Goal: Task Accomplishment & Management: Manage account settings

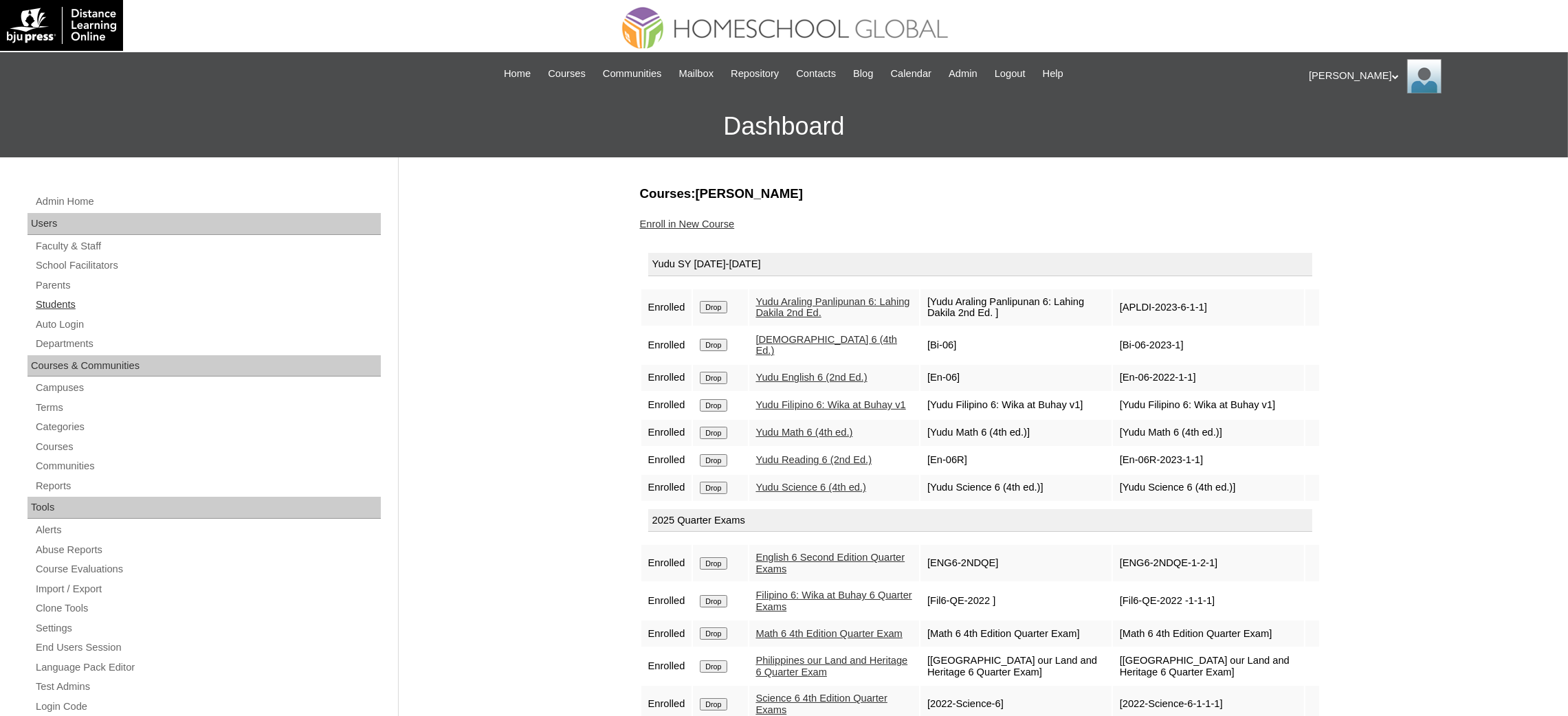
click at [46, 301] on link "Students" at bounding box center [207, 305] width 346 height 17
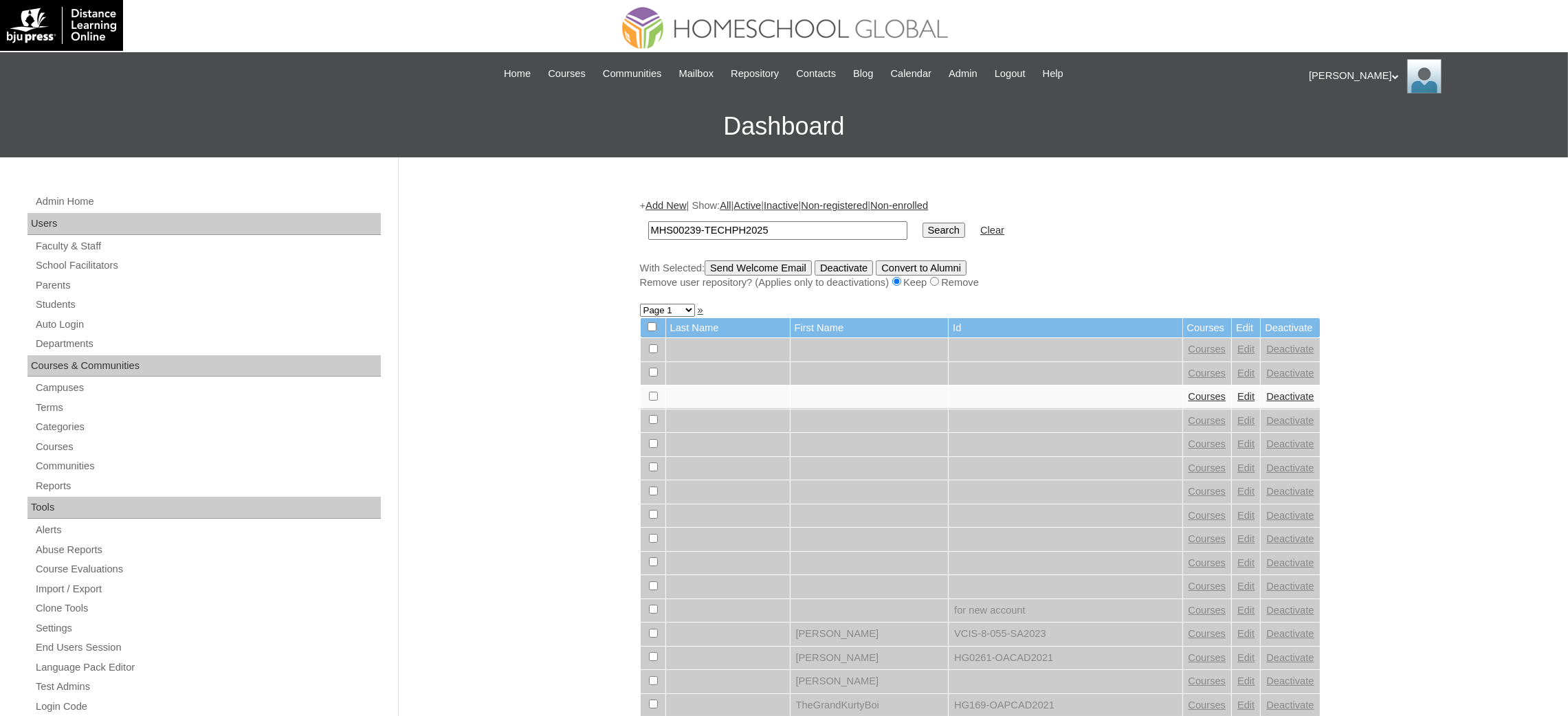
type input "MHS00239-TECHPH2025"
click at [922, 222] on input "Search" at bounding box center [944, 230] width 43 height 15
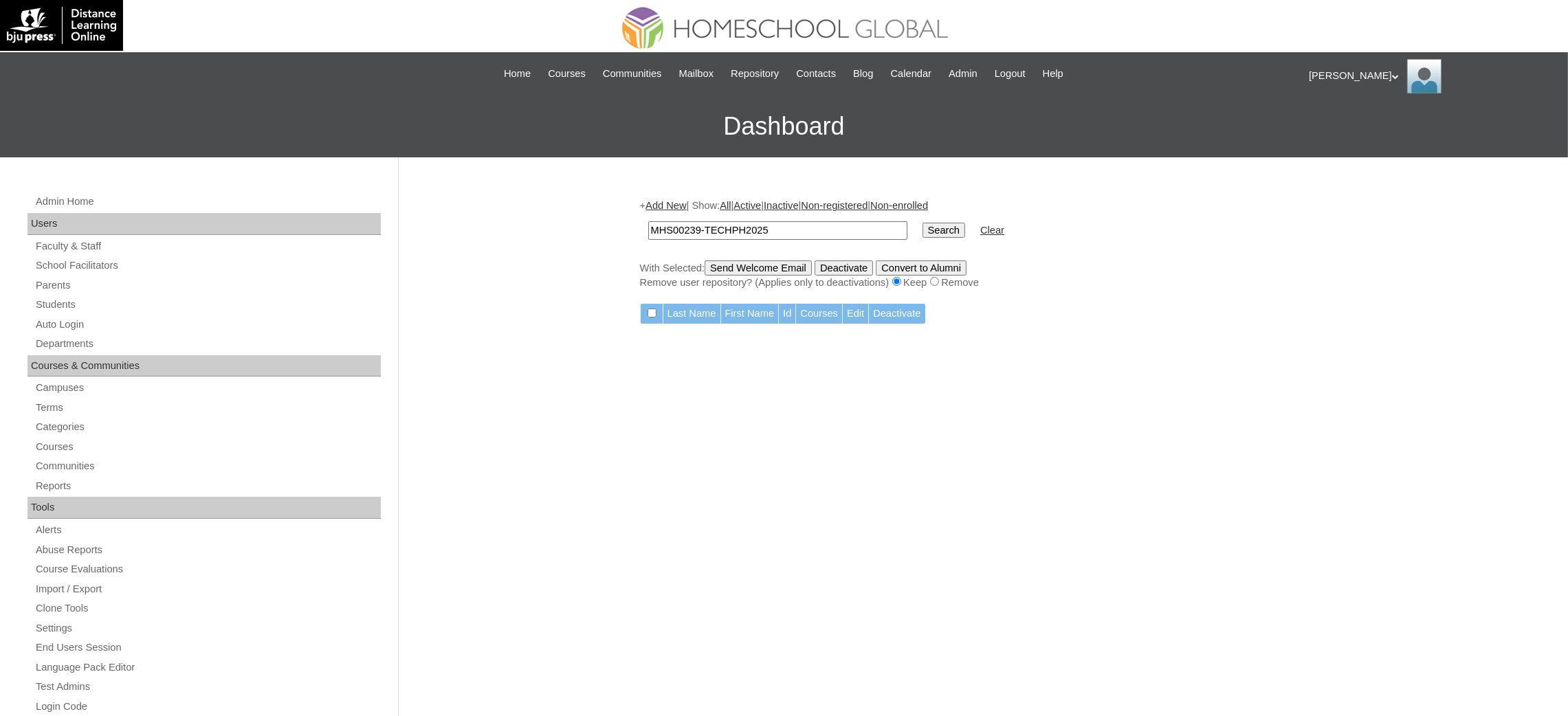
click at [674, 204] on link "Add New" at bounding box center [665, 205] width 40 height 11
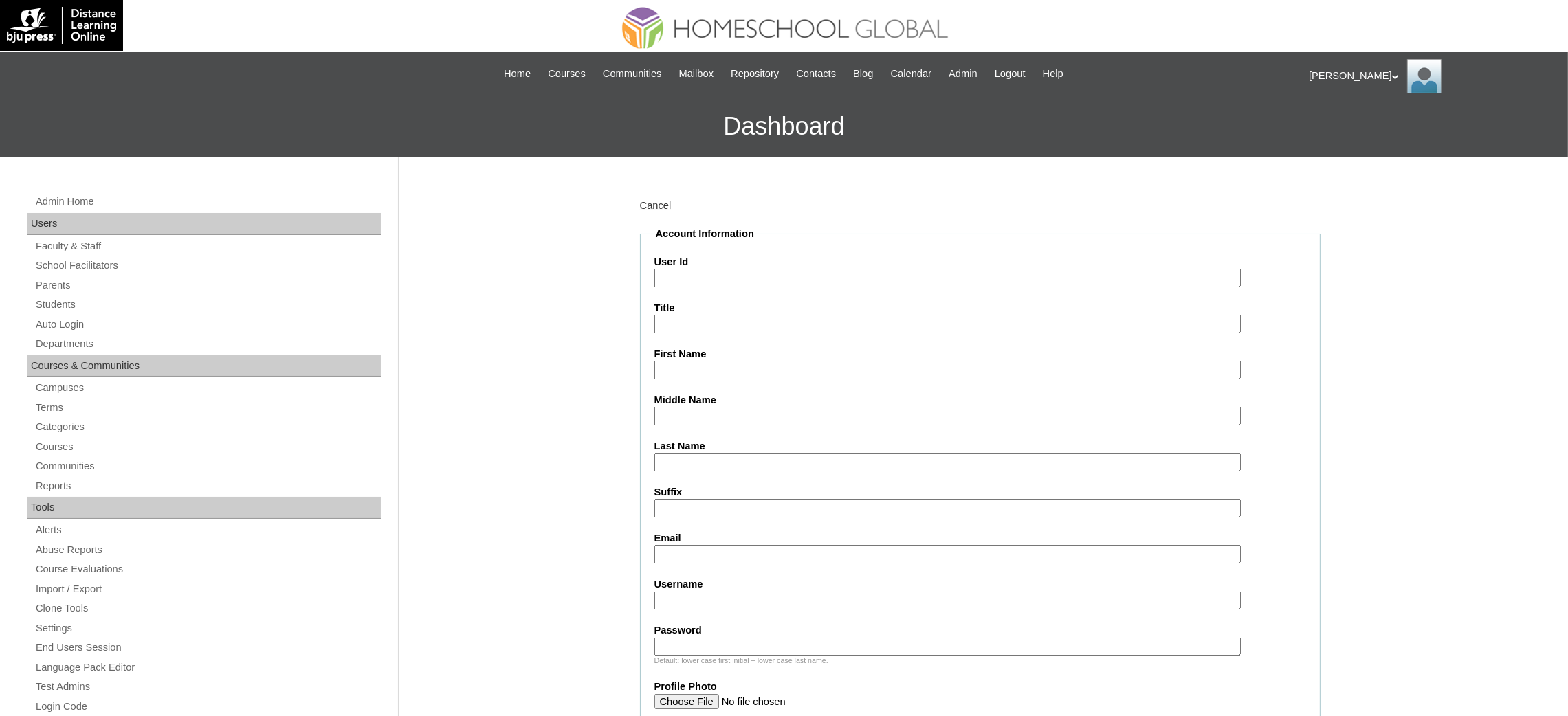
click at [699, 279] on input "User Id" at bounding box center [947, 278] width 586 height 19
paste input "MHS00239-TECHPH2025"
type input "MHS00239-TECHPH2025"
click at [721, 366] on input "First Name" at bounding box center [947, 370] width 586 height 19
paste input "[PERSON_NAME]"
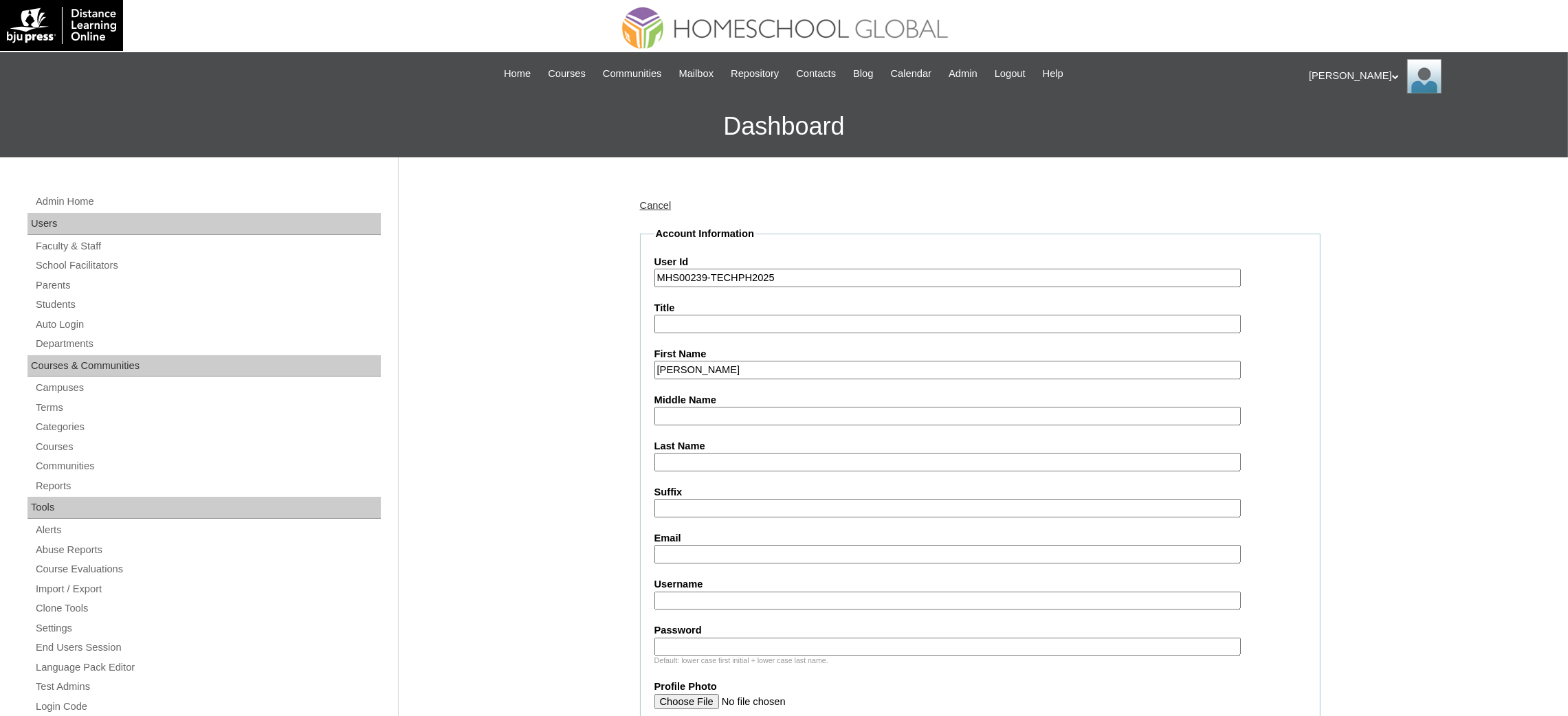
type input "[PERSON_NAME]"
click at [687, 453] on input "Last Name" at bounding box center [947, 462] width 586 height 19
paste input "[PERSON_NAME]"
type input "[PERSON_NAME]"
click at [688, 416] on input "Middle Name" at bounding box center [947, 416] width 586 height 19
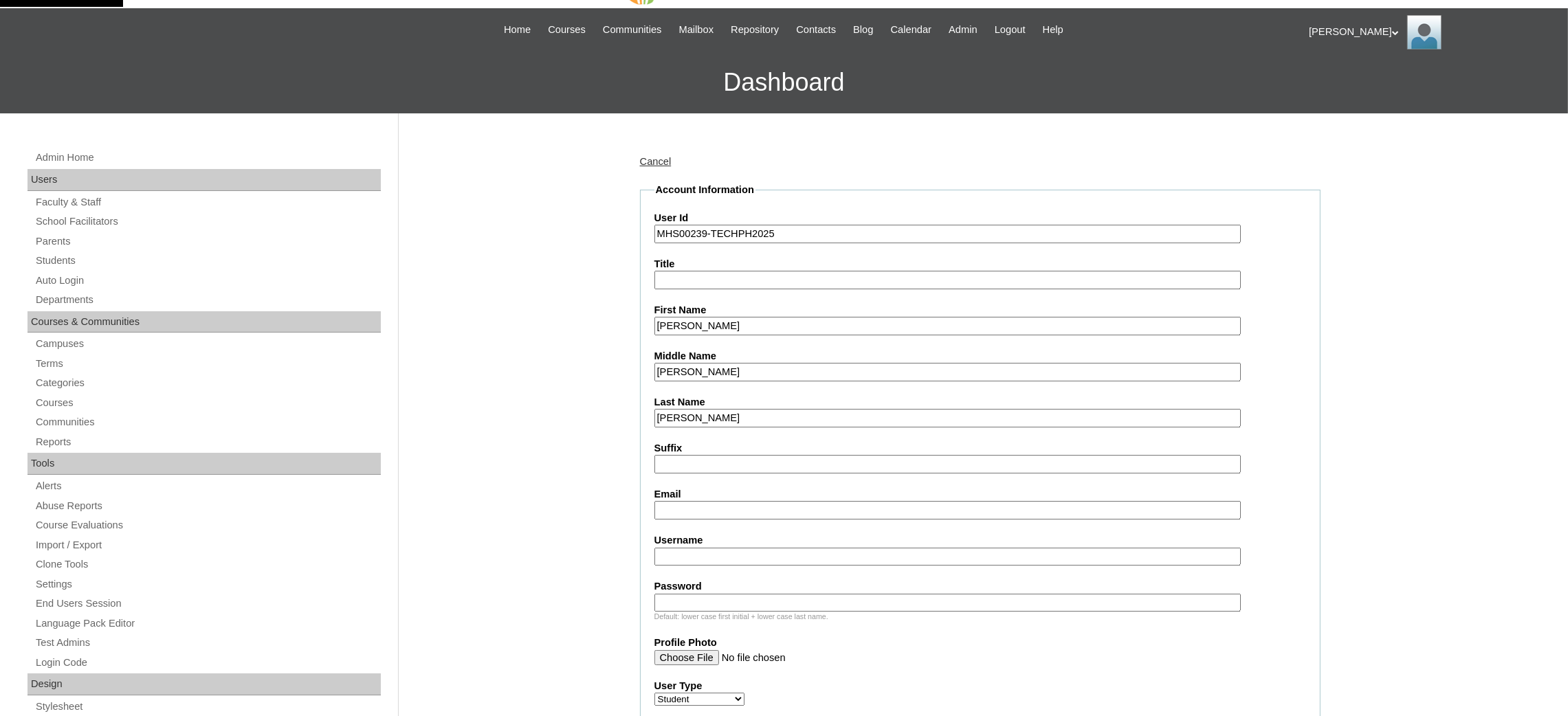
scroll to position [103, 0]
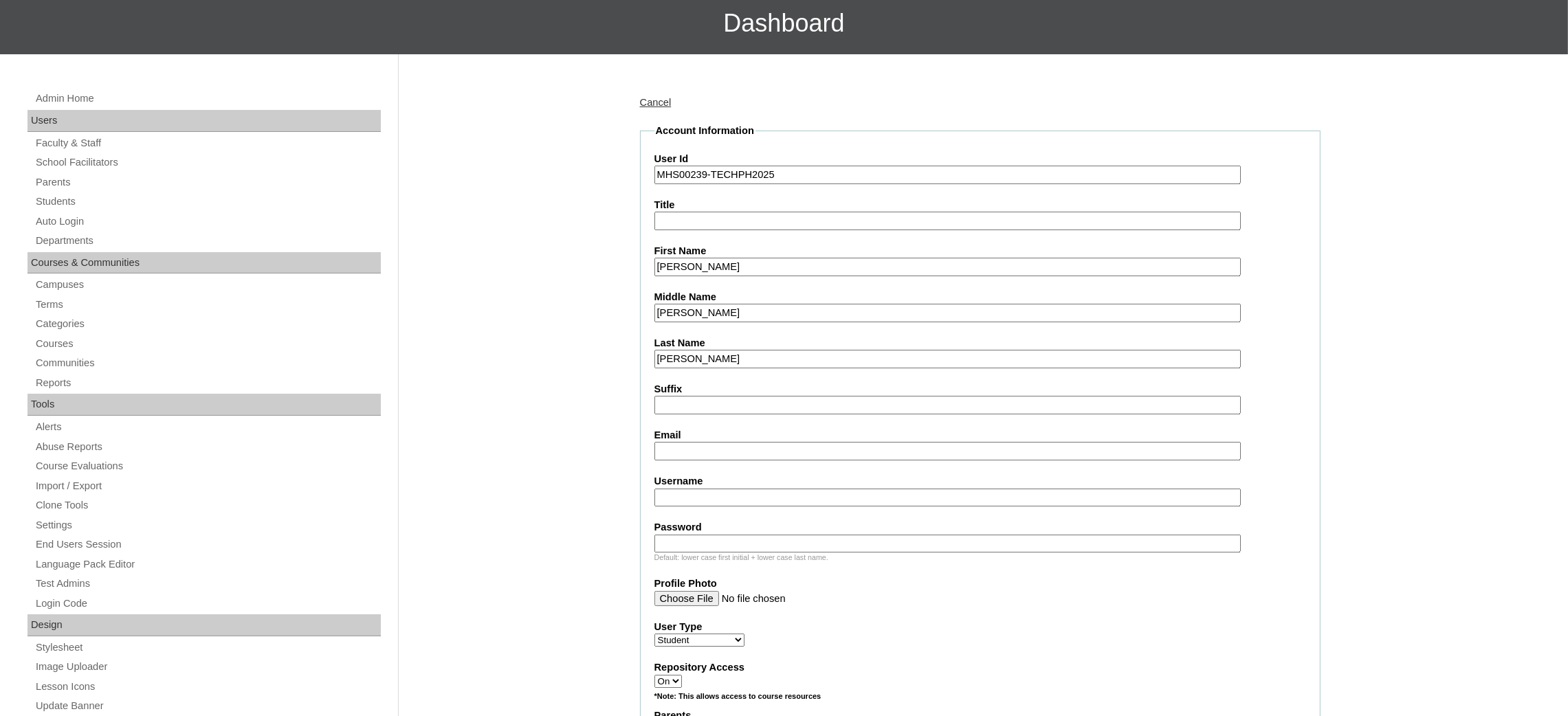
type input "Manalo"
click at [715, 446] on input "Email" at bounding box center [947, 452] width 586 height 19
paste input "mrandmrsg215@gmail.com"
type input "mrandmrsg215@gmail.com"
click at [752, 490] on input "Username" at bounding box center [947, 498] width 586 height 19
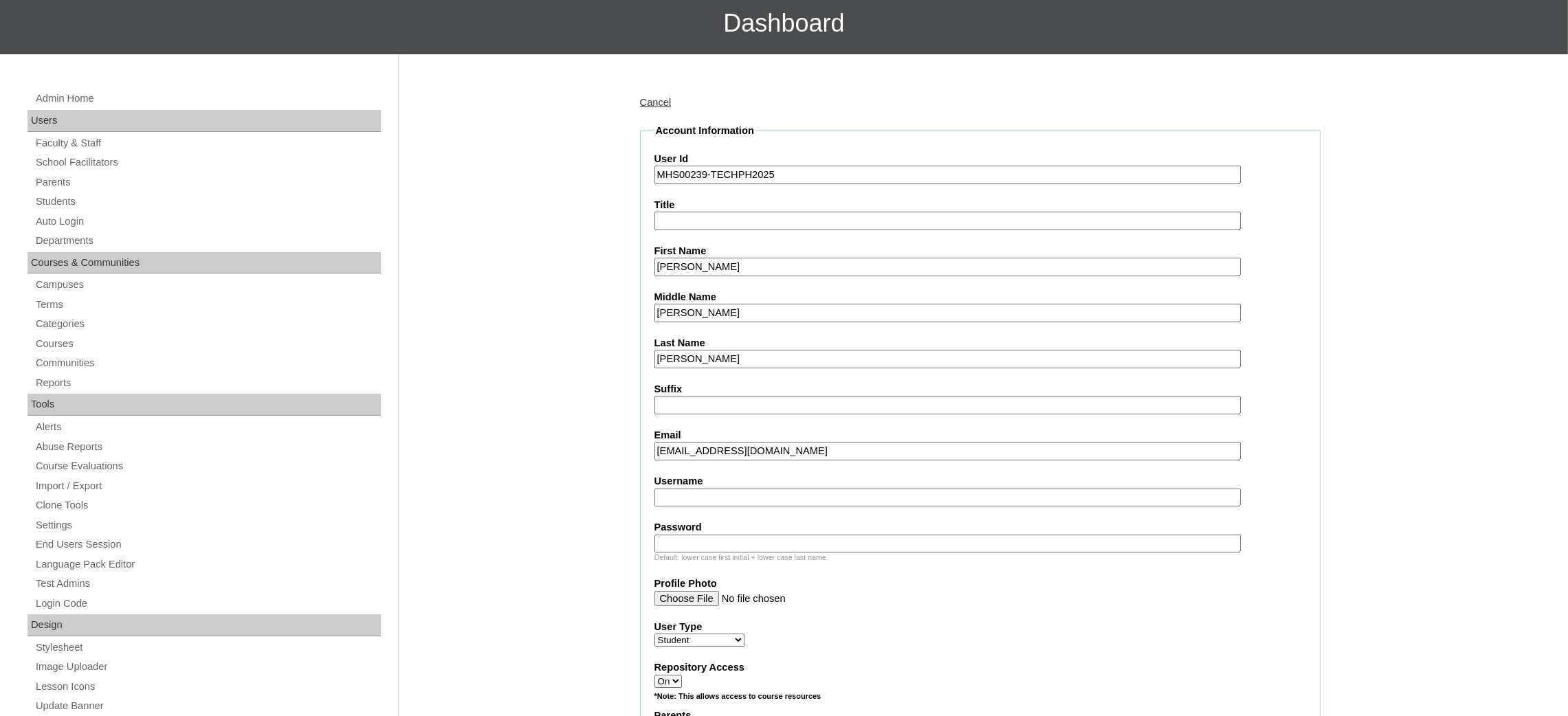
paste input "lukeguerrero"
type input "lukeguerrero"
click at [732, 536] on input "Password" at bounding box center [947, 544] width 586 height 19
paste input "240004221"
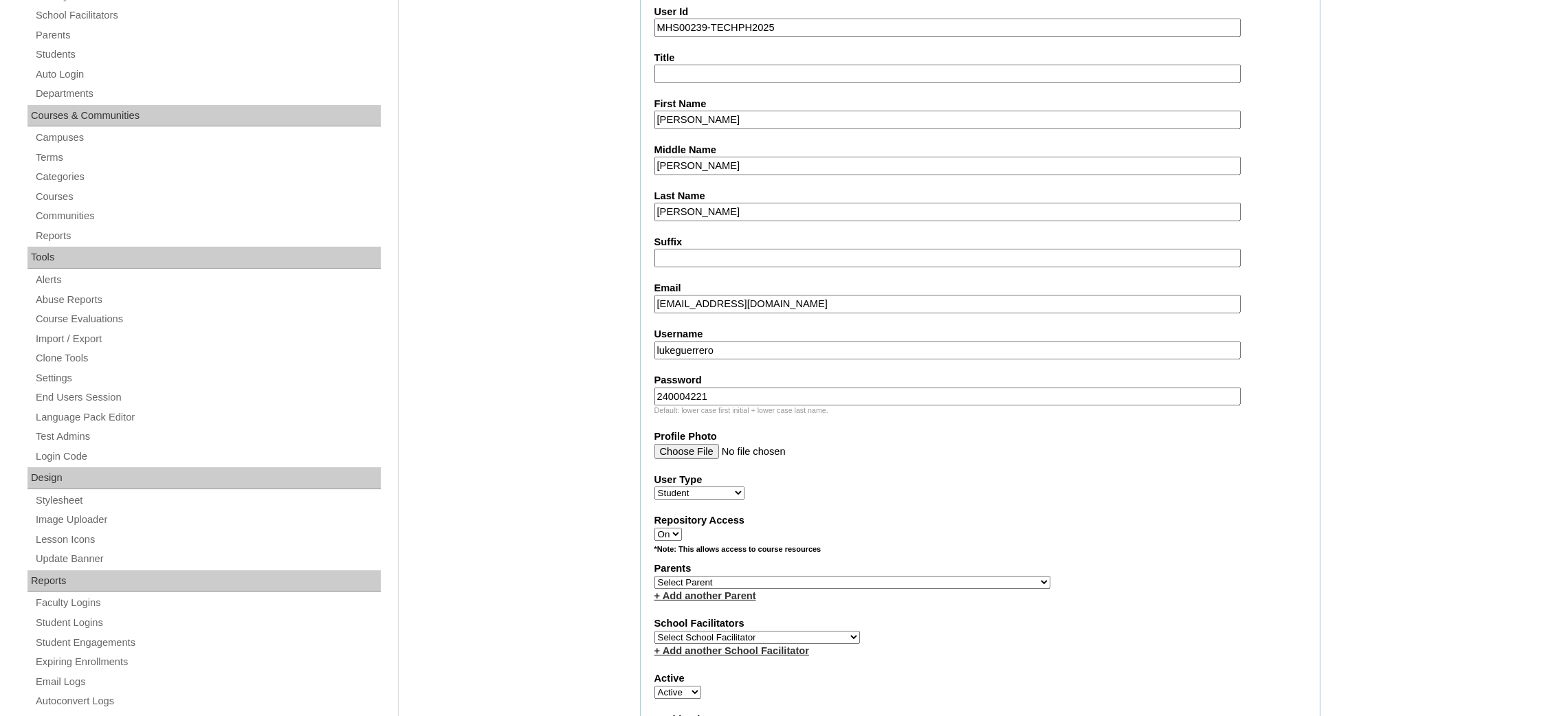
scroll to position [308, 0]
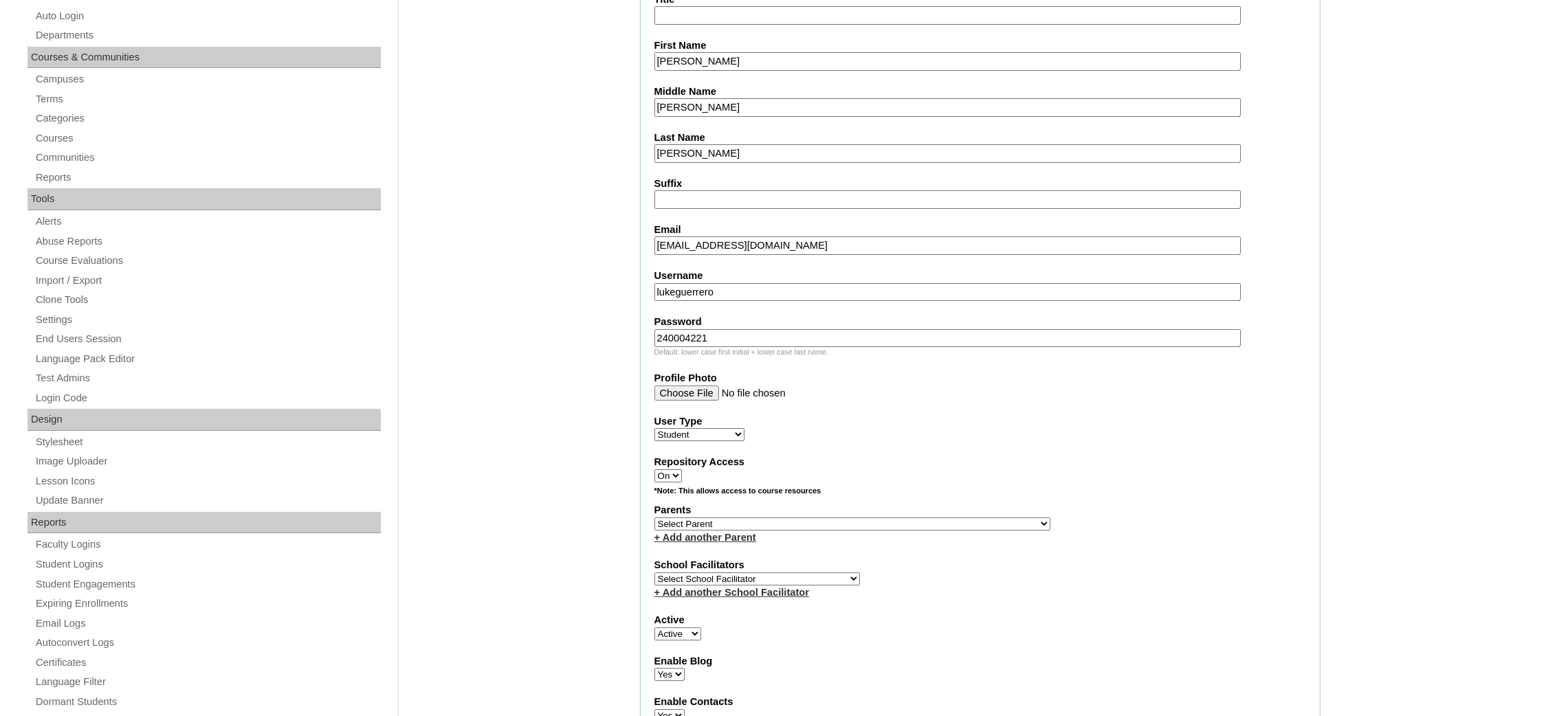
type input "240004221"
click at [893, 518] on select "Select Parent , , , , , , , , , , , , , , , , , , , , , , , , , , , , , , , , ,…" at bounding box center [852, 524] width 396 height 13
select select "39556"
click at [654, 518] on select "Select Parent , , , , , , , , , , , , , , , , , , , , , , , , , , , , , , , , ,…" at bounding box center [852, 524] width 396 height 13
click at [889, 518] on select "Select Parent , , , , , , , , , , , , , , , , , , , , , , , , , , , , , , , , ,…" at bounding box center [852, 524] width 396 height 13
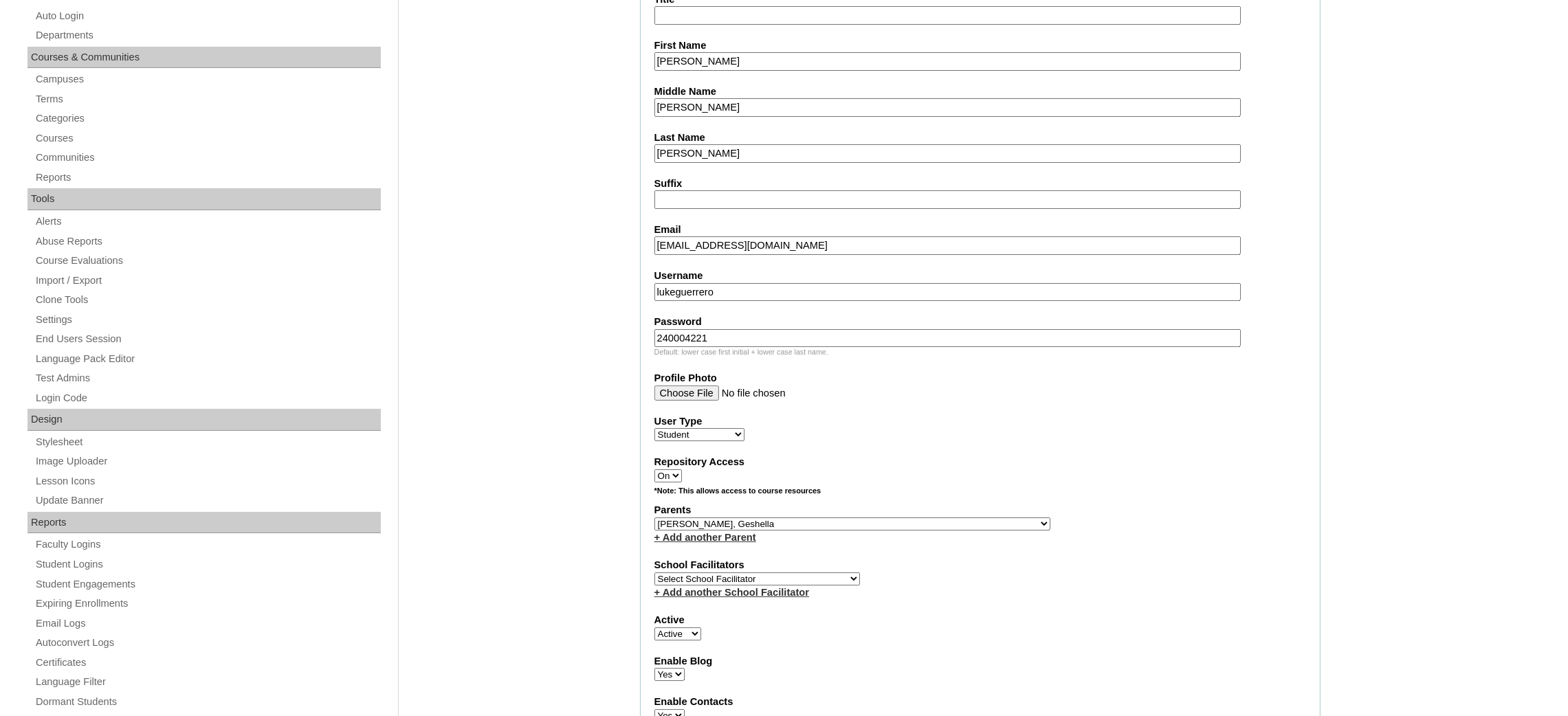
click at [739, 329] on input "240004221" at bounding box center [947, 338] width 586 height 19
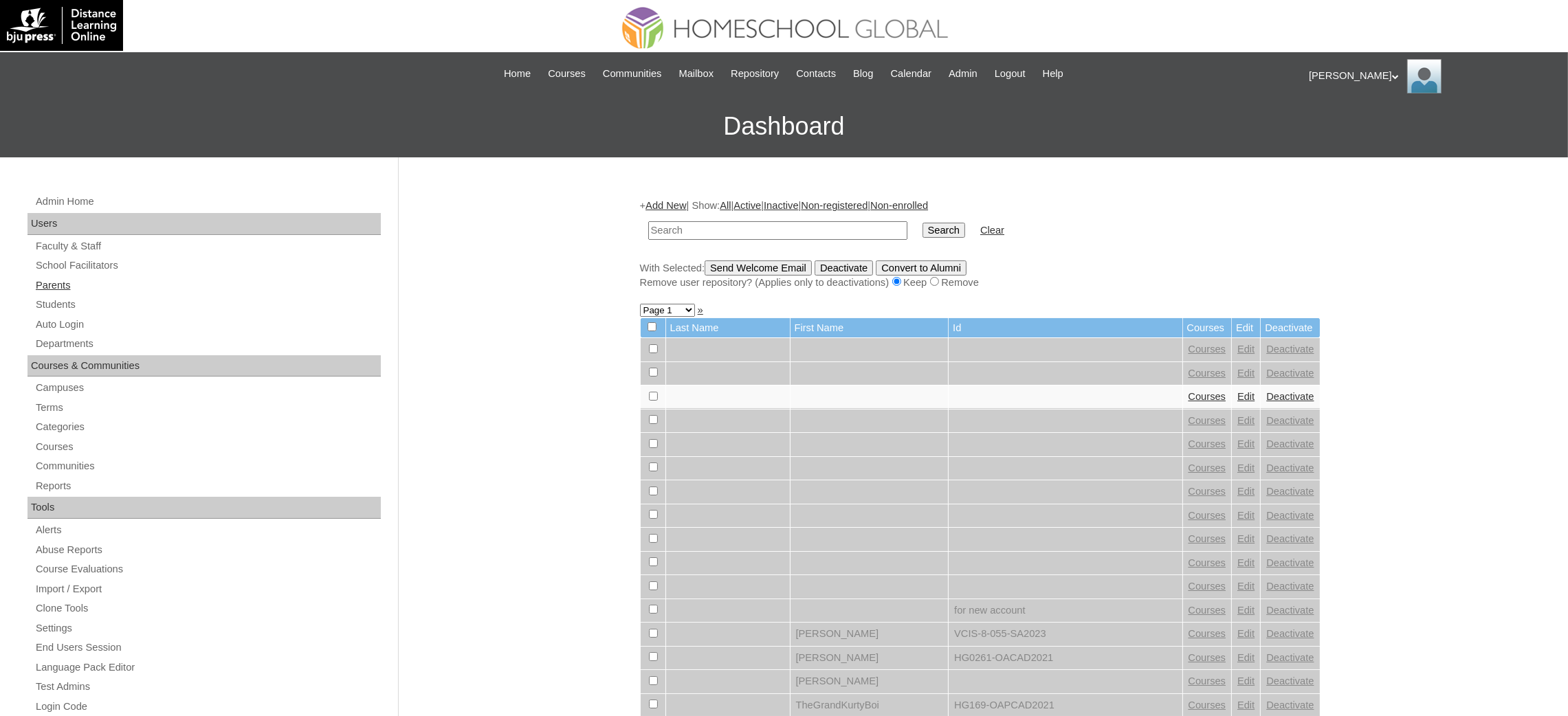
click at [61, 287] on link "Parents" at bounding box center [207, 286] width 346 height 17
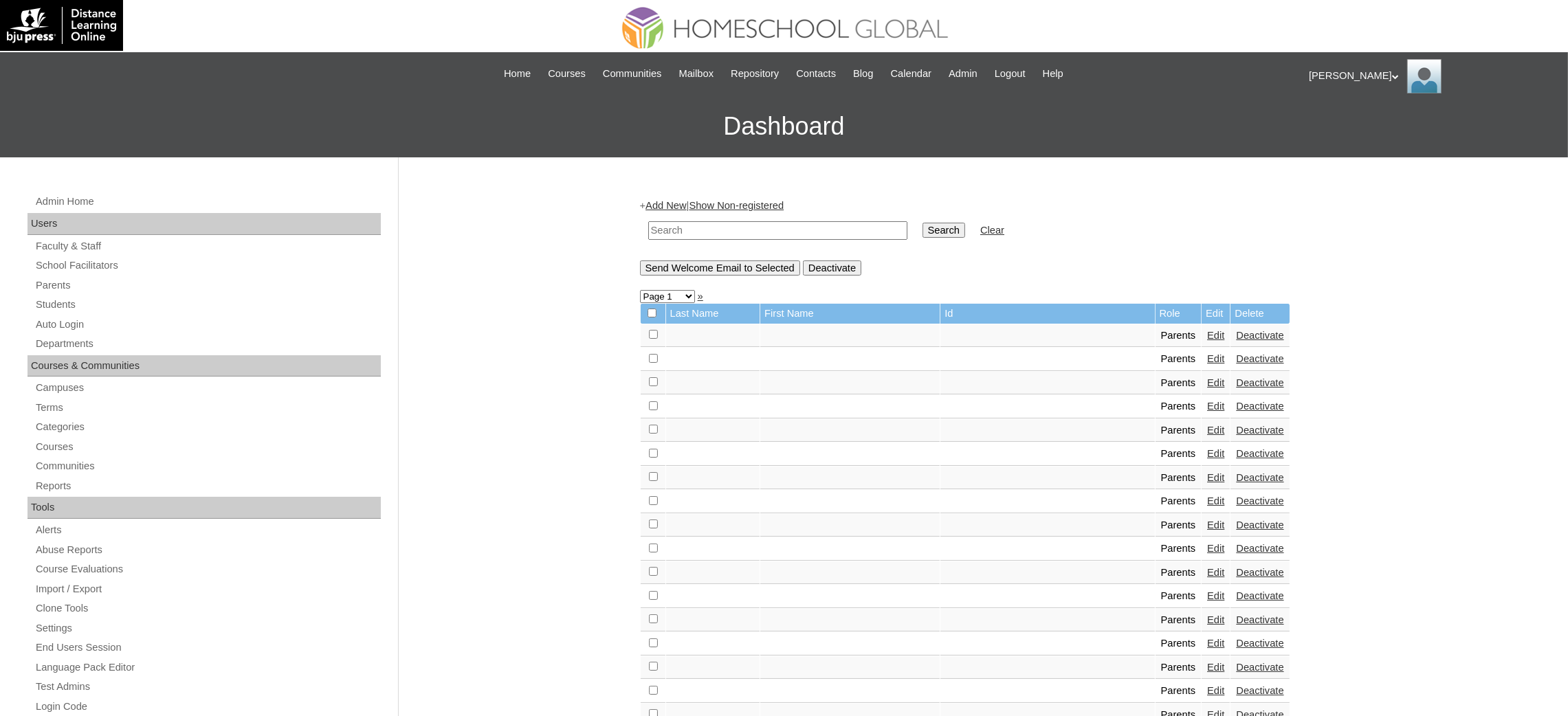
click at [741, 234] on input "text" at bounding box center [778, 231] width 259 height 19
paste input "MHP0128-TECHPH2024"
type input "MHP0128-TECHPH2024"
click at [922, 233] on input "Search" at bounding box center [944, 230] width 43 height 15
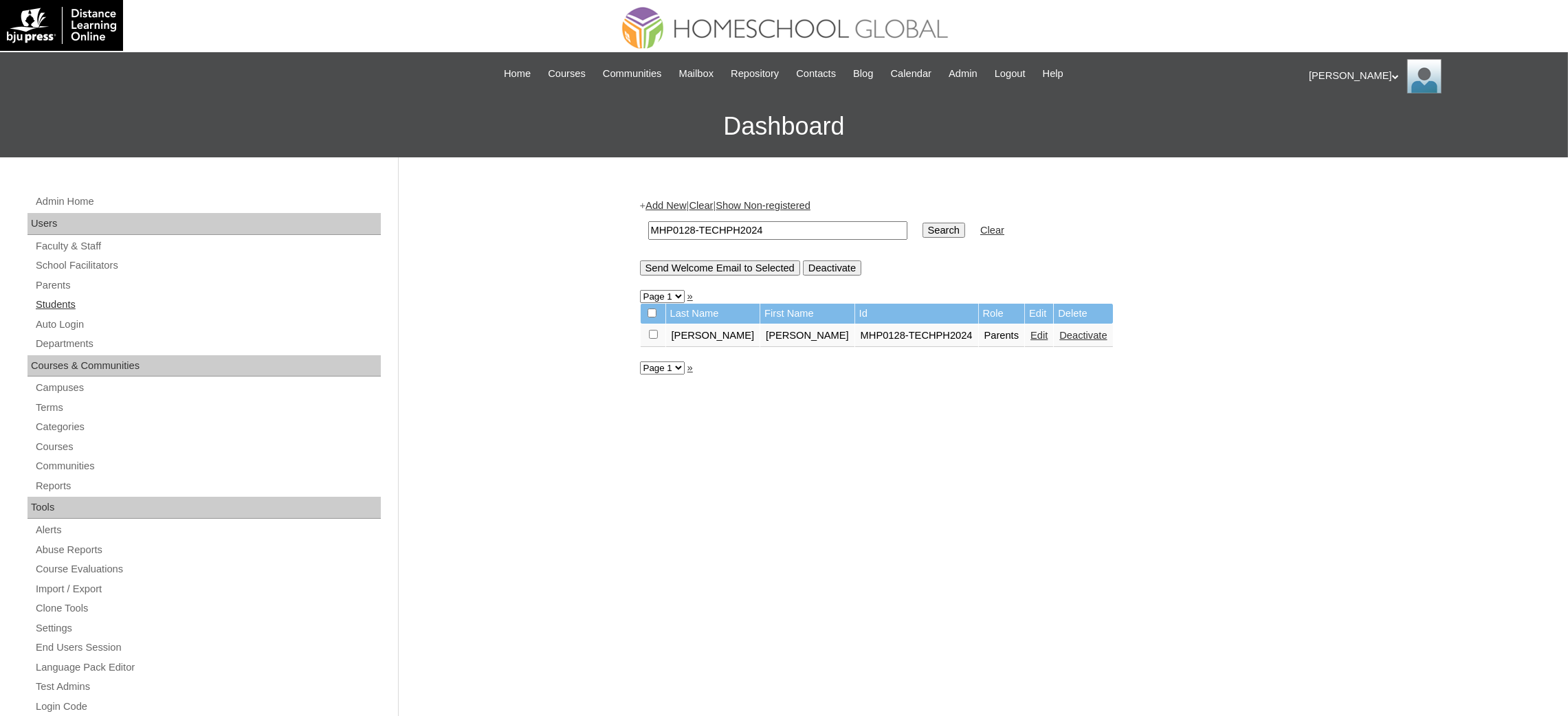
click at [67, 301] on link "Students" at bounding box center [207, 305] width 346 height 17
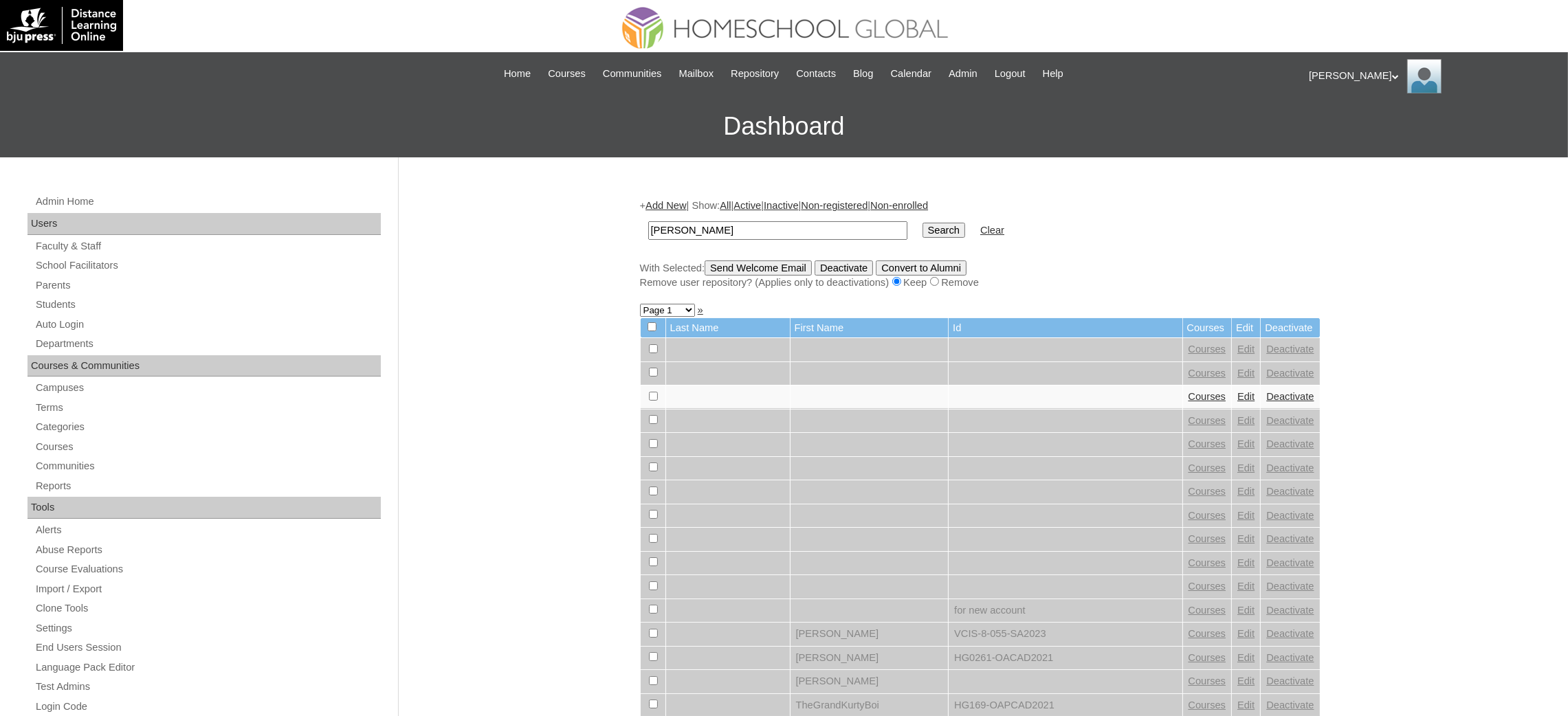
type input "Luke Gabriel"
click at [922, 228] on input "Search" at bounding box center [944, 230] width 43 height 15
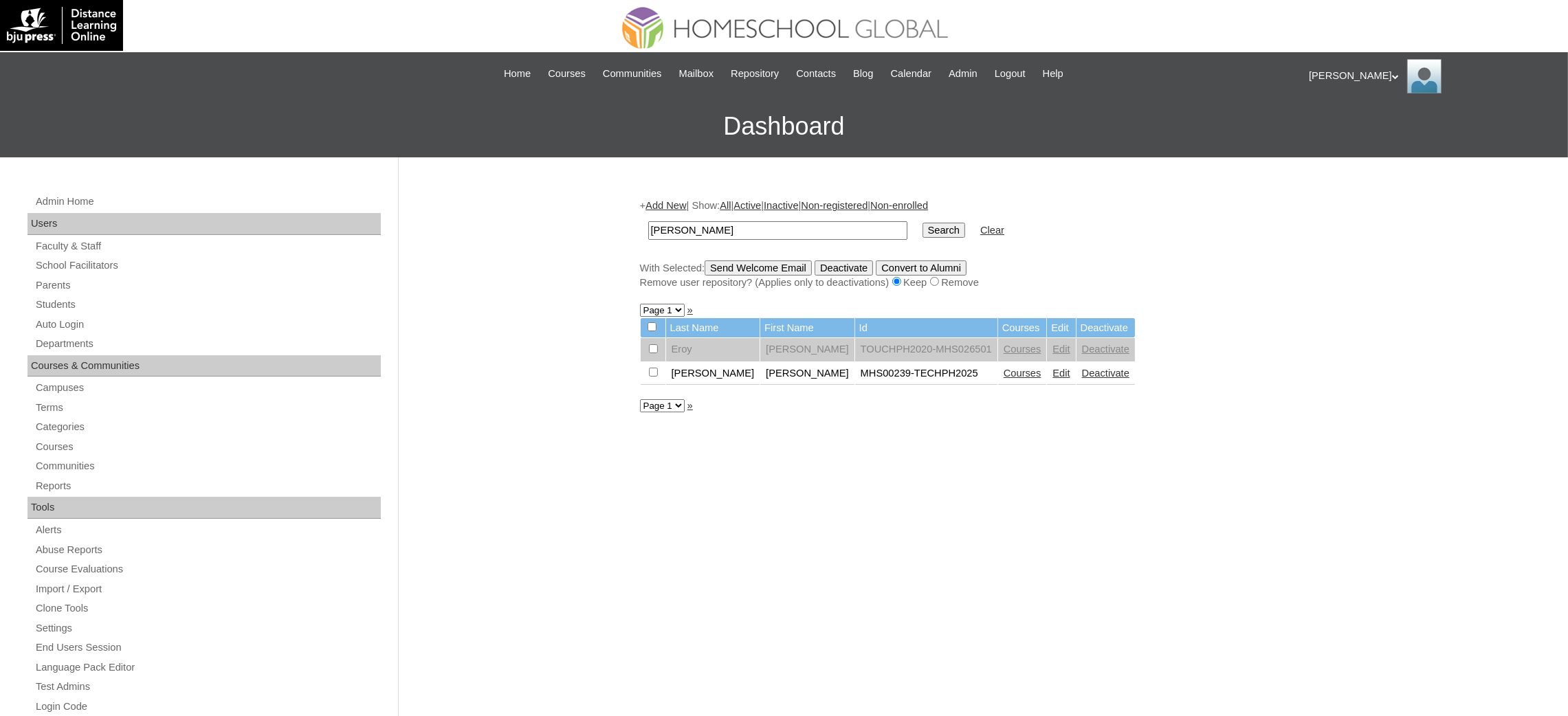
click at [1052, 368] on link "Edit" at bounding box center [1061, 373] width 17 height 11
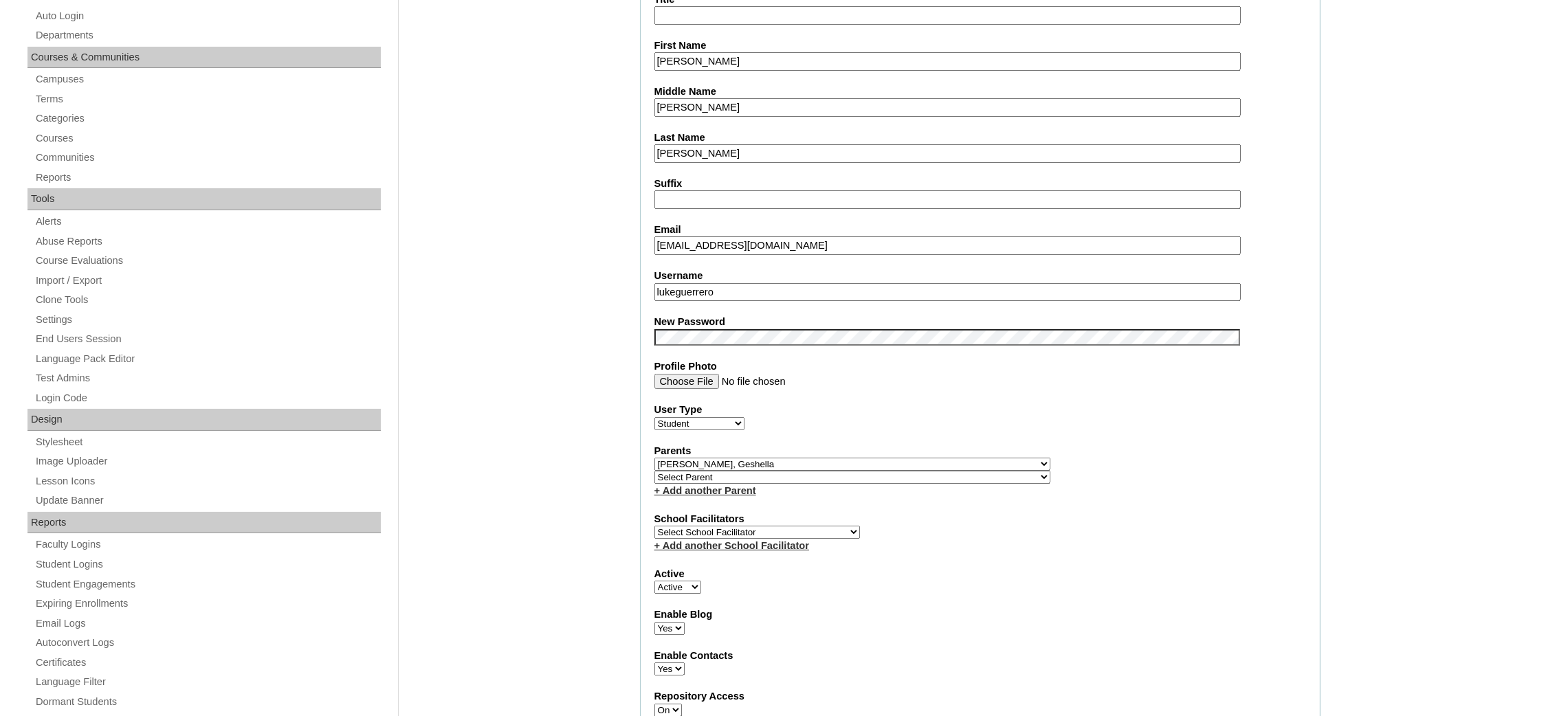
scroll to position [308, 0]
click at [889, 458] on select "Select Parent , , , , , , , , , , , , , , , , , , , , , , , , , , , , , , , , ,…" at bounding box center [852, 464] width 396 height 13
select select "40750"
click at [654, 458] on select "Select Parent , , , , , , , , , , , , , , , , , , , , , , , , , , , , , , , , ,…" at bounding box center [852, 464] width 396 height 13
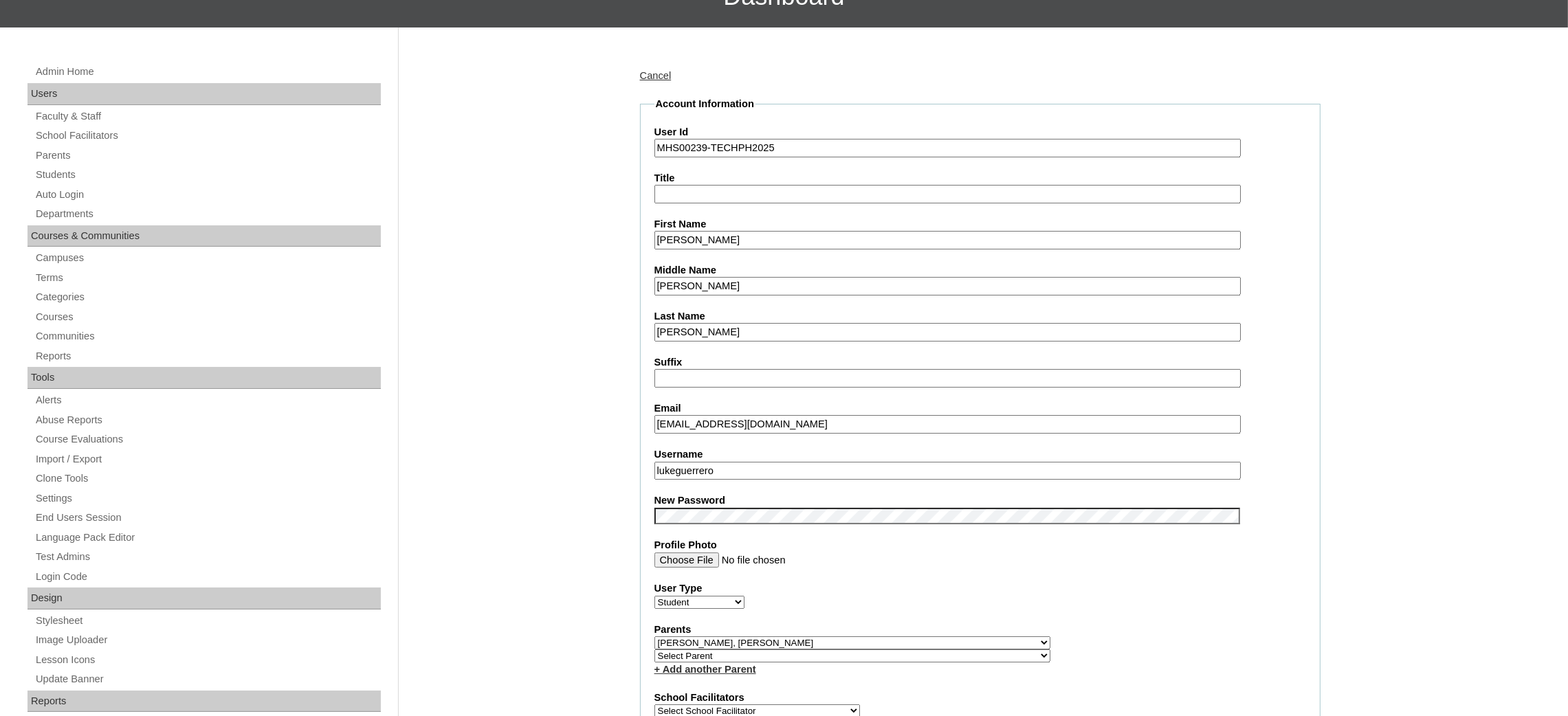
scroll to position [103, 0]
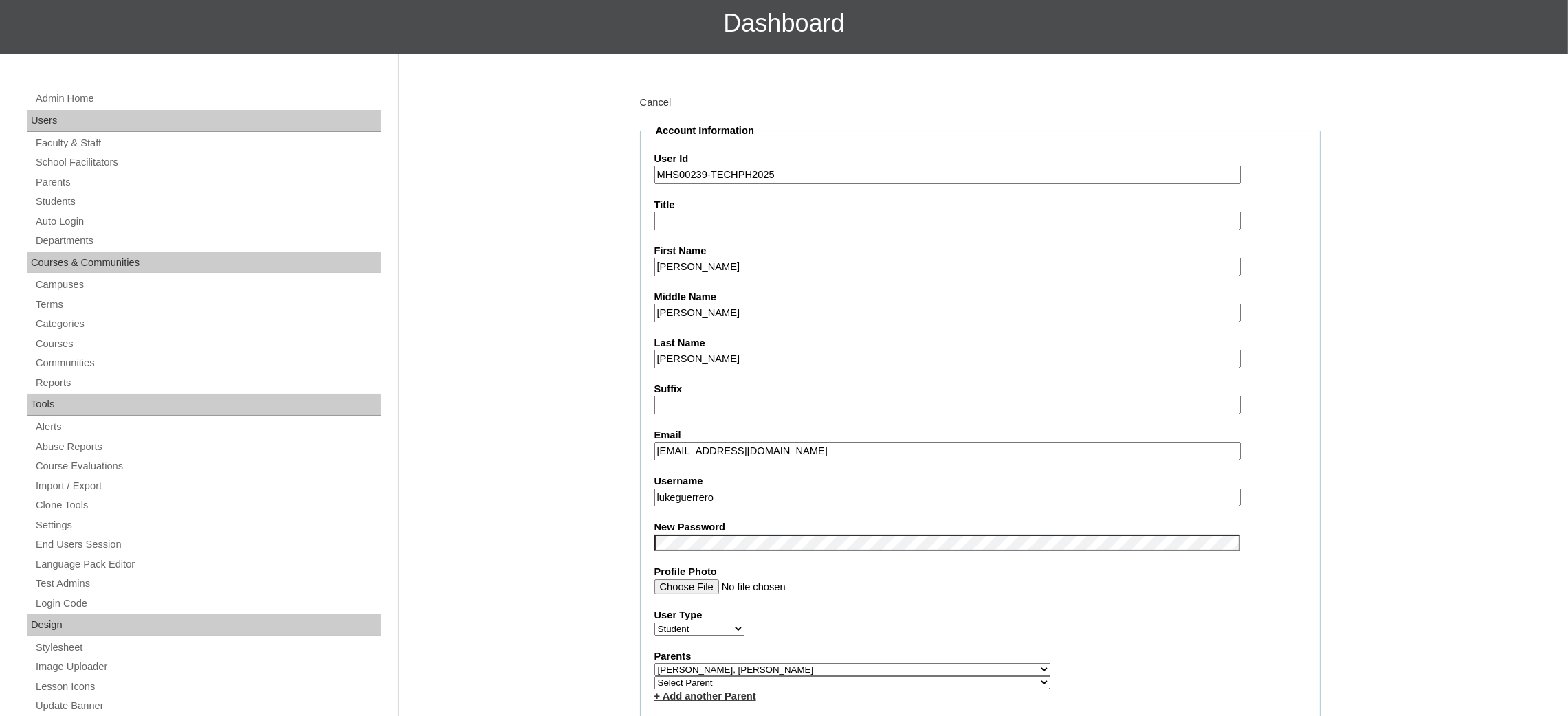
click at [707, 166] on input "MHS00239-TECHPH2025" at bounding box center [947, 175] width 586 height 19
click at [706, 179] on input "MHS00239-TECHPH2025" at bounding box center [947, 175] width 586 height 19
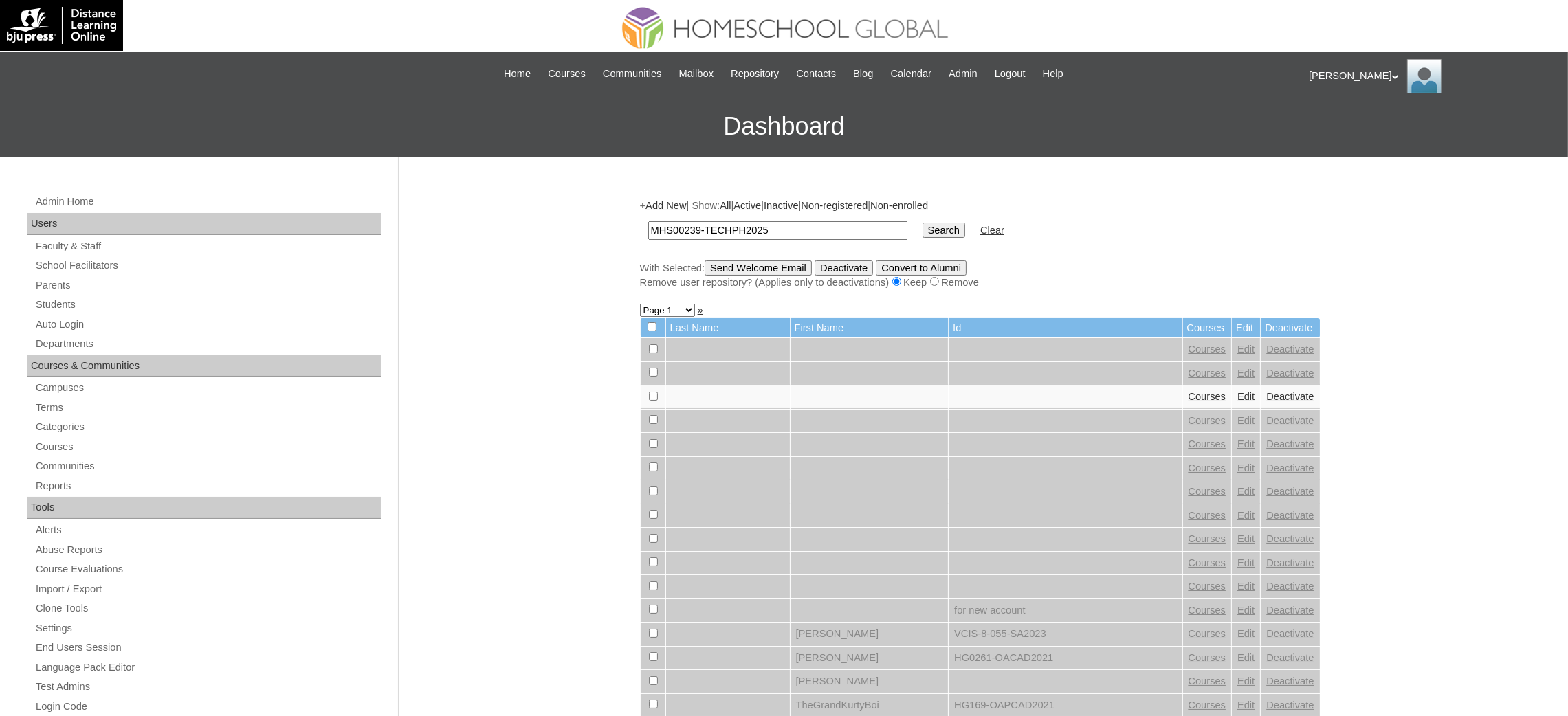
type input "MHS00239-TECHPH2025"
click at [922, 233] on input "Search" at bounding box center [944, 230] width 43 height 15
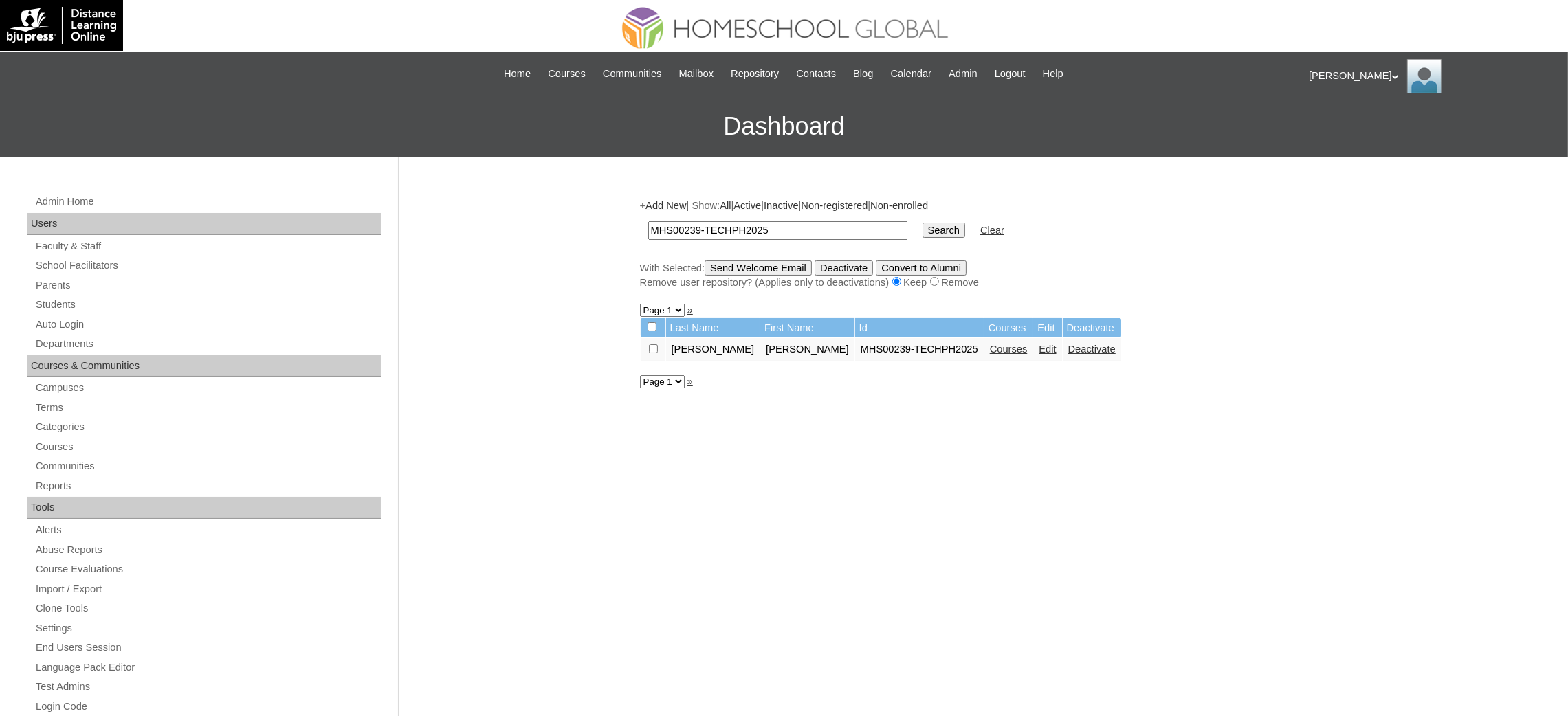
click at [989, 348] on link "Courses" at bounding box center [1008, 349] width 38 height 11
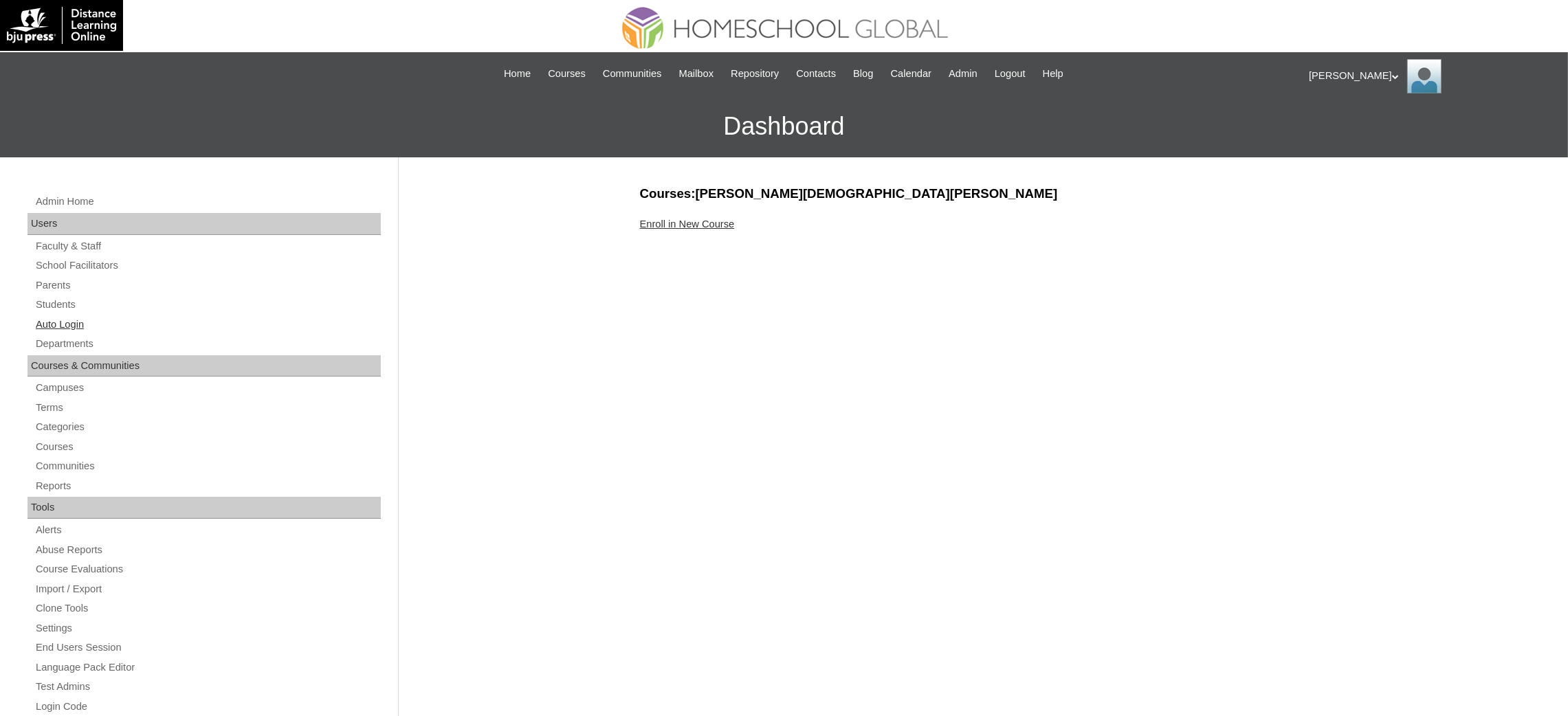
click at [70, 325] on link "Auto Login" at bounding box center [207, 325] width 346 height 17
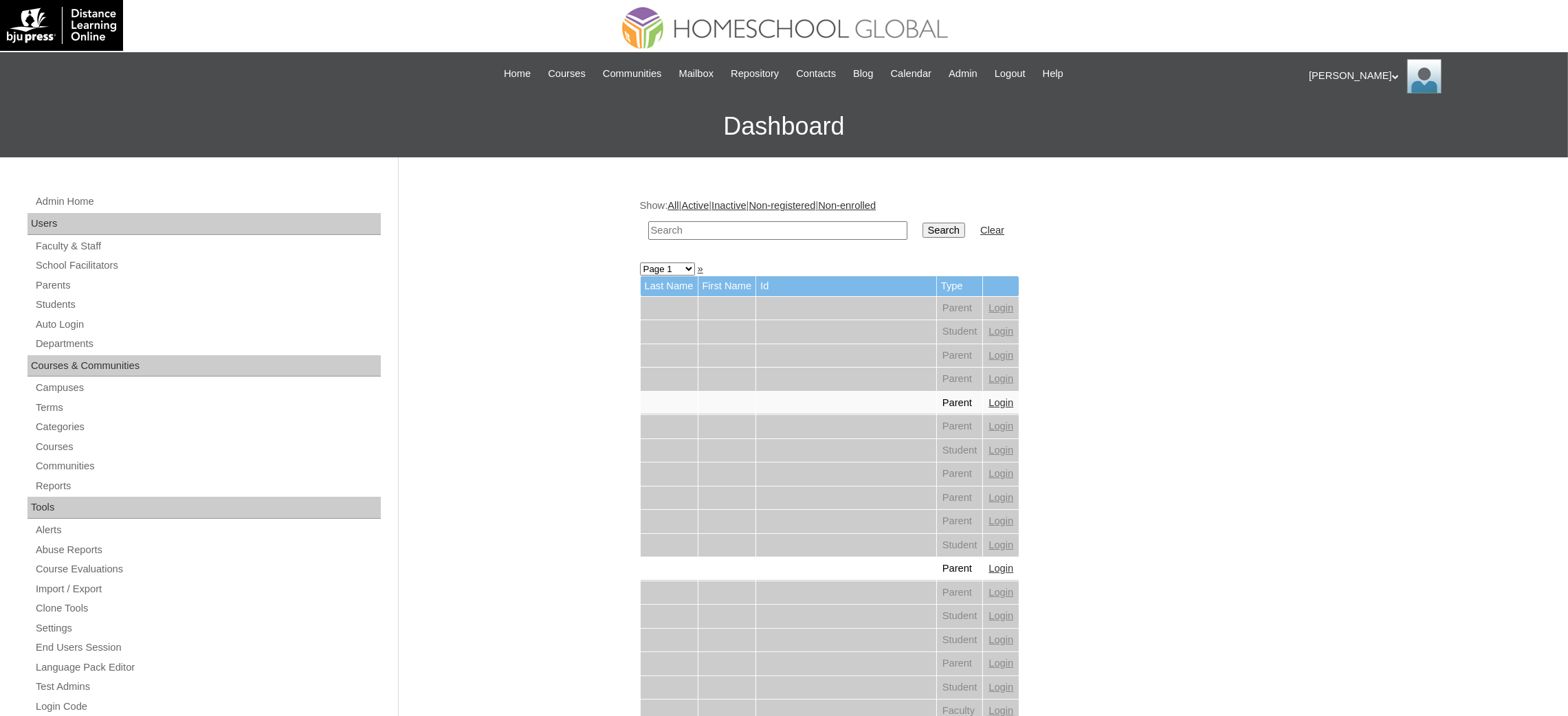
click at [721, 226] on input "text" at bounding box center [778, 231] width 259 height 19
paste input "[PERSON_NAME]"
type input "[PERSON_NAME]"
click at [922, 230] on input "Search" at bounding box center [944, 230] width 43 height 15
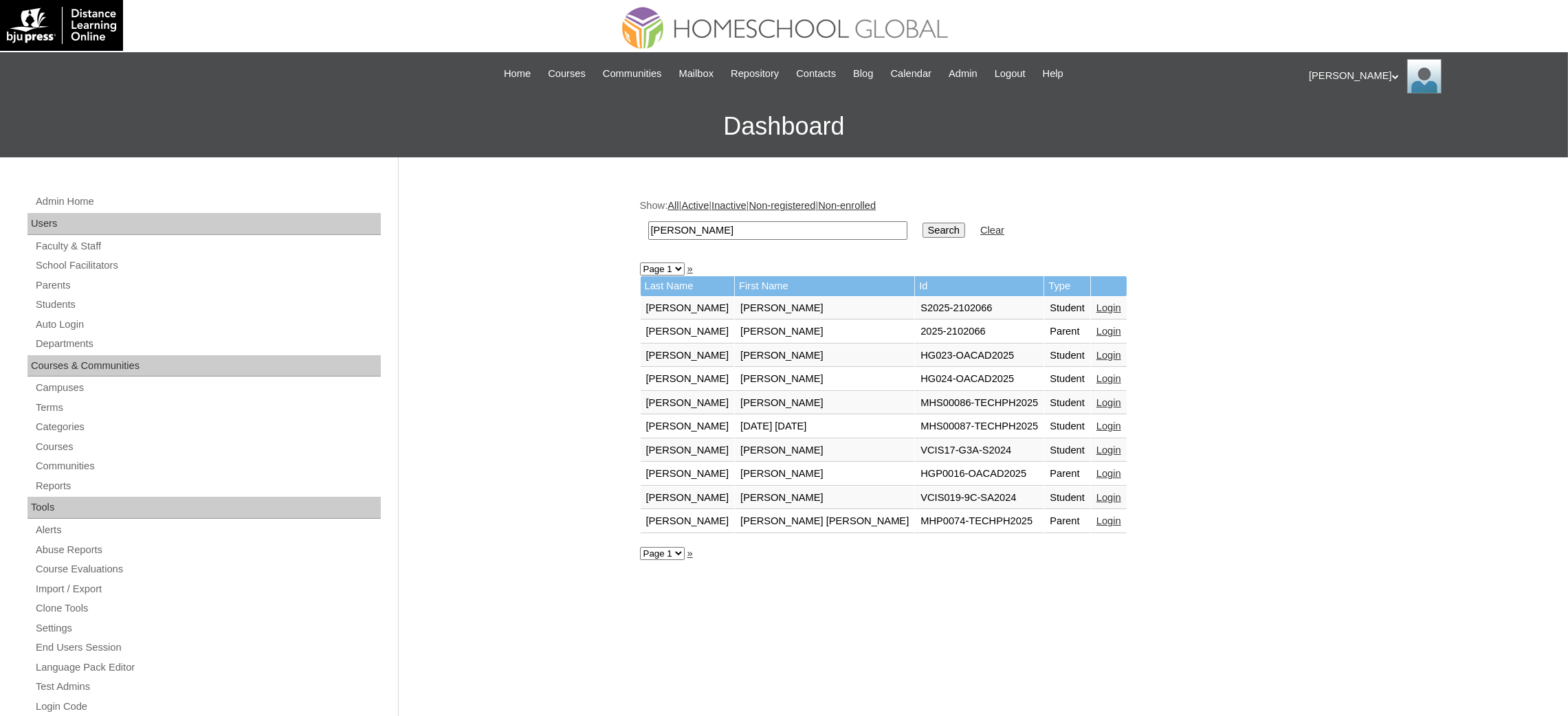
click at [1097, 397] on link "Login" at bounding box center [1109, 403] width 25 height 11
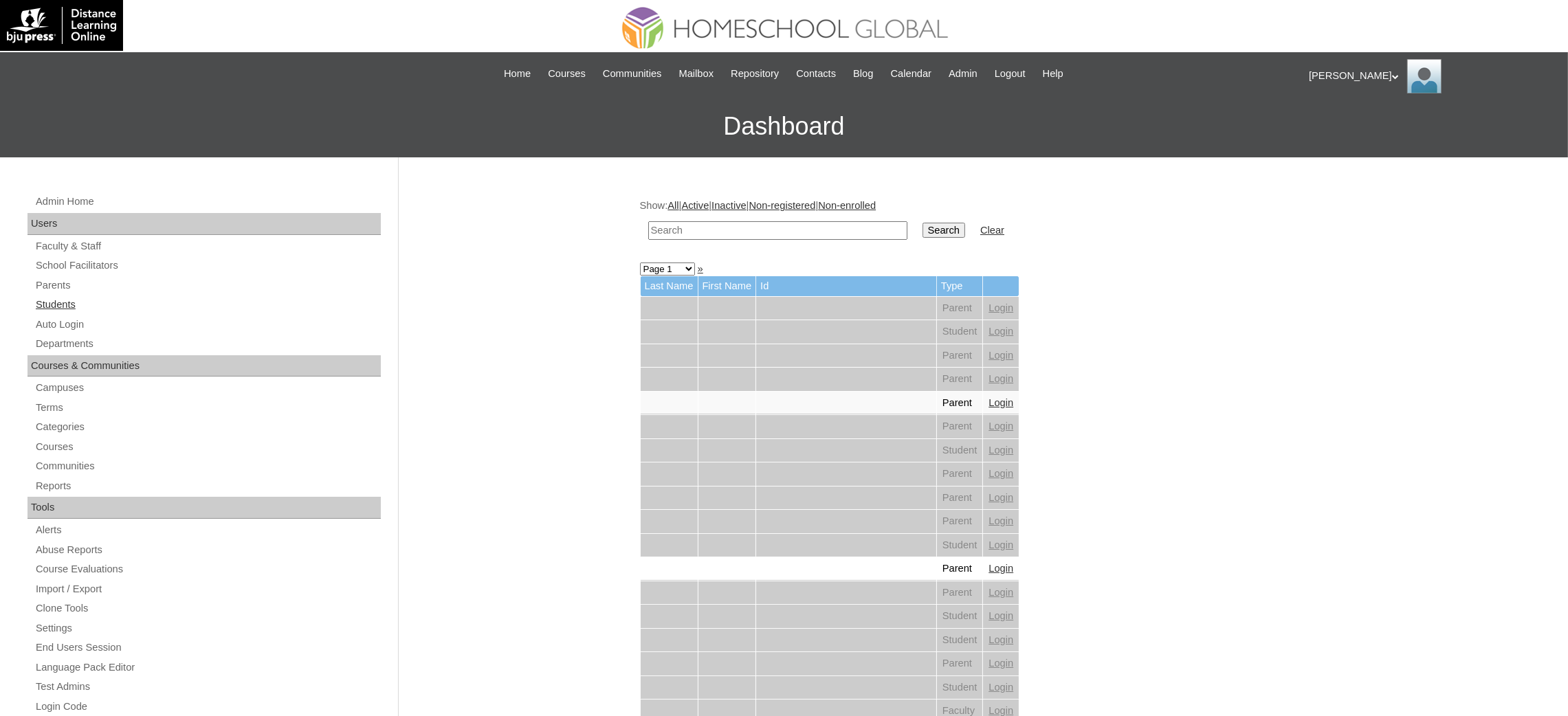
drag, startPoint x: 36, startPoint y: 305, endPoint x: 40, endPoint y: 296, distance: 9.8
click at [36, 305] on link "Students" at bounding box center [207, 305] width 346 height 17
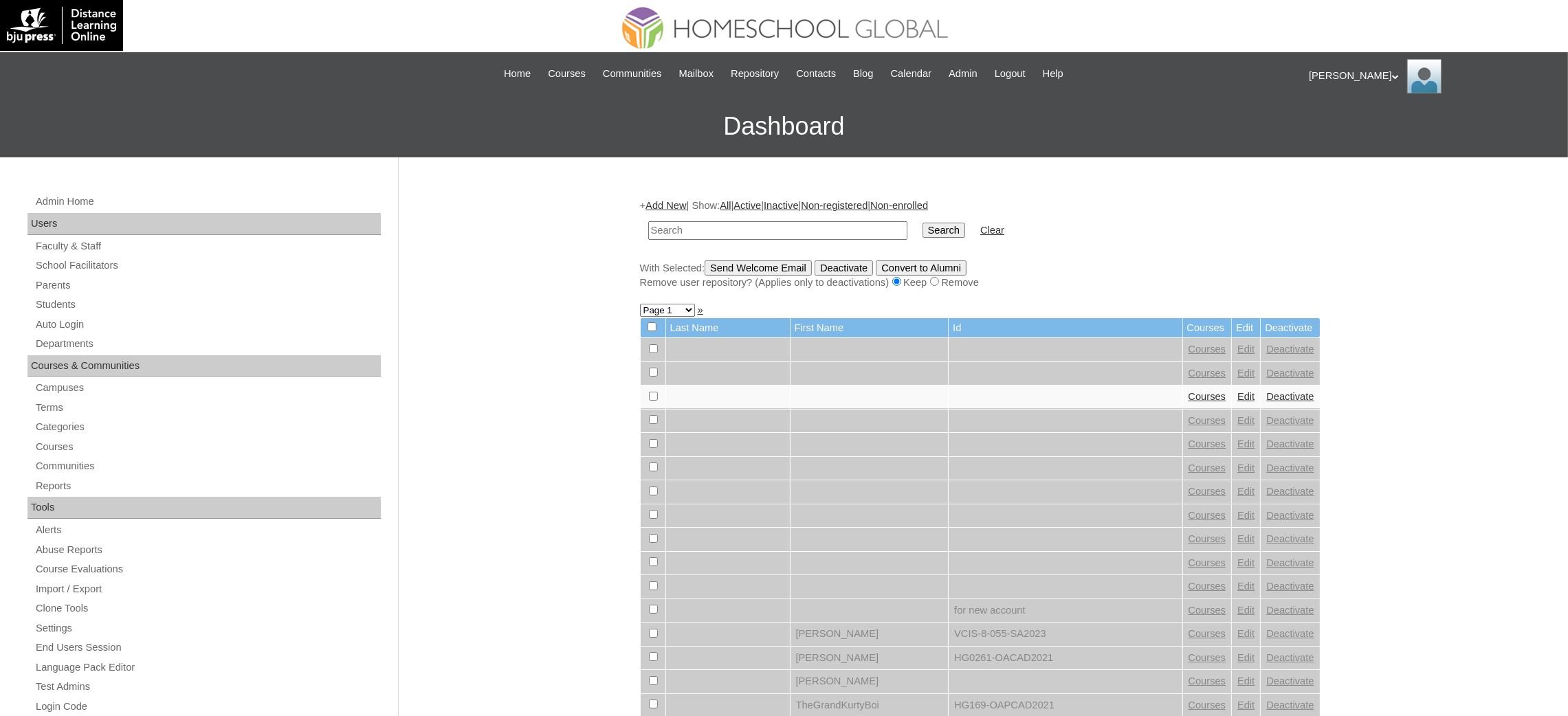
paste input "[PERSON_NAME]"
type input "[PERSON_NAME]"
click at [922, 225] on input "Search" at bounding box center [944, 230] width 43 height 15
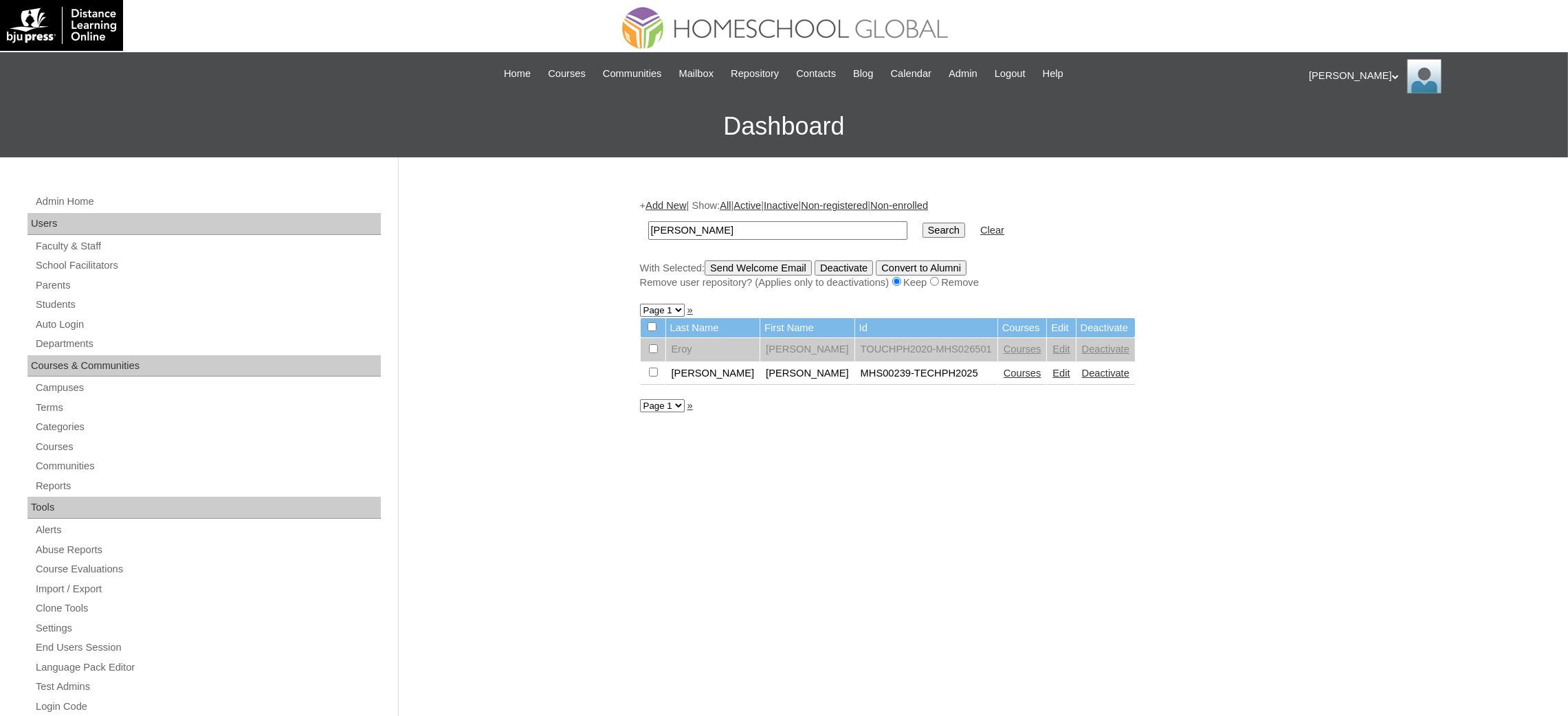
click at [1003, 373] on link "Courses" at bounding box center [1022, 373] width 38 height 11
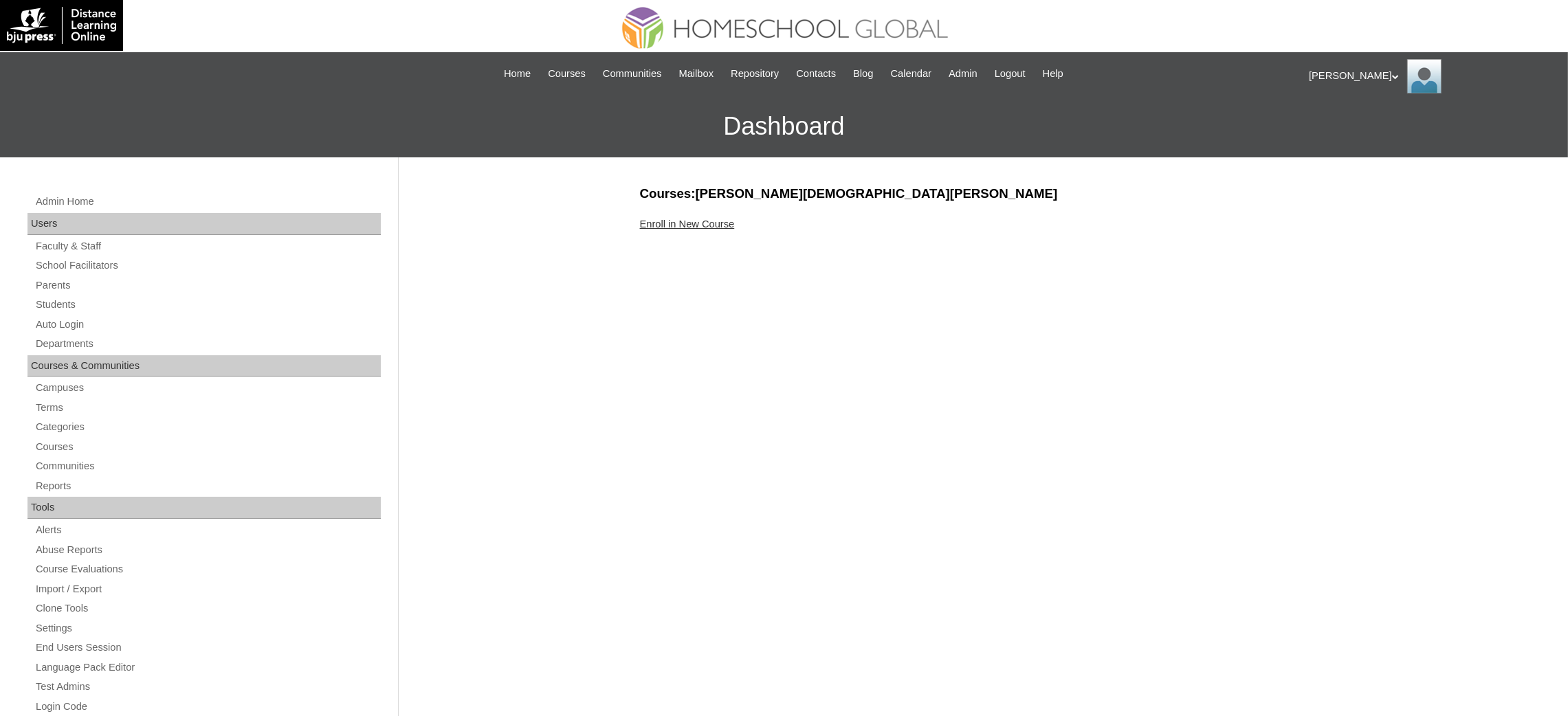
click at [695, 222] on link "Enroll in New Course" at bounding box center [687, 224] width 94 height 11
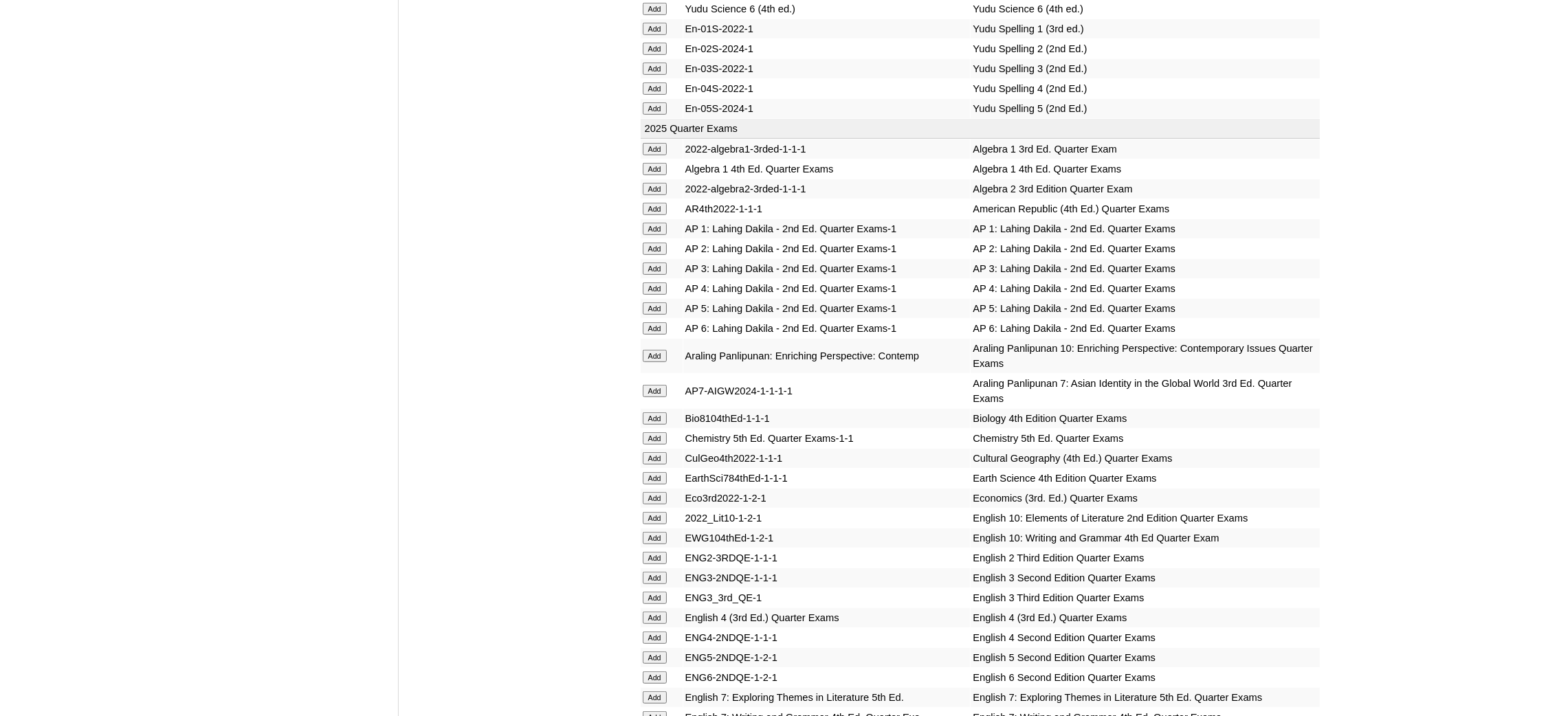
scroll to position [1236, 0]
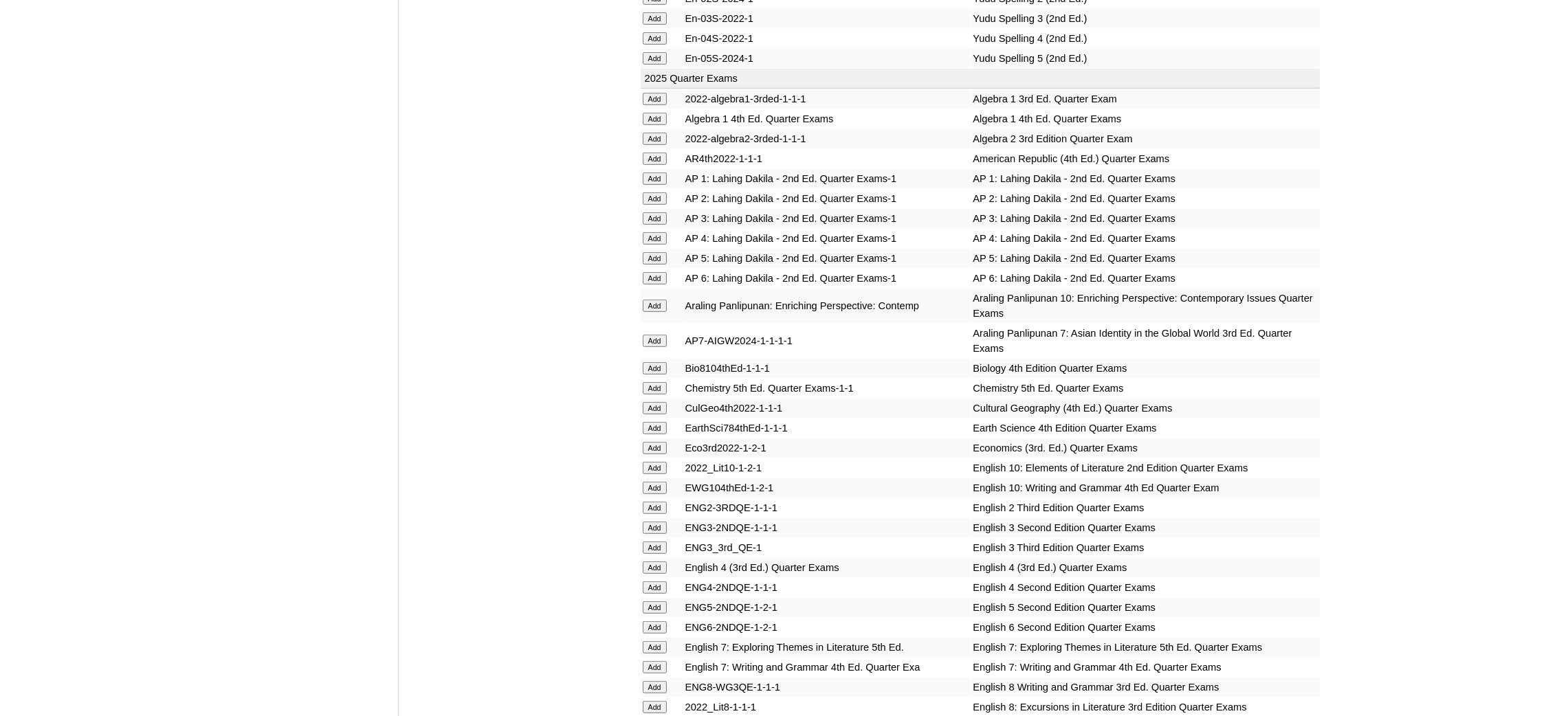
click at [654, 252] on input "Add" at bounding box center [654, 258] width 24 height 12
click at [653, 252] on input "Add" at bounding box center [654, 258] width 24 height 12
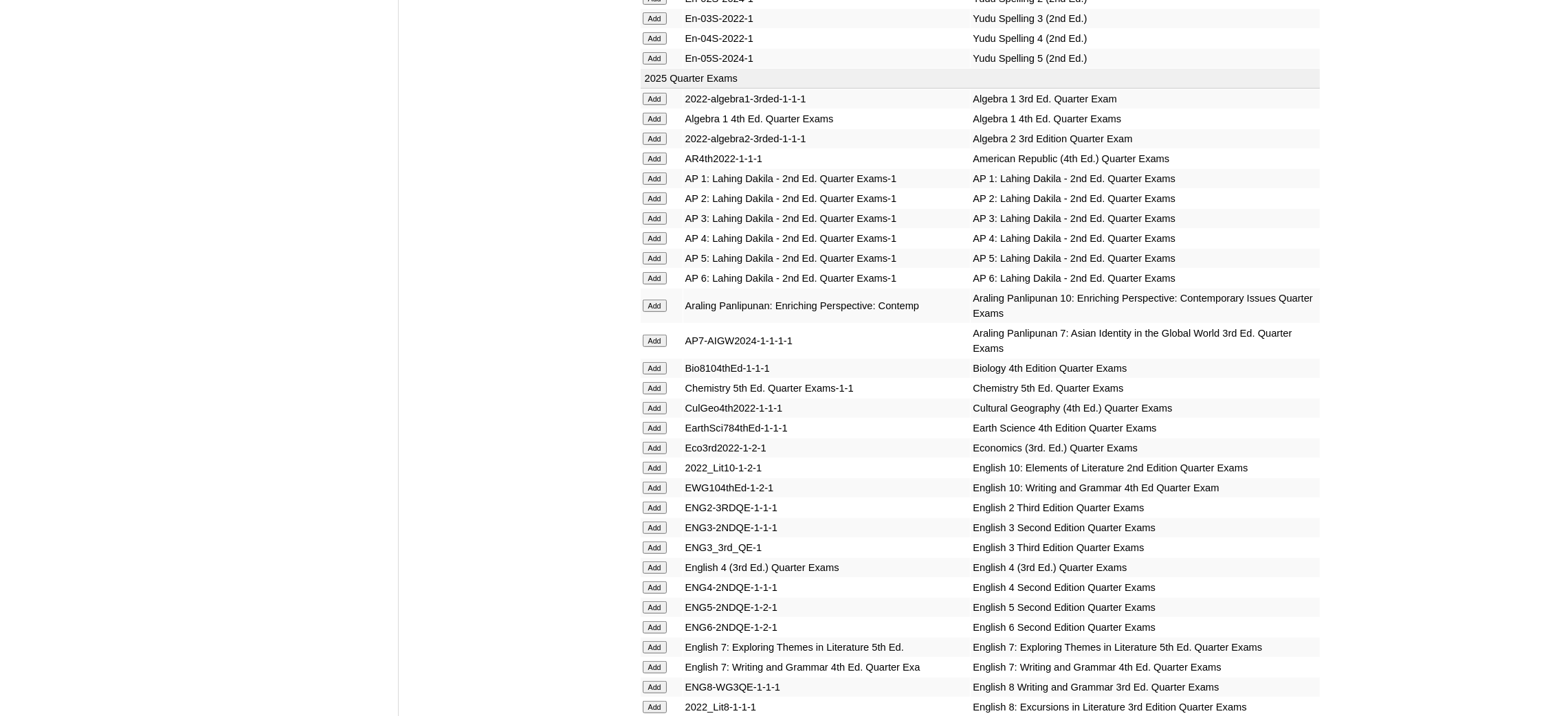
click at [653, 252] on input "Add" at bounding box center [654, 258] width 24 height 12
click at [647, 601] on input "Add" at bounding box center [654, 607] width 24 height 12
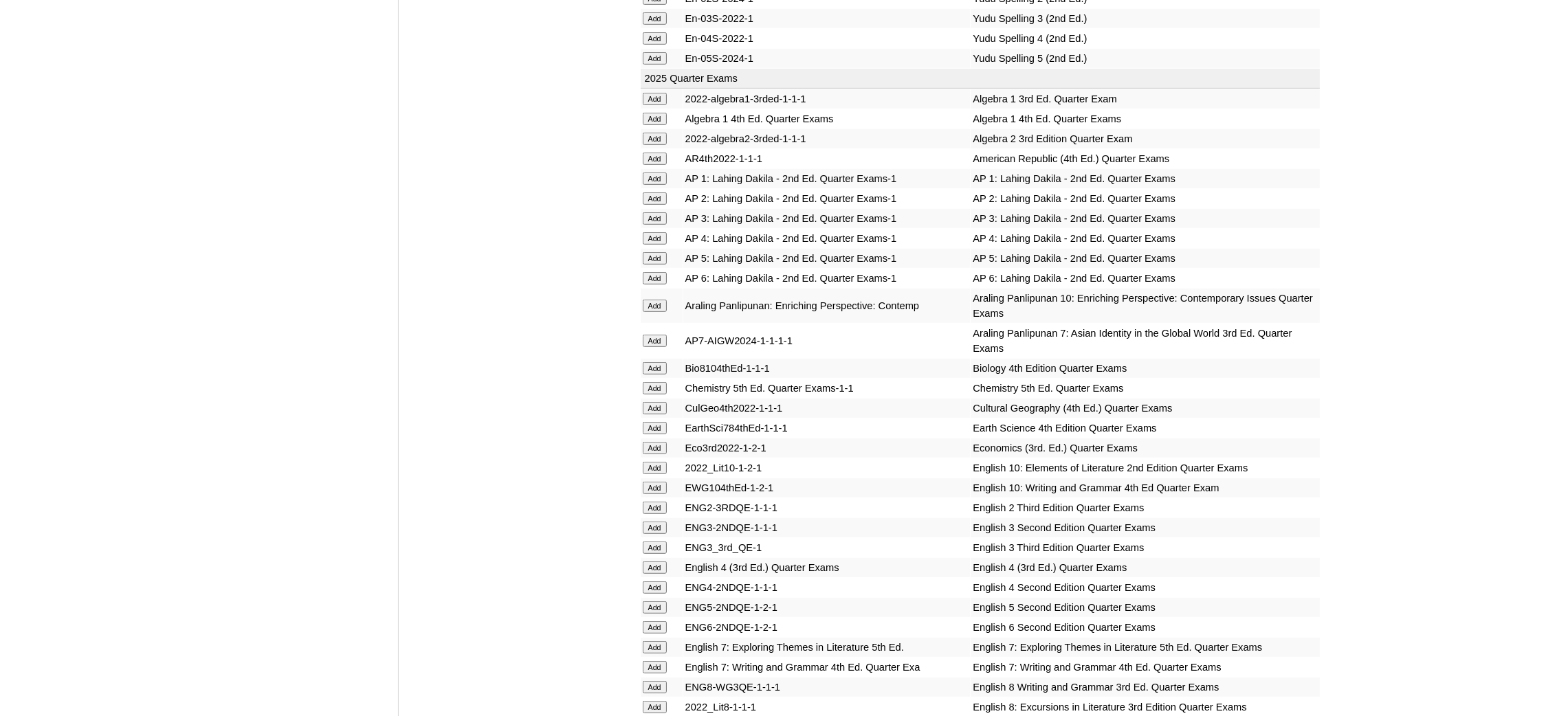
click at [647, 601] on input "Add" at bounding box center [654, 607] width 24 height 12
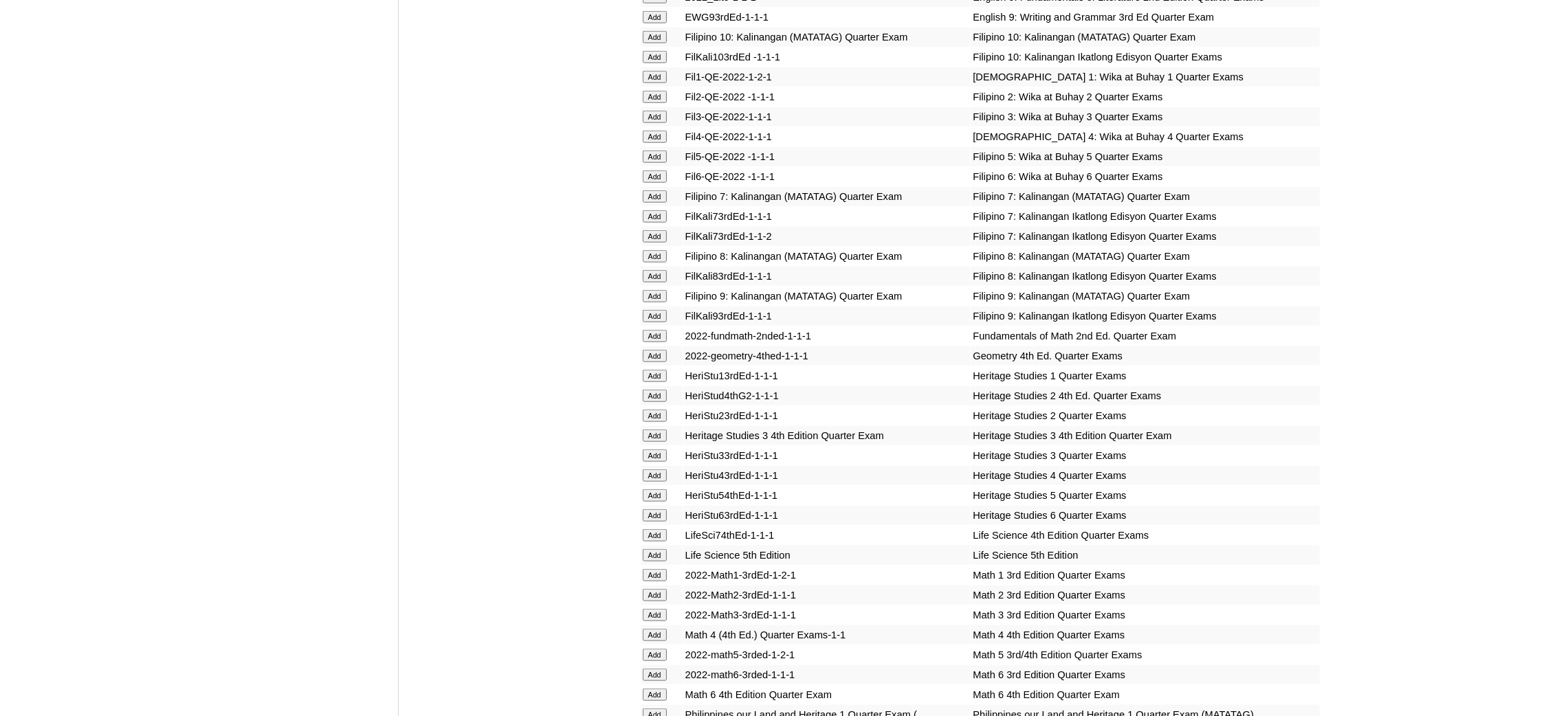
scroll to position [2060, 0]
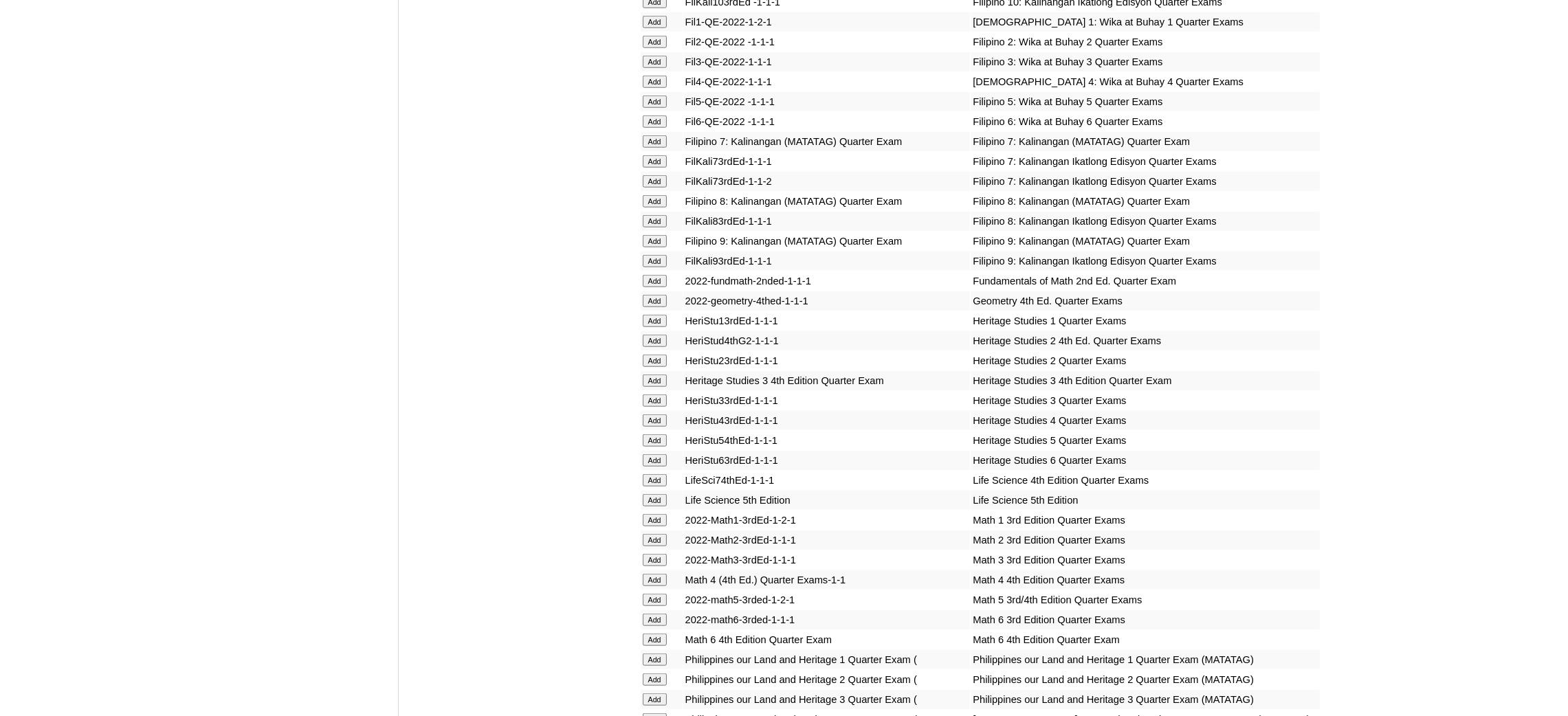
click at [654, 95] on input "Add" at bounding box center [654, 101] width 24 height 12
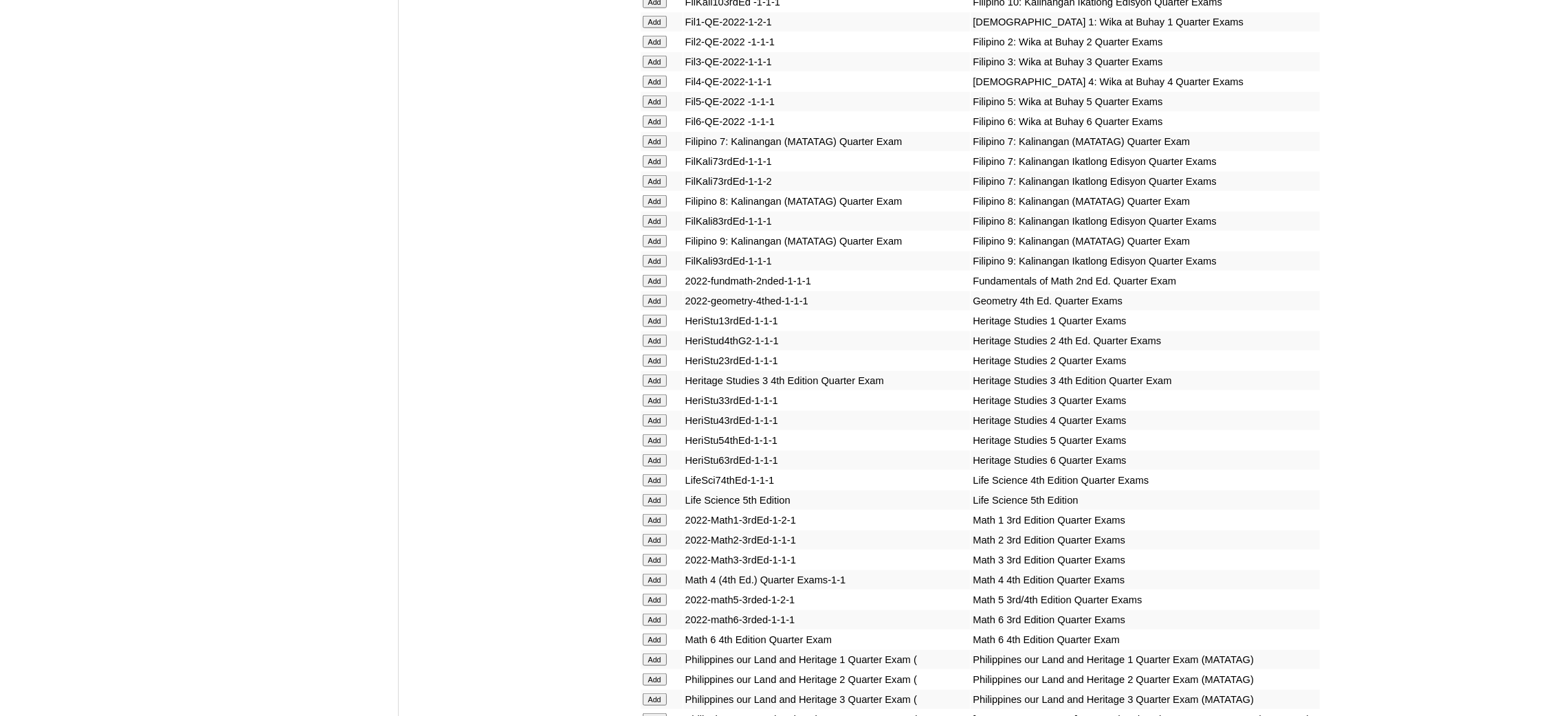
click at [654, 95] on input "Add" at bounding box center [654, 101] width 24 height 12
click at [655, 593] on input "Add" at bounding box center [654, 599] width 24 height 12
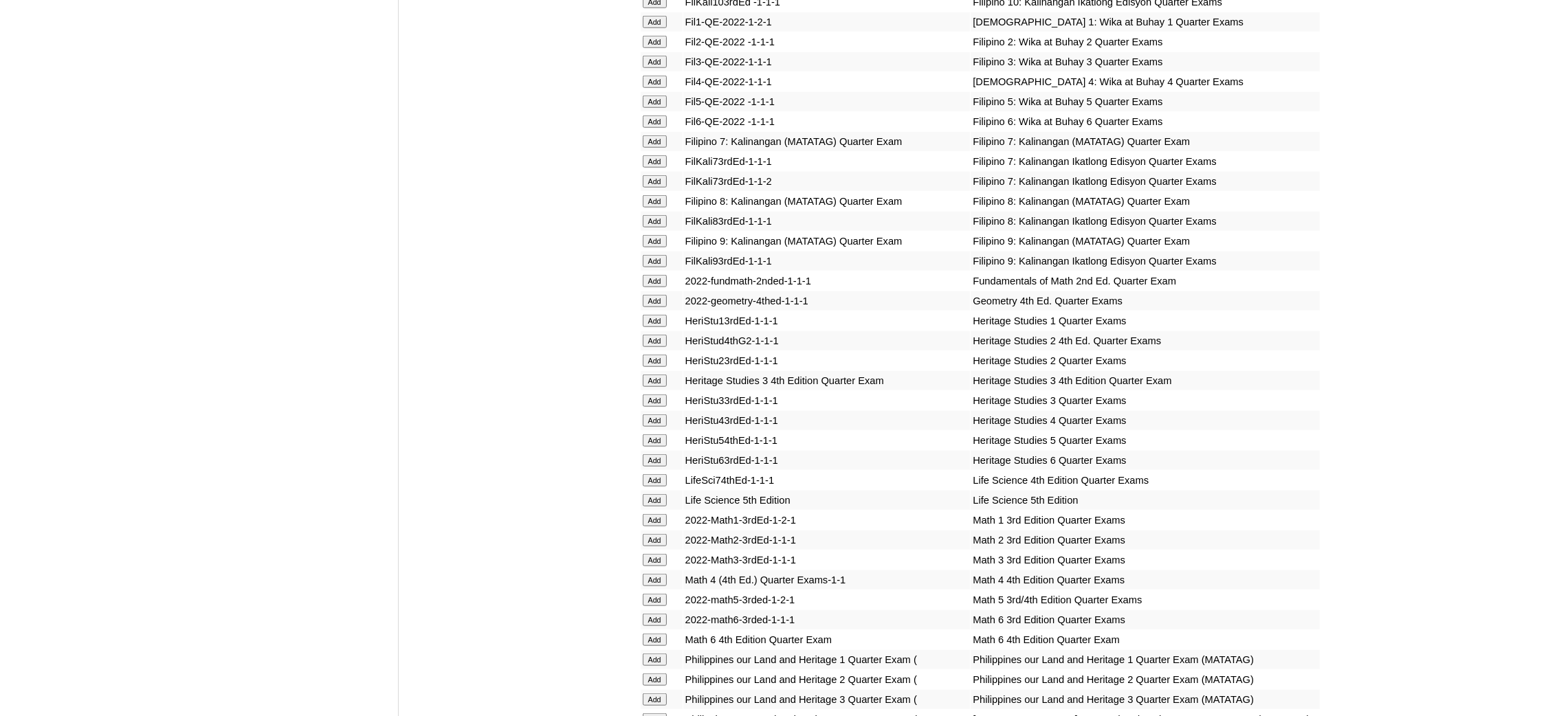
click at [655, 593] on input "Add" at bounding box center [654, 599] width 24 height 12
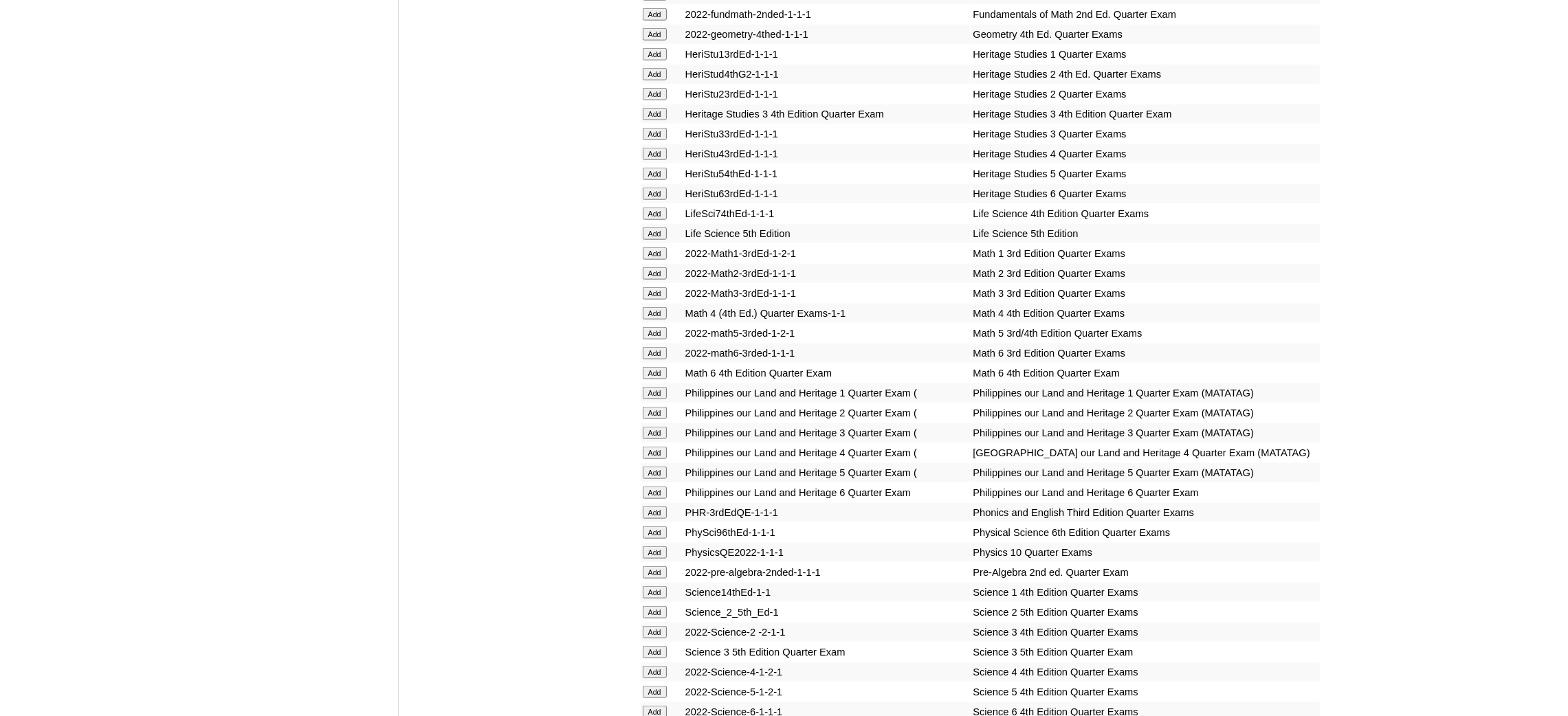
scroll to position [2473, 0]
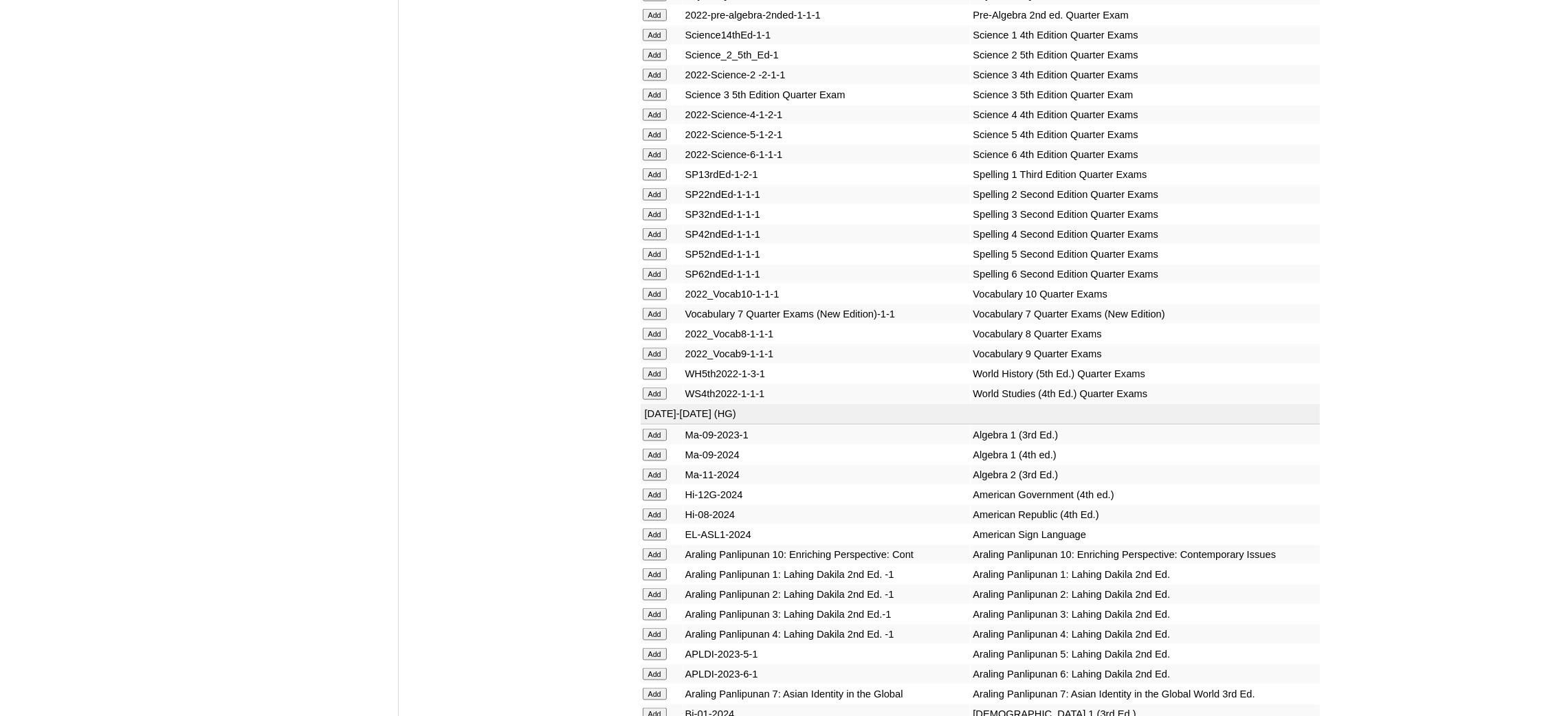
scroll to position [2885, 0]
click at [650, 127] on input "Add" at bounding box center [654, 133] width 24 height 12
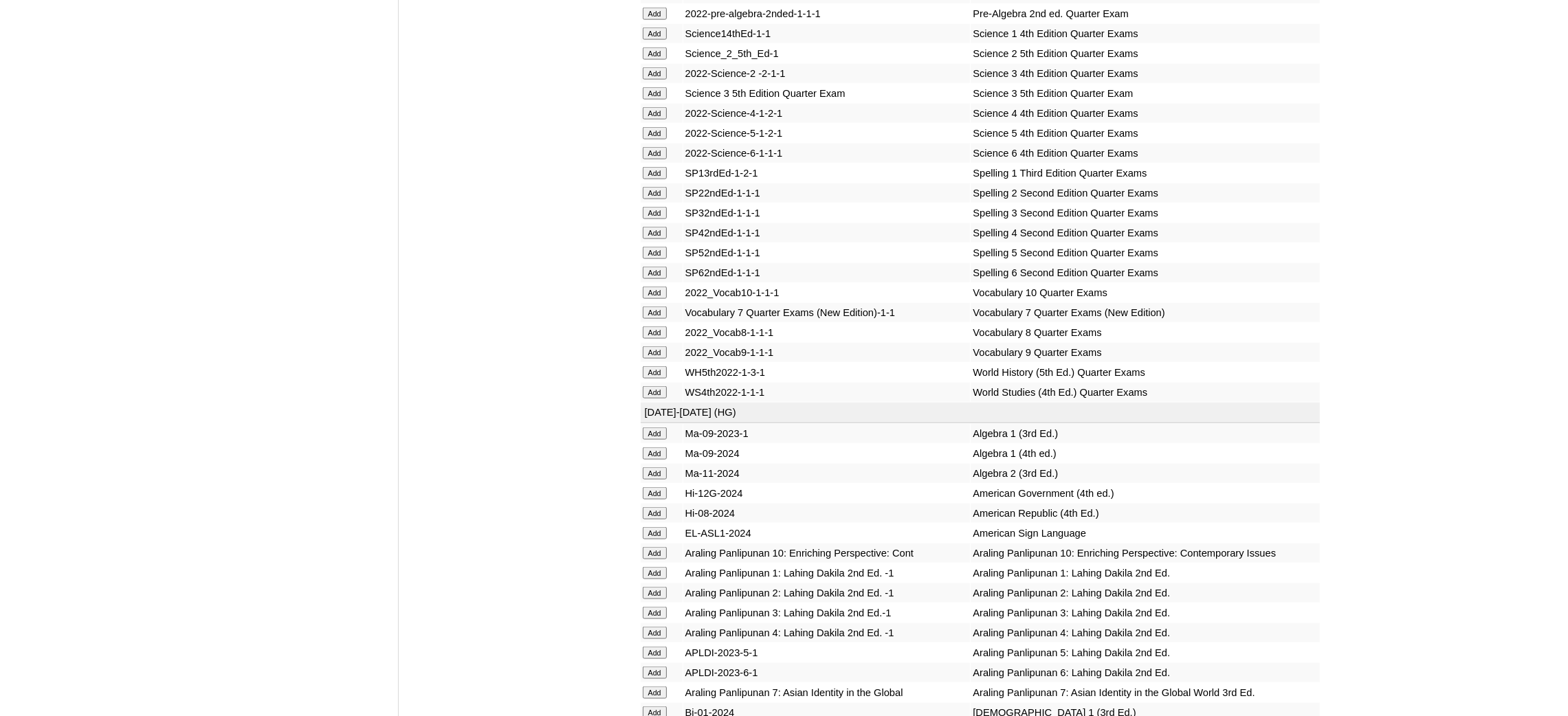
click at [650, 127] on input "Add" at bounding box center [654, 133] width 24 height 12
click at [647, 246] on input "Add" at bounding box center [654, 252] width 24 height 12
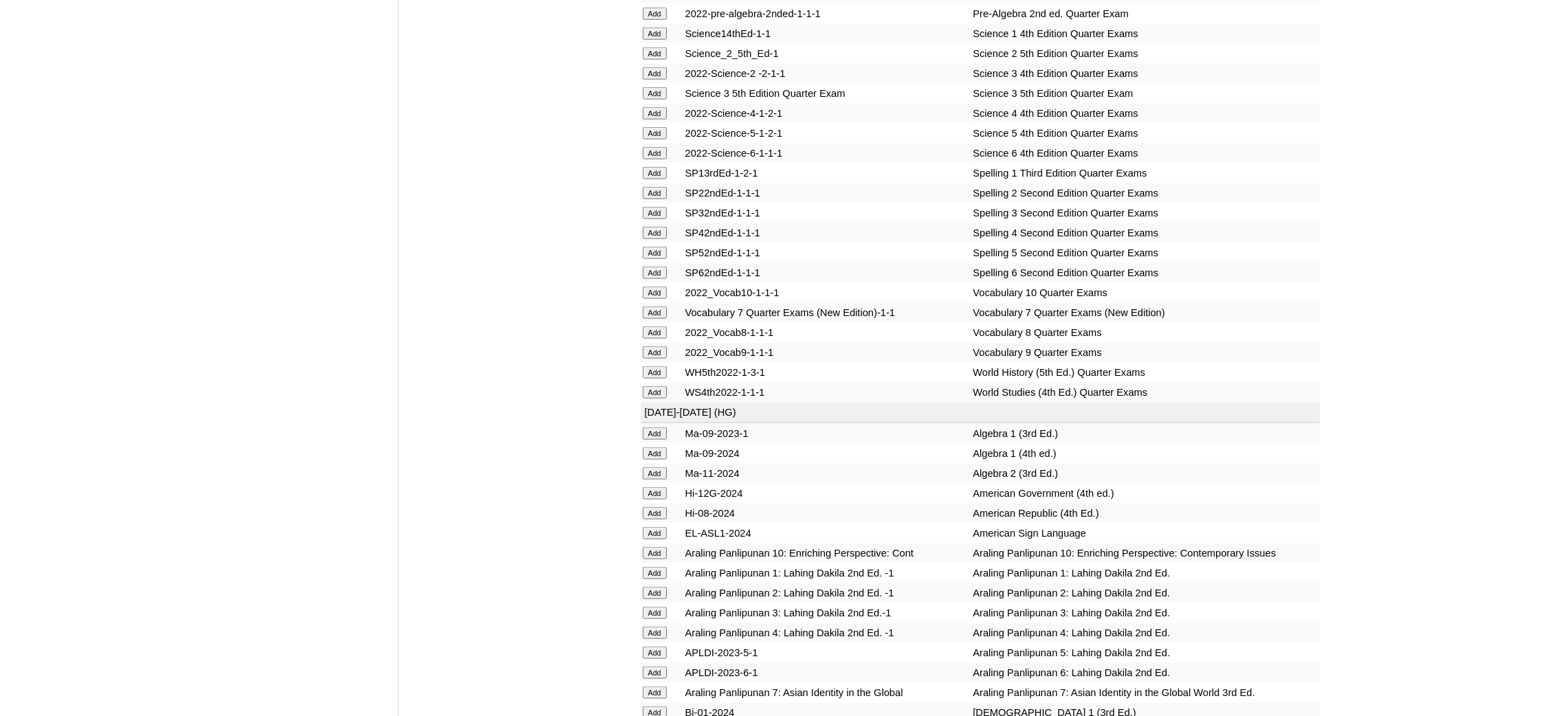
click at [649, 646] on input "Add" at bounding box center [654, 652] width 24 height 12
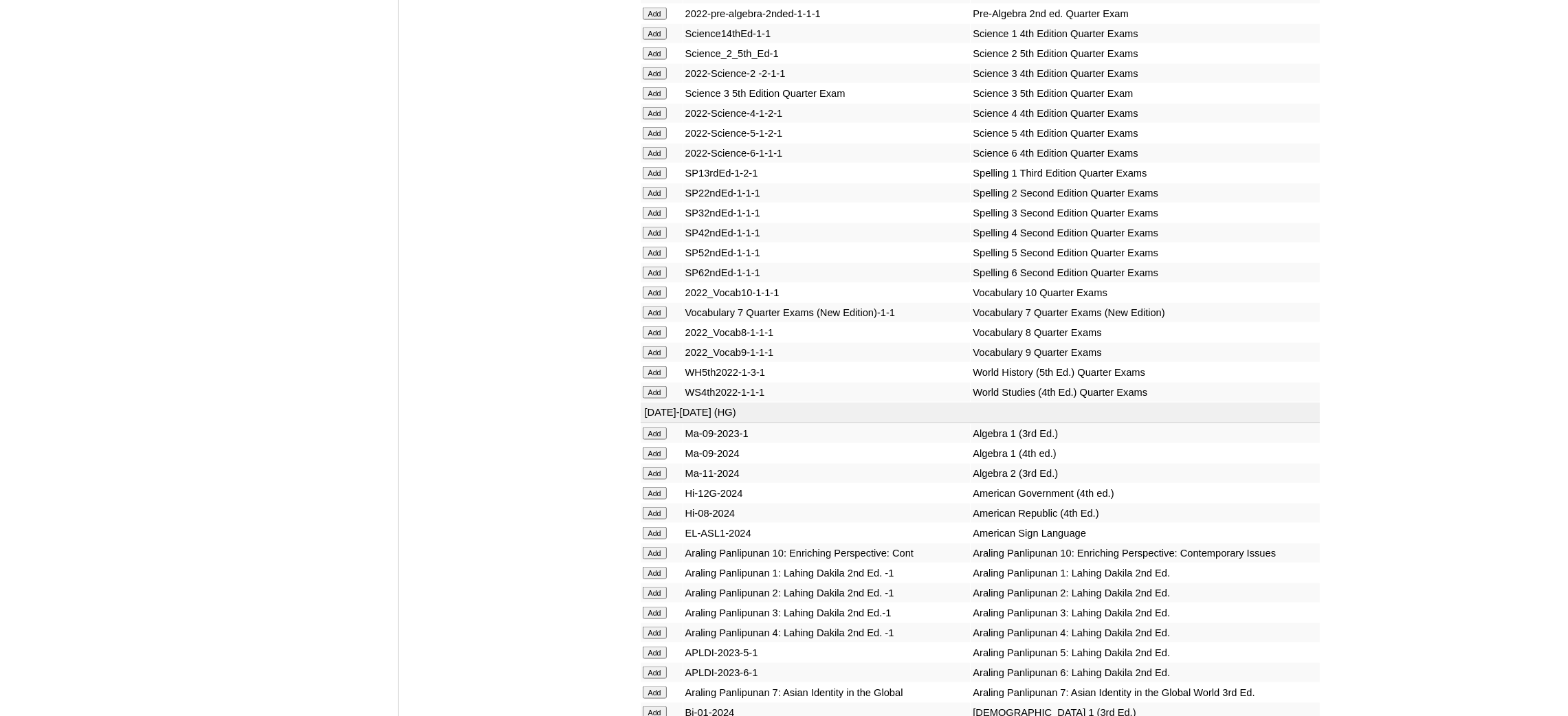
click at [649, 646] on input "Add" at bounding box center [654, 652] width 24 height 12
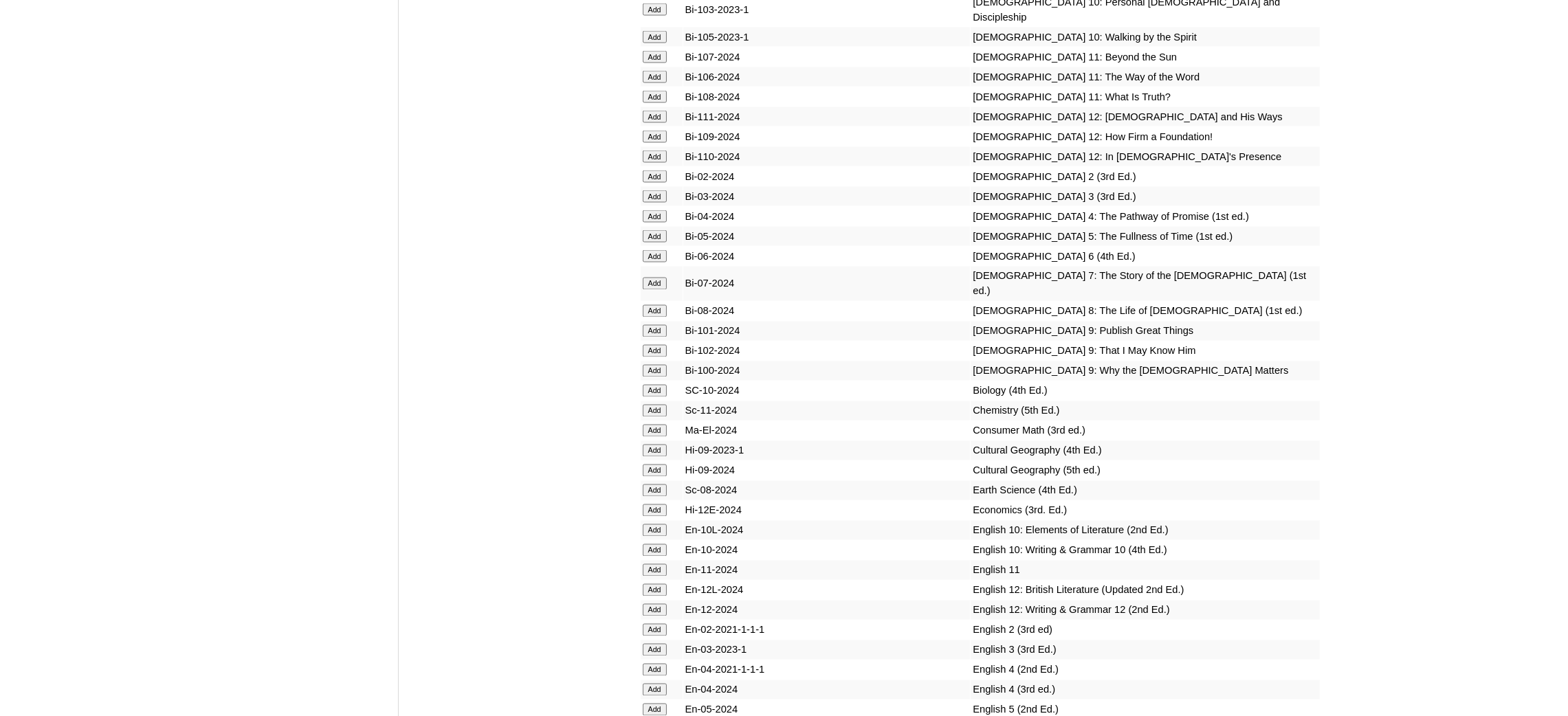
scroll to position [3710, 0]
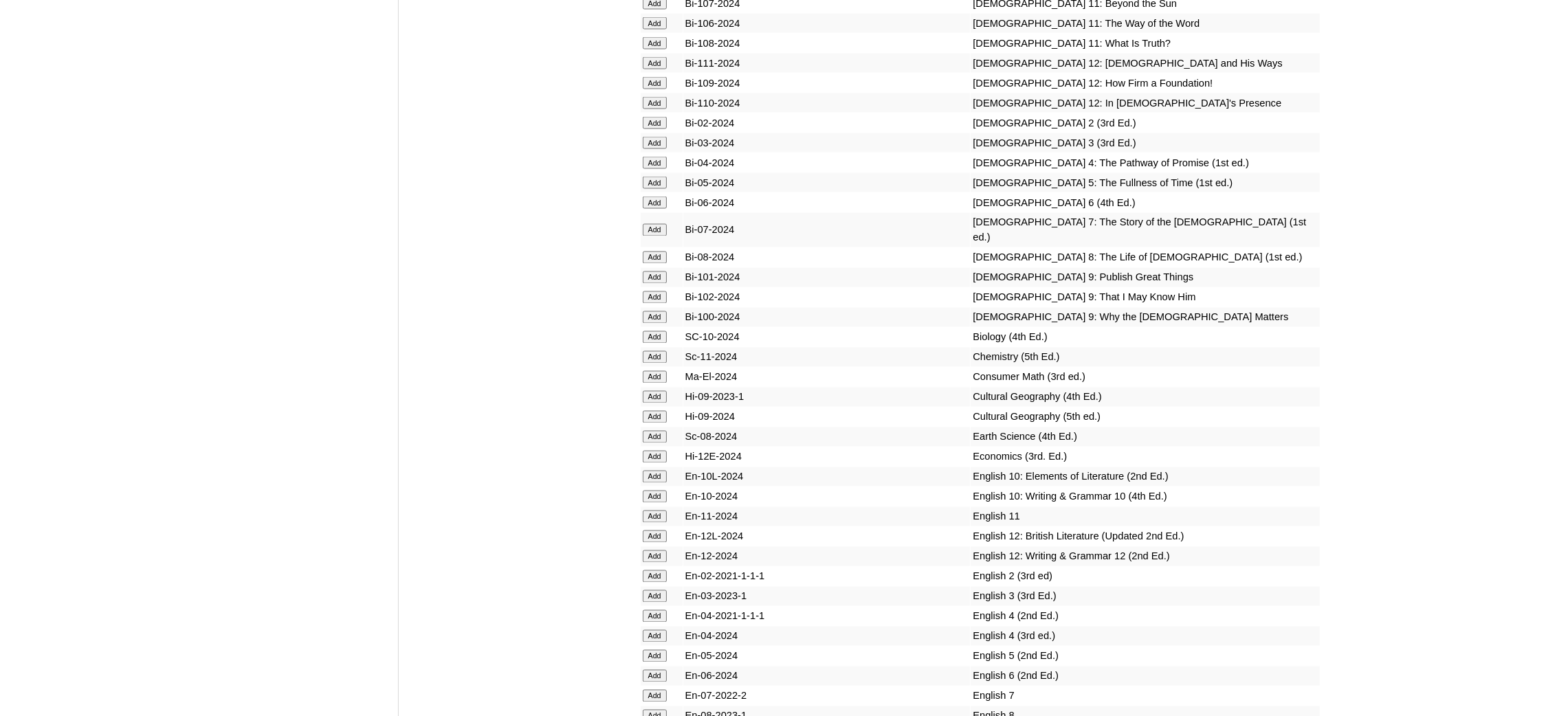
click at [657, 177] on input "Add" at bounding box center [654, 183] width 24 height 12
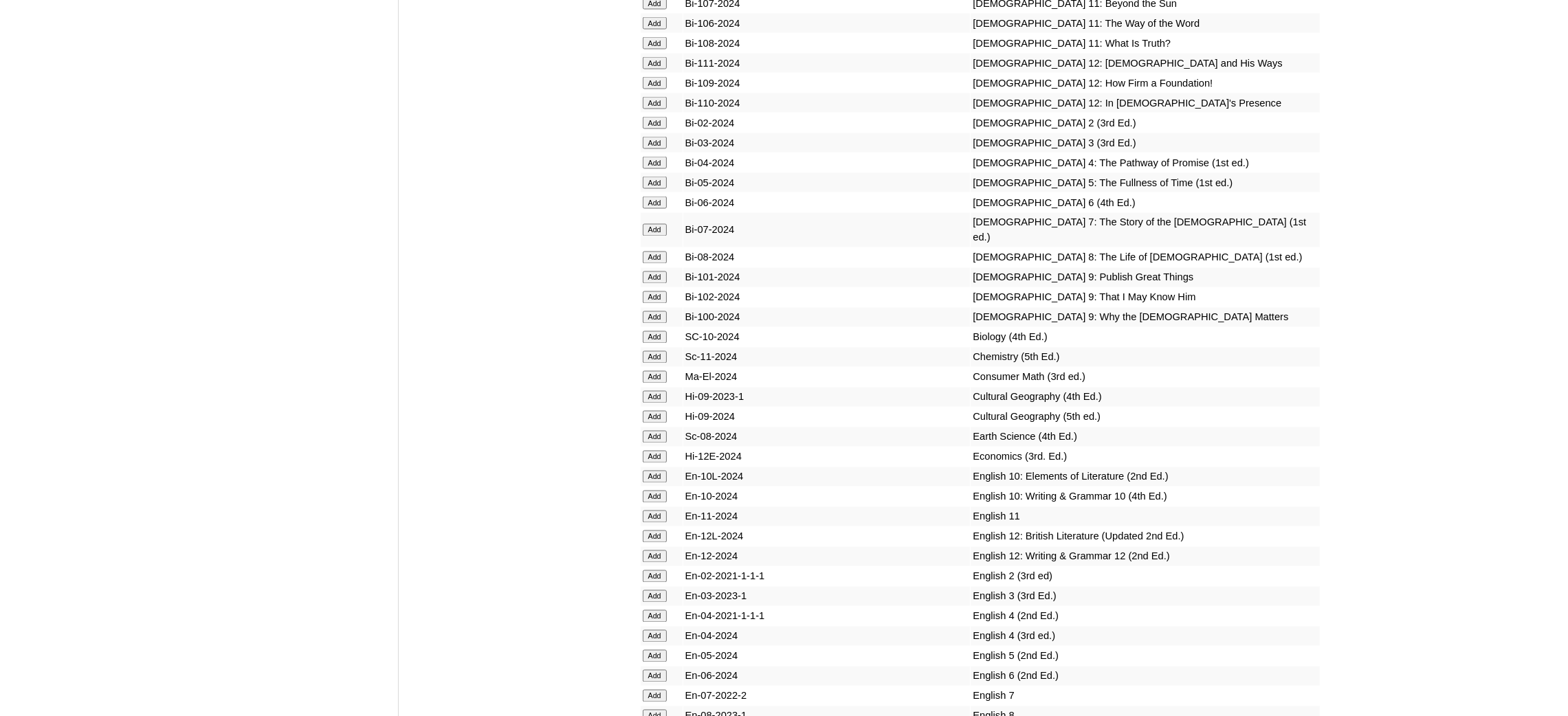
click at [657, 177] on input "Add" at bounding box center [654, 183] width 24 height 12
click at [659, 650] on input "Add" at bounding box center [654, 656] width 24 height 12
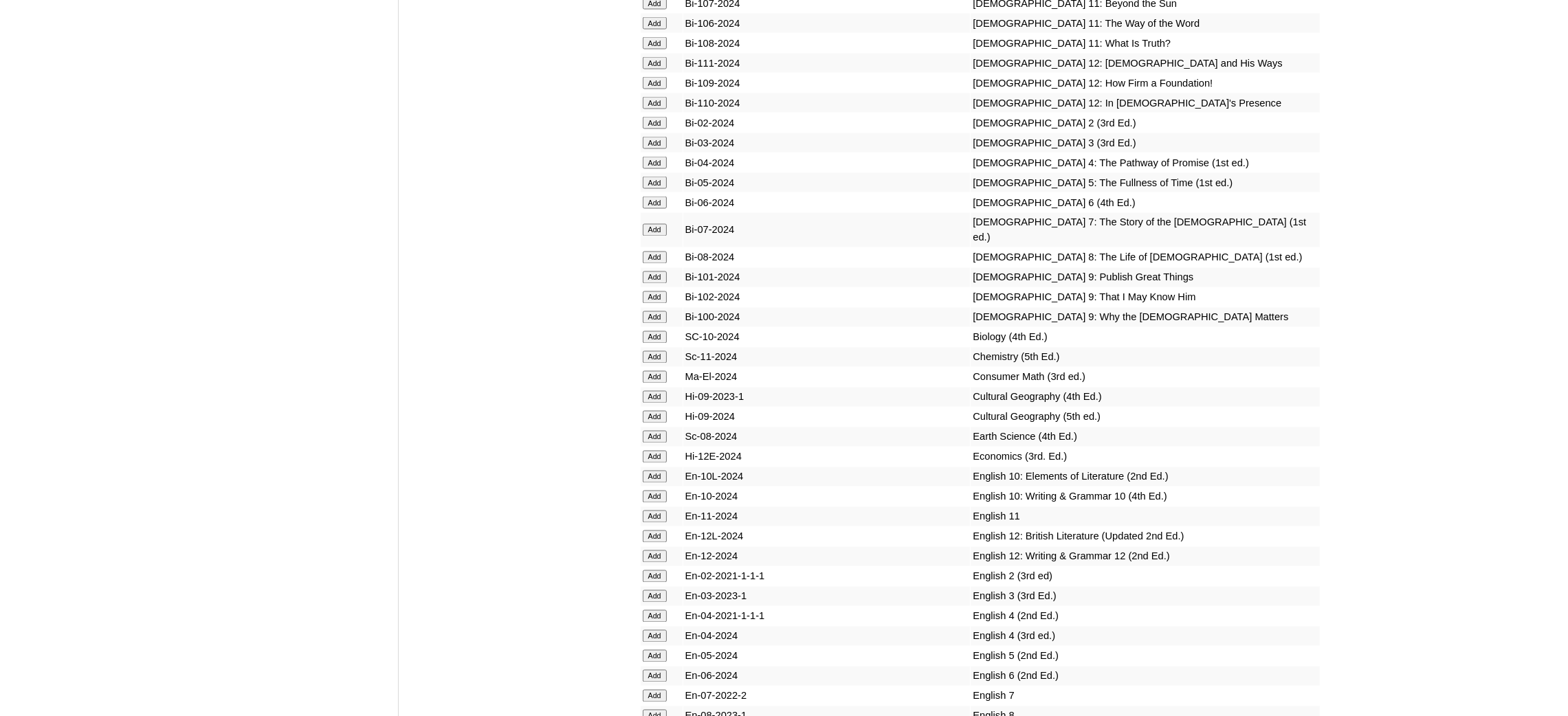
click at [659, 650] on input "Add" at bounding box center [654, 656] width 24 height 12
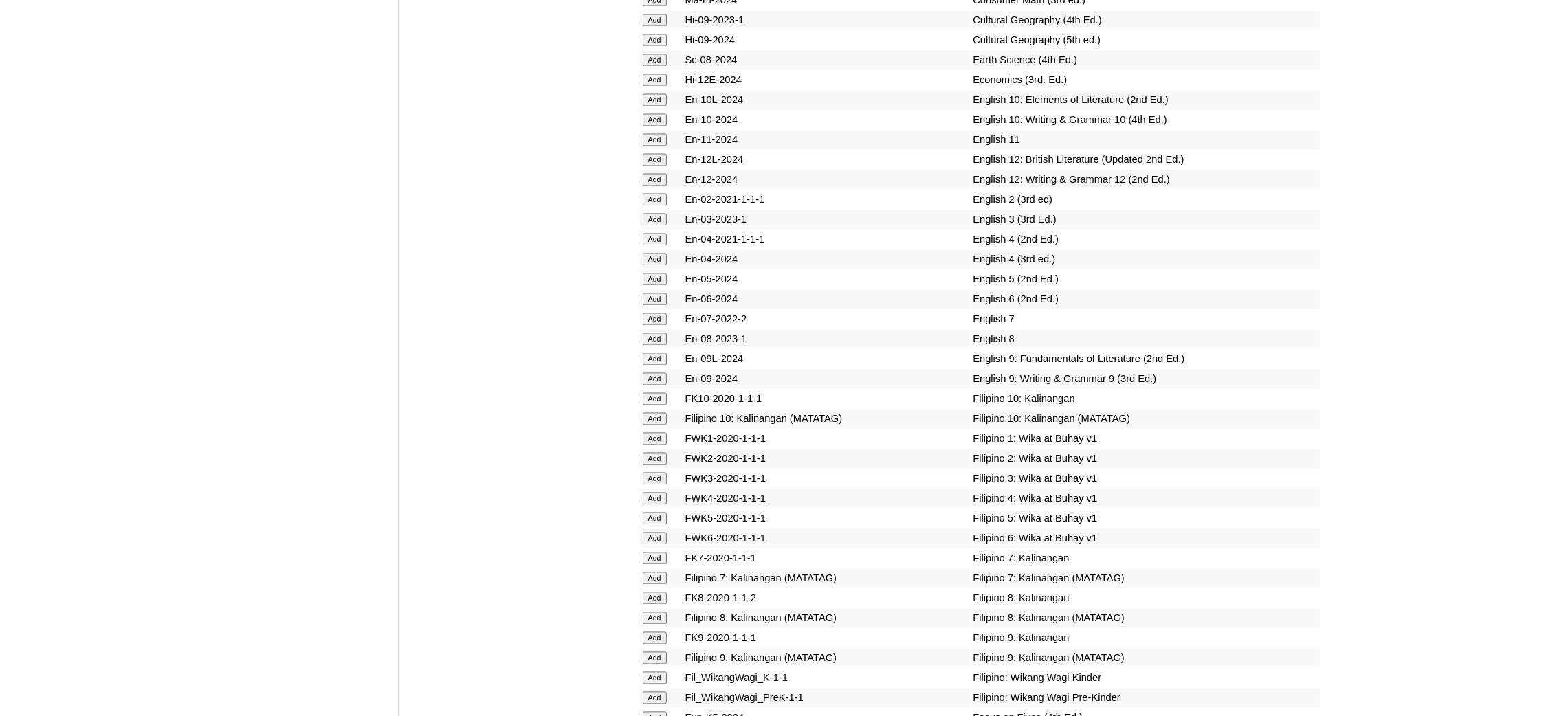
scroll to position [4225, 0]
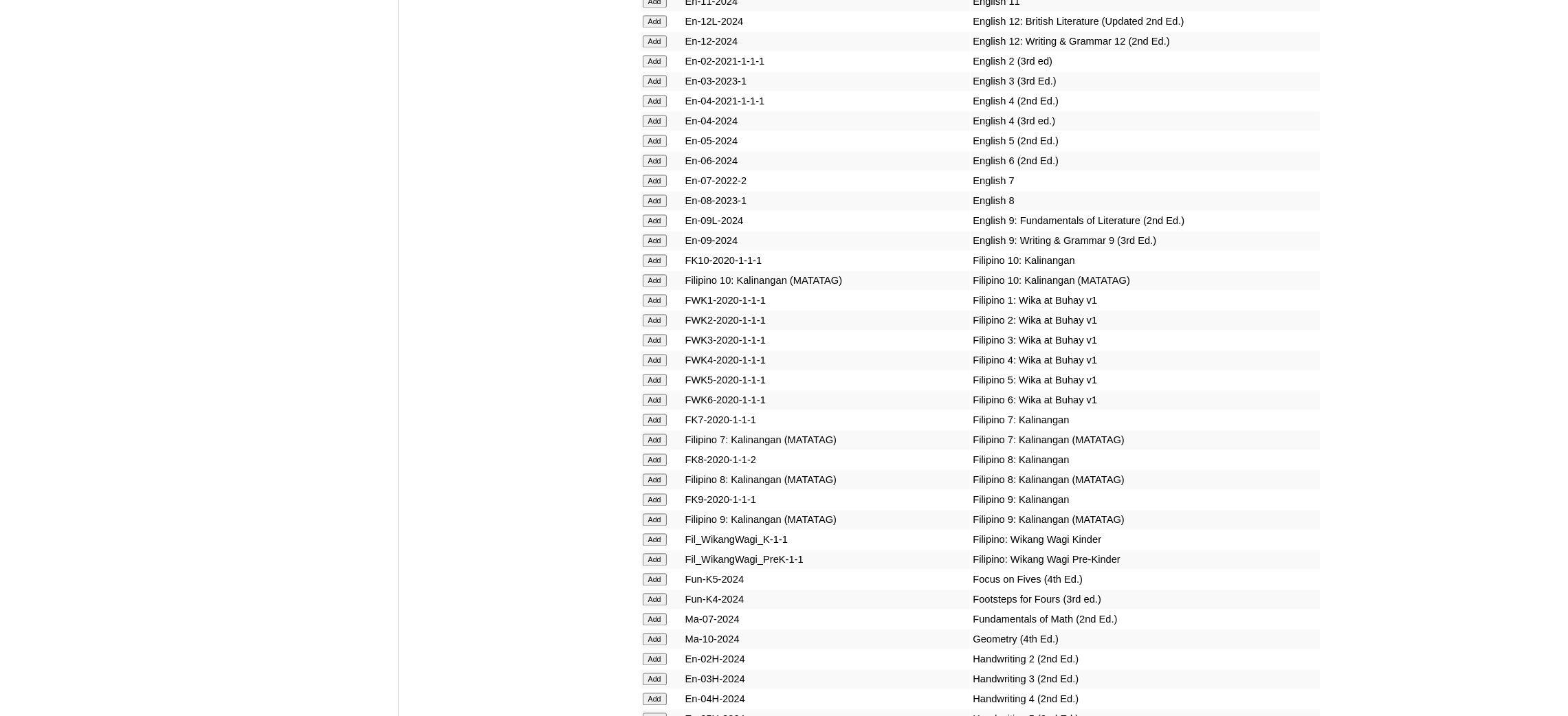
click at [660, 373] on input "Add" at bounding box center [654, 379] width 24 height 12
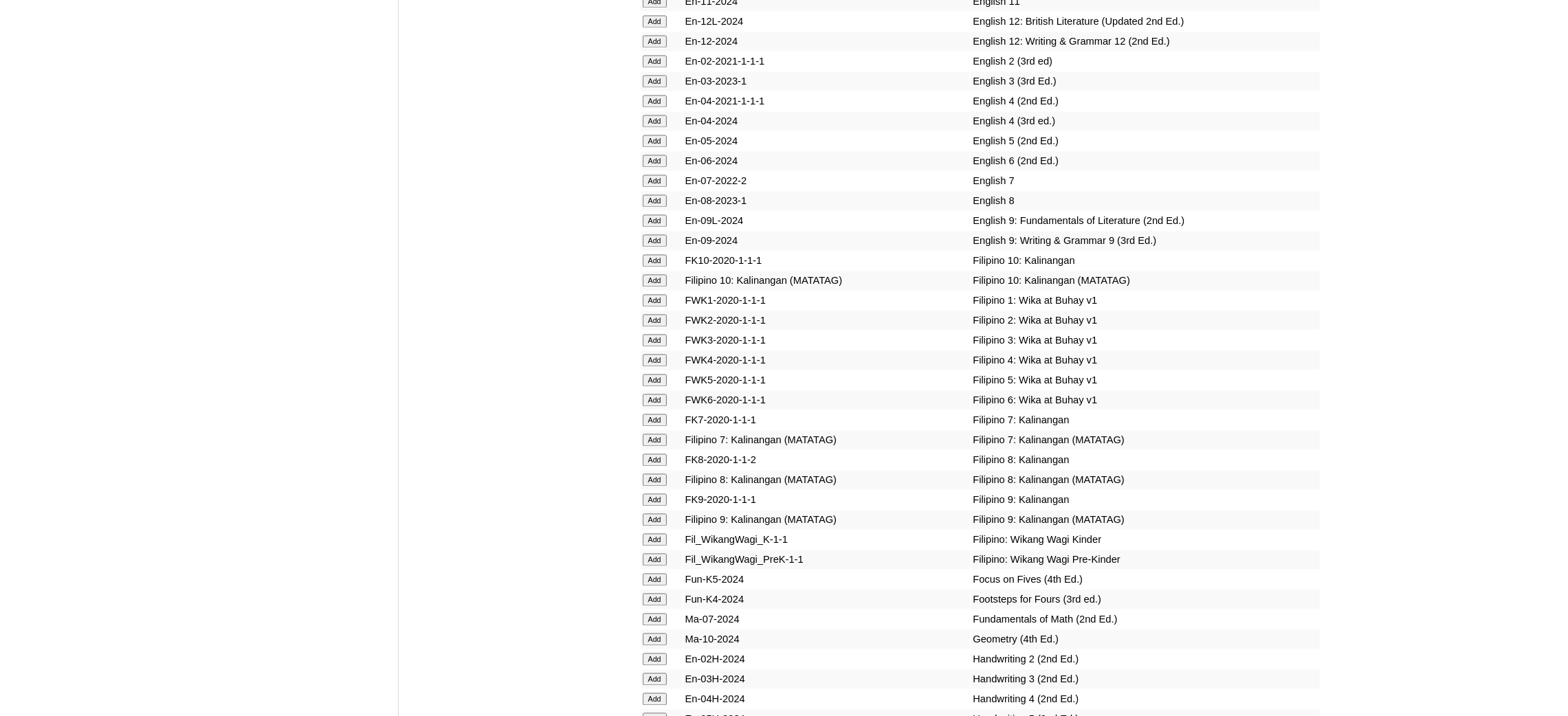
click at [660, 373] on input "Add" at bounding box center [654, 379] width 24 height 12
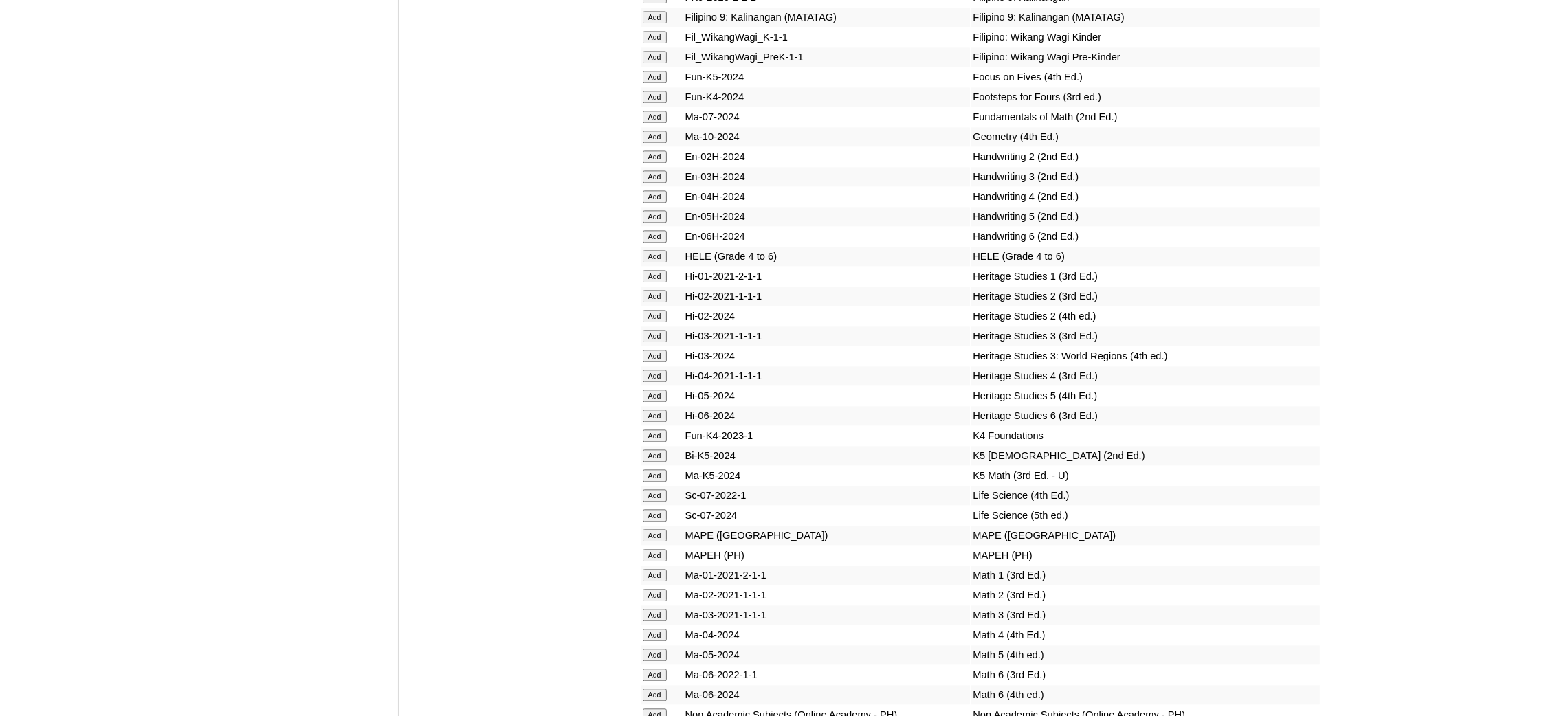
scroll to position [4740, 0]
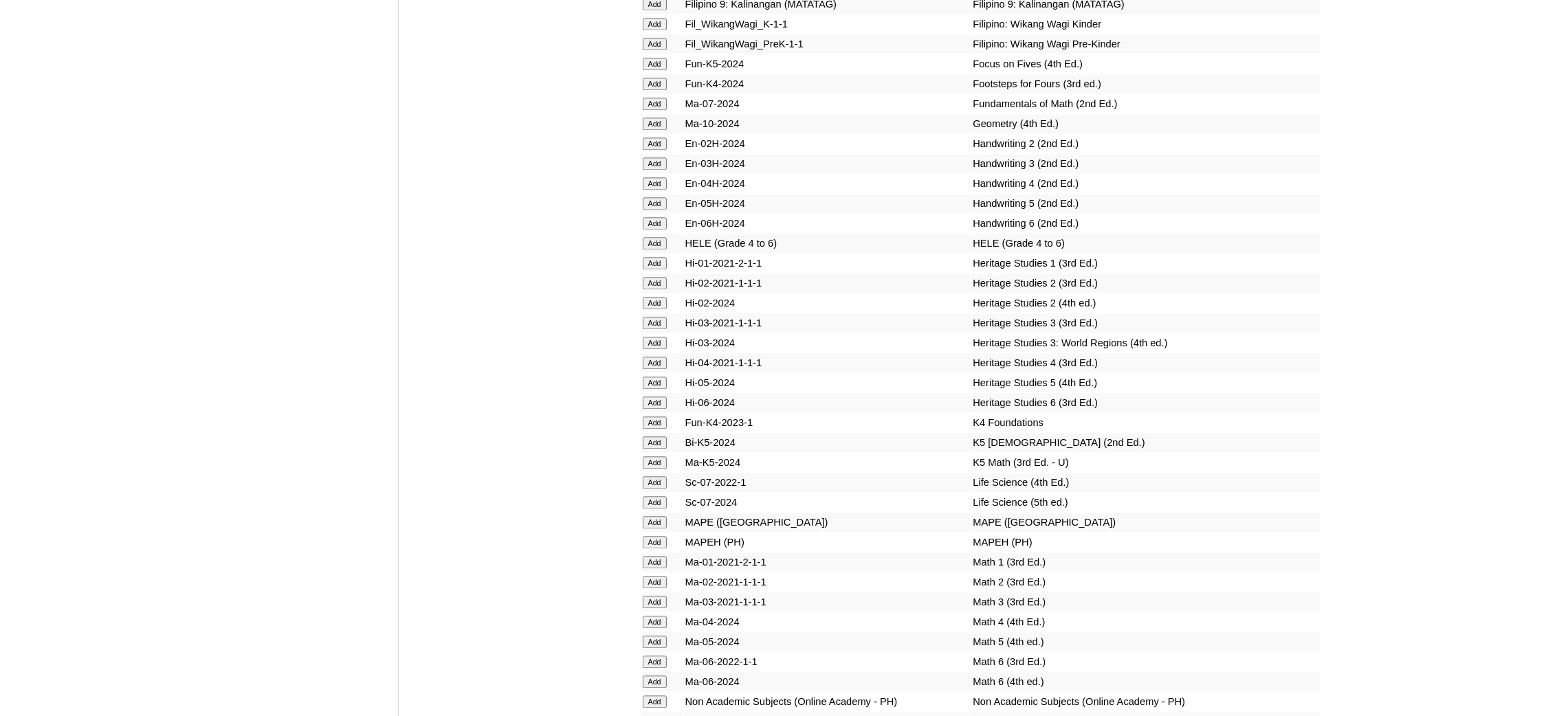
click at [646, 237] on input "Add" at bounding box center [654, 243] width 24 height 12
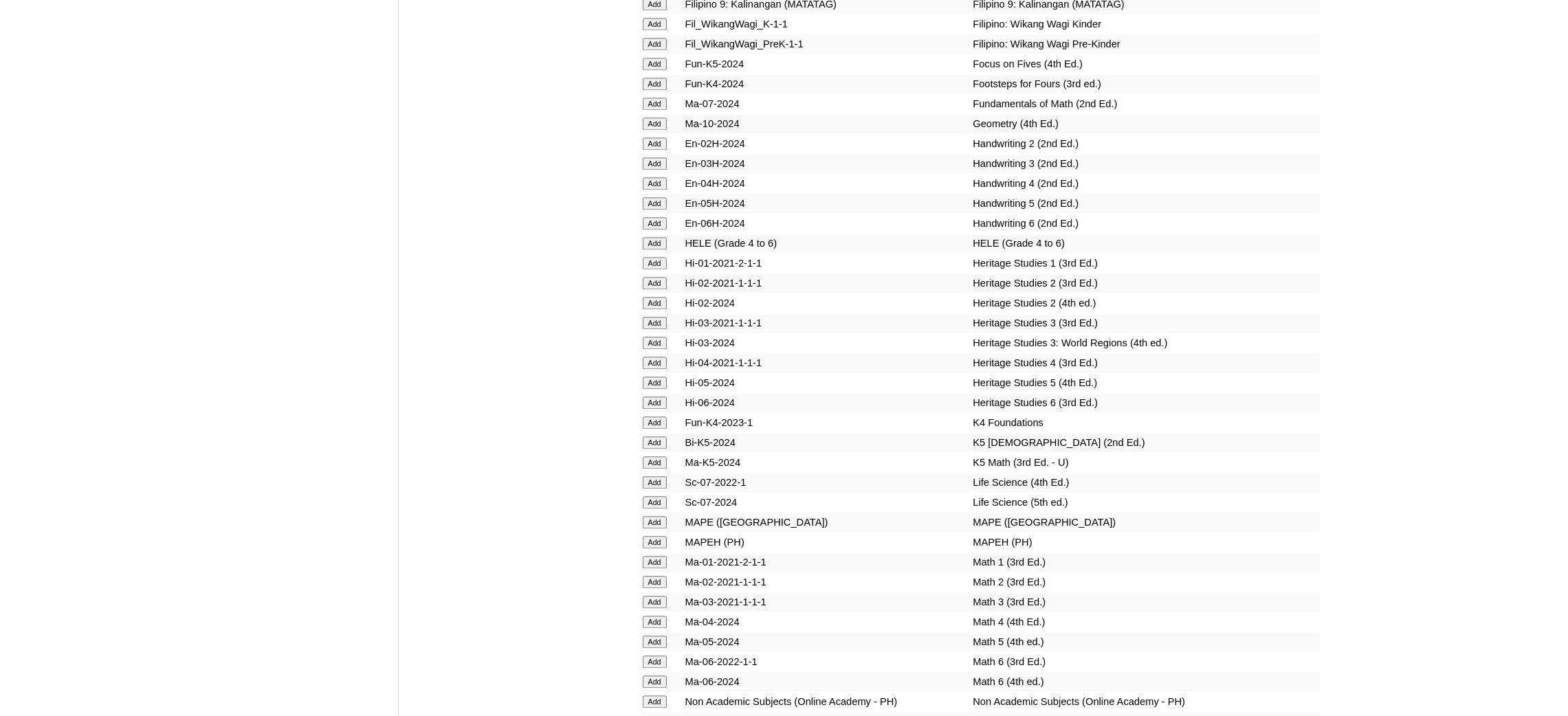
click at [646, 237] on input "Add" at bounding box center [654, 243] width 24 height 12
click at [658, 536] on input "Add" at bounding box center [654, 542] width 24 height 12
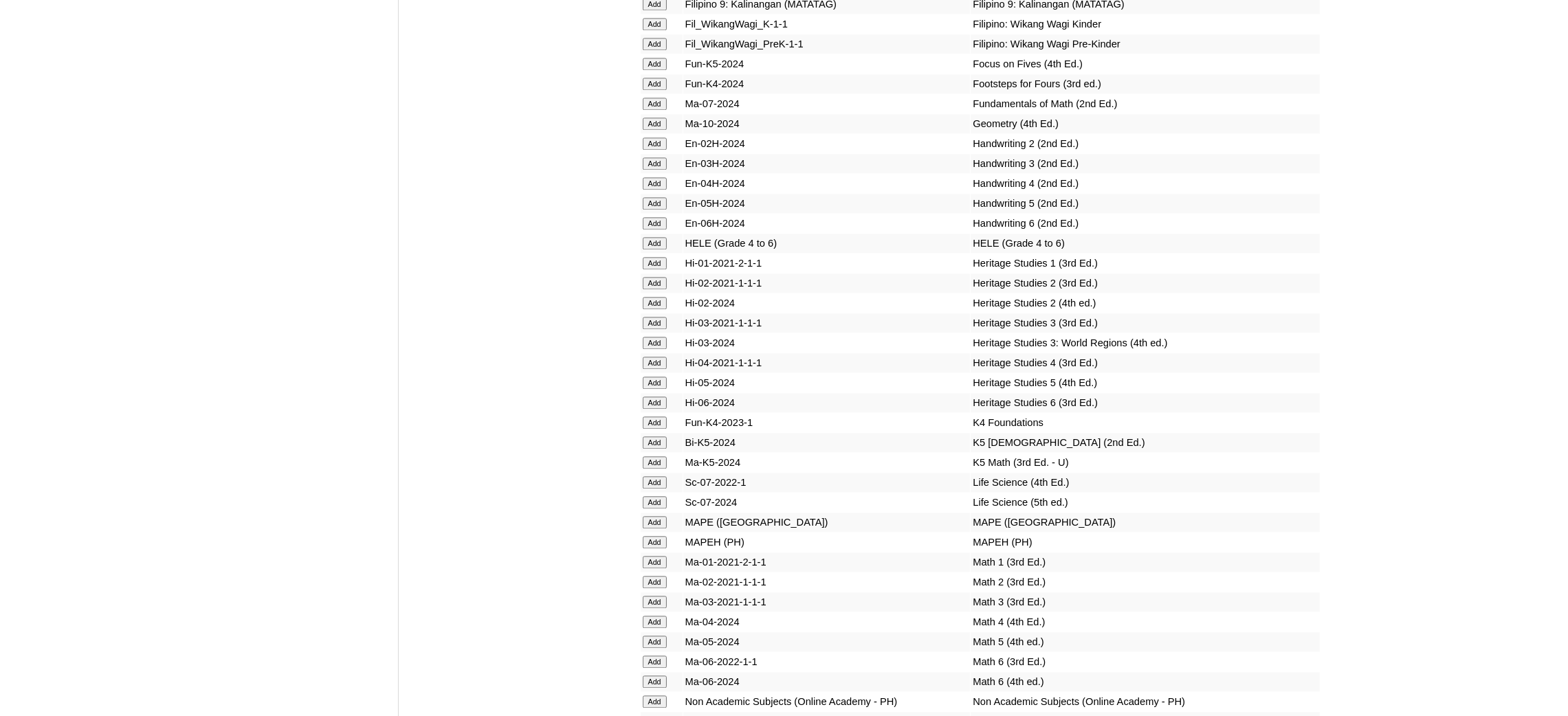
click at [658, 536] on input "Add" at bounding box center [654, 542] width 24 height 12
click at [653, 635] on input "Add" at bounding box center [654, 641] width 24 height 12
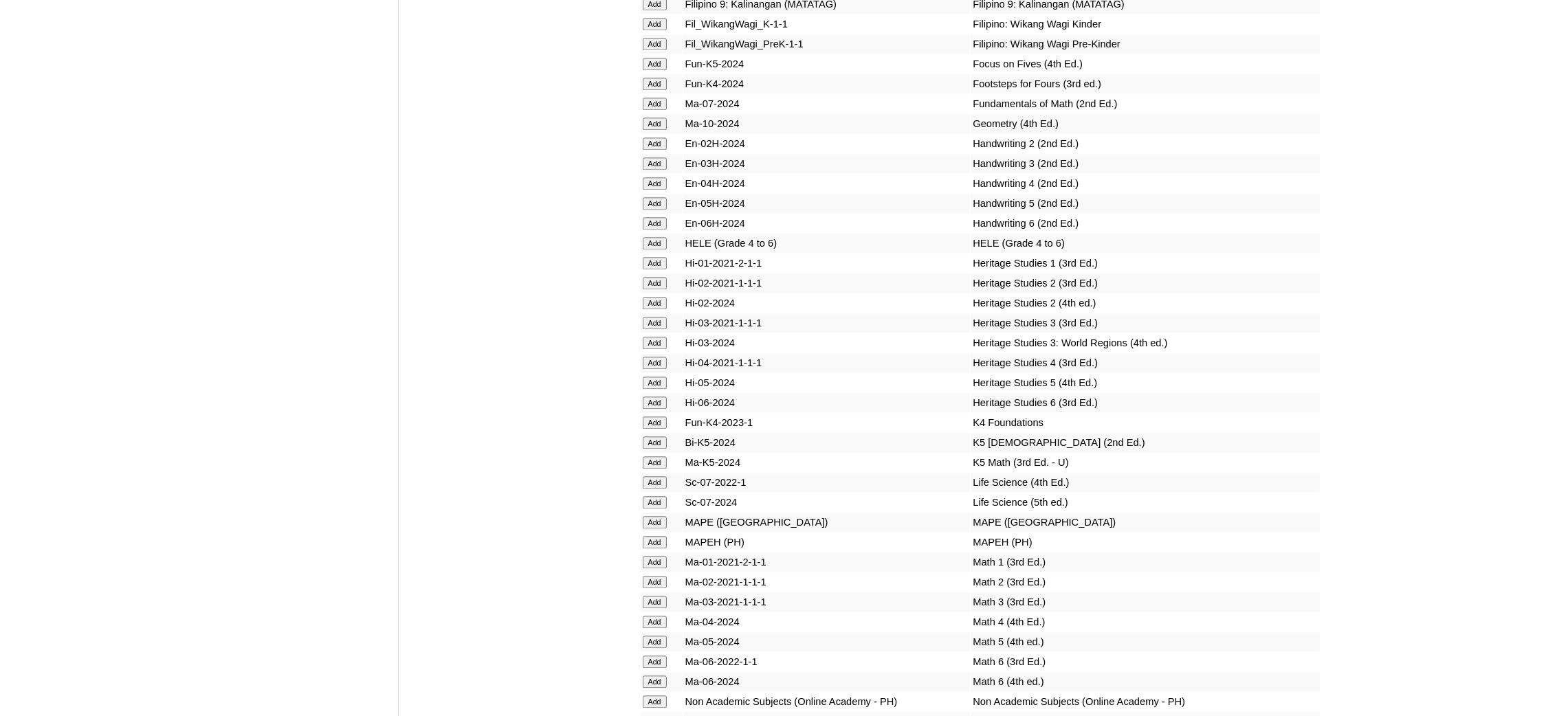
click at [653, 635] on input "Add" at bounding box center [654, 641] width 24 height 12
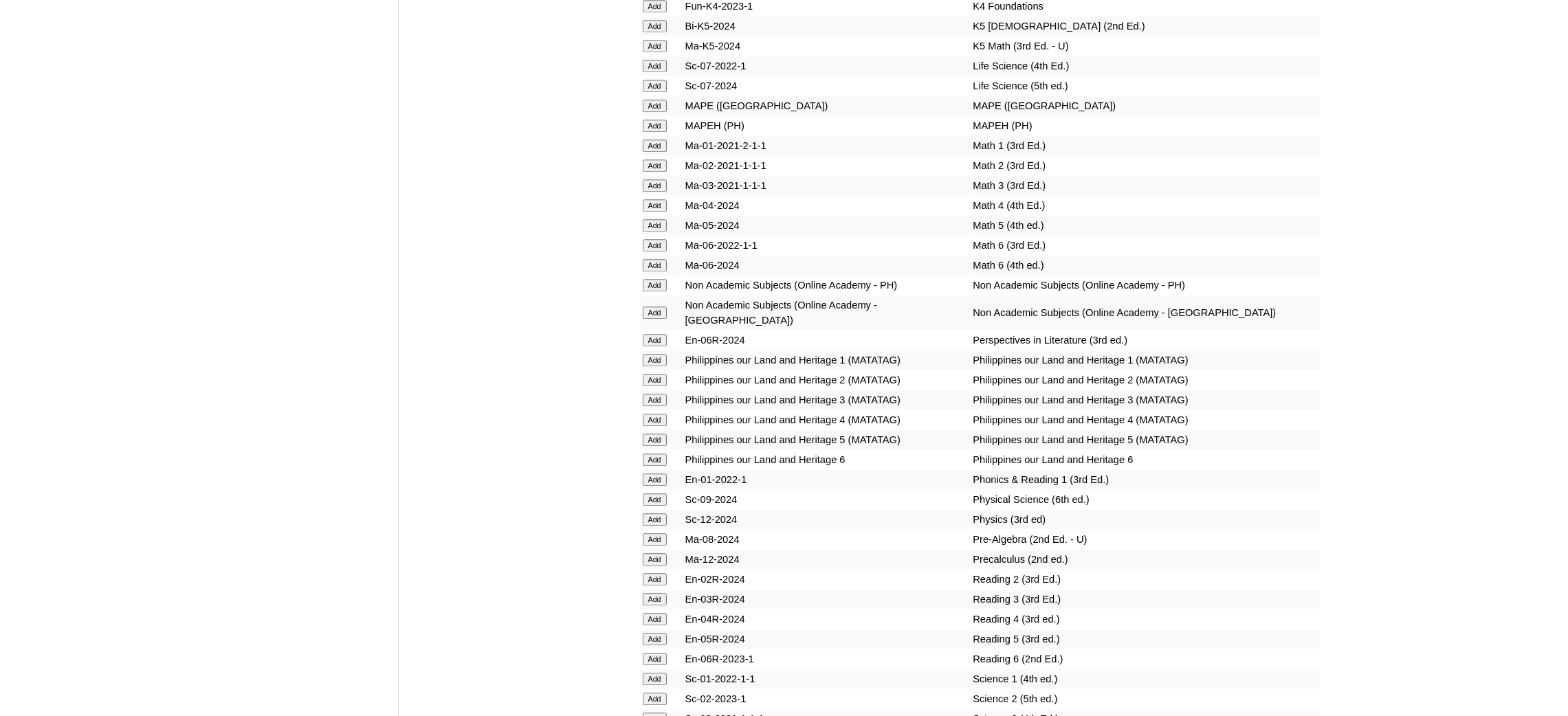
scroll to position [5359, 0]
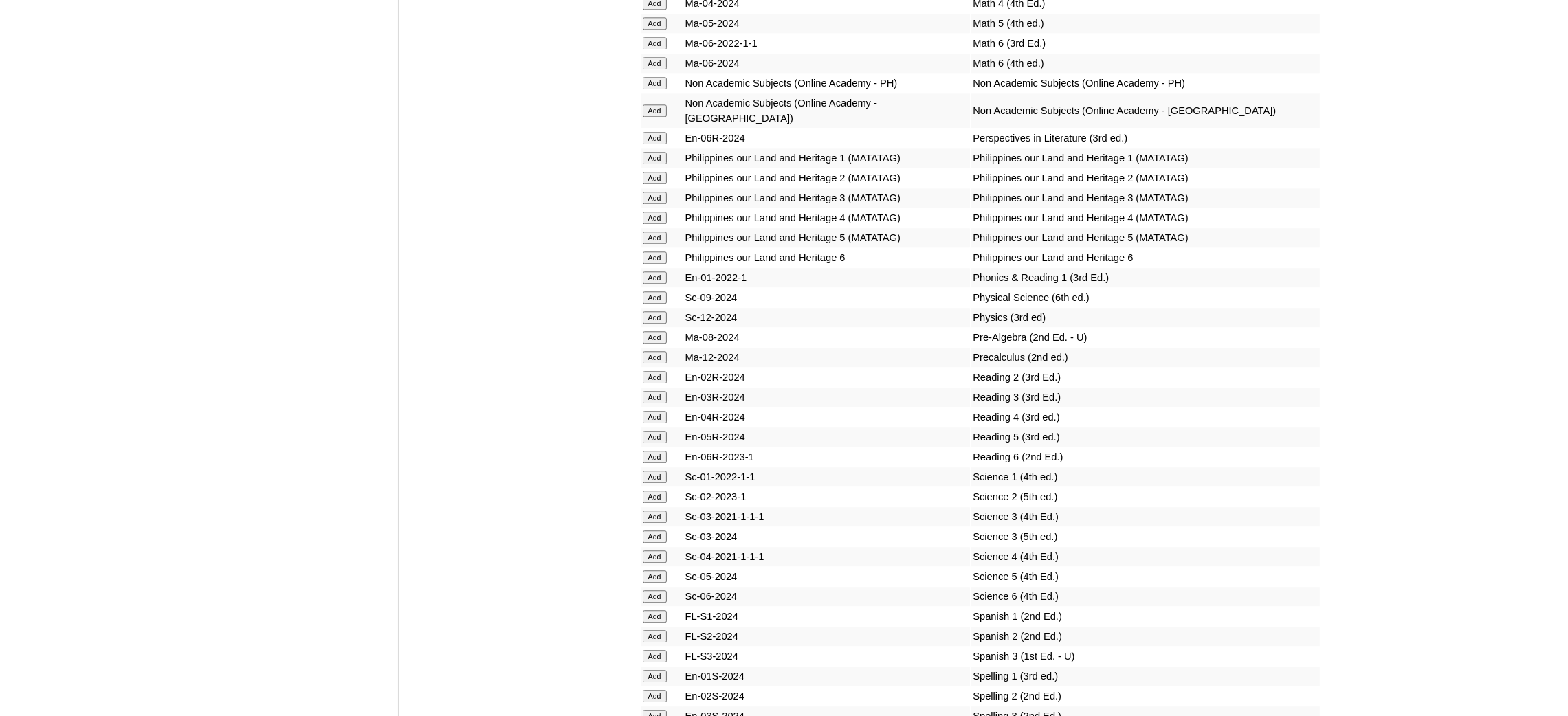
click at [665, 431] on input "Add" at bounding box center [654, 437] width 24 height 12
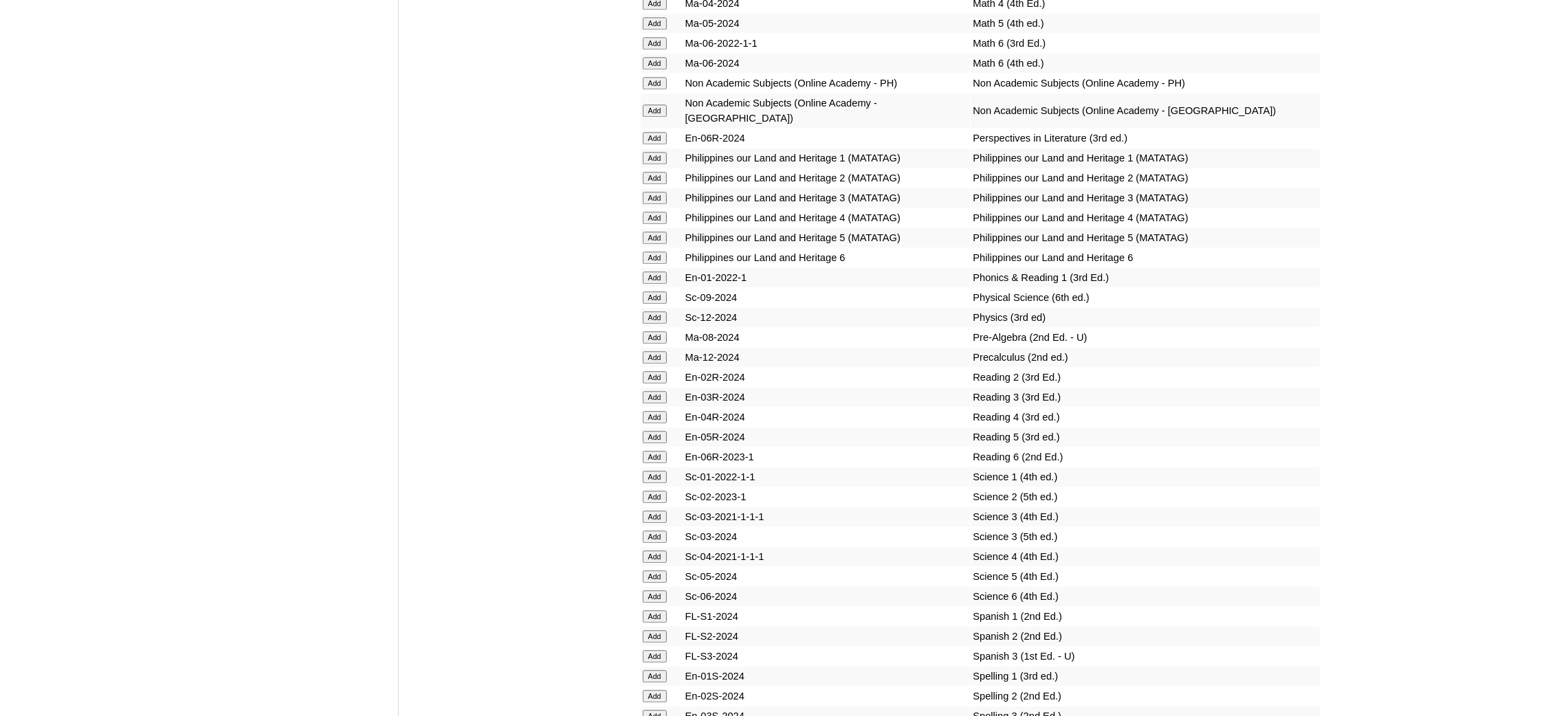
click at [660, 570] on input "Add" at bounding box center [654, 576] width 24 height 12
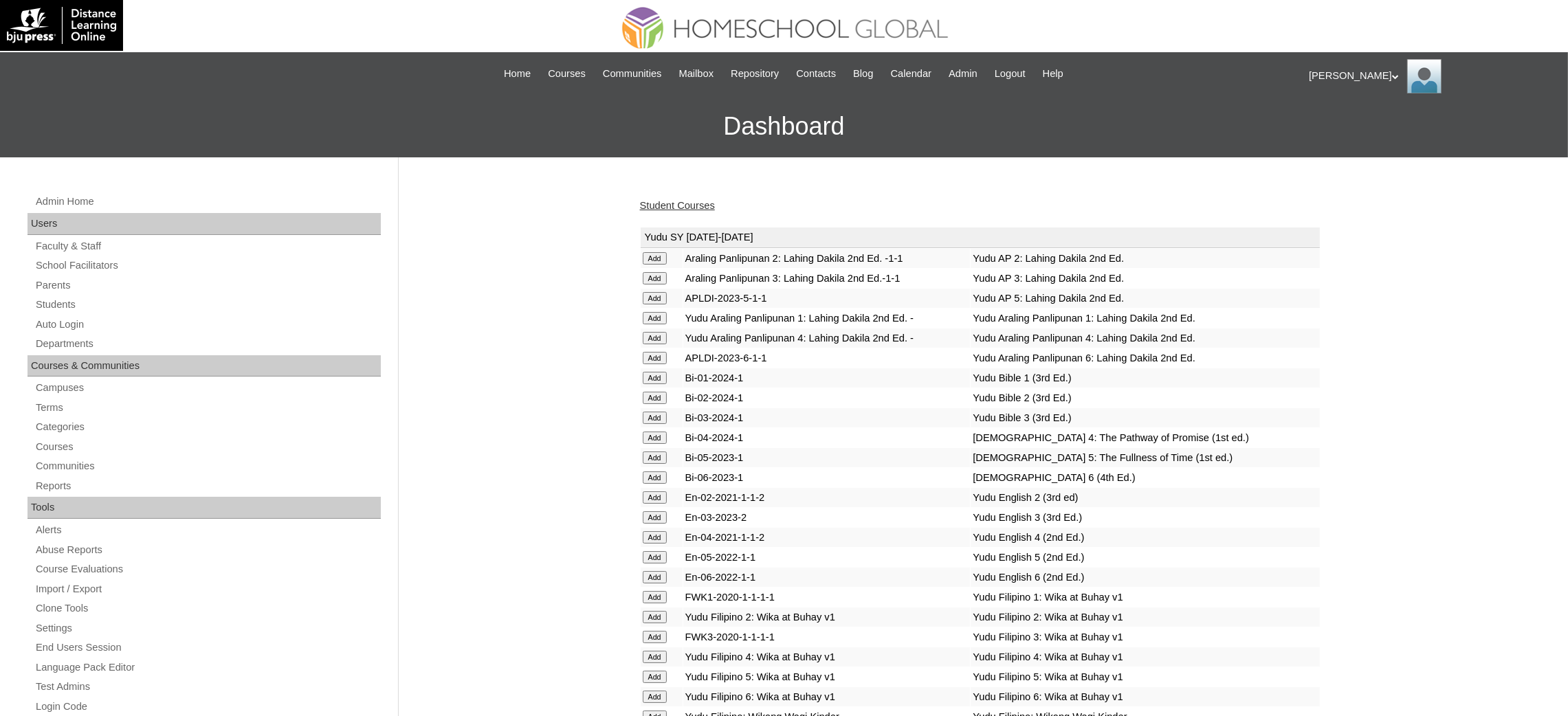
click at [648, 210] on link "Student Courses" at bounding box center [677, 205] width 75 height 11
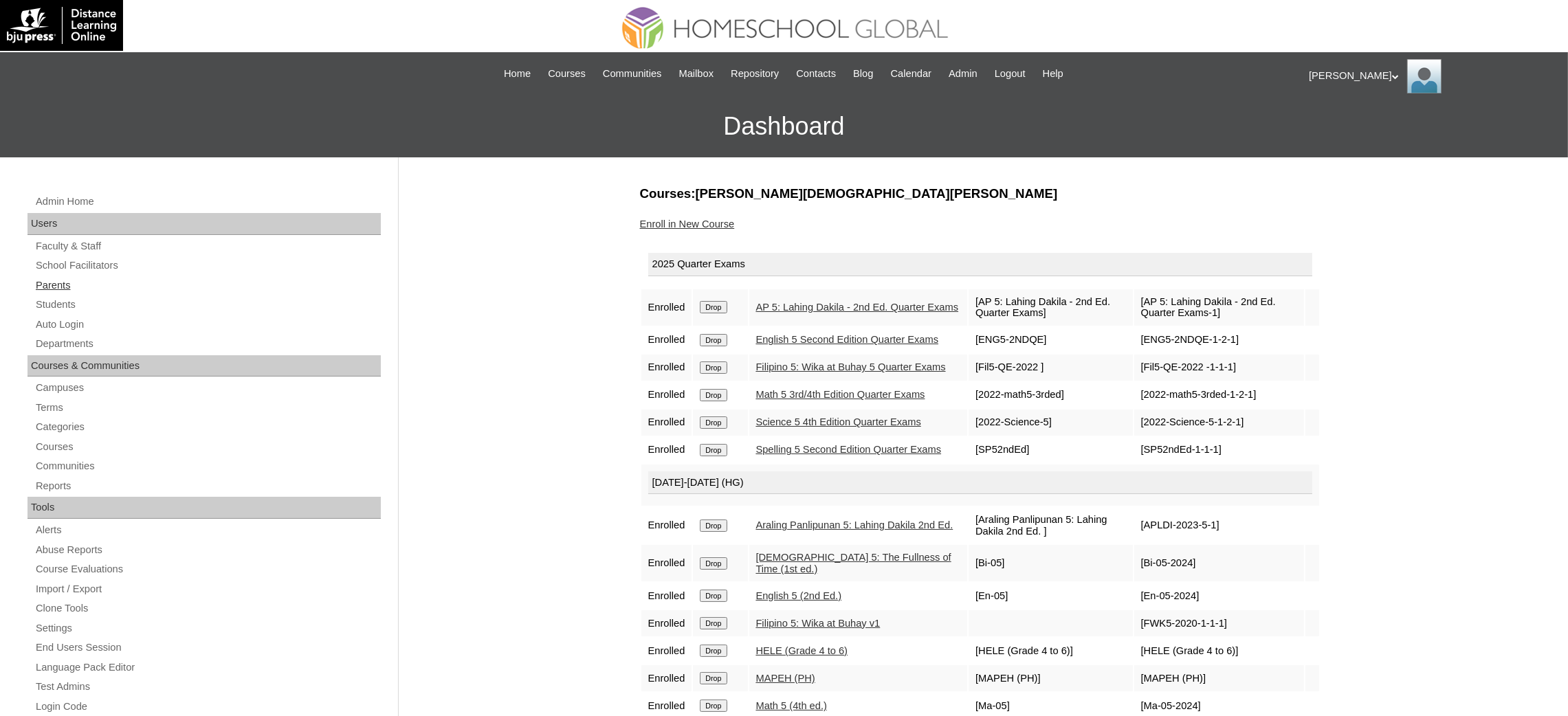
click at [52, 288] on link "Parents" at bounding box center [207, 286] width 346 height 17
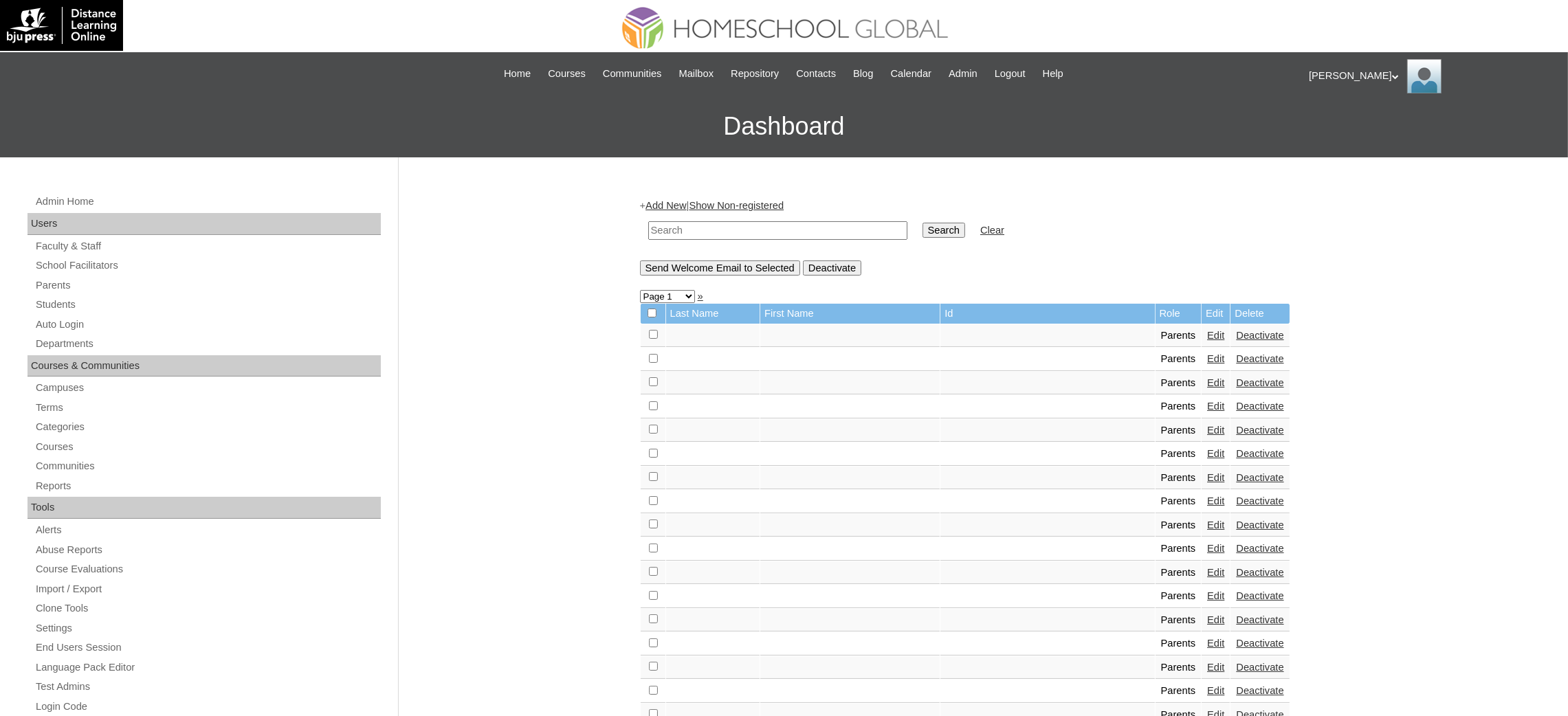
click at [732, 235] on input "text" at bounding box center [778, 231] width 259 height 19
paste input "MHP0169-TECHPH2024"
type input "MHP0169-TECHPH2024"
click at [922, 234] on input "Search" at bounding box center [944, 230] width 43 height 15
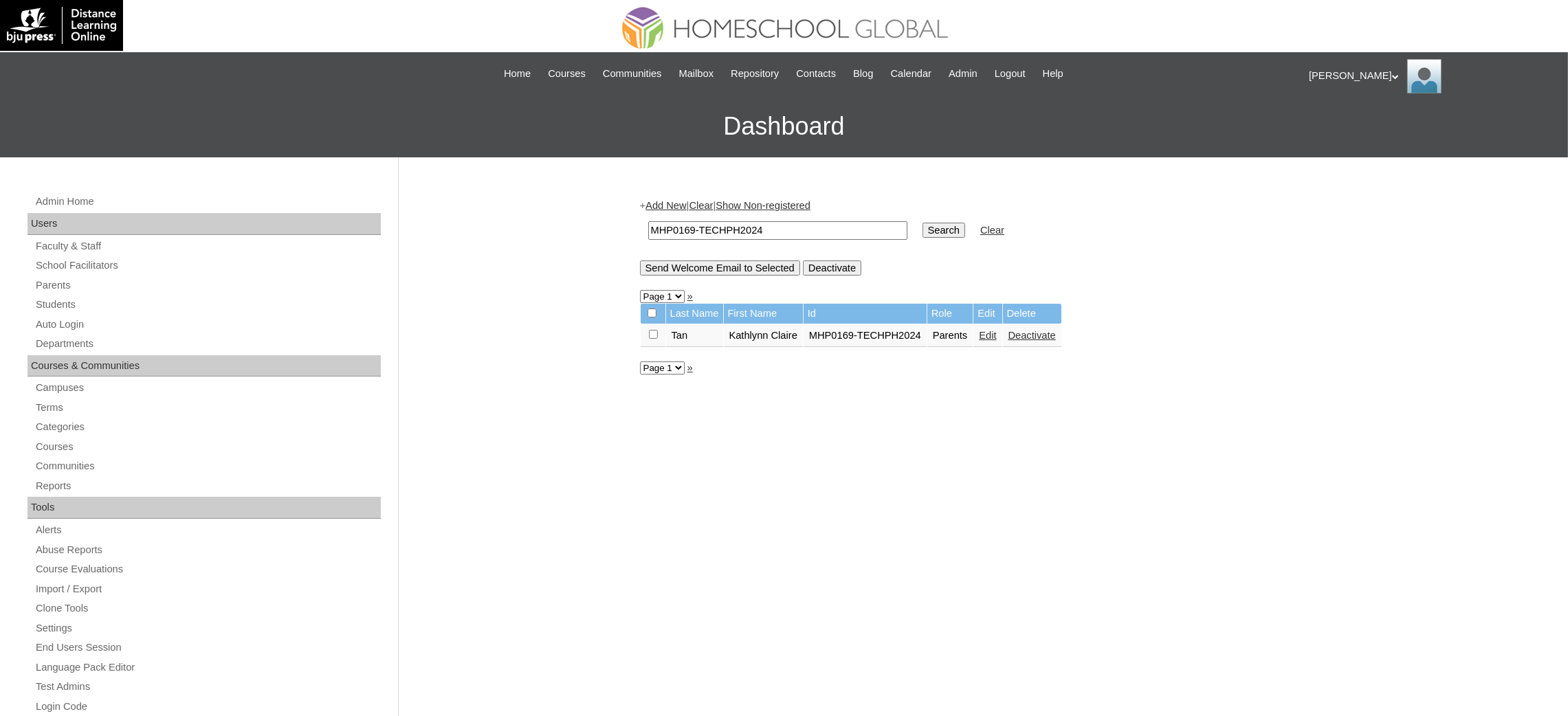
click at [986, 332] on link "Edit" at bounding box center [988, 335] width 17 height 11
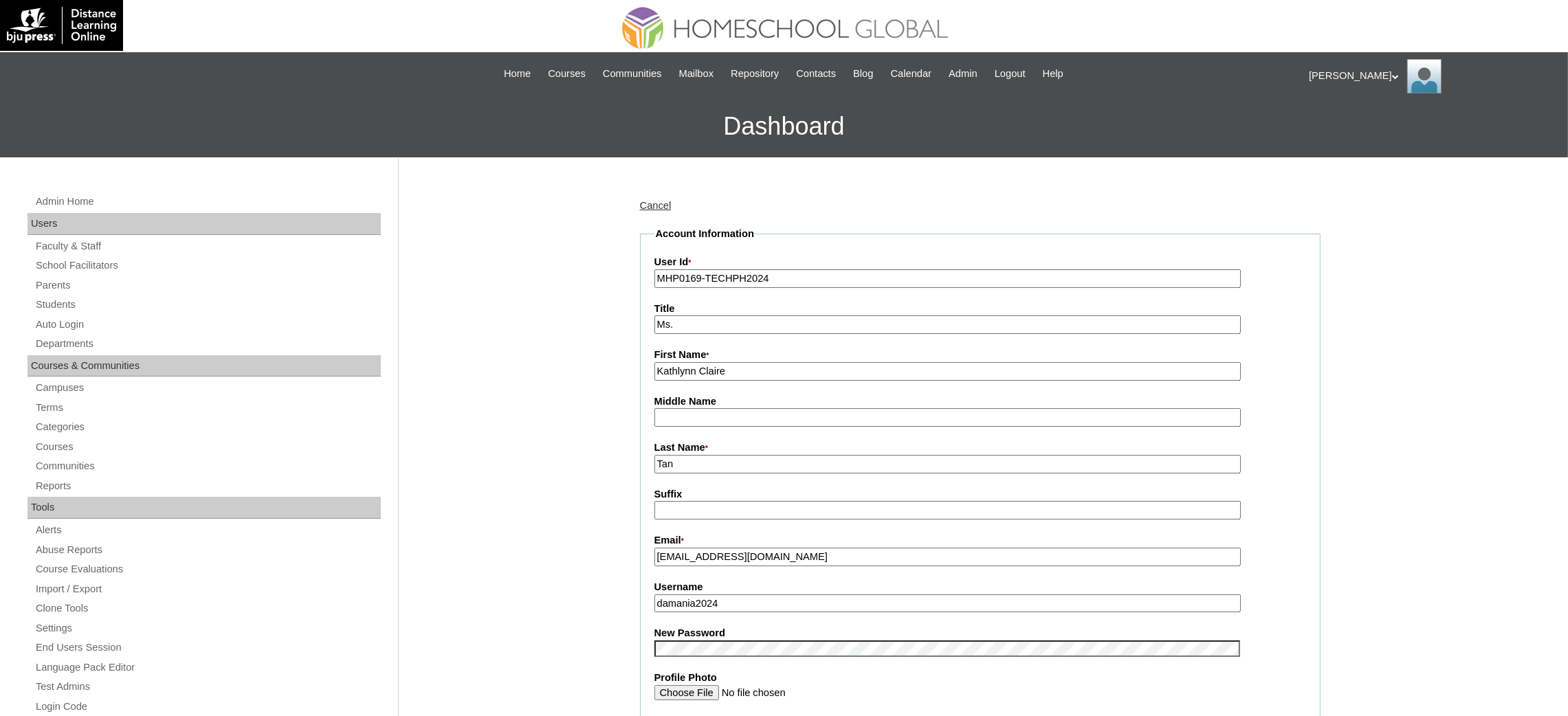
click at [745, 600] on input "damania2024" at bounding box center [947, 604] width 586 height 19
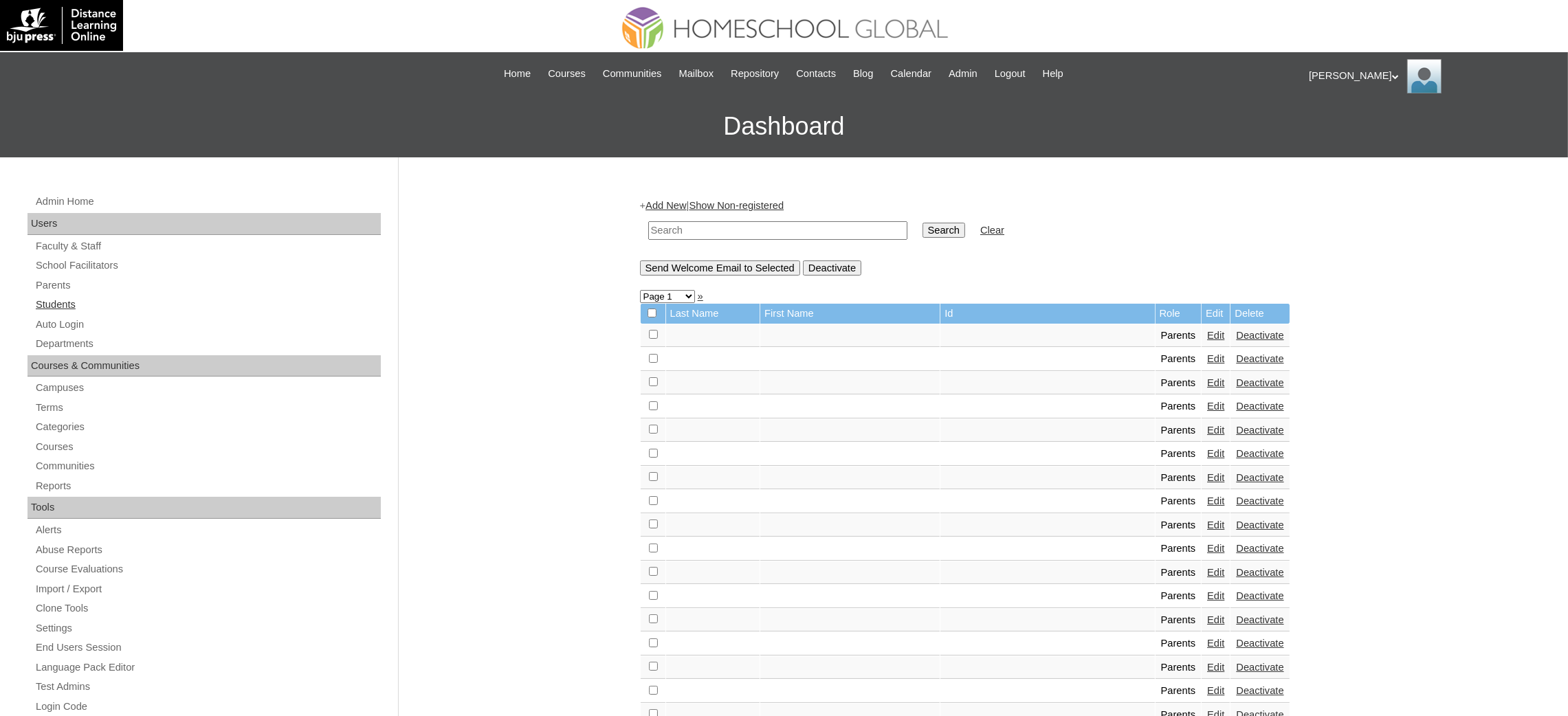
click at [49, 303] on link "Students" at bounding box center [207, 305] width 346 height 17
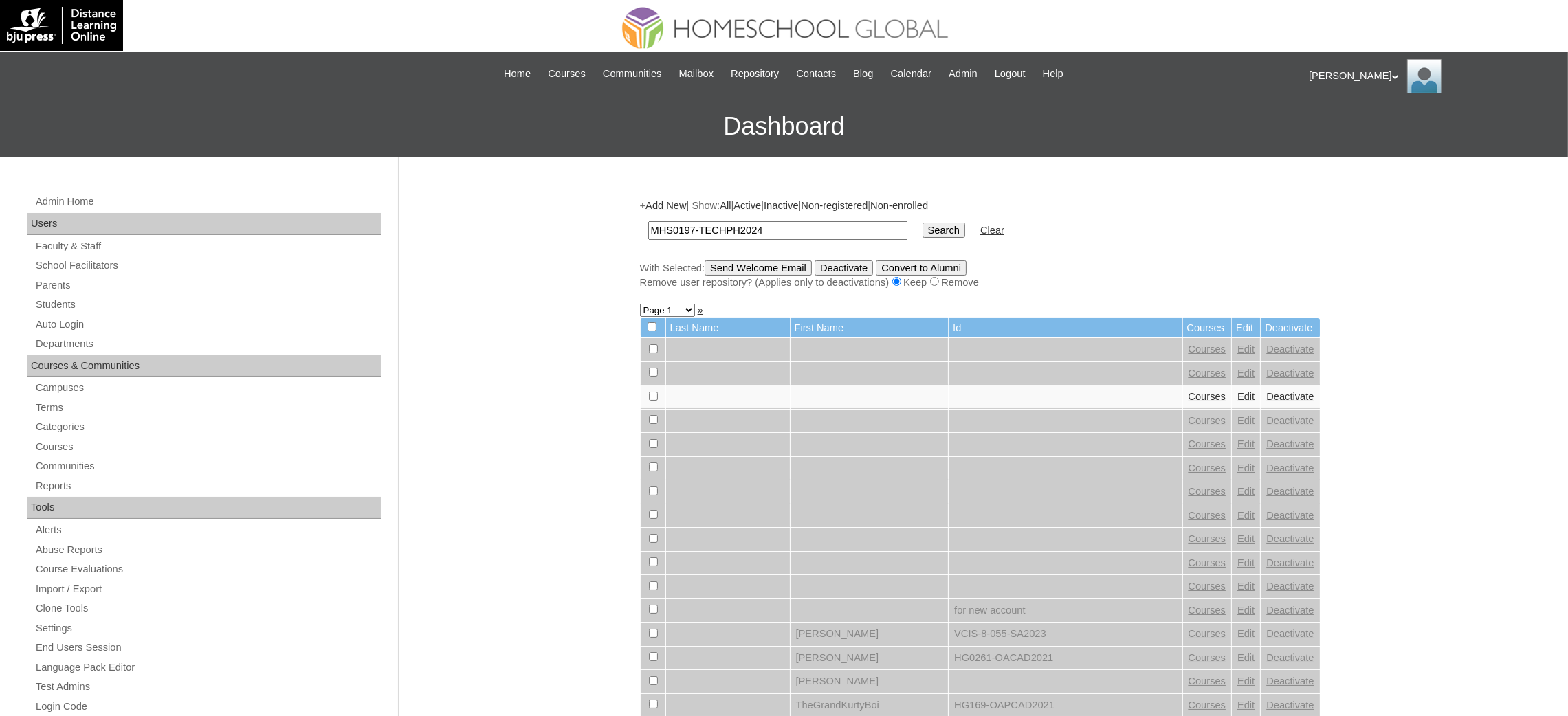
type input "MHS0197-TECHPH2024"
click at [922, 233] on input "Search" at bounding box center [944, 230] width 43 height 15
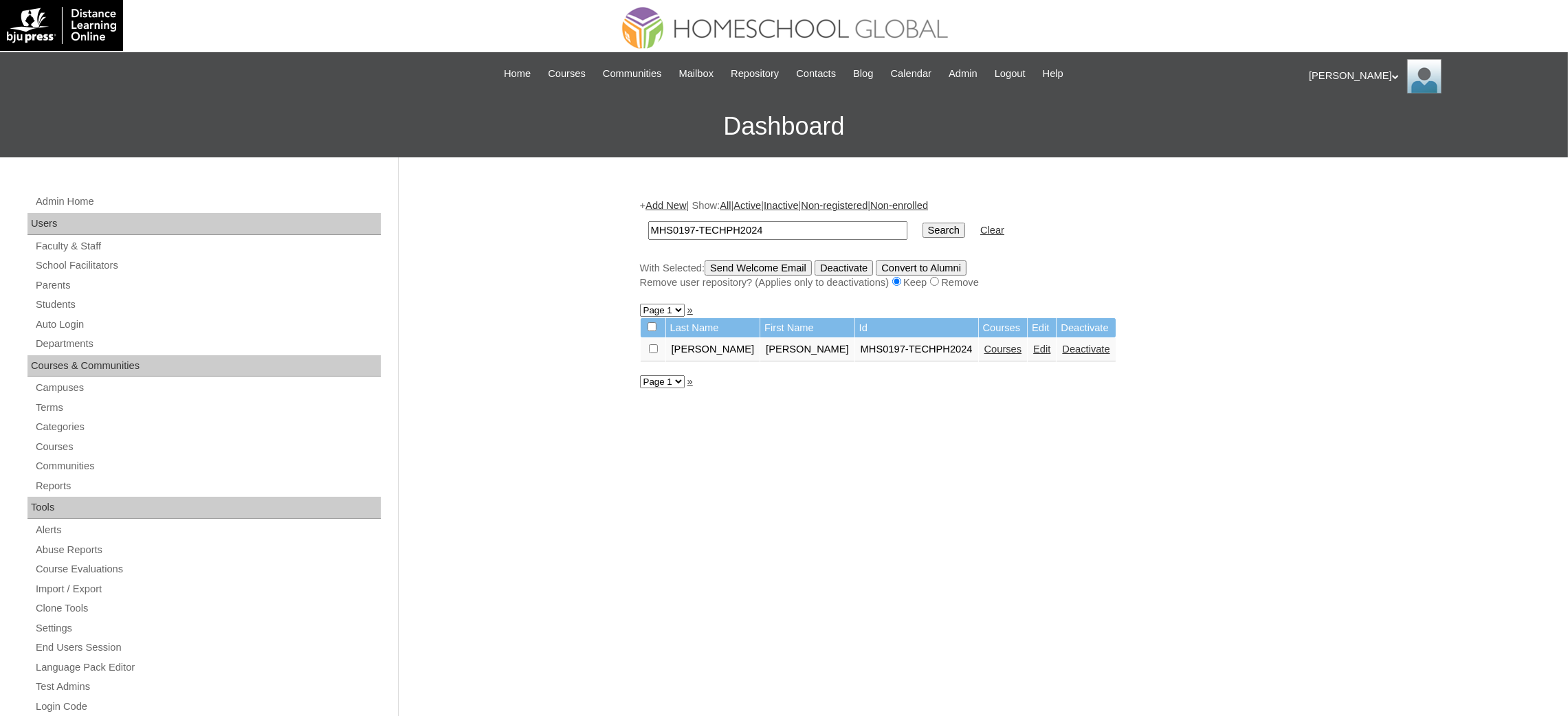
click at [1033, 345] on link "Edit" at bounding box center [1042, 349] width 17 height 11
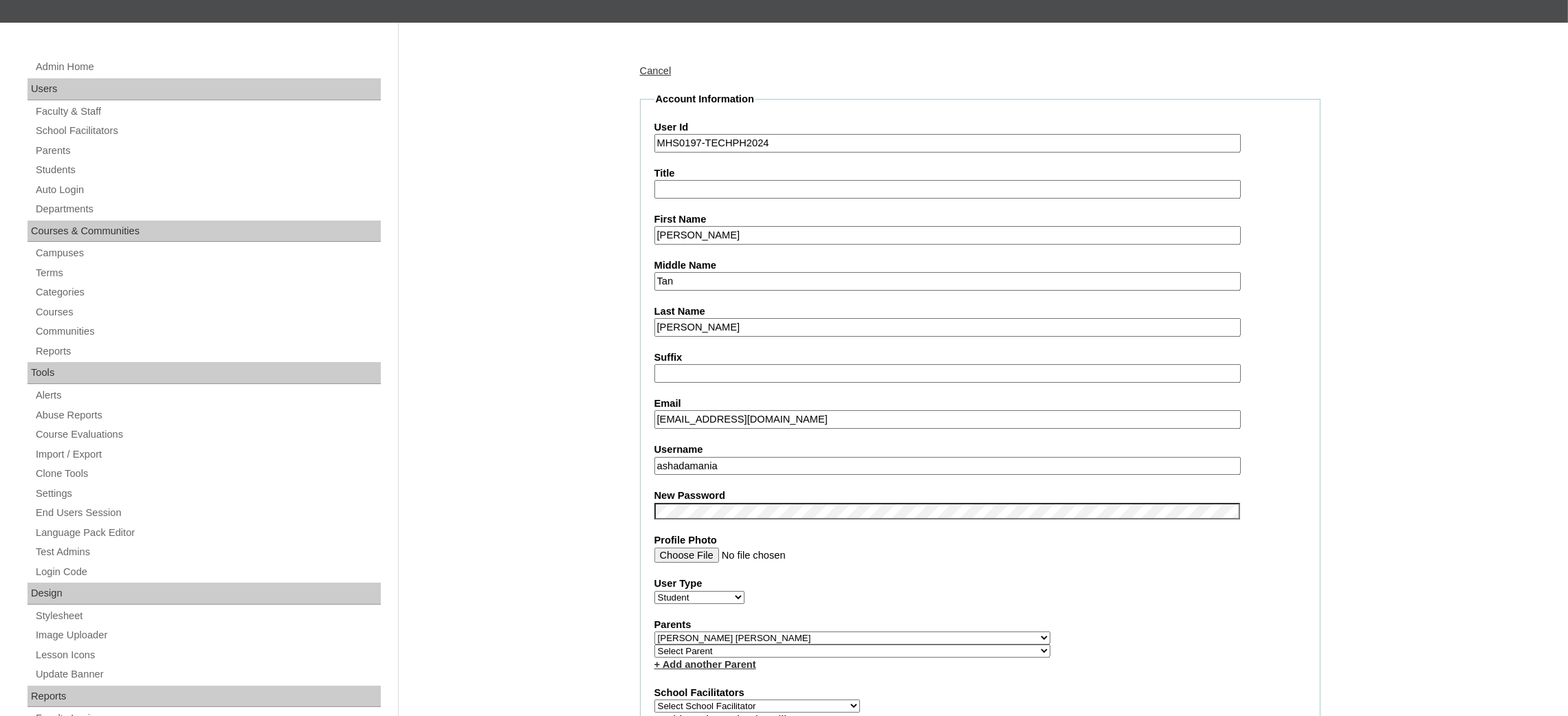
scroll to position [308, 0]
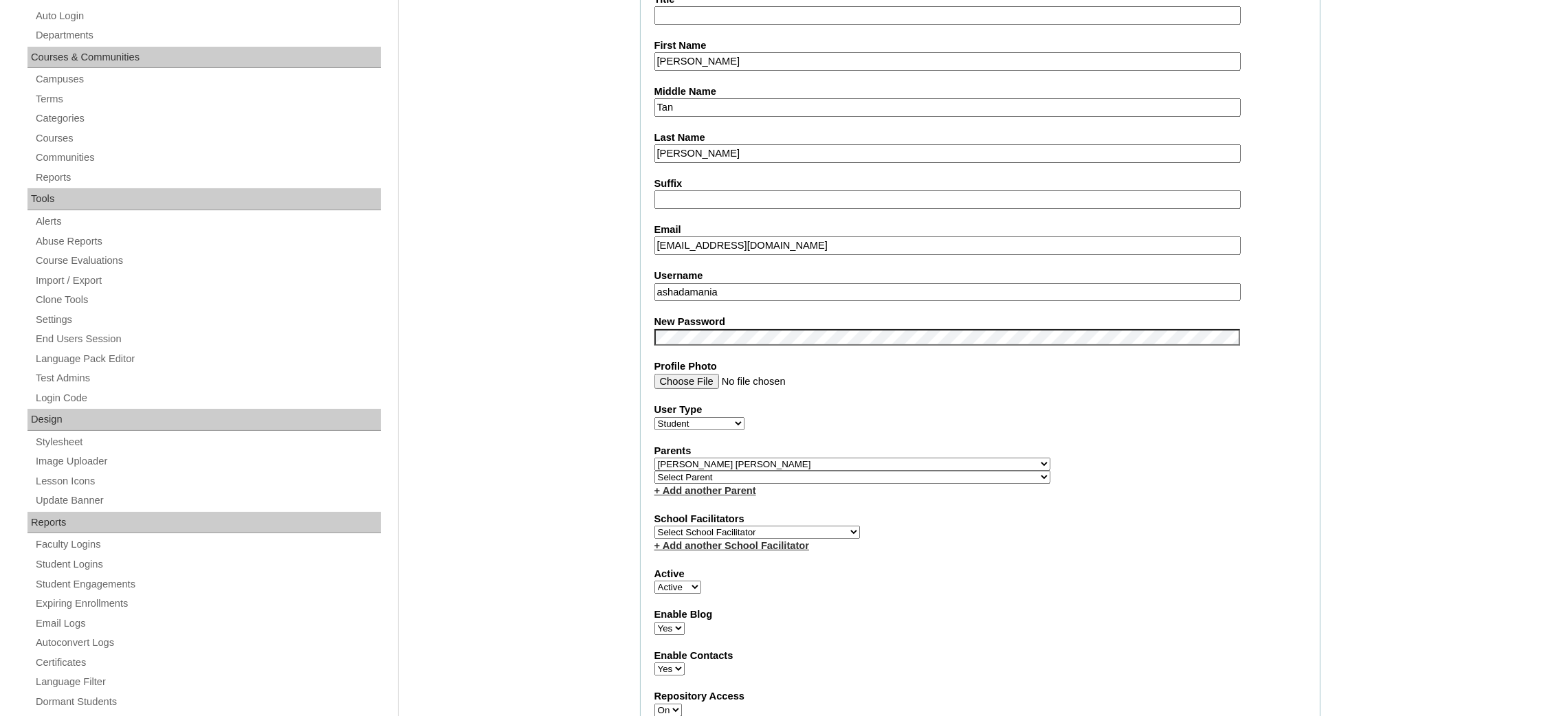
click at [690, 270] on label "Username" at bounding box center [980, 276] width 652 height 15
click at [690, 283] on input "ashadamania" at bounding box center [947, 293] width 586 height 19
click at [690, 283] on input "ashadamania" at bounding box center [947, 293] width 586 height 19
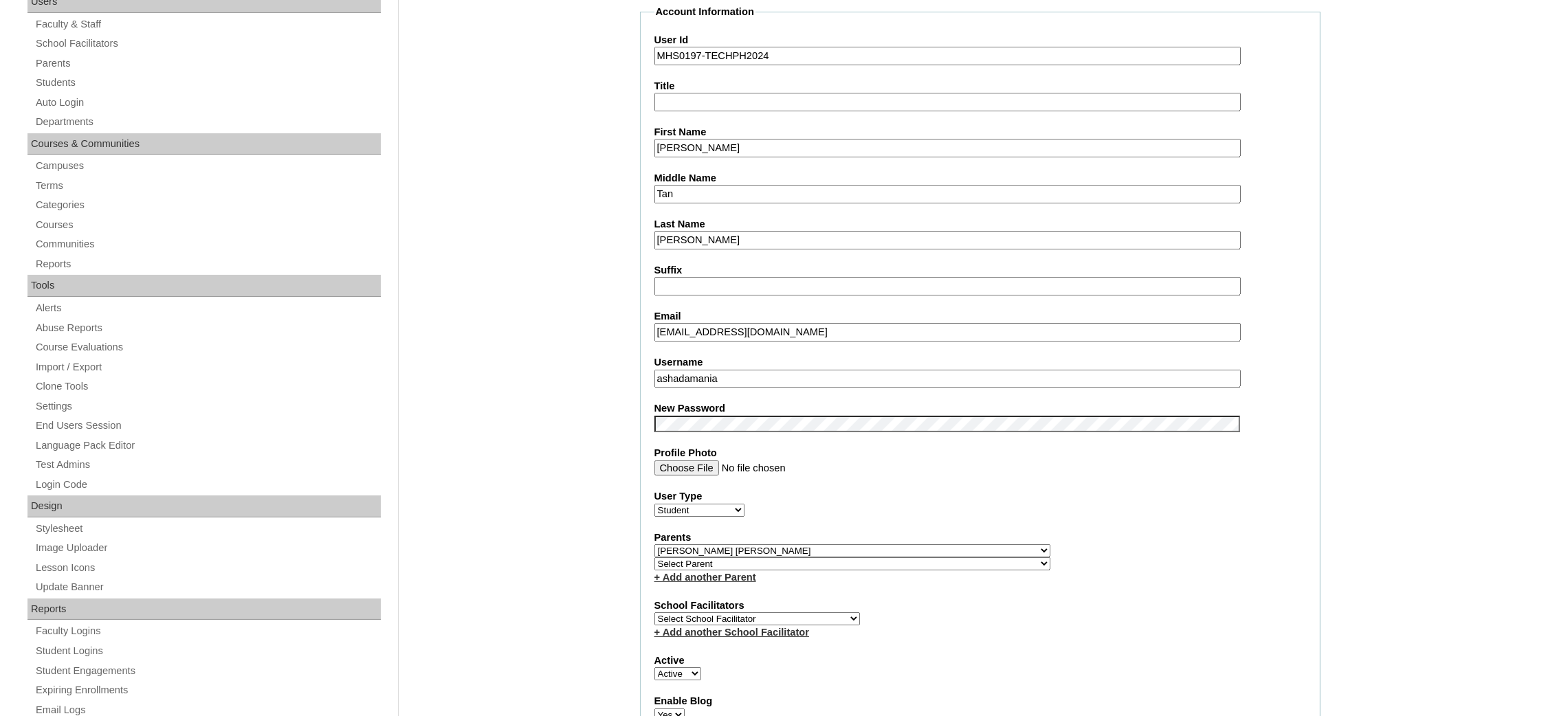
scroll to position [103, 0]
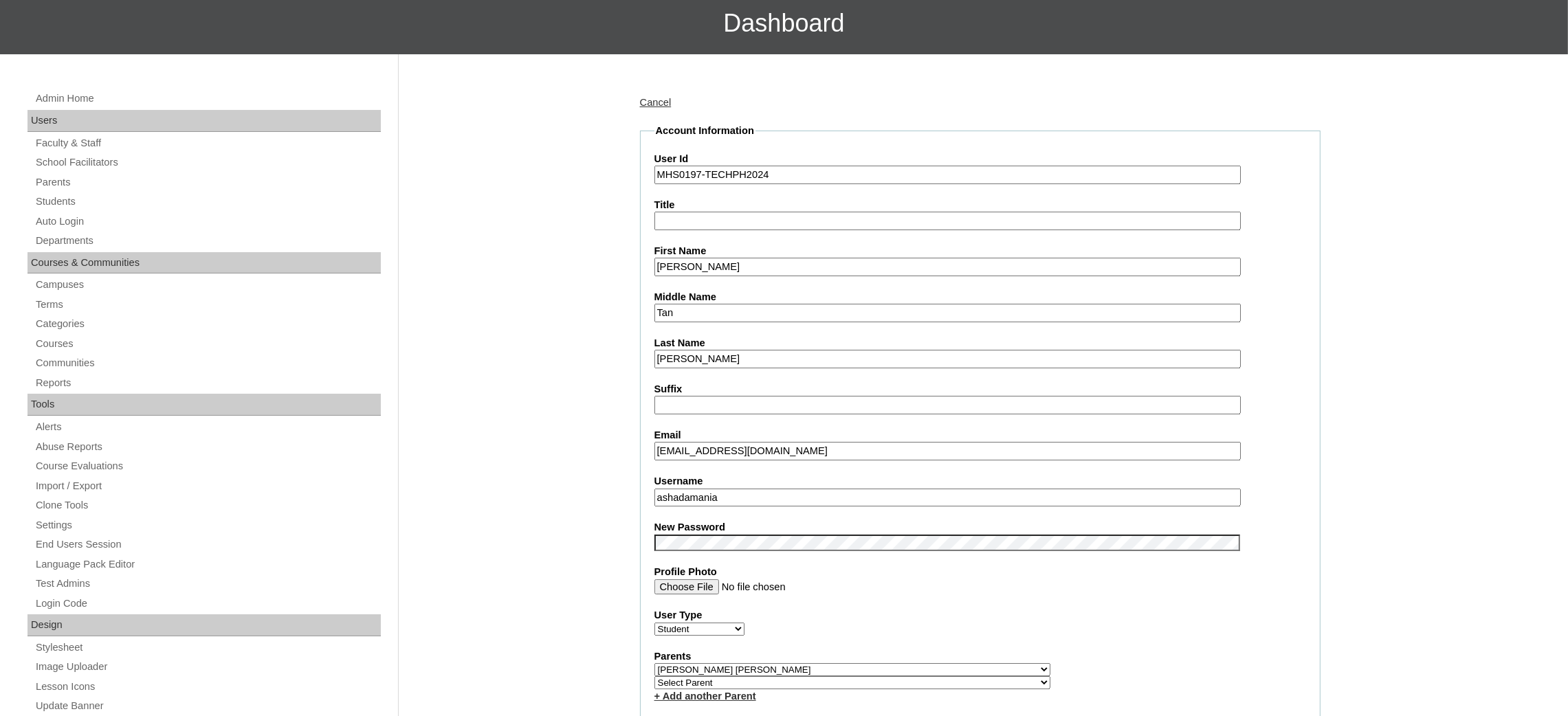
click at [690, 261] on input "[PERSON_NAME]" at bounding box center [947, 267] width 586 height 19
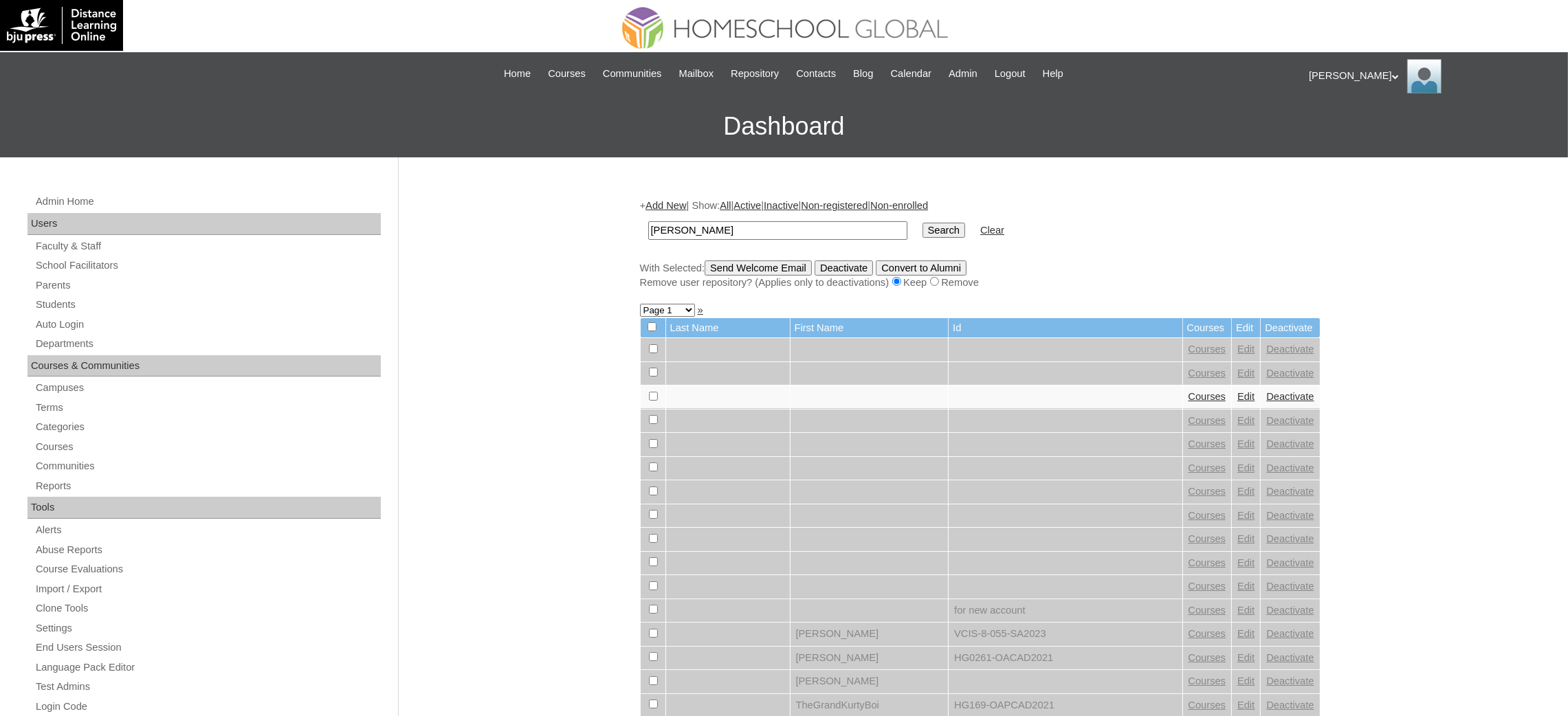
type input "[PERSON_NAME]"
click at [922, 233] on input "Search" at bounding box center [944, 230] width 43 height 15
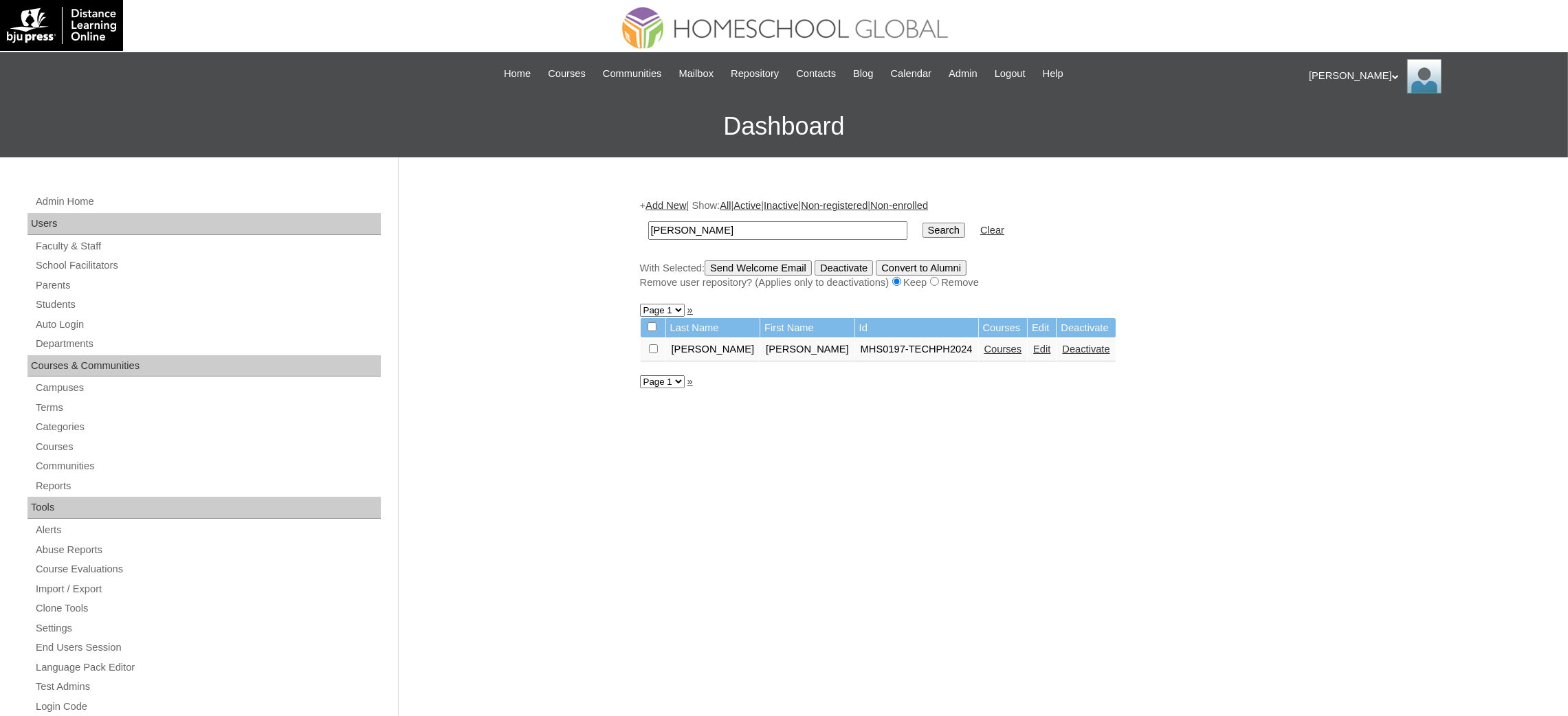
click at [984, 343] on link "Courses" at bounding box center [1003, 349] width 38 height 11
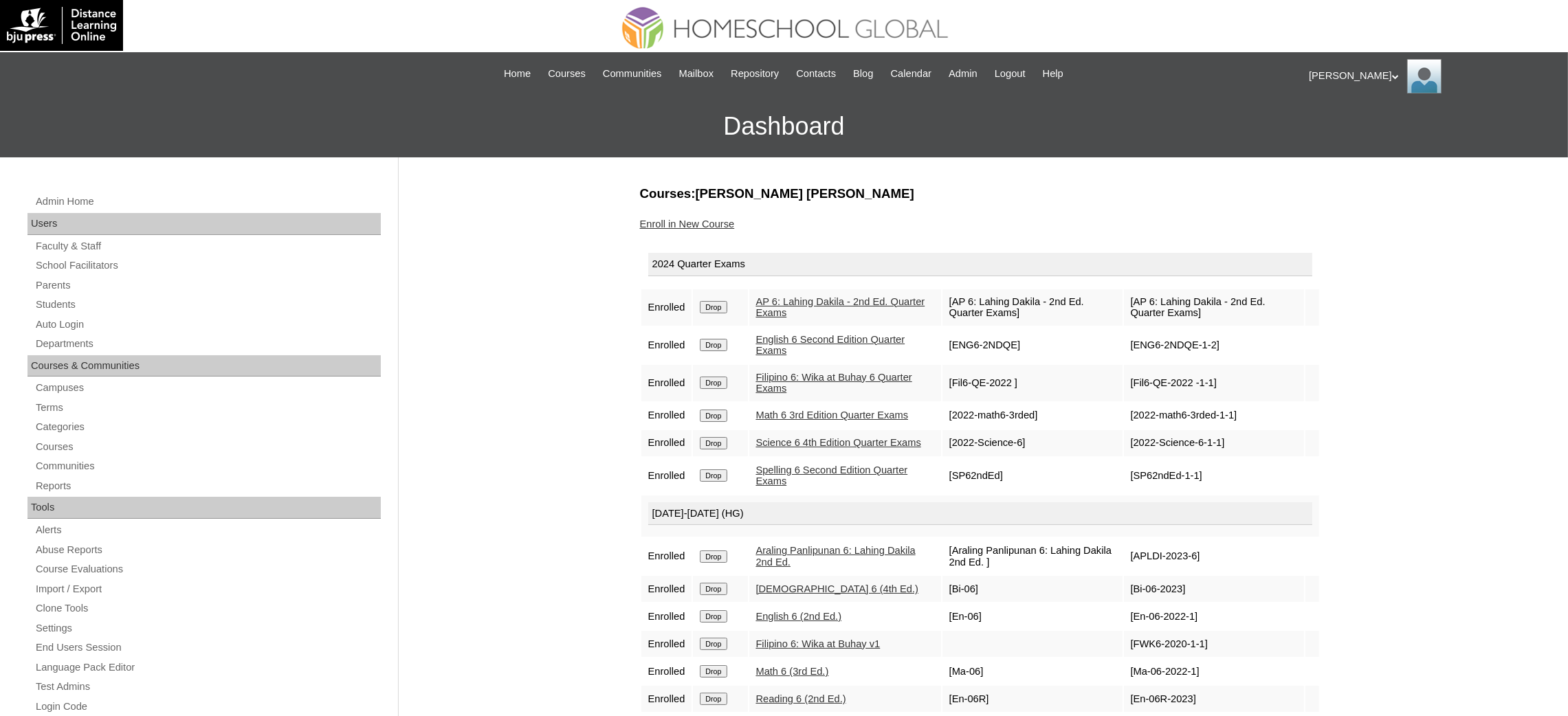
click at [711, 301] on input "Drop" at bounding box center [713, 307] width 27 height 12
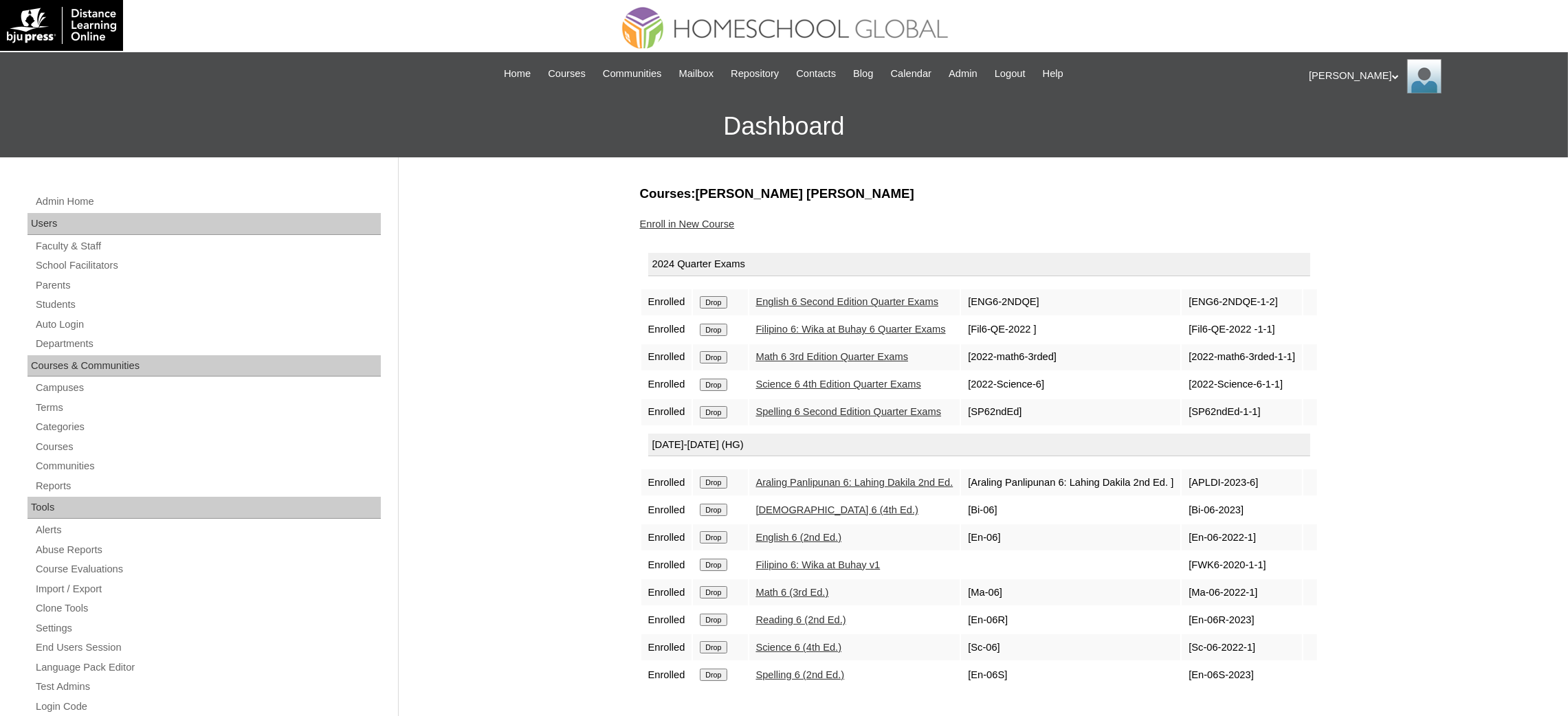
click at [714, 300] on input "Drop" at bounding box center [713, 302] width 27 height 12
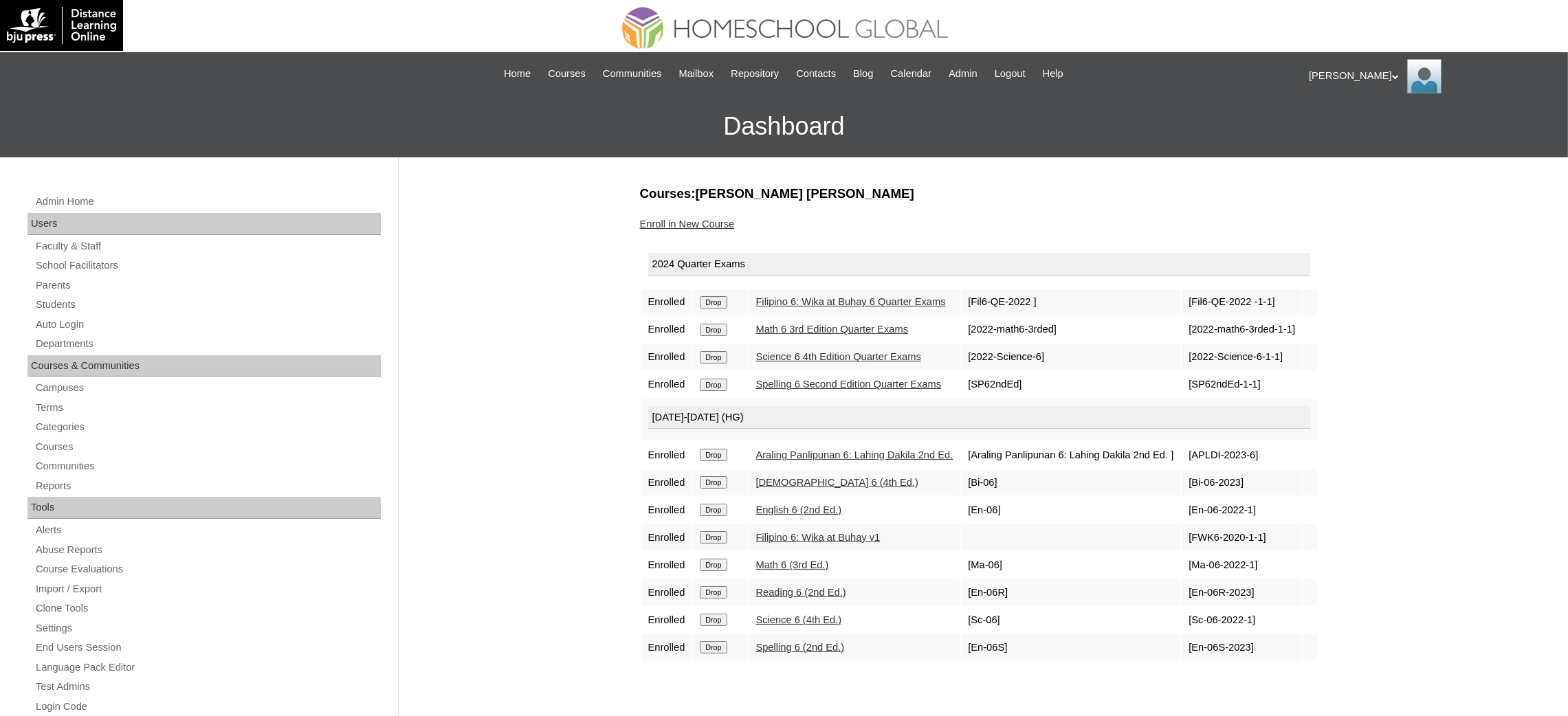
click at [719, 308] on input "Drop" at bounding box center [713, 302] width 27 height 12
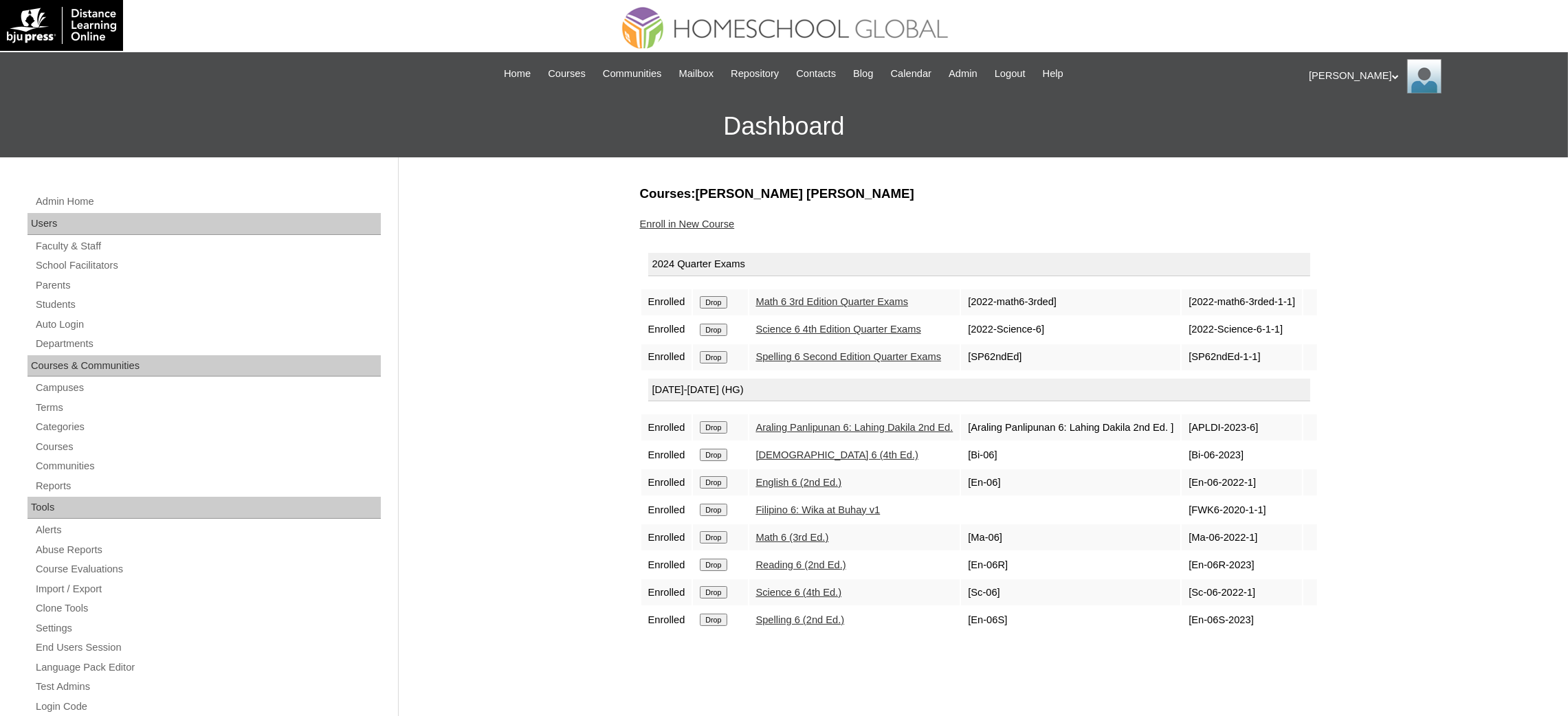
drag, startPoint x: 0, startPoint y: 0, endPoint x: 878, endPoint y: 76, distance: 881.3
click at [708, 303] on input "Drop" at bounding box center [713, 302] width 27 height 12
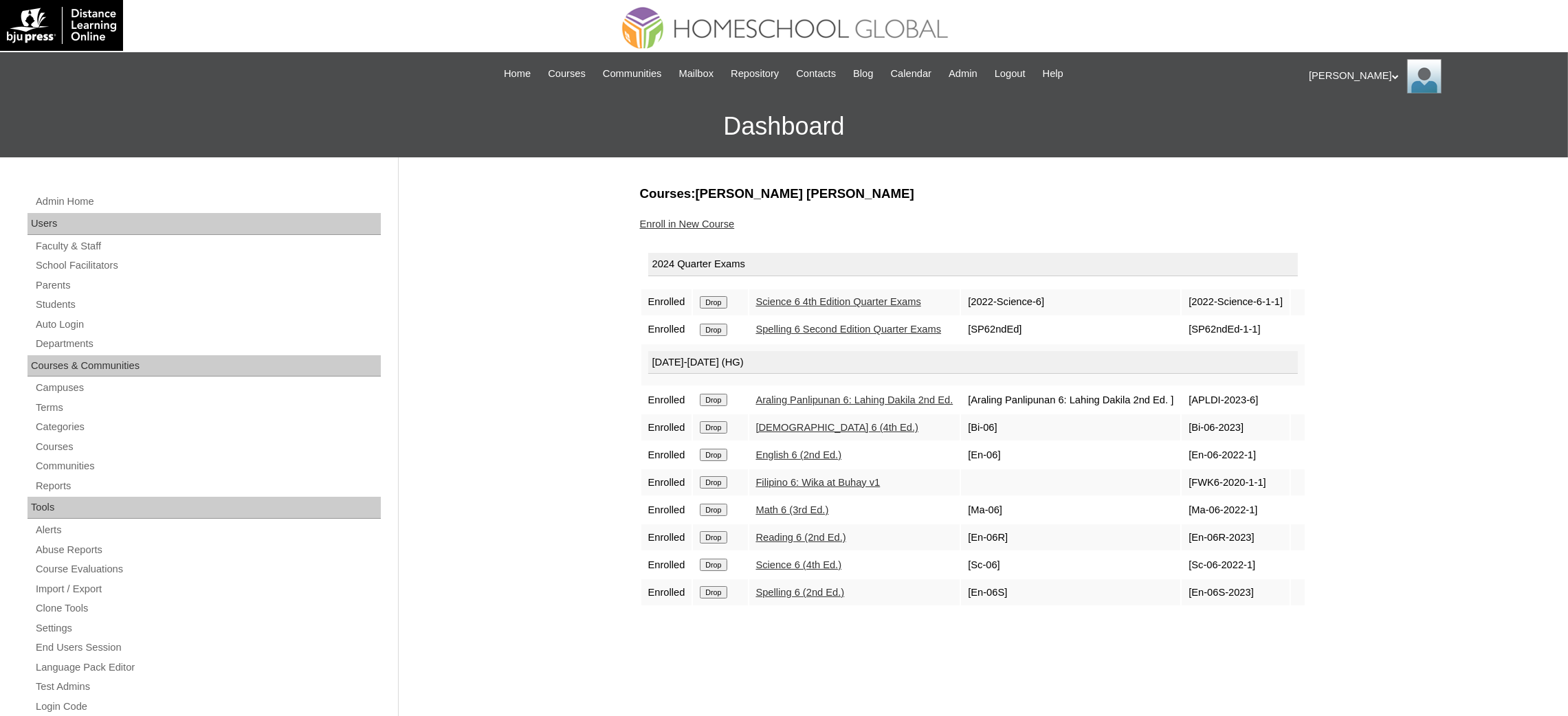
click at [726, 304] on input "Drop" at bounding box center [713, 302] width 27 height 12
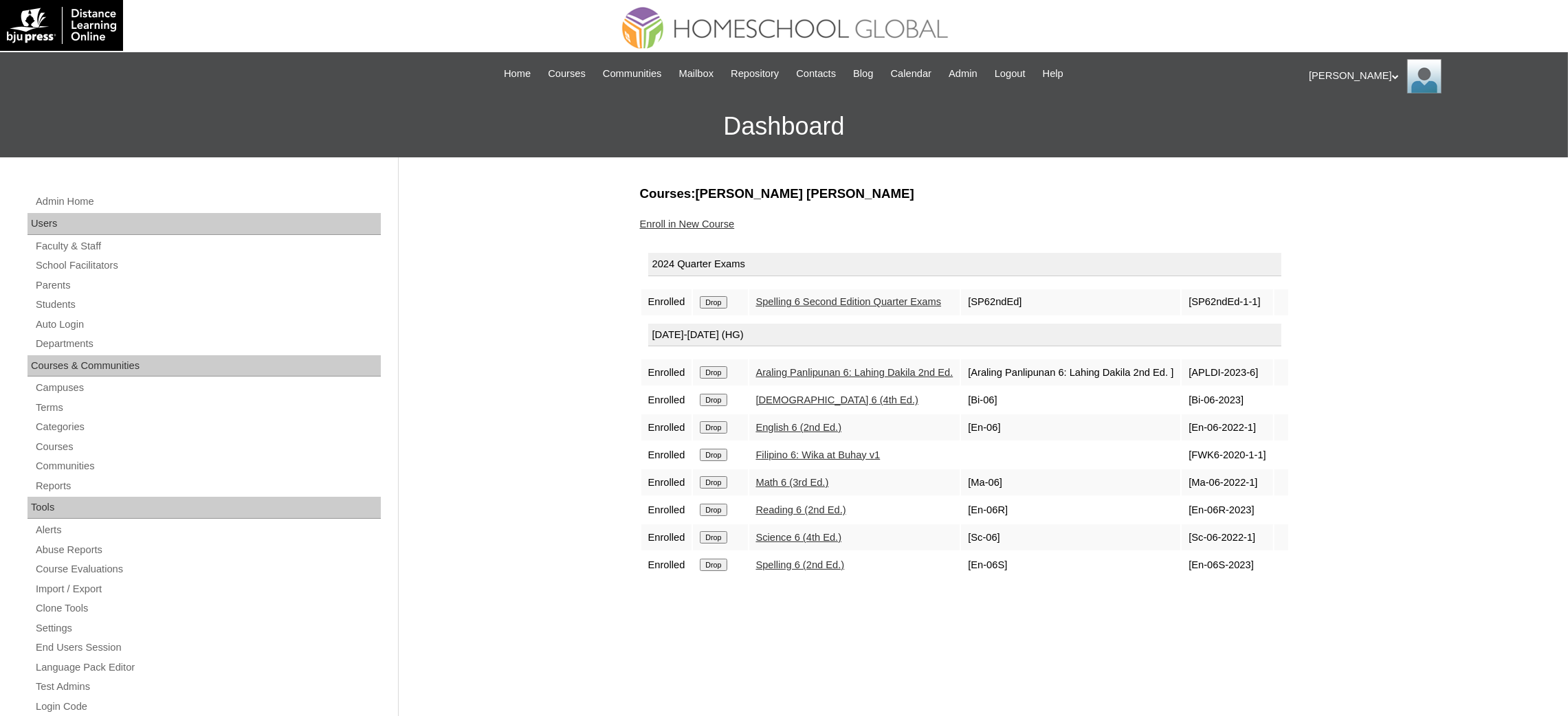
click at [716, 303] on input "Drop" at bounding box center [713, 302] width 27 height 12
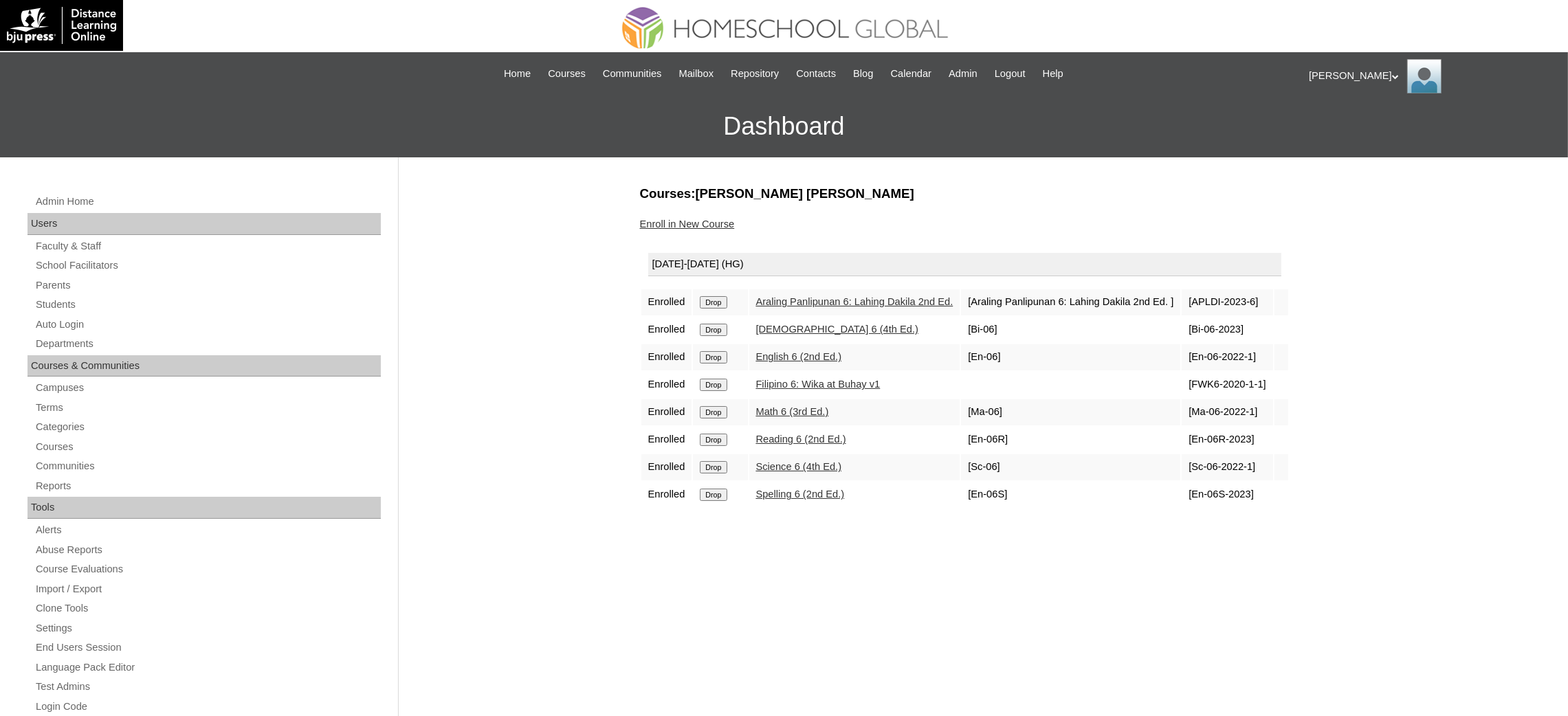
click at [712, 304] on input "Drop" at bounding box center [713, 302] width 27 height 12
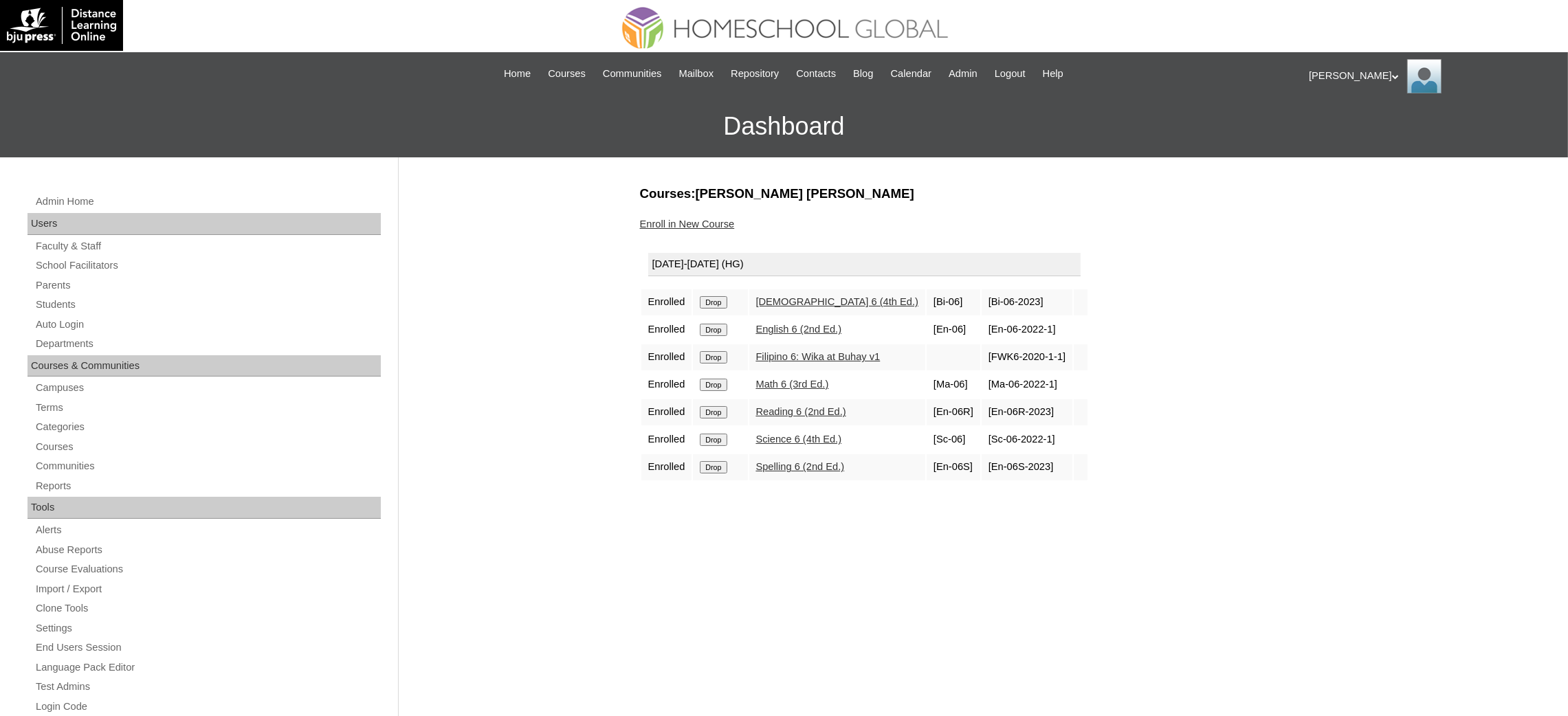
click at [719, 302] on input "Drop" at bounding box center [713, 302] width 27 height 12
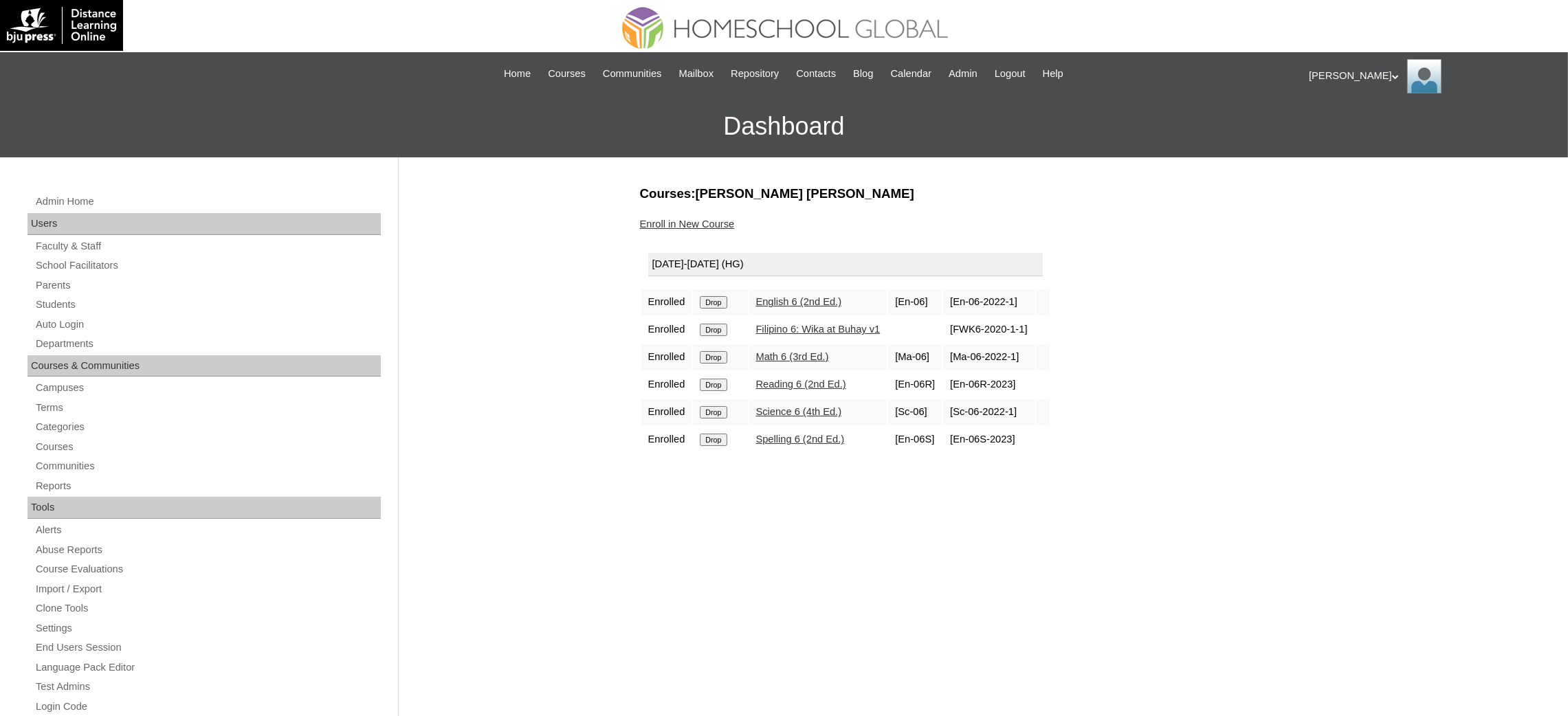
click at [711, 299] on input "Drop" at bounding box center [713, 302] width 27 height 12
click at [711, 301] on input "Drop" at bounding box center [713, 302] width 27 height 12
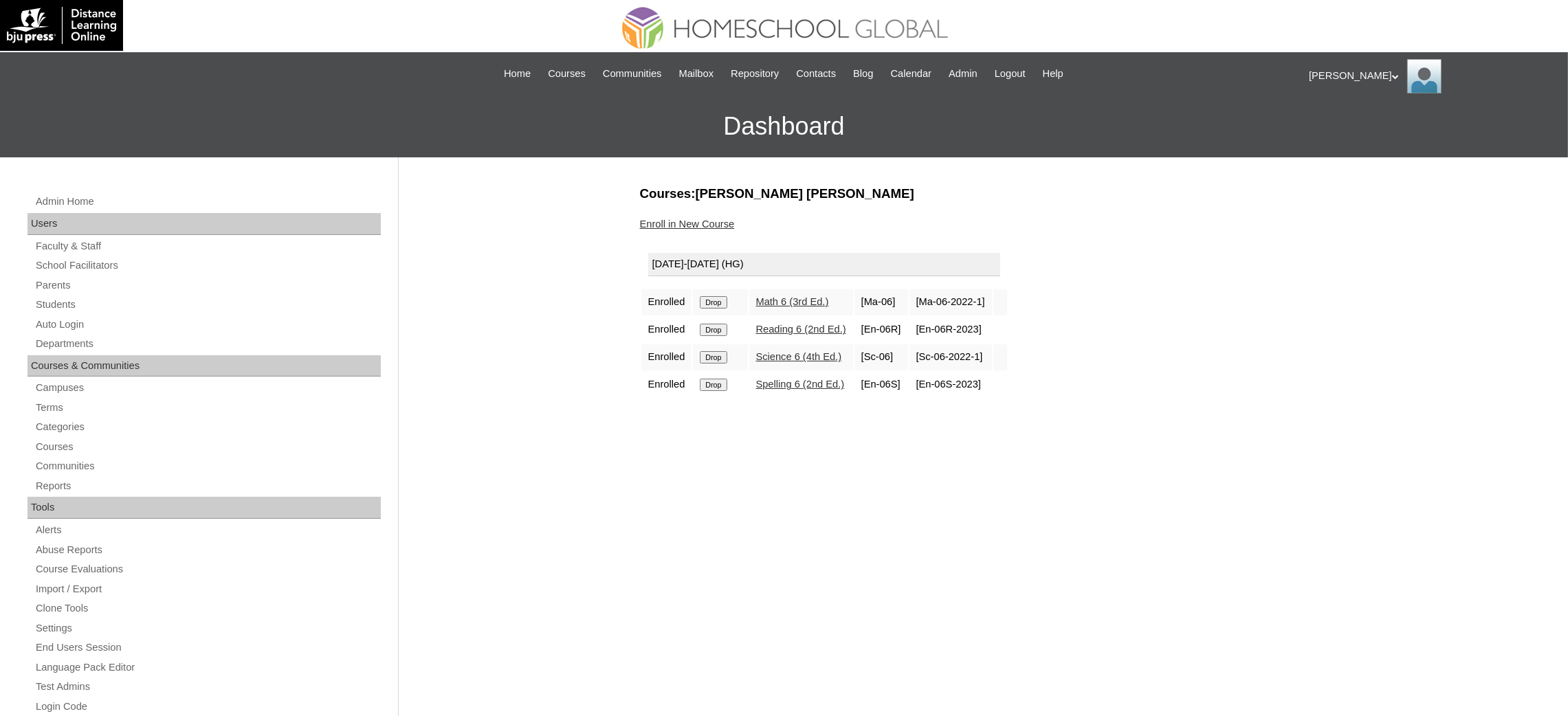
click at [712, 296] on input "Drop" at bounding box center [713, 302] width 27 height 12
click at [721, 296] on input "Drop" at bounding box center [713, 302] width 27 height 12
click at [721, 301] on input "Drop" at bounding box center [713, 302] width 27 height 12
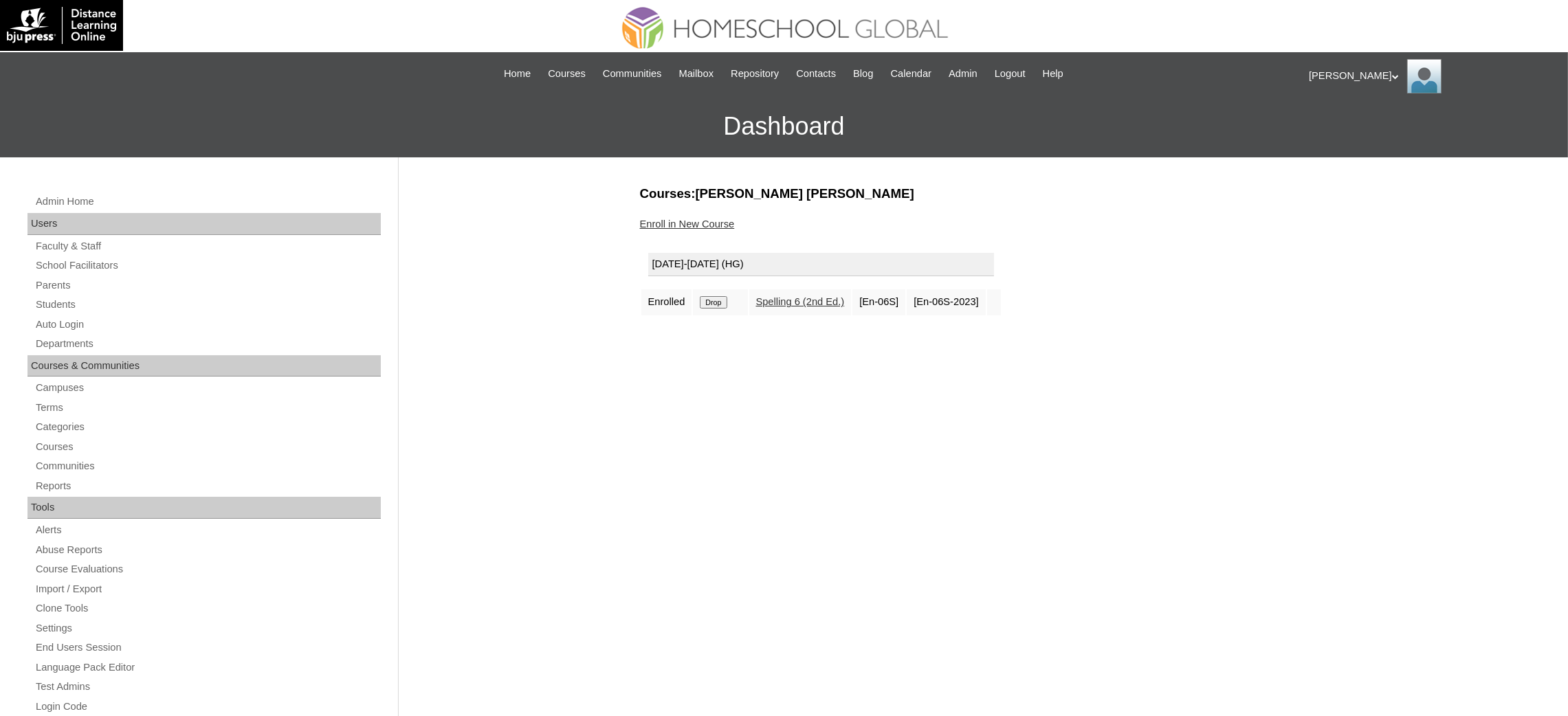
click at [690, 300] on td "Enrolled" at bounding box center [666, 302] width 51 height 26
click at [708, 300] on input "Drop" at bounding box center [713, 302] width 27 height 12
click at [694, 222] on link "Enroll in New Course" at bounding box center [687, 224] width 94 height 11
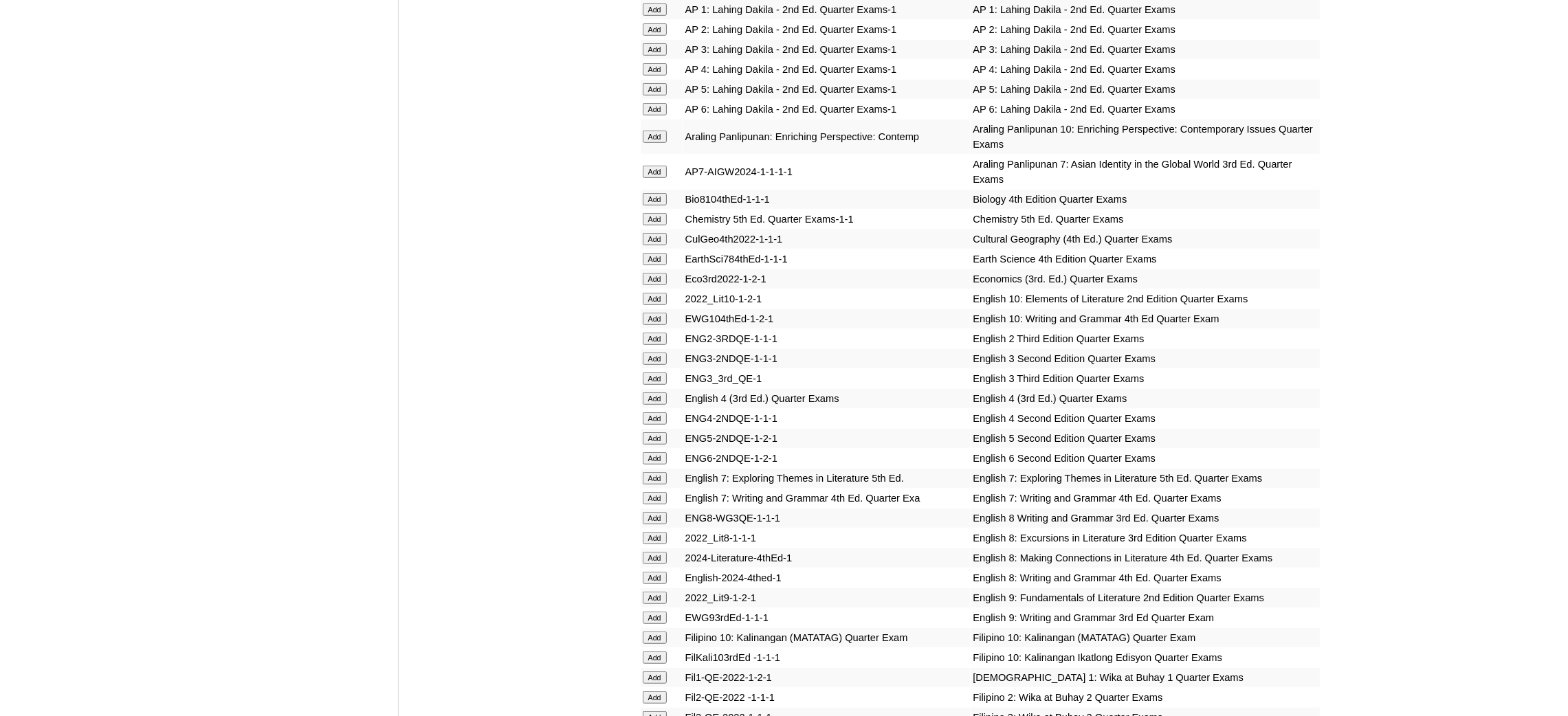
scroll to position [1443, 0]
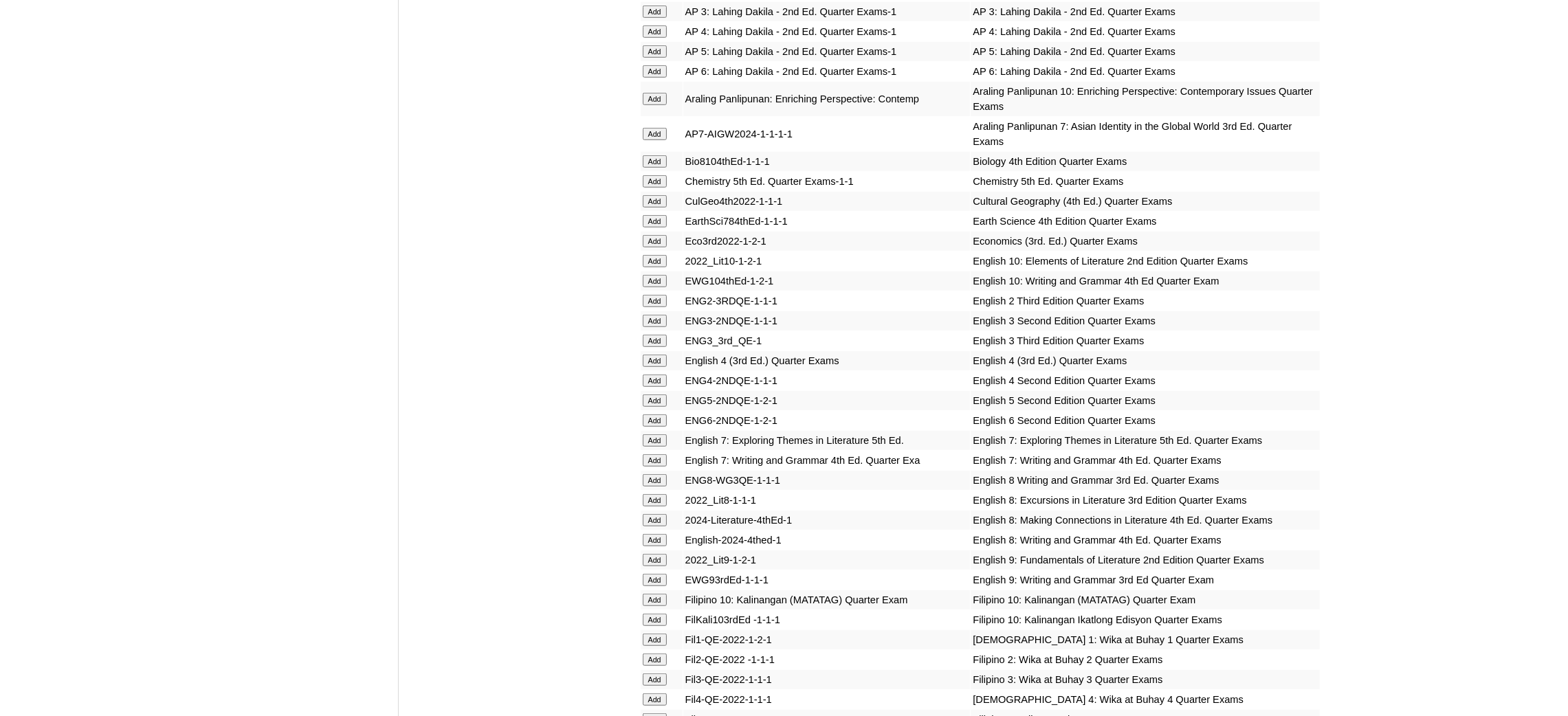
click at [663, 128] on input "Add" at bounding box center [654, 134] width 24 height 12
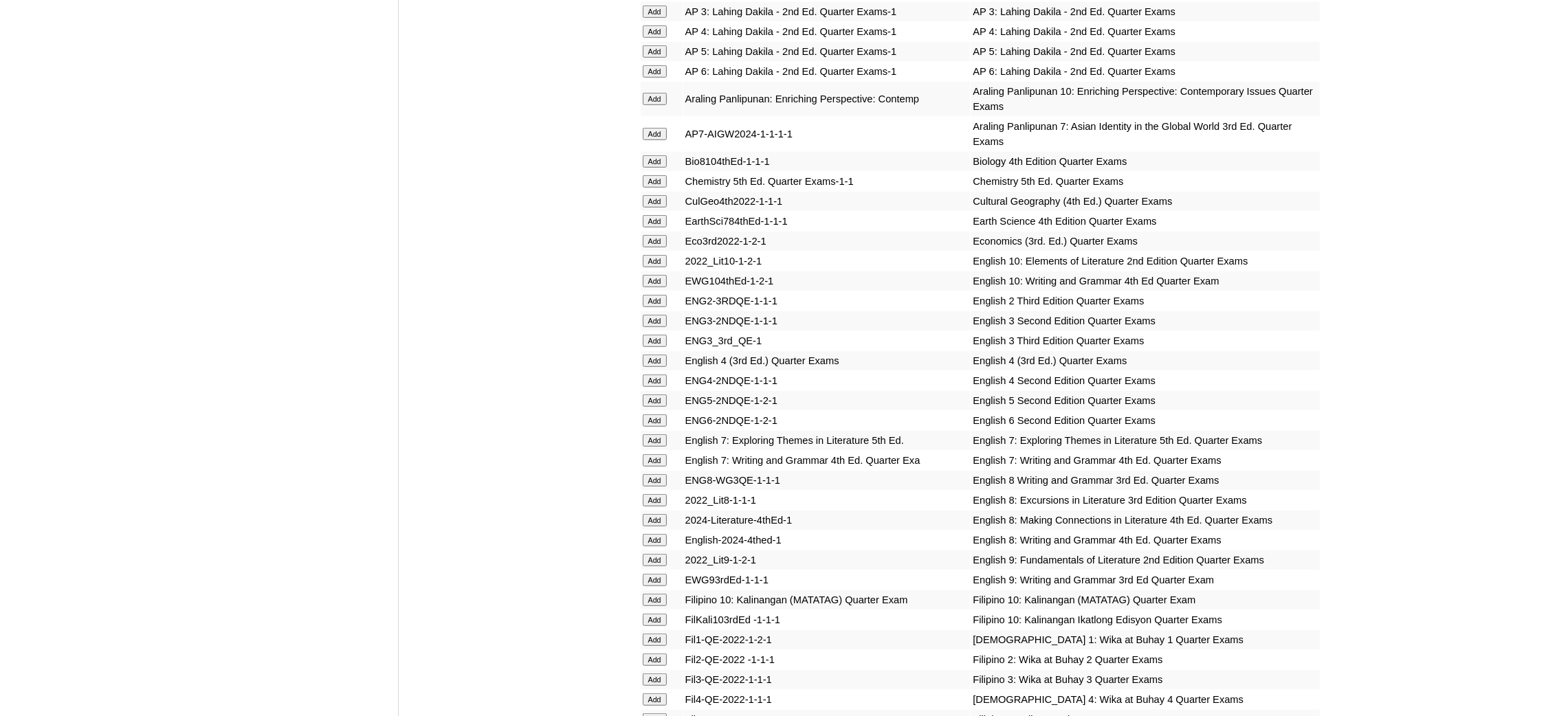
click at [663, 128] on input "Add" at bounding box center [654, 134] width 24 height 12
click at [644, 215] on input "Add" at bounding box center [654, 221] width 24 height 12
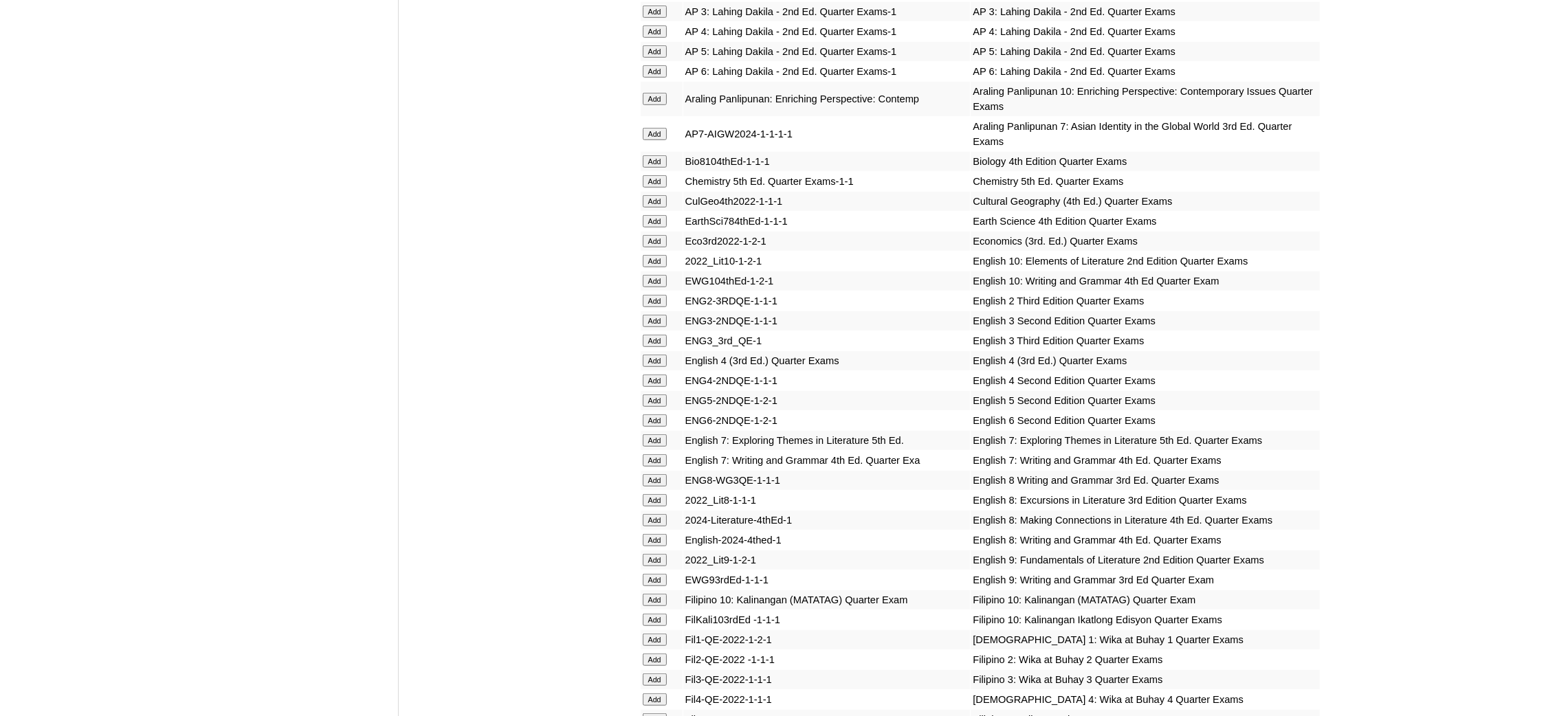
click at [644, 215] on input "Add" at bounding box center [654, 221] width 24 height 12
click at [656, 434] on input "Add" at bounding box center [654, 440] width 24 height 12
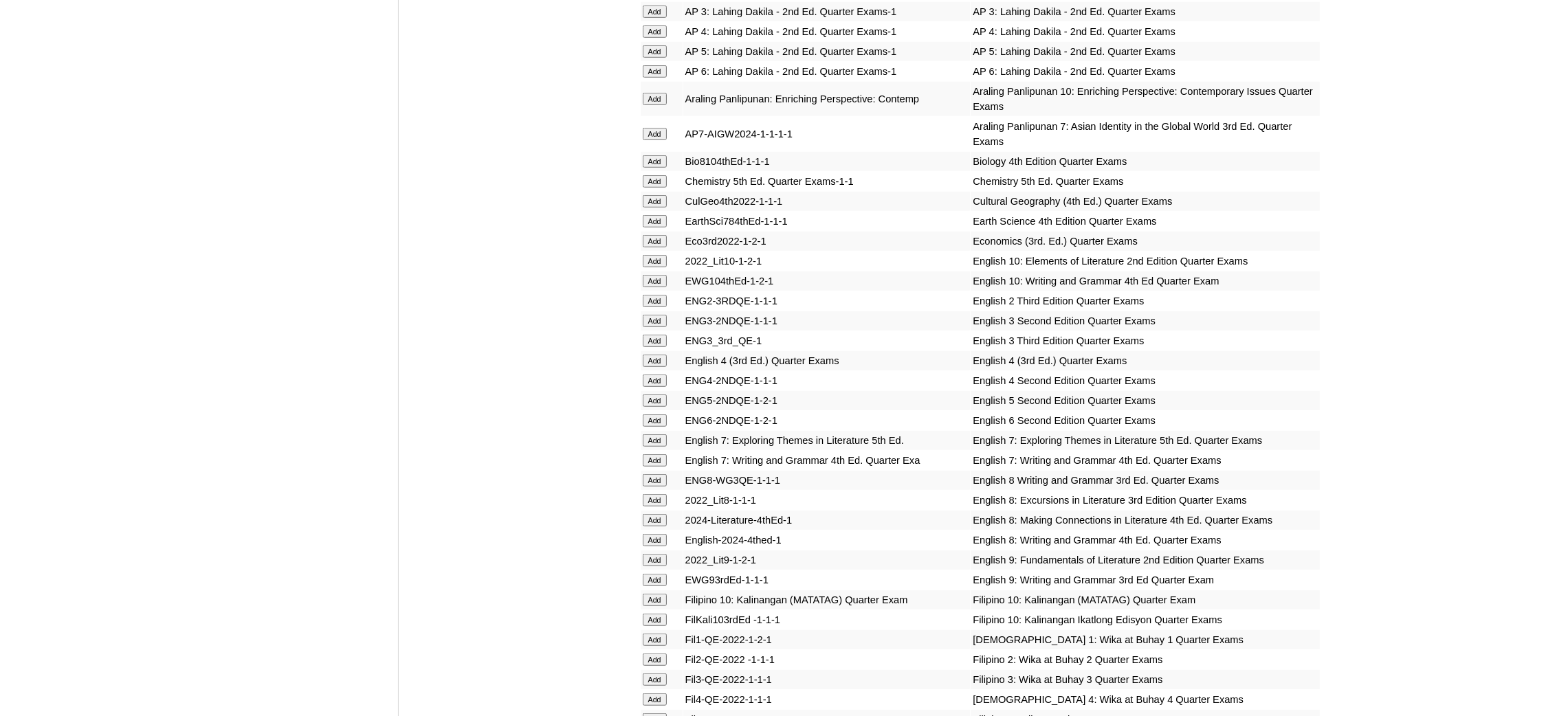
click at [656, 434] on input "Add" at bounding box center [654, 440] width 24 height 12
click at [653, 454] on input "Add" at bounding box center [654, 460] width 24 height 12
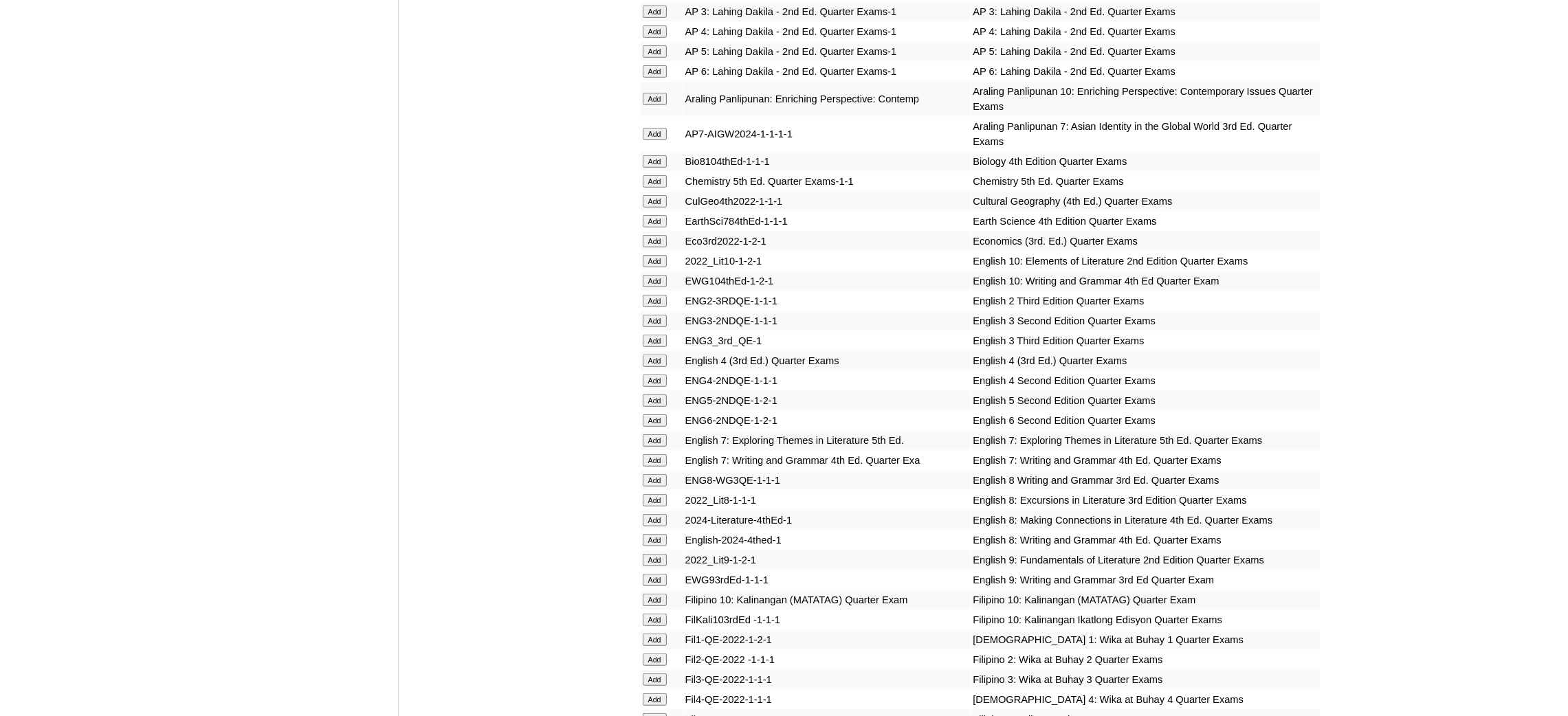
click at [653, 454] on input "Add" at bounding box center [654, 460] width 24 height 12
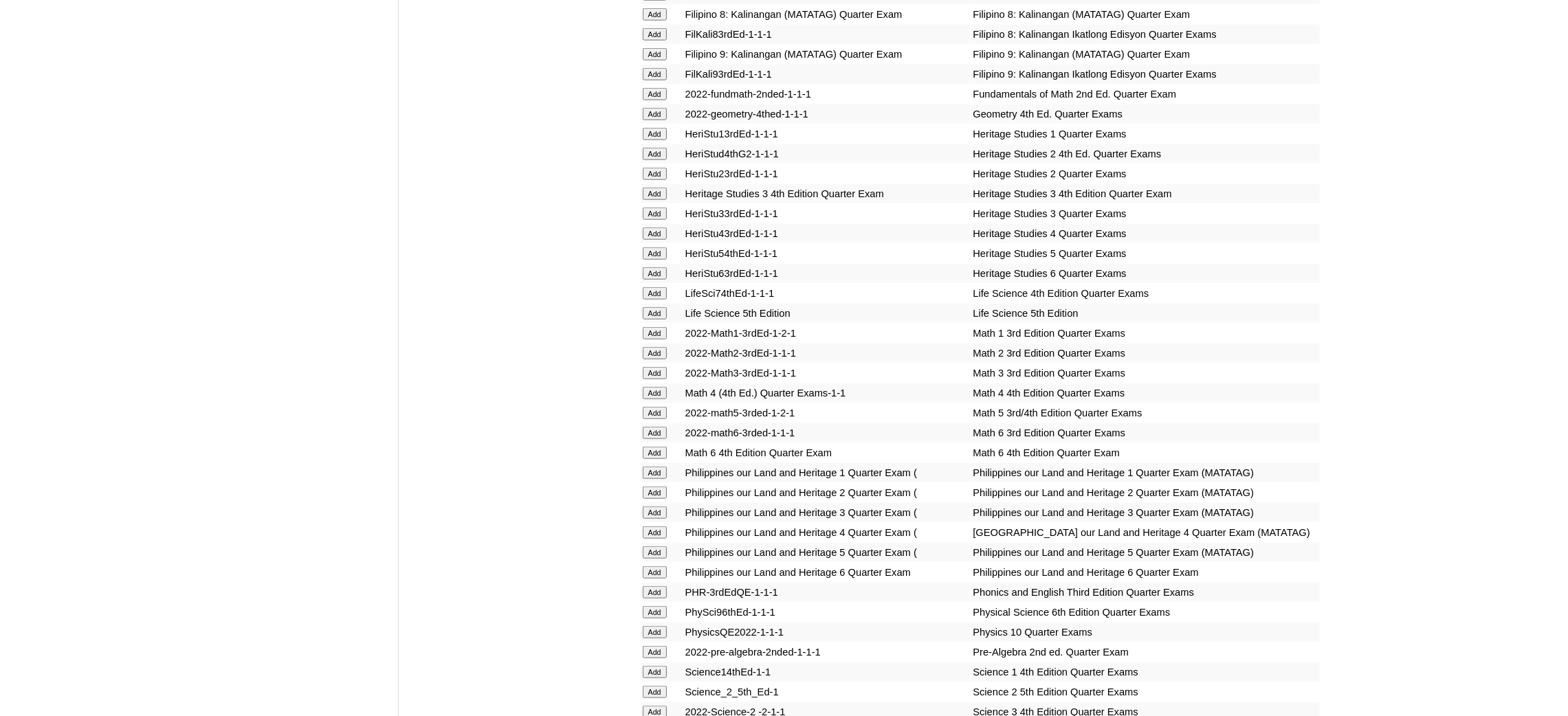
scroll to position [2473, 0]
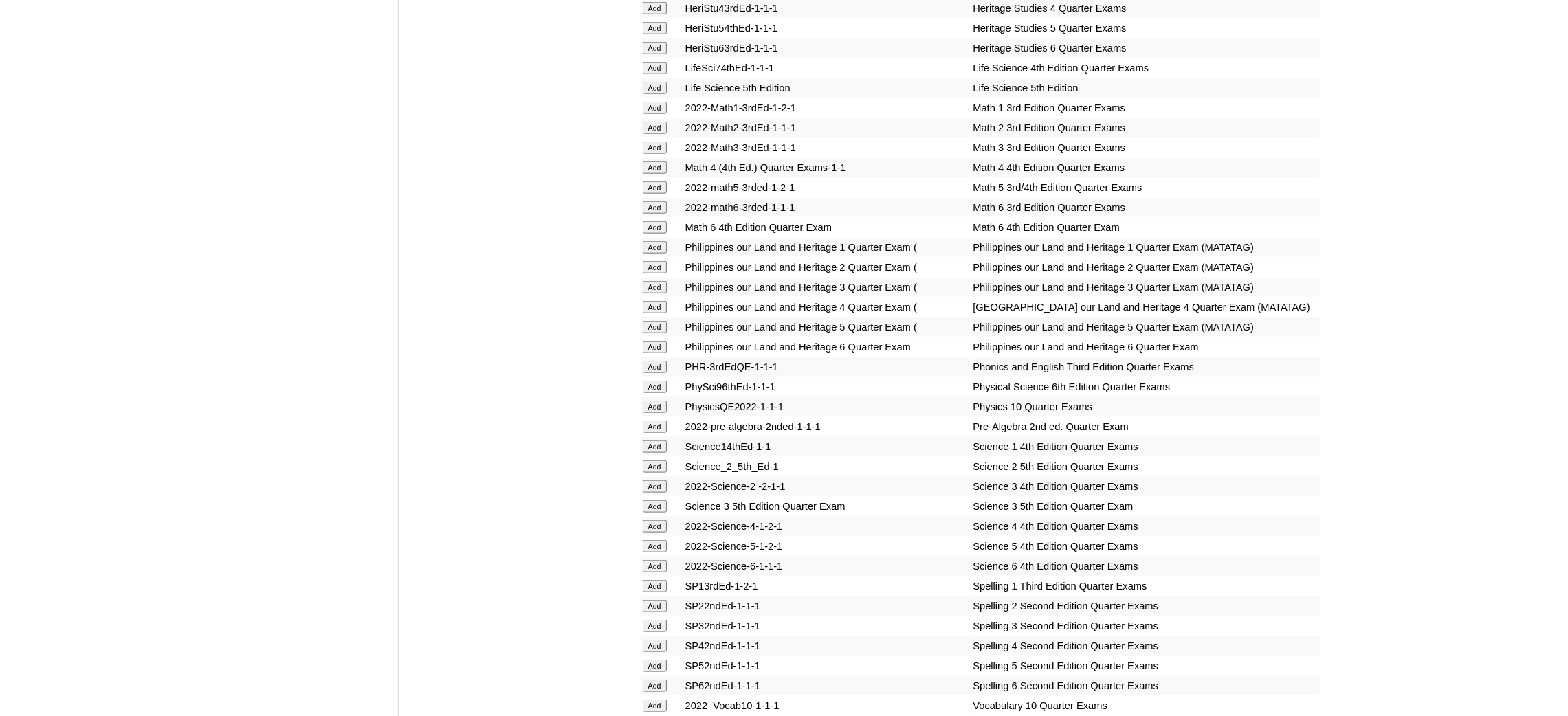
click at [644, 417] on td "Add" at bounding box center [661, 427] width 42 height 19
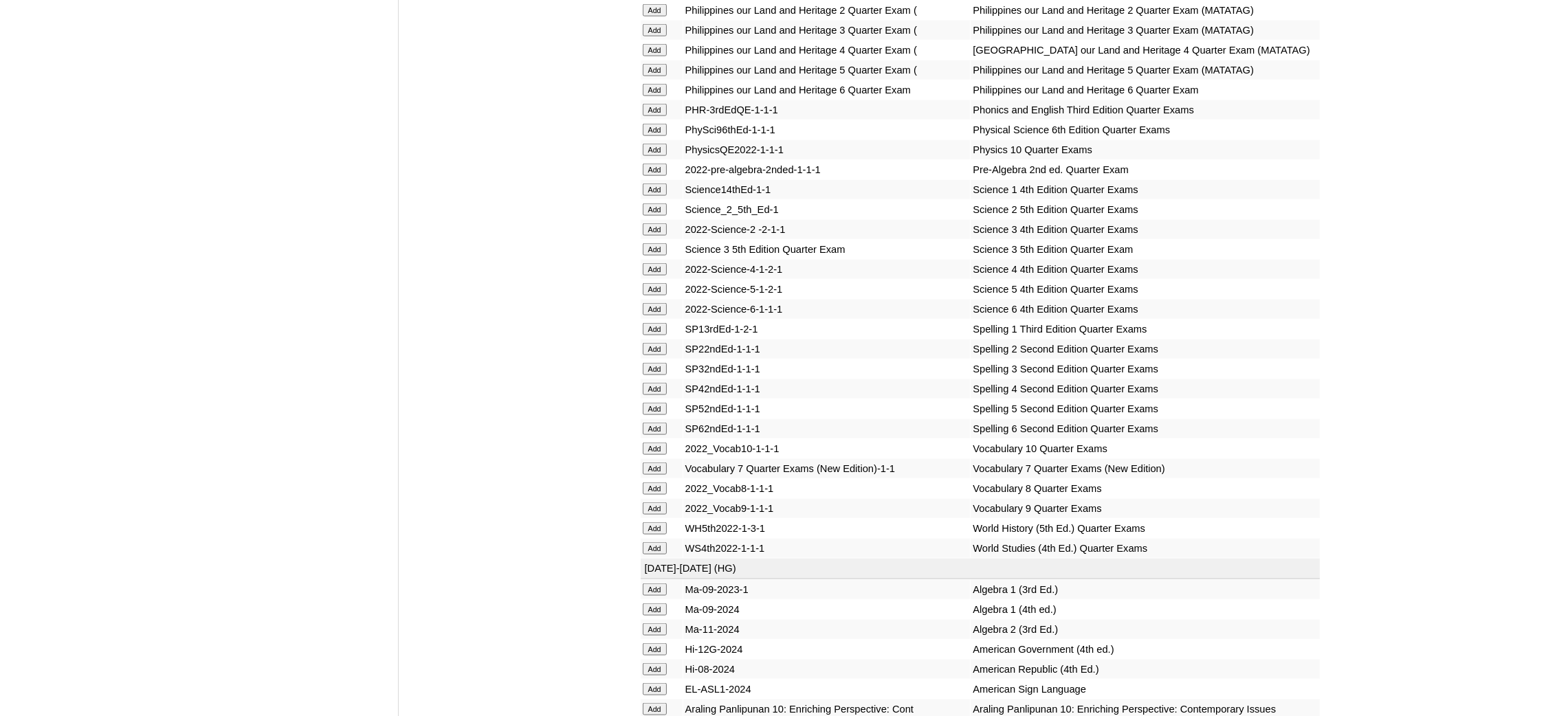
scroll to position [2782, 0]
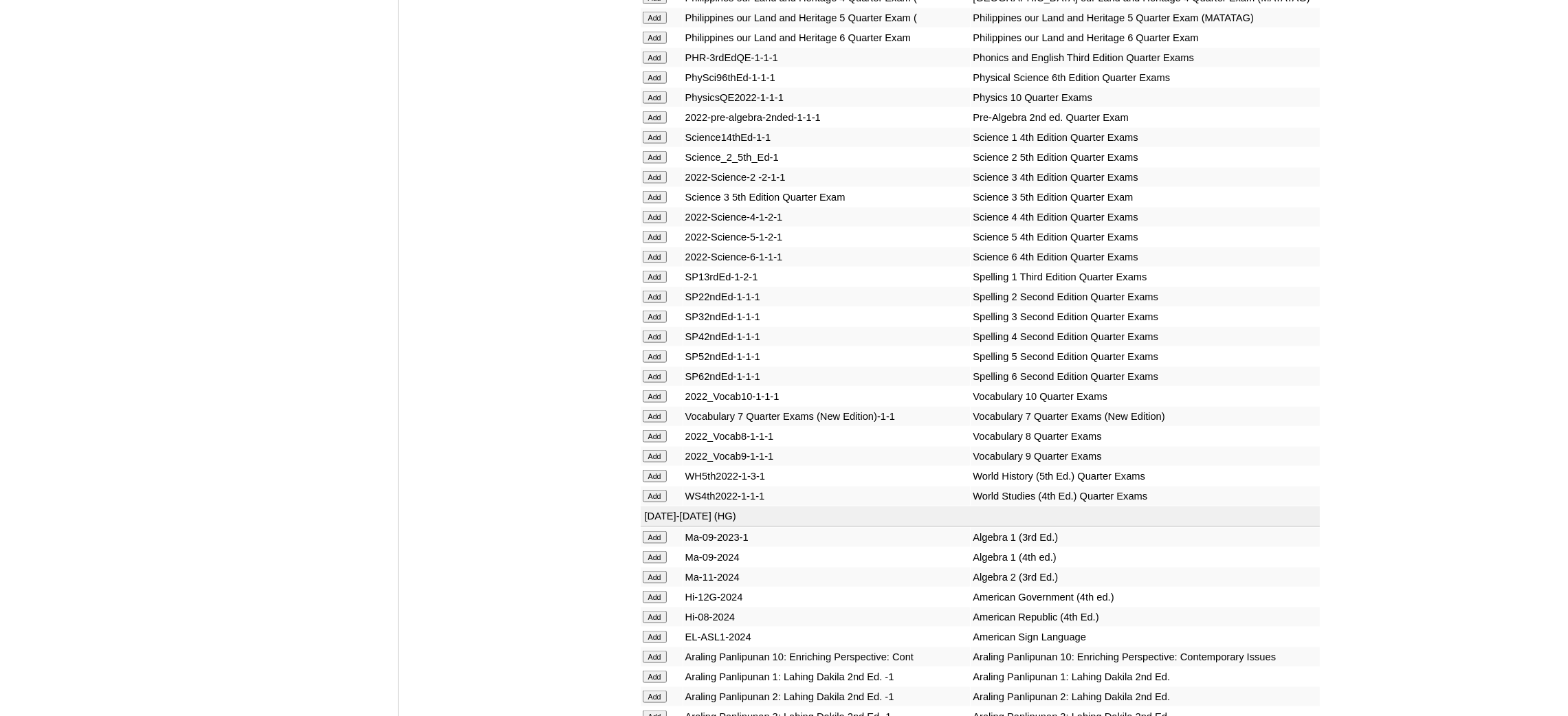
click at [649, 112] on input "Add" at bounding box center [654, 118] width 24 height 12
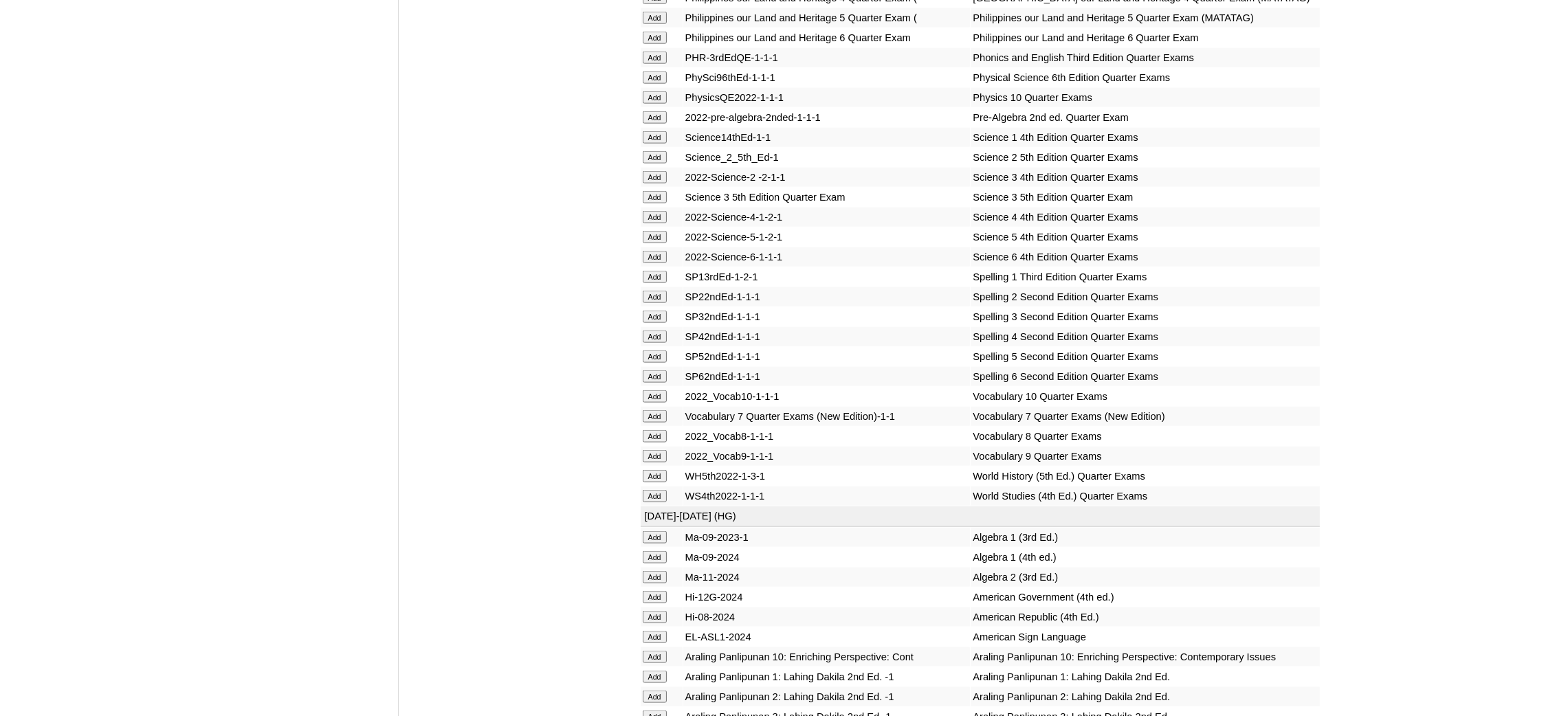
click at [658, 410] on input "Add" at bounding box center [654, 416] width 24 height 12
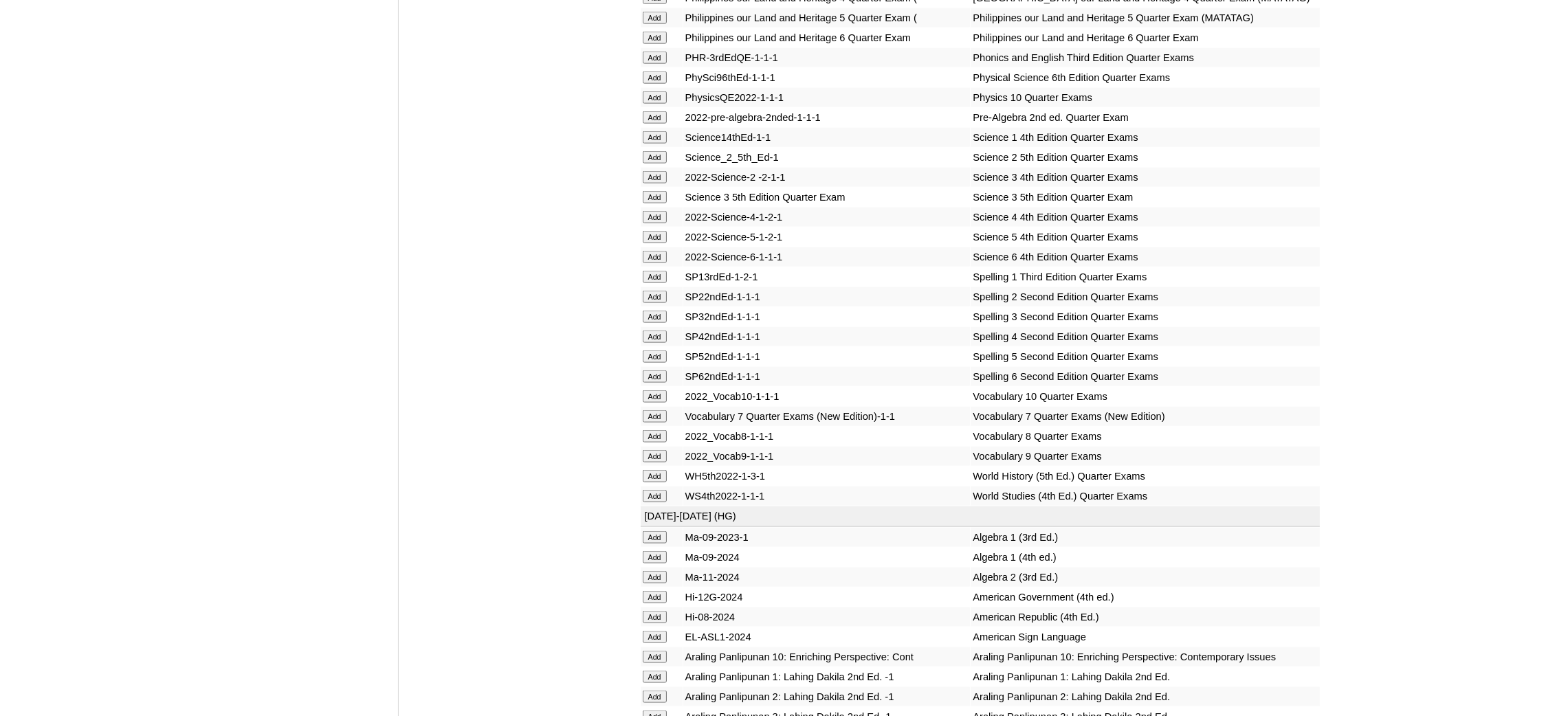
click at [658, 410] on input "Add" at bounding box center [654, 416] width 24 height 12
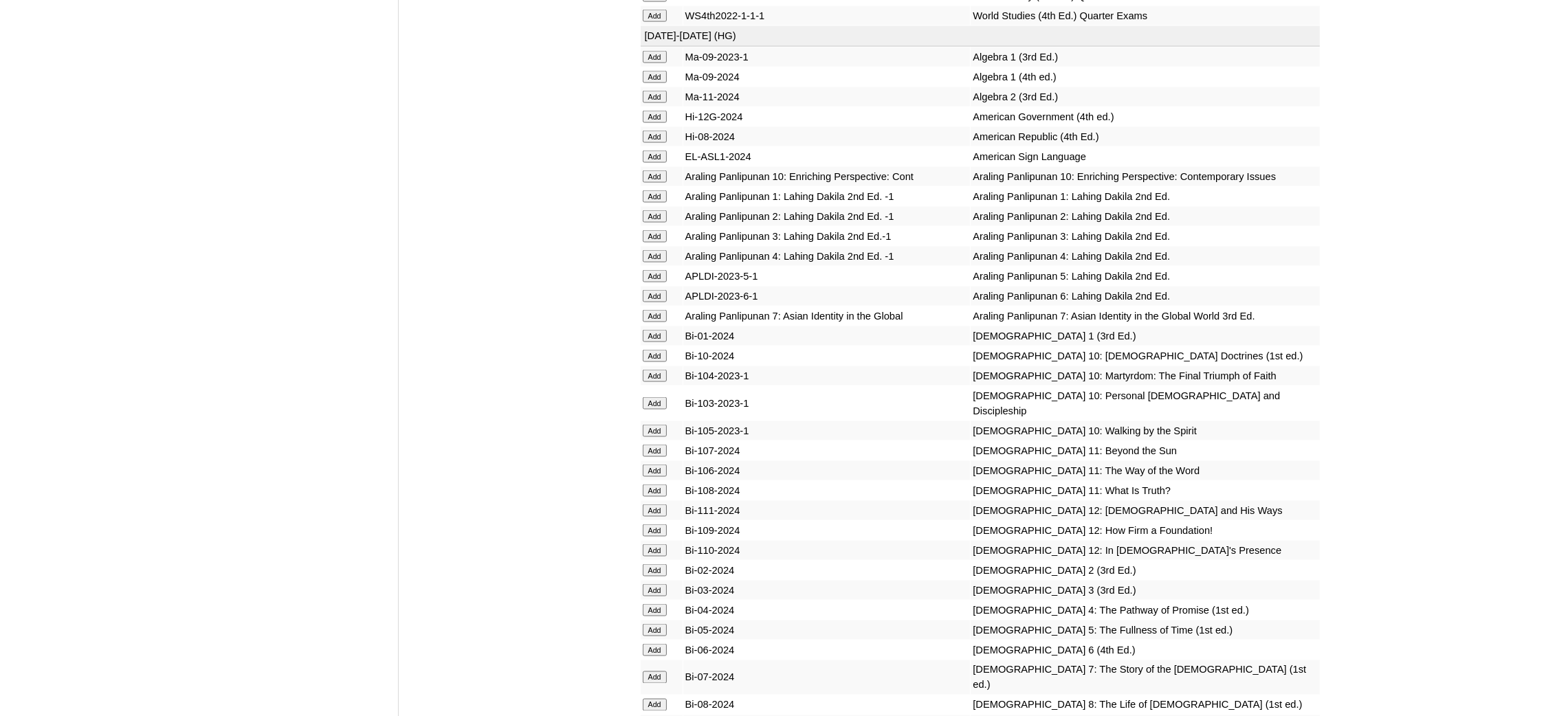
scroll to position [3298, 0]
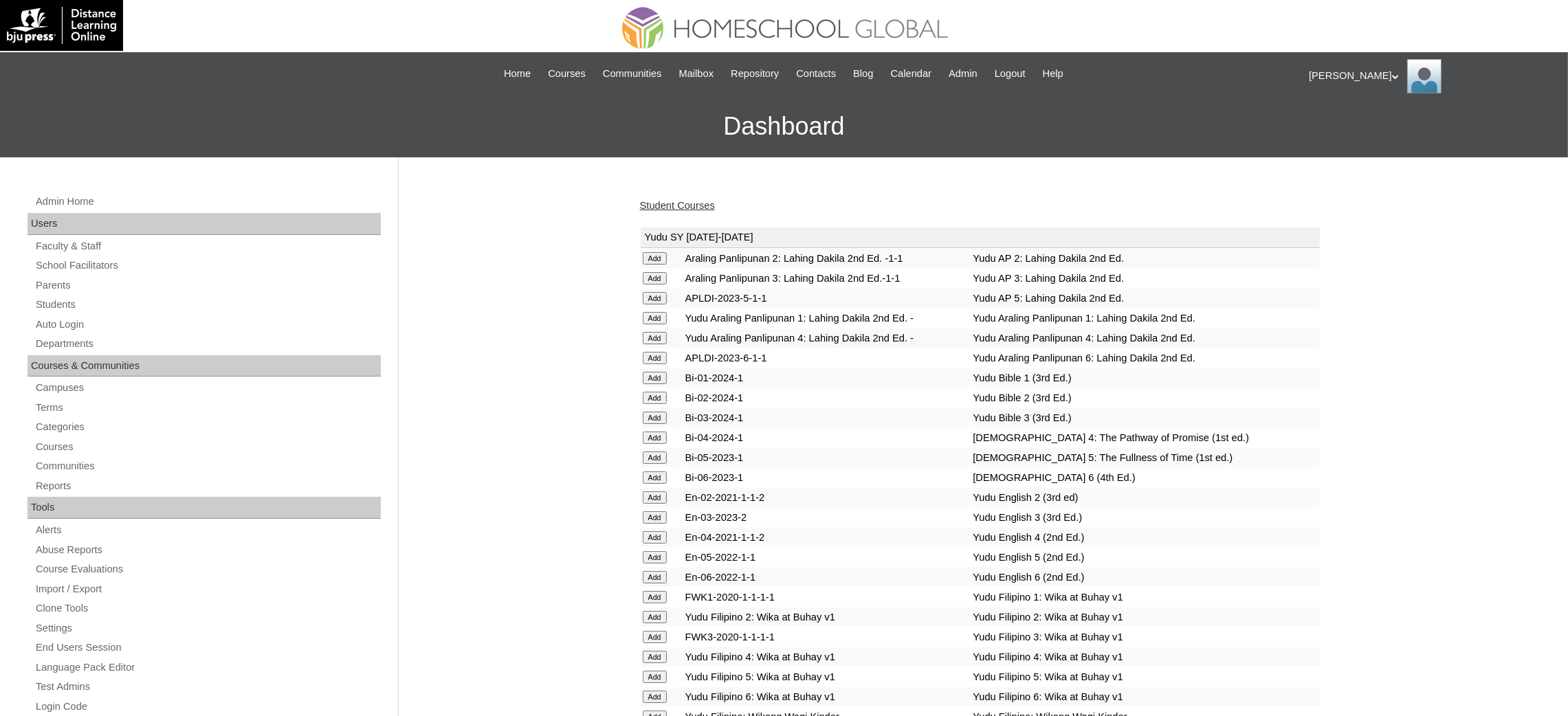
click at [702, 203] on link "Student Courses" at bounding box center [677, 205] width 75 height 11
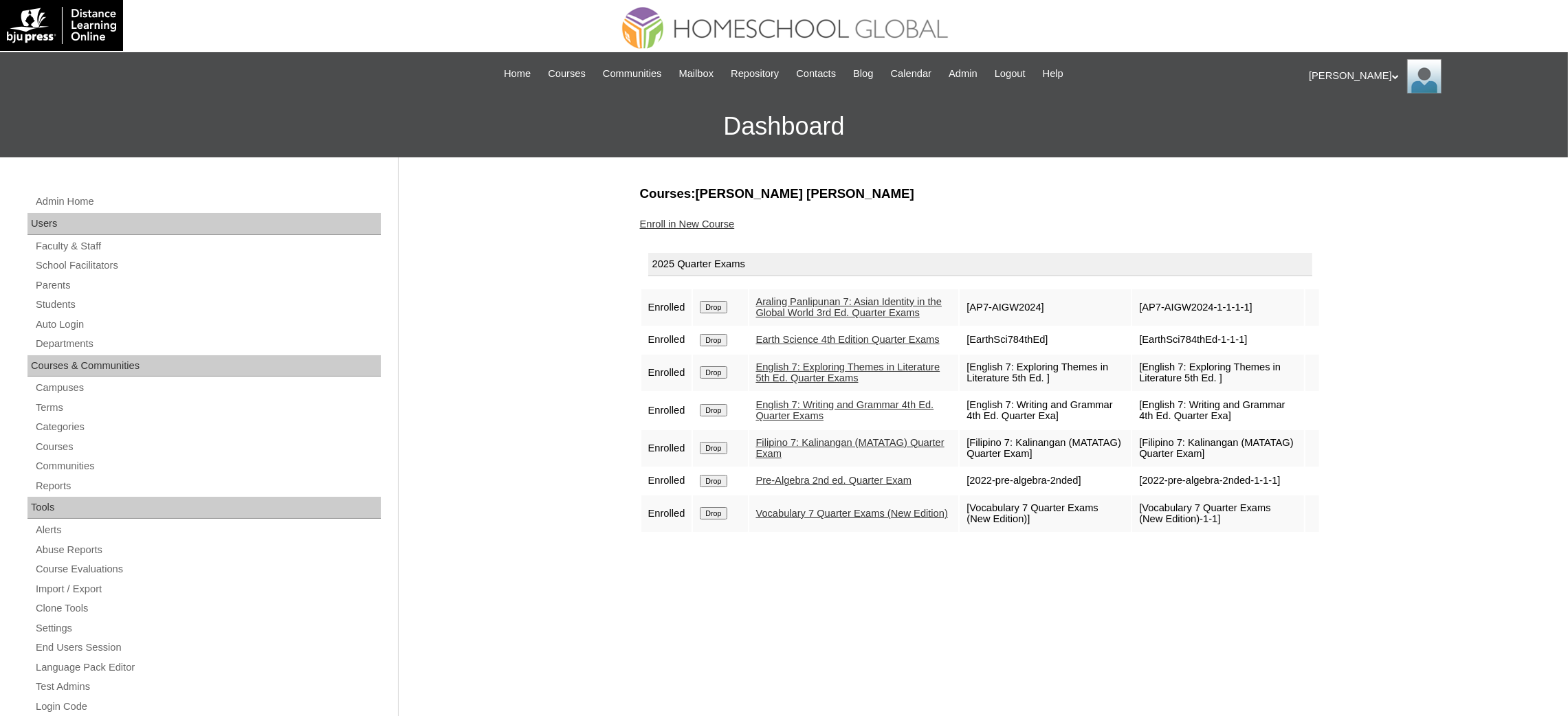
click at [690, 221] on link "Enroll in New Course" at bounding box center [687, 224] width 94 height 11
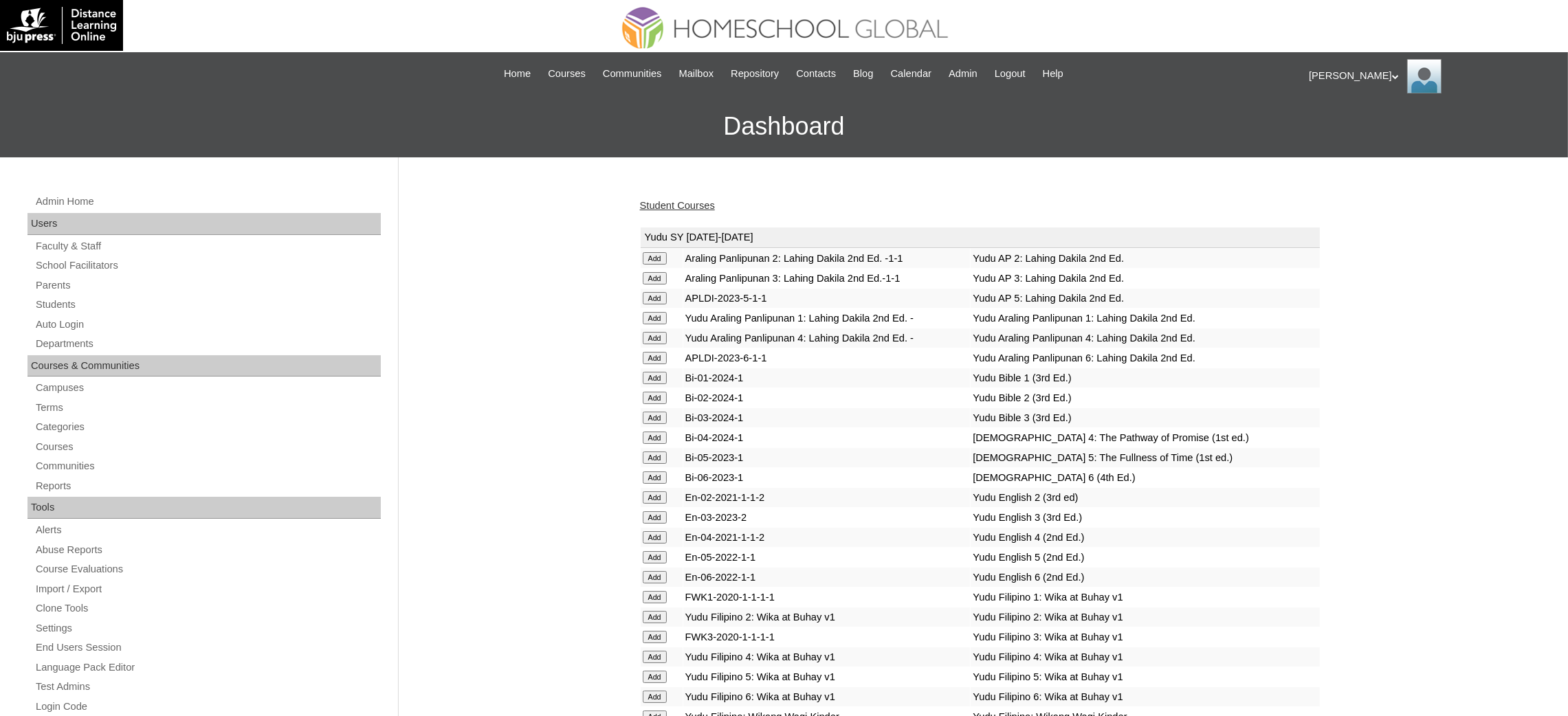
click at [695, 209] on link "Student Courses" at bounding box center [677, 205] width 75 height 11
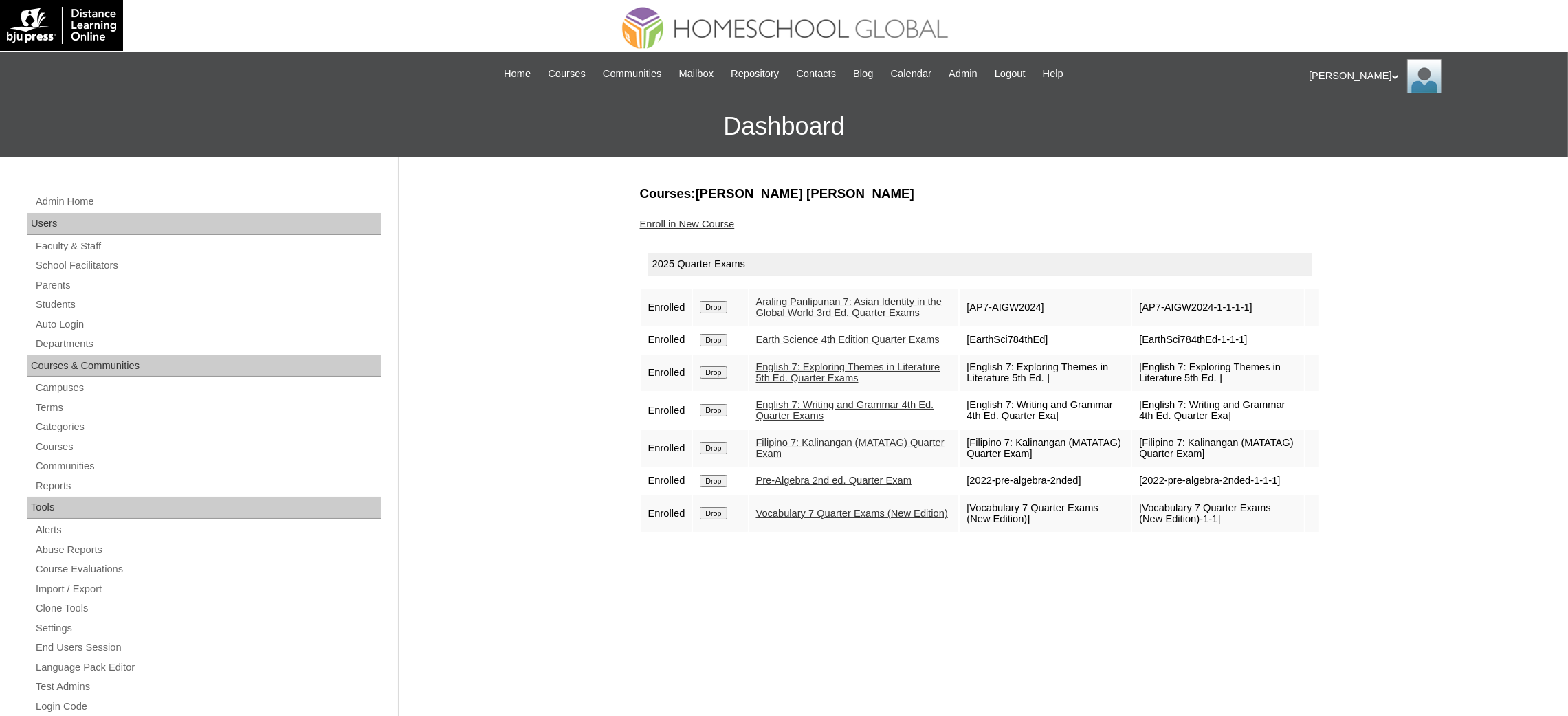
click at [716, 221] on link "Enroll in New Course" at bounding box center [687, 224] width 94 height 11
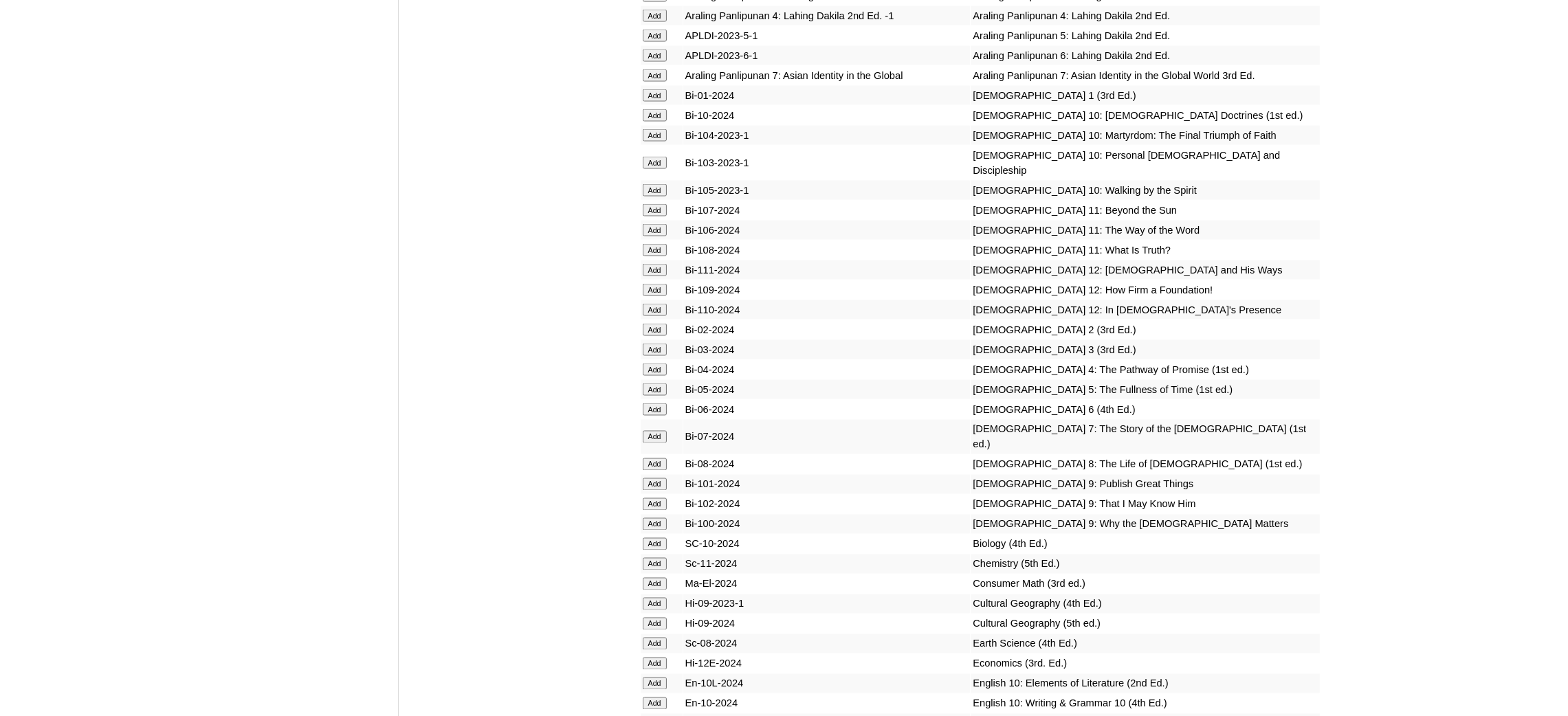
scroll to position [3504, 0]
click at [651, 68] on input "Add" at bounding box center [654, 74] width 24 height 12
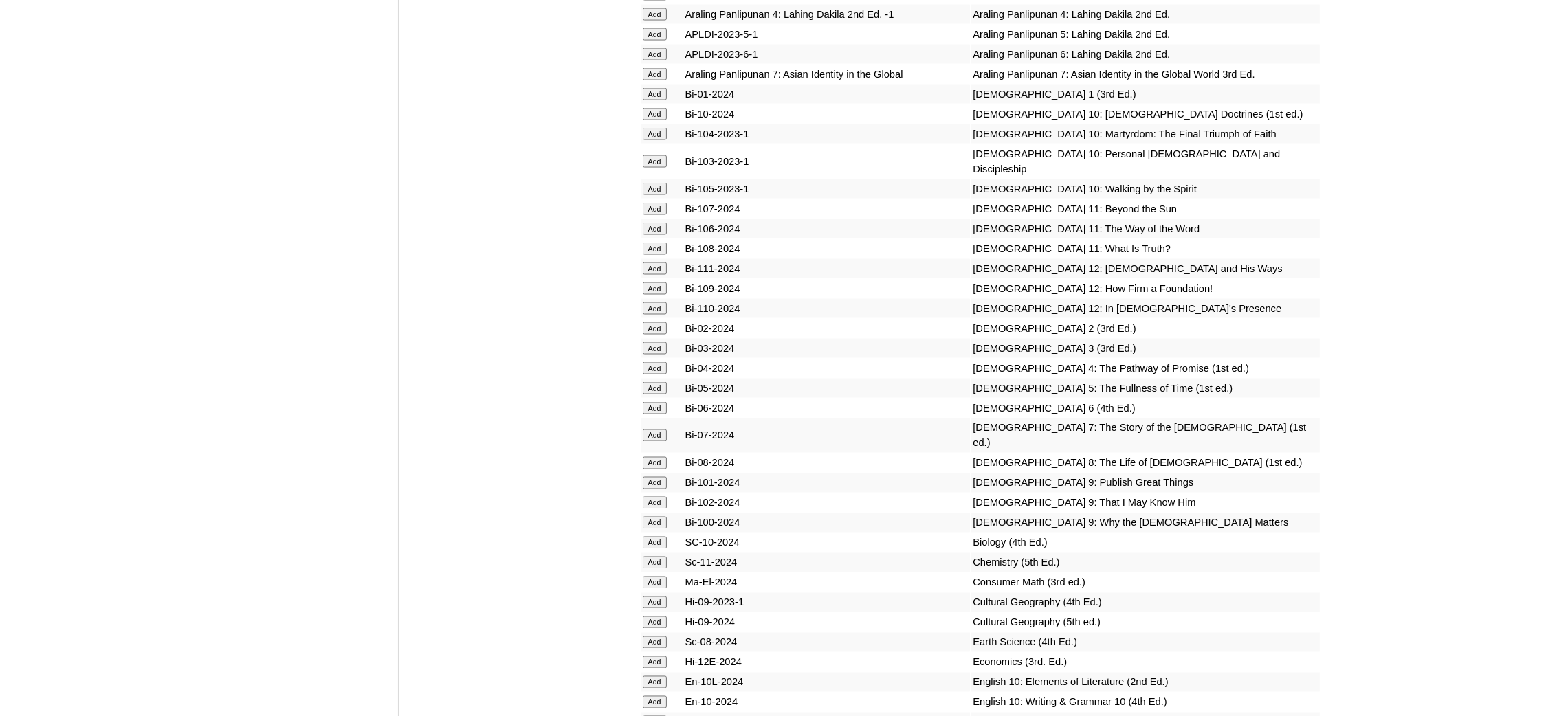
click at [651, 68] on input "Add" at bounding box center [654, 74] width 24 height 12
click at [655, 429] on input "Add" at bounding box center [654, 435] width 24 height 12
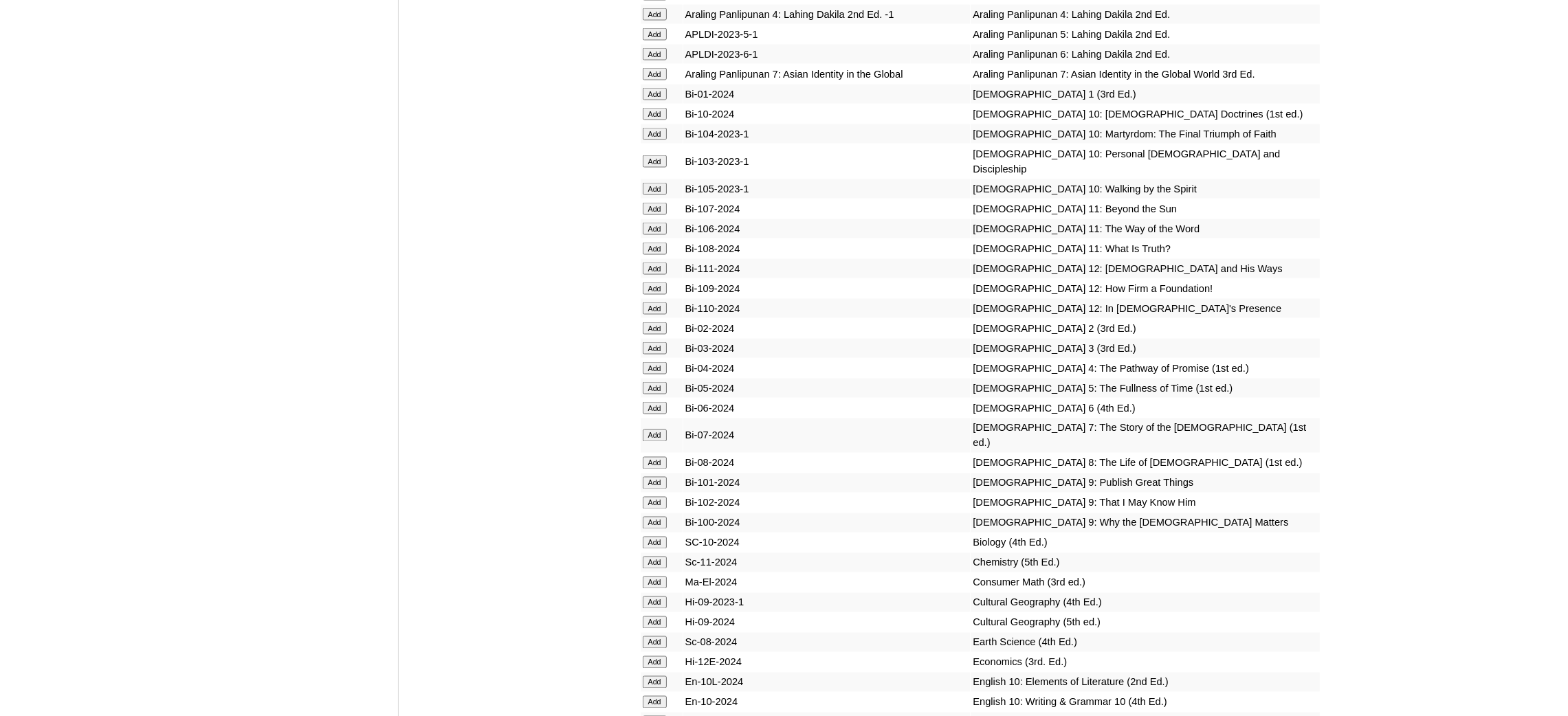
click at [655, 429] on input "Add" at bounding box center [654, 435] width 24 height 12
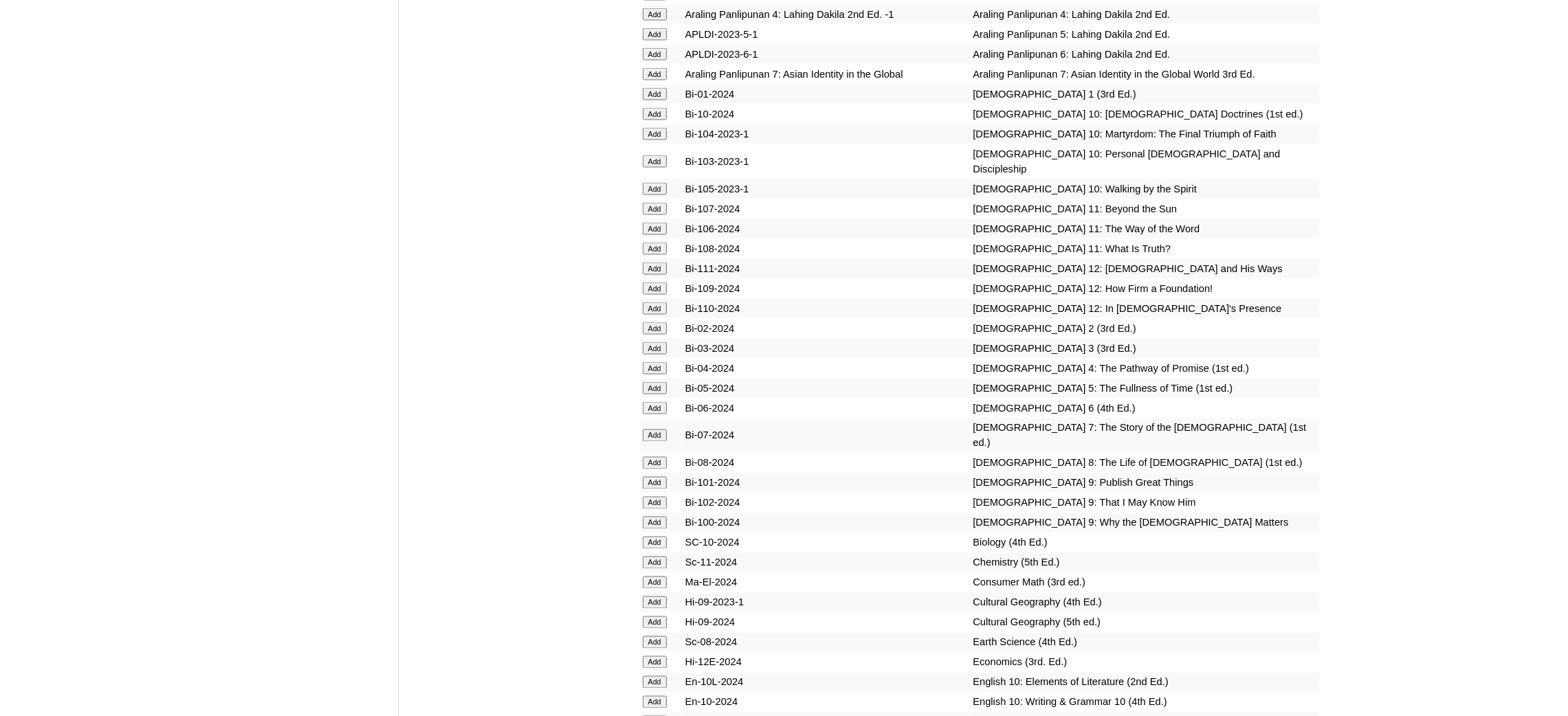
click at [655, 636] on input "Add" at bounding box center [654, 642] width 24 height 12
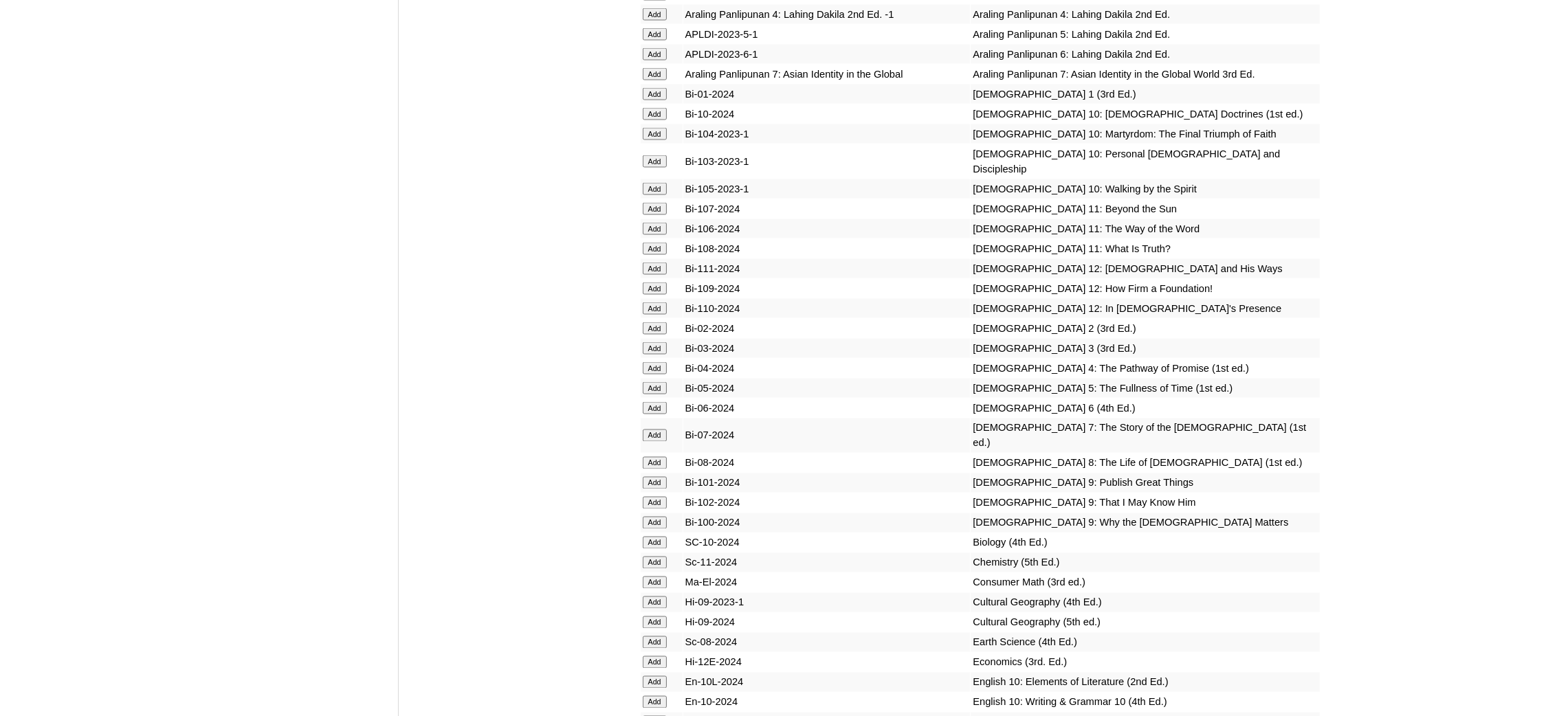
click at [655, 636] on input "Add" at bounding box center [654, 642] width 24 height 12
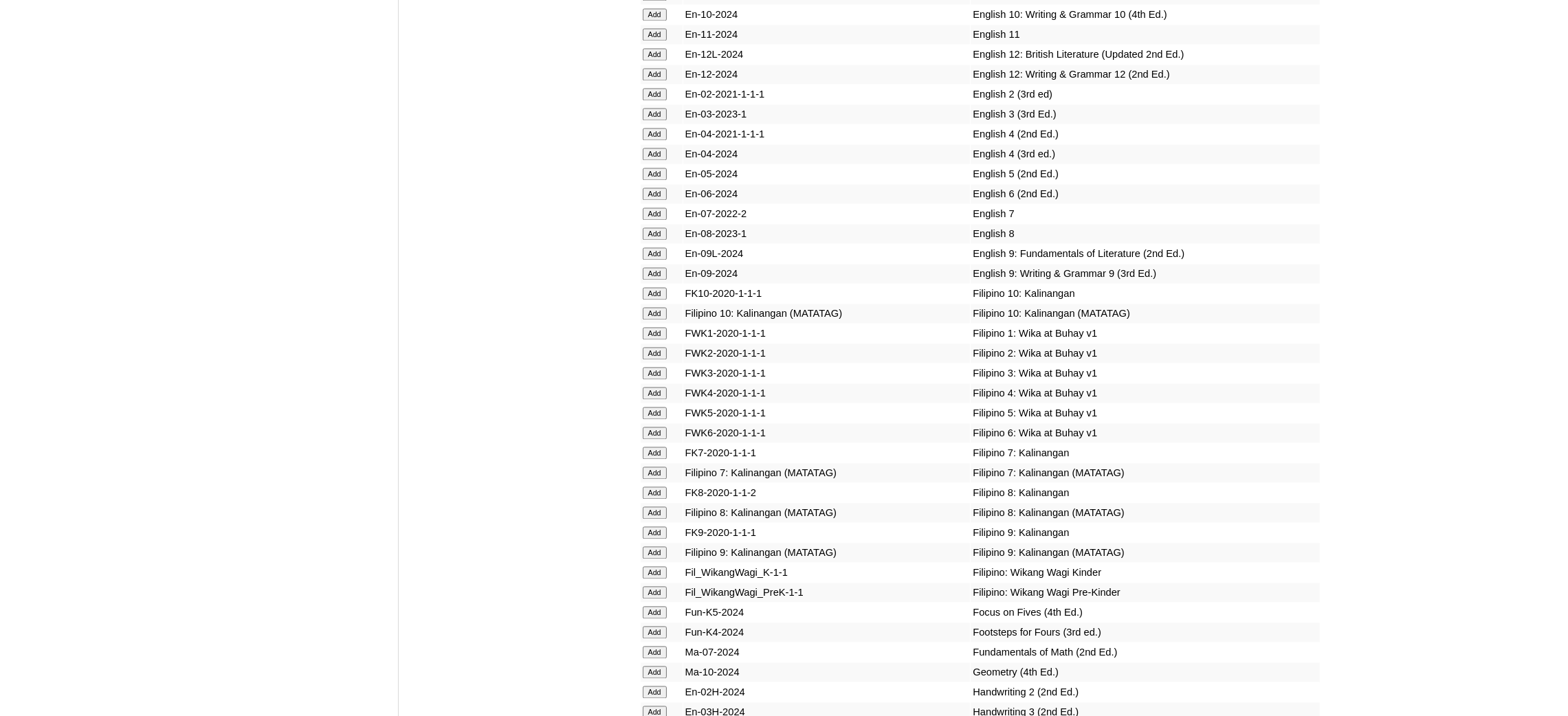
scroll to position [4225, 0]
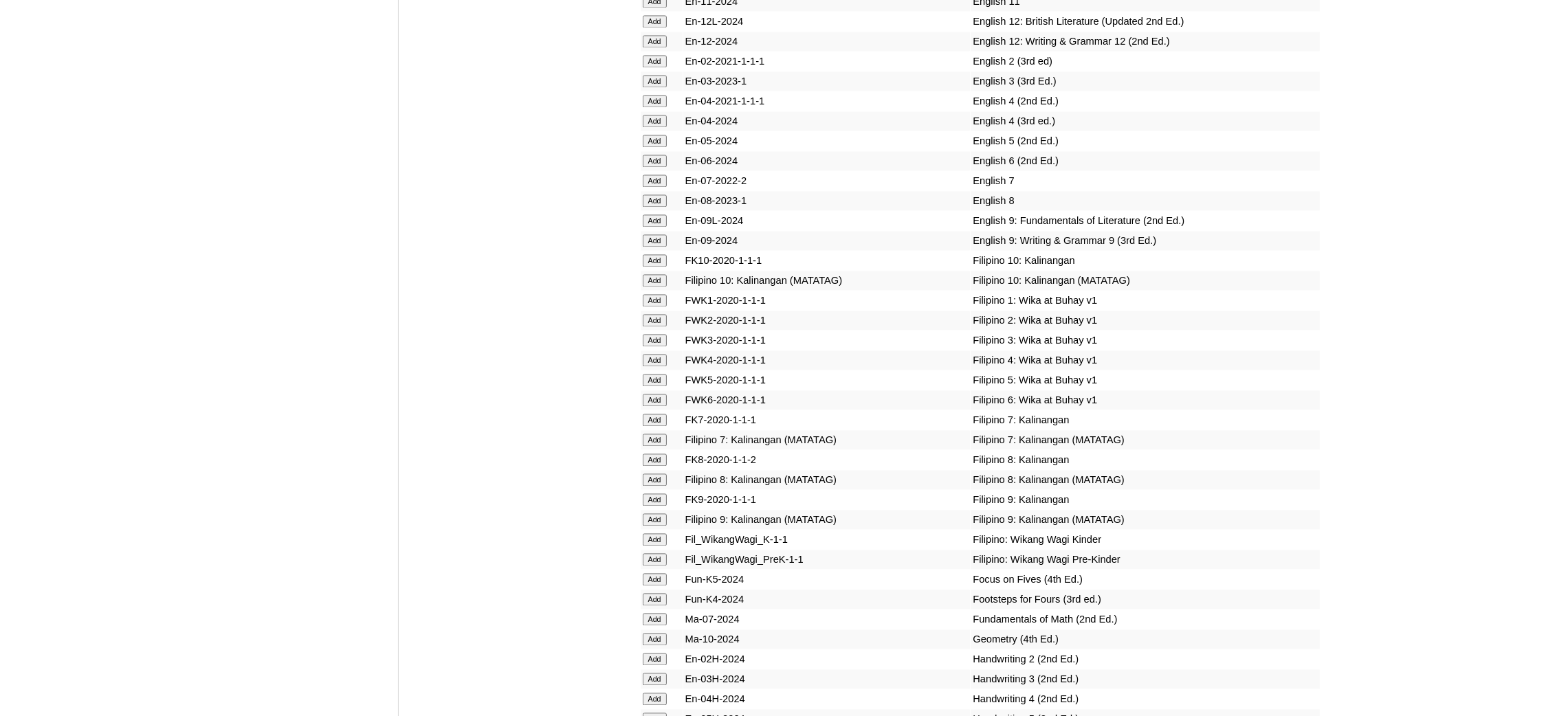
click at [646, 174] on input "Add" at bounding box center [654, 180] width 24 height 12
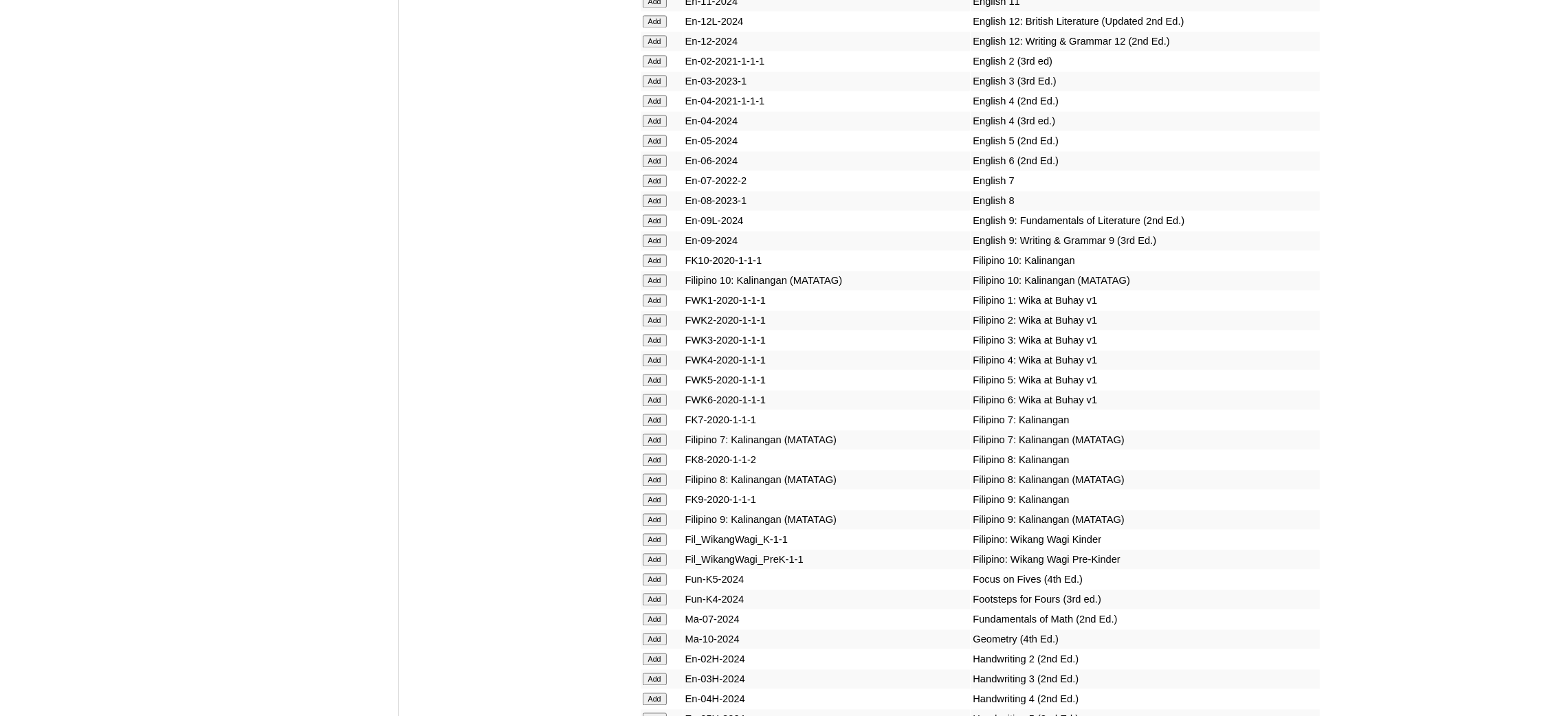
click at [655, 434] on input "Add" at bounding box center [654, 440] width 24 height 12
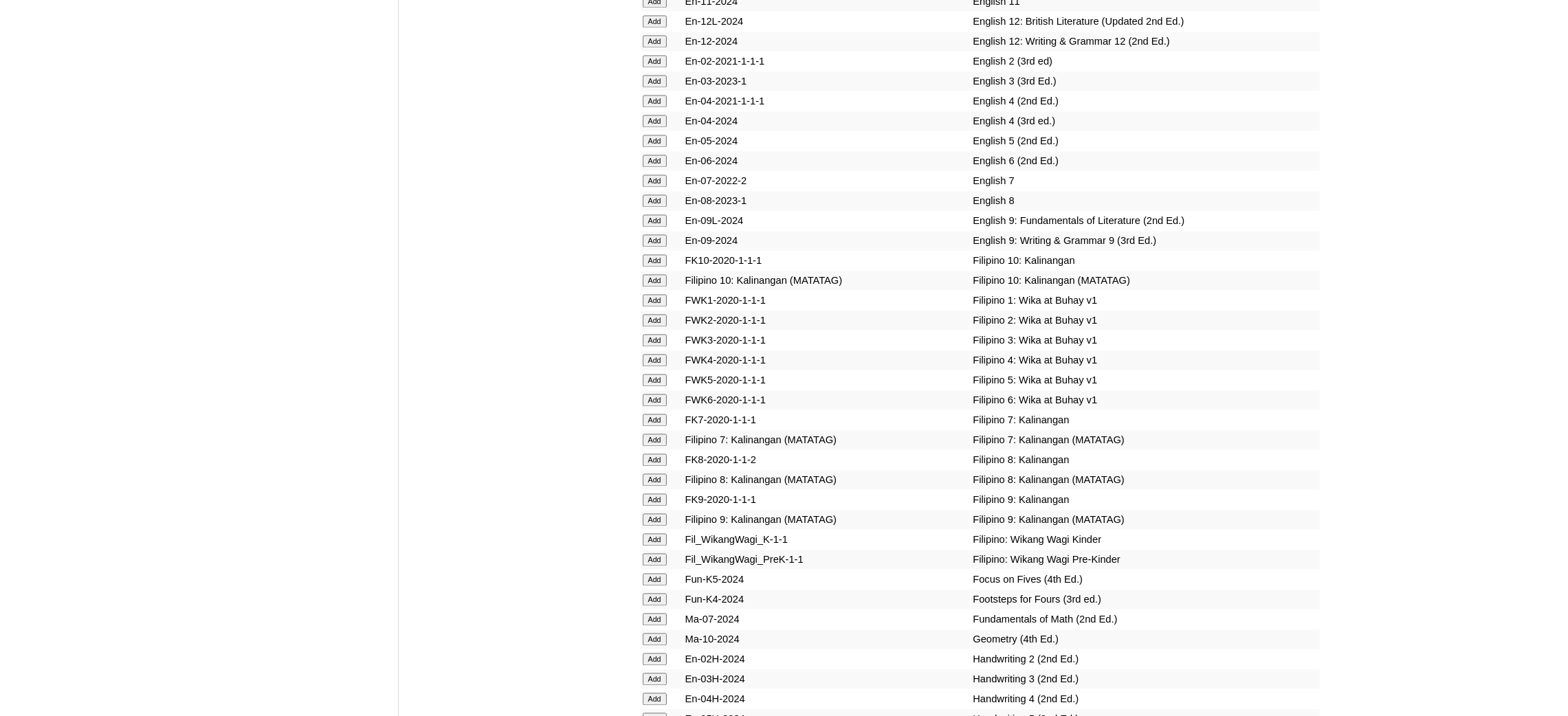
click at [655, 434] on input "Add" at bounding box center [654, 440] width 24 height 12
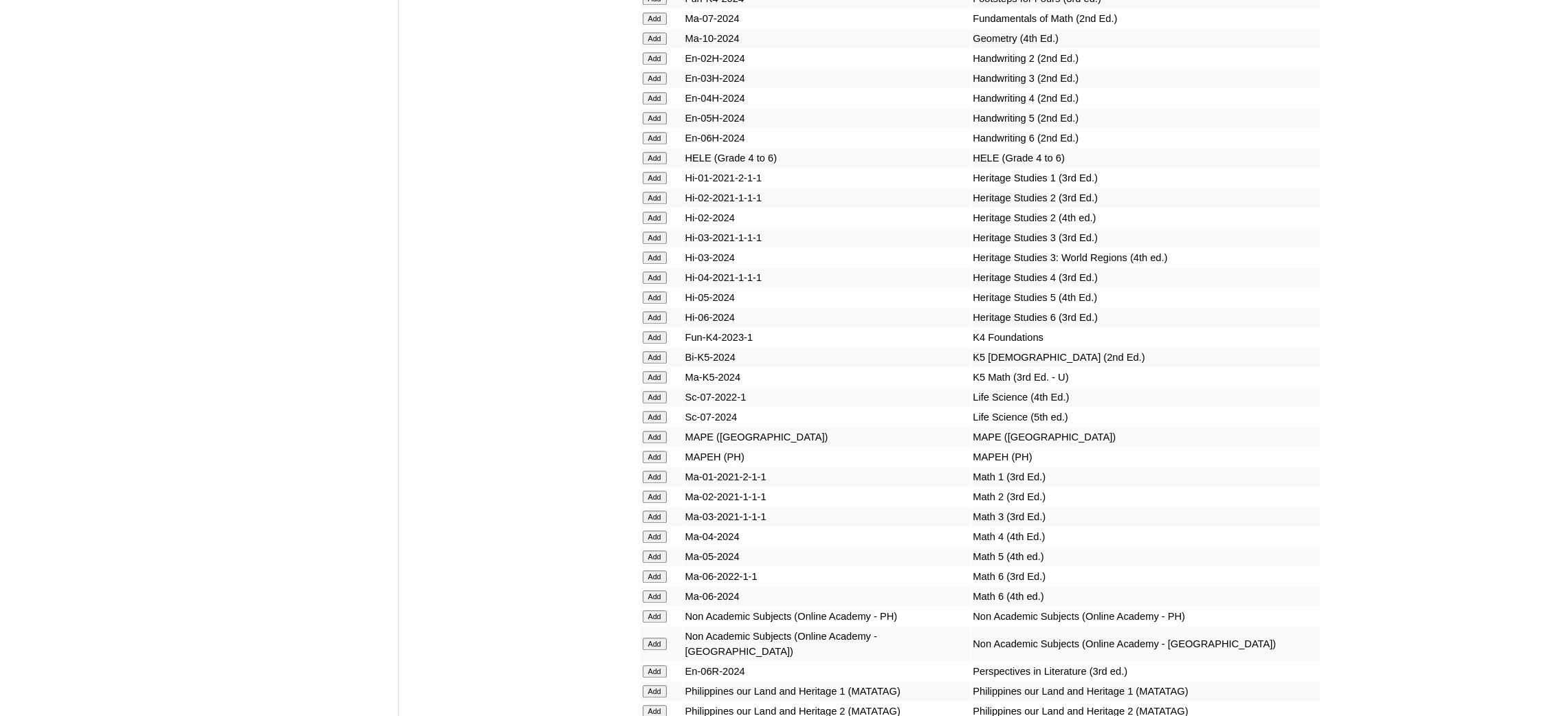
scroll to position [4844, 0]
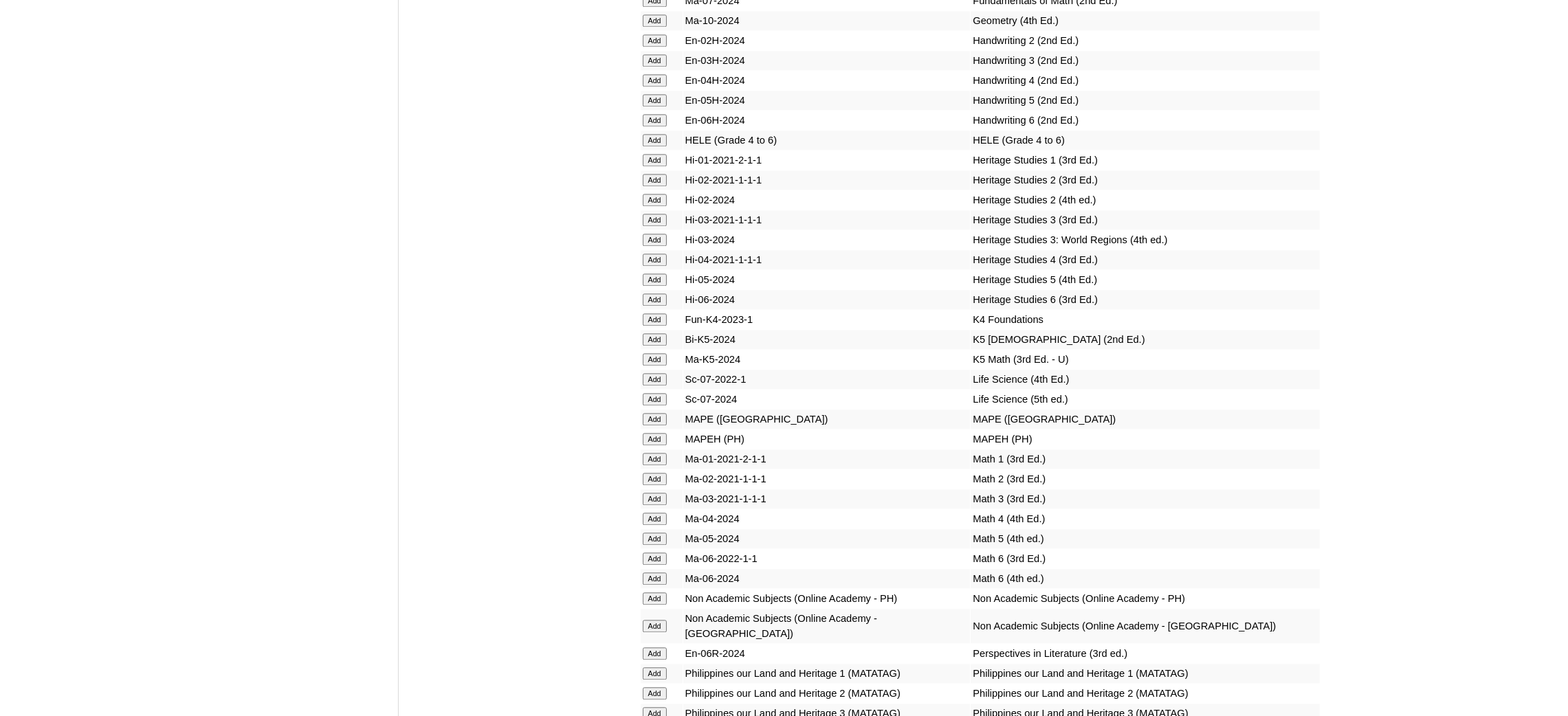
click at [662, 433] on input "Add" at bounding box center [654, 439] width 24 height 12
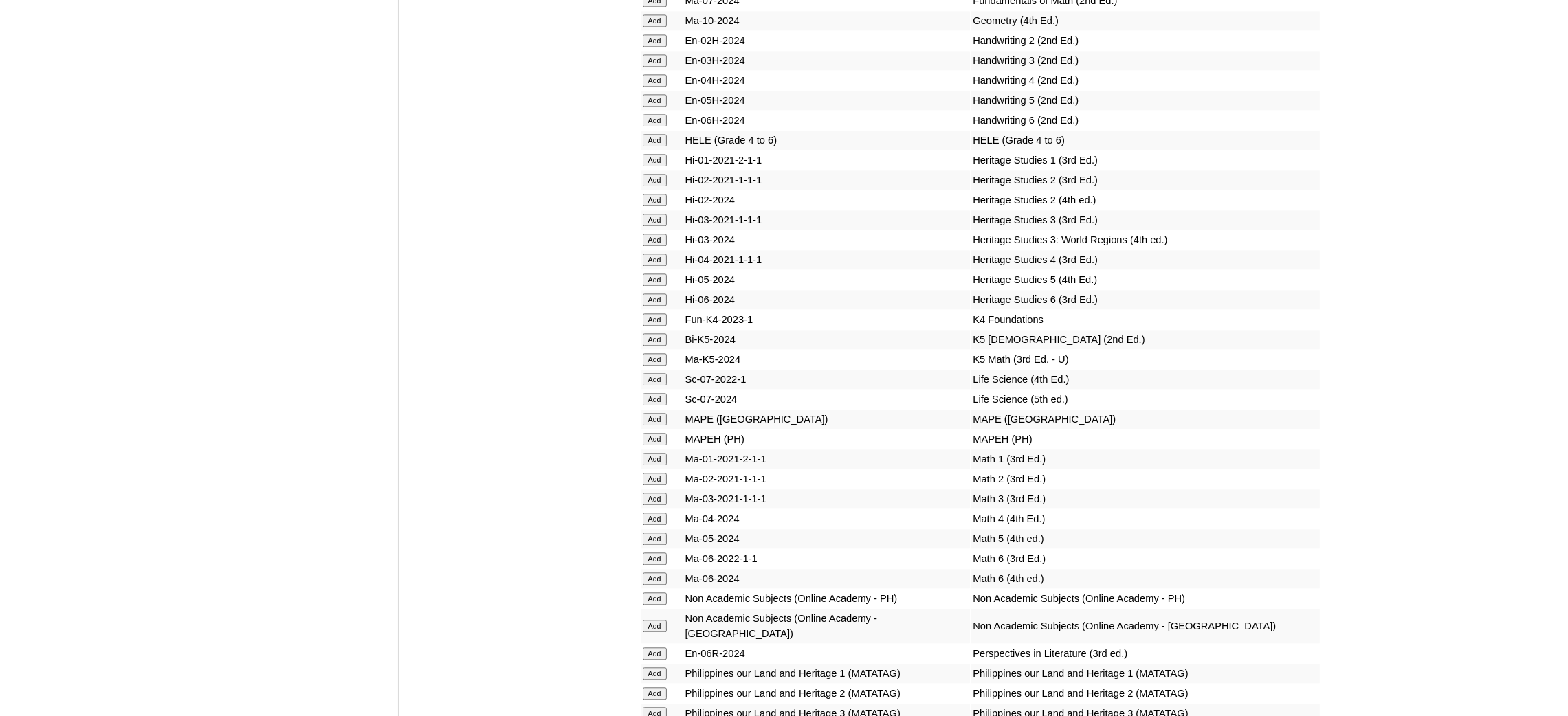
click at [662, 433] on input "Add" at bounding box center [654, 439] width 24 height 12
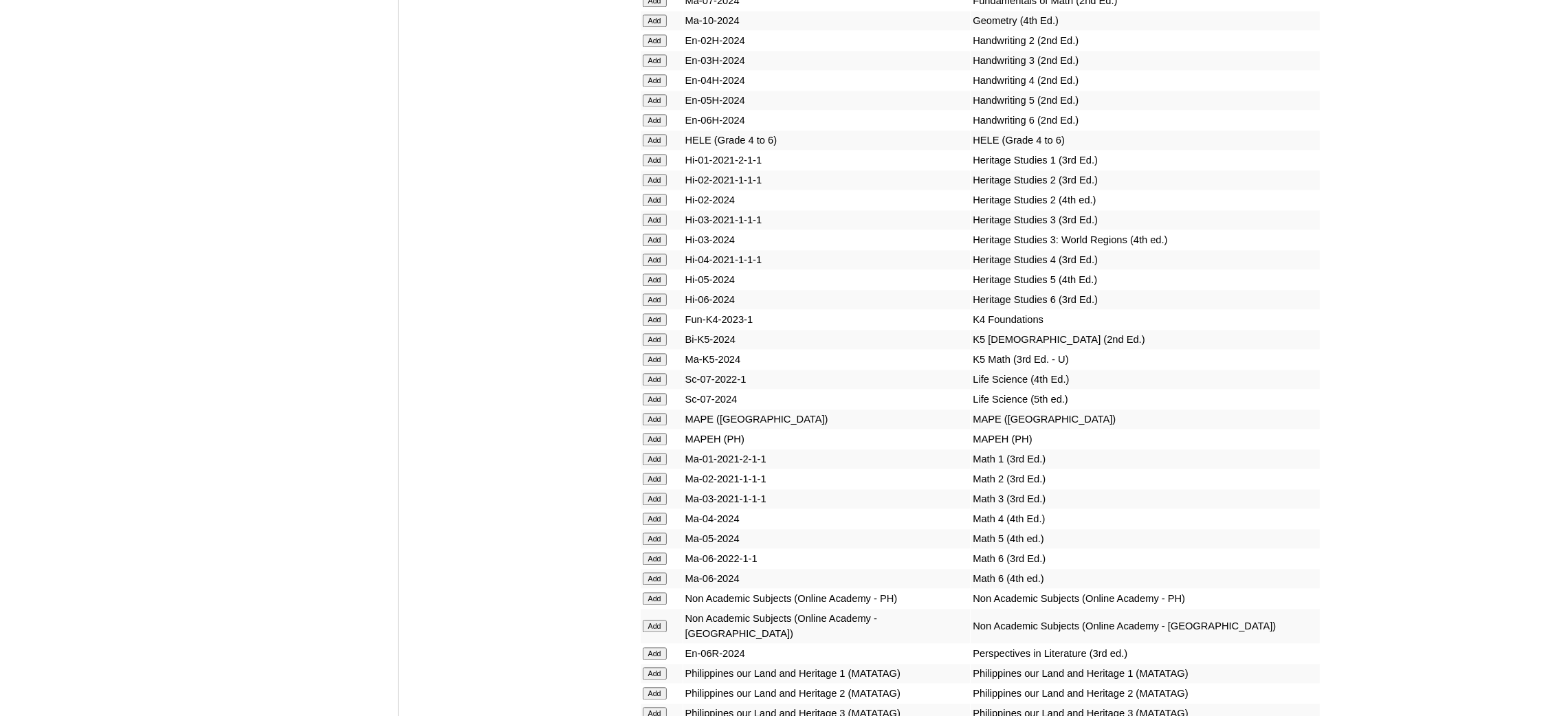
click at [662, 433] on input "Add" at bounding box center [654, 439] width 24 height 12
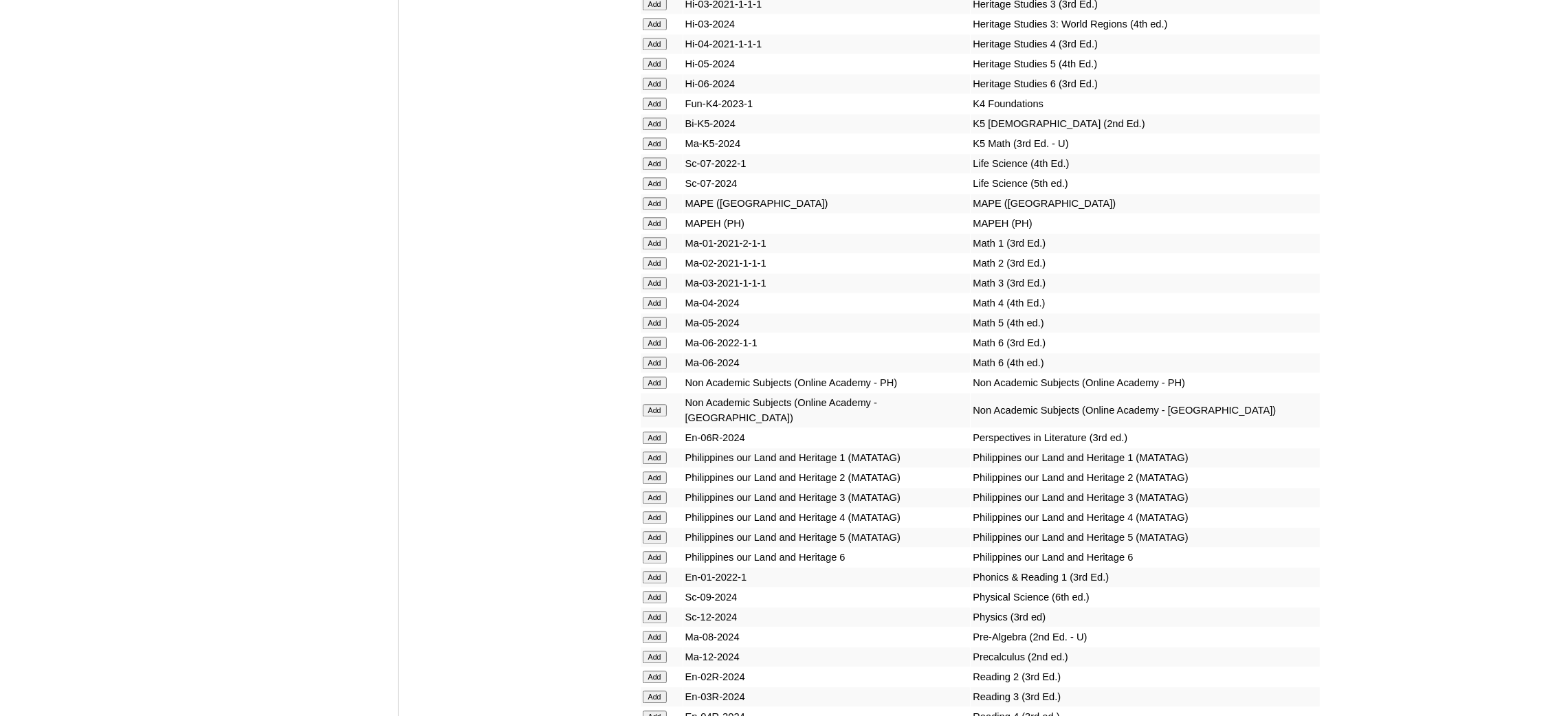
scroll to position [5153, 0]
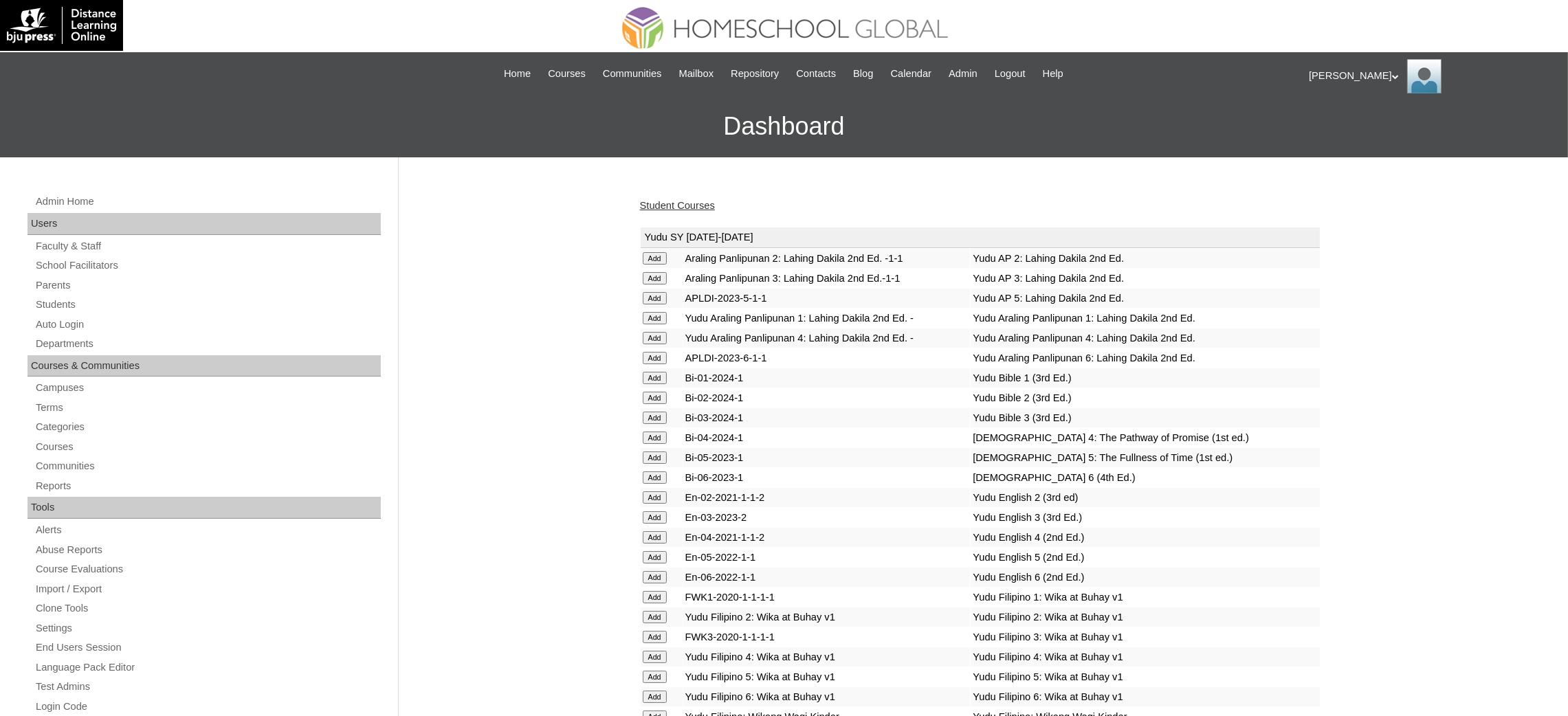
drag, startPoint x: 678, startPoint y: 209, endPoint x: 586, endPoint y: 139, distance: 115.6
click at [678, 209] on link "Student Courses" at bounding box center [677, 205] width 75 height 11
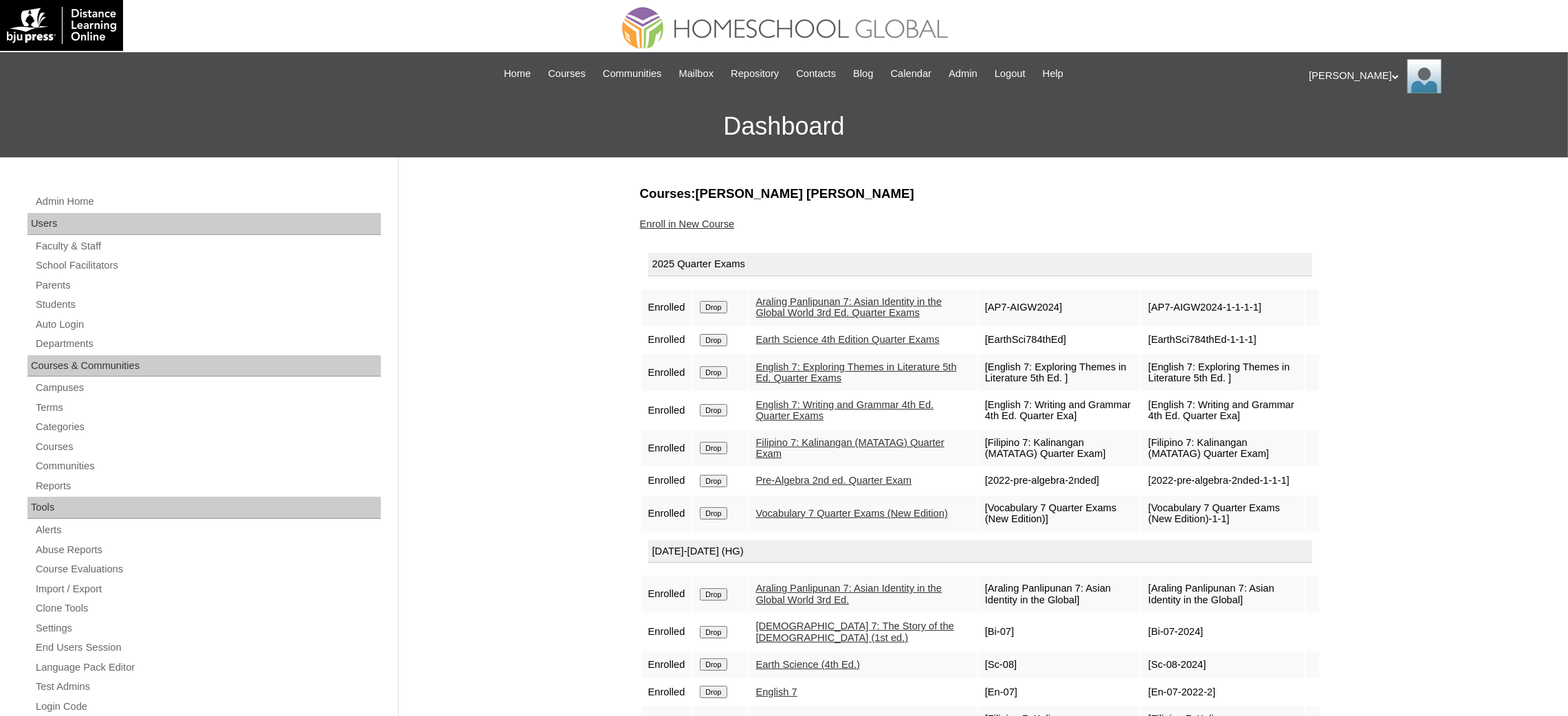
click at [712, 219] on link "Enroll in New Course" at bounding box center [687, 224] width 94 height 11
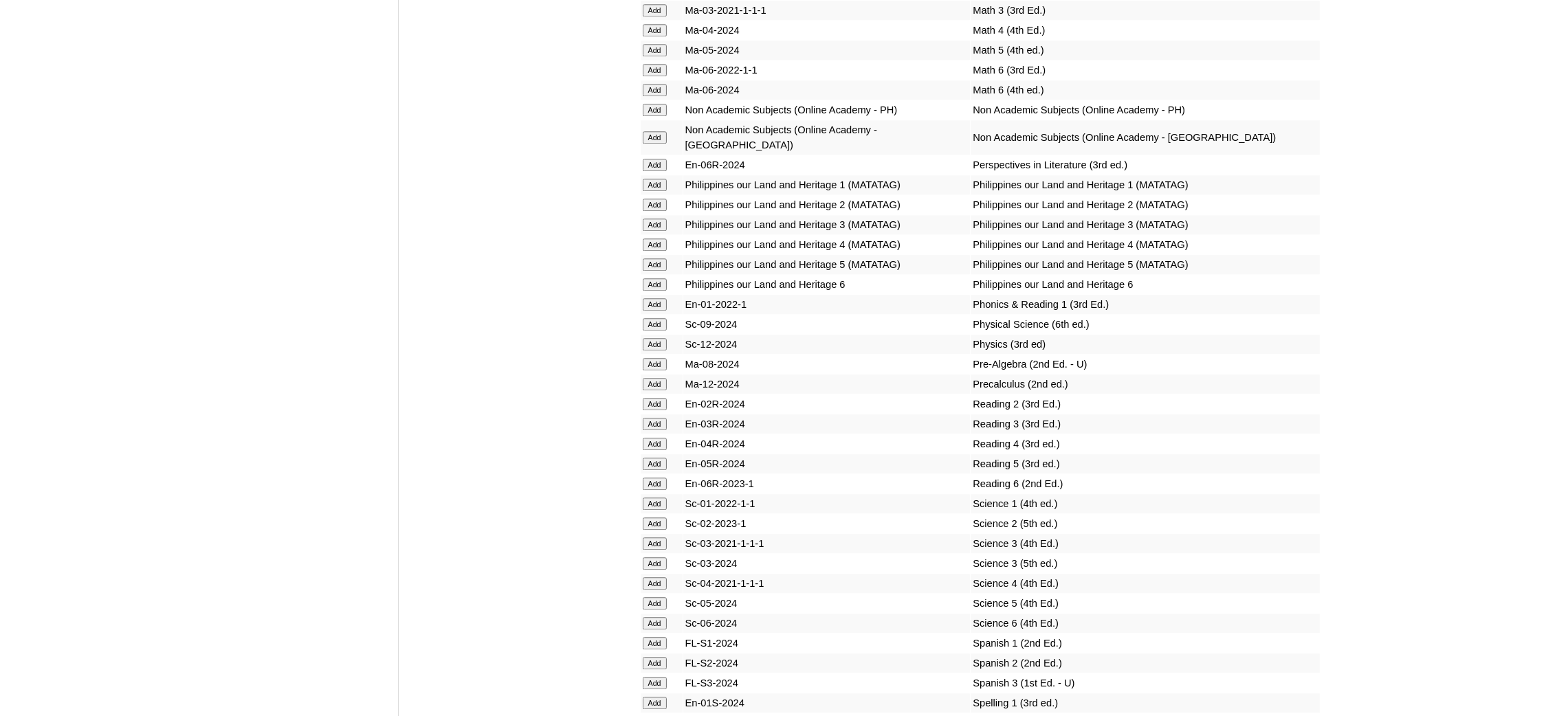
scroll to position [5425, 0]
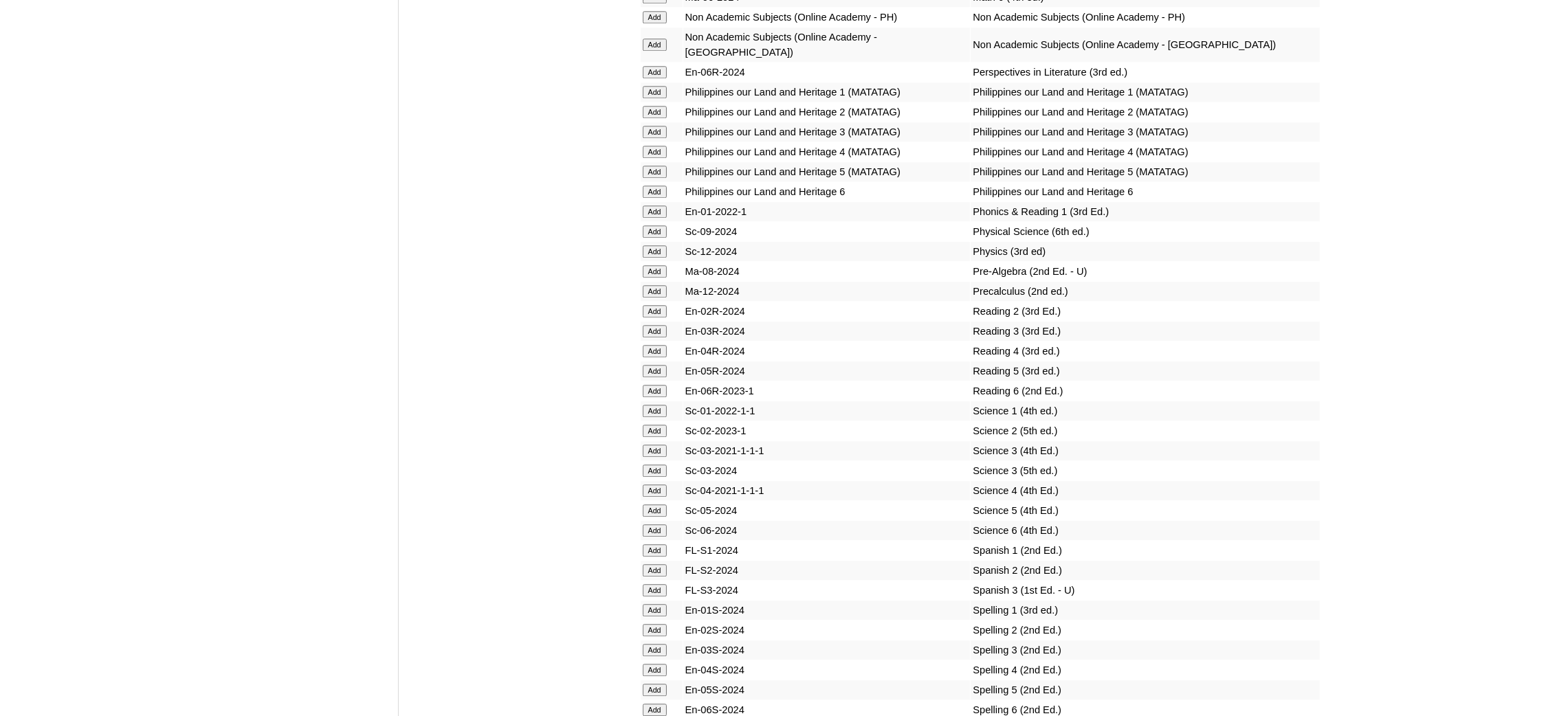
click at [659, 265] on input "Add" at bounding box center [654, 271] width 24 height 12
click at [651, 715] on input "Add" at bounding box center [654, 730] width 24 height 12
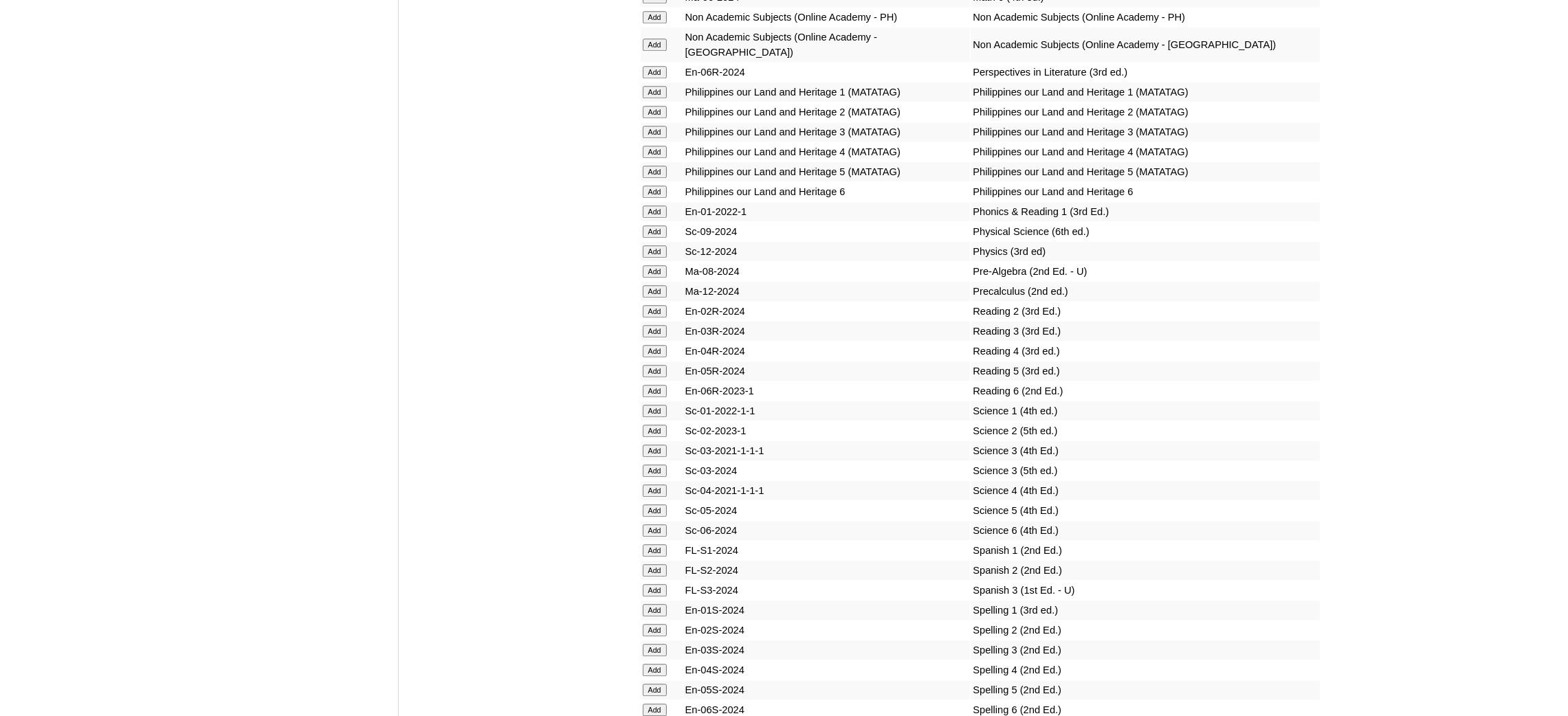
click at [651, 715] on input "Add" at bounding box center [654, 730] width 24 height 12
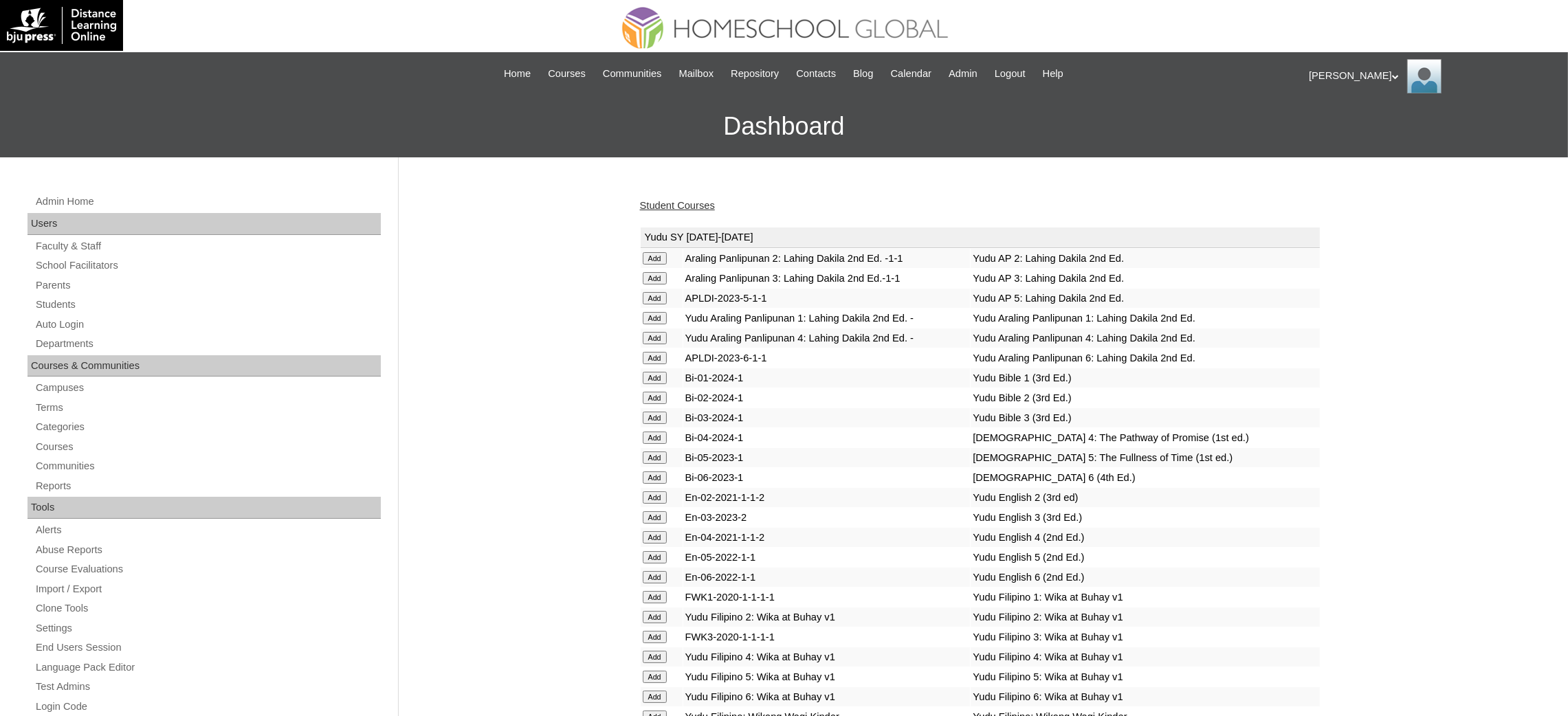
click at [678, 203] on link "Student Courses" at bounding box center [677, 205] width 75 height 11
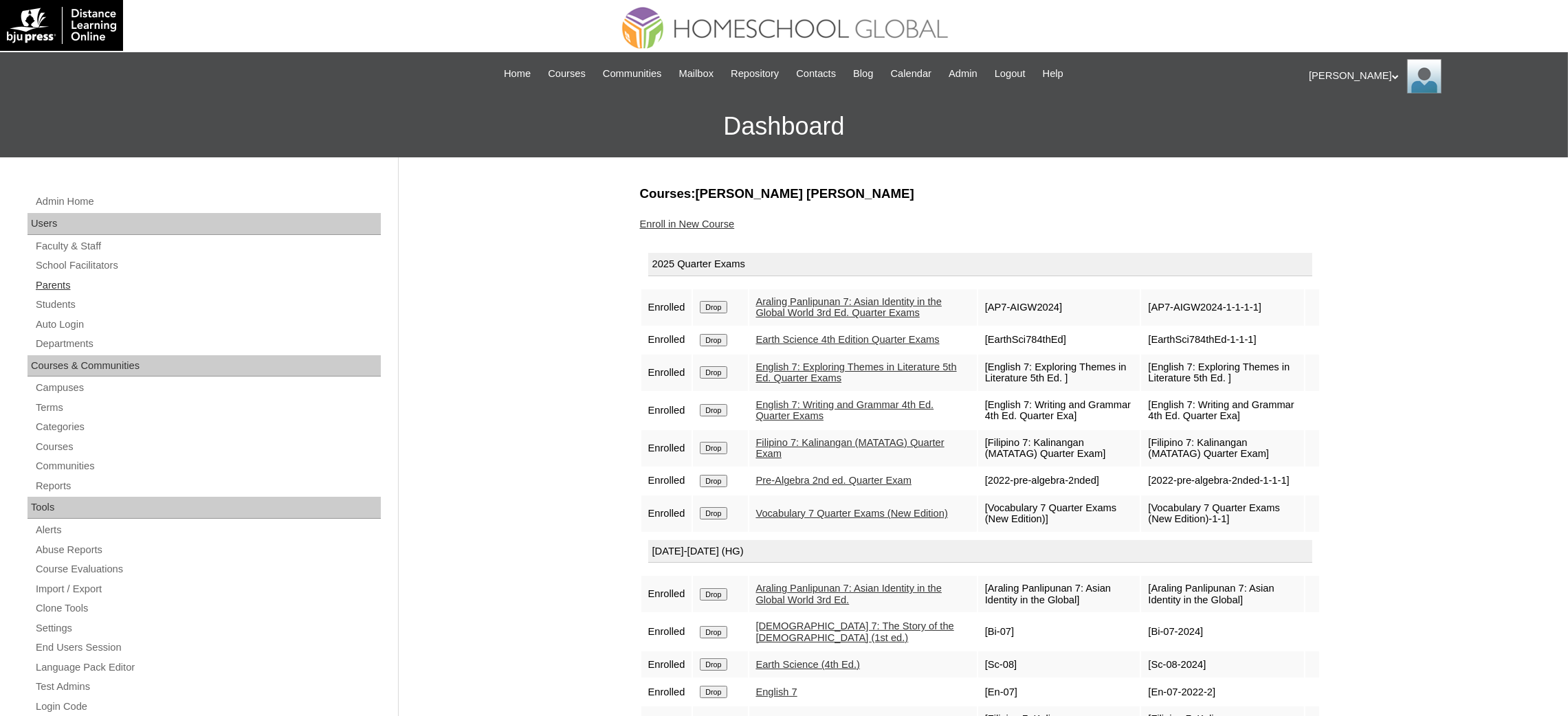
click at [61, 279] on link "Parents" at bounding box center [207, 286] width 346 height 17
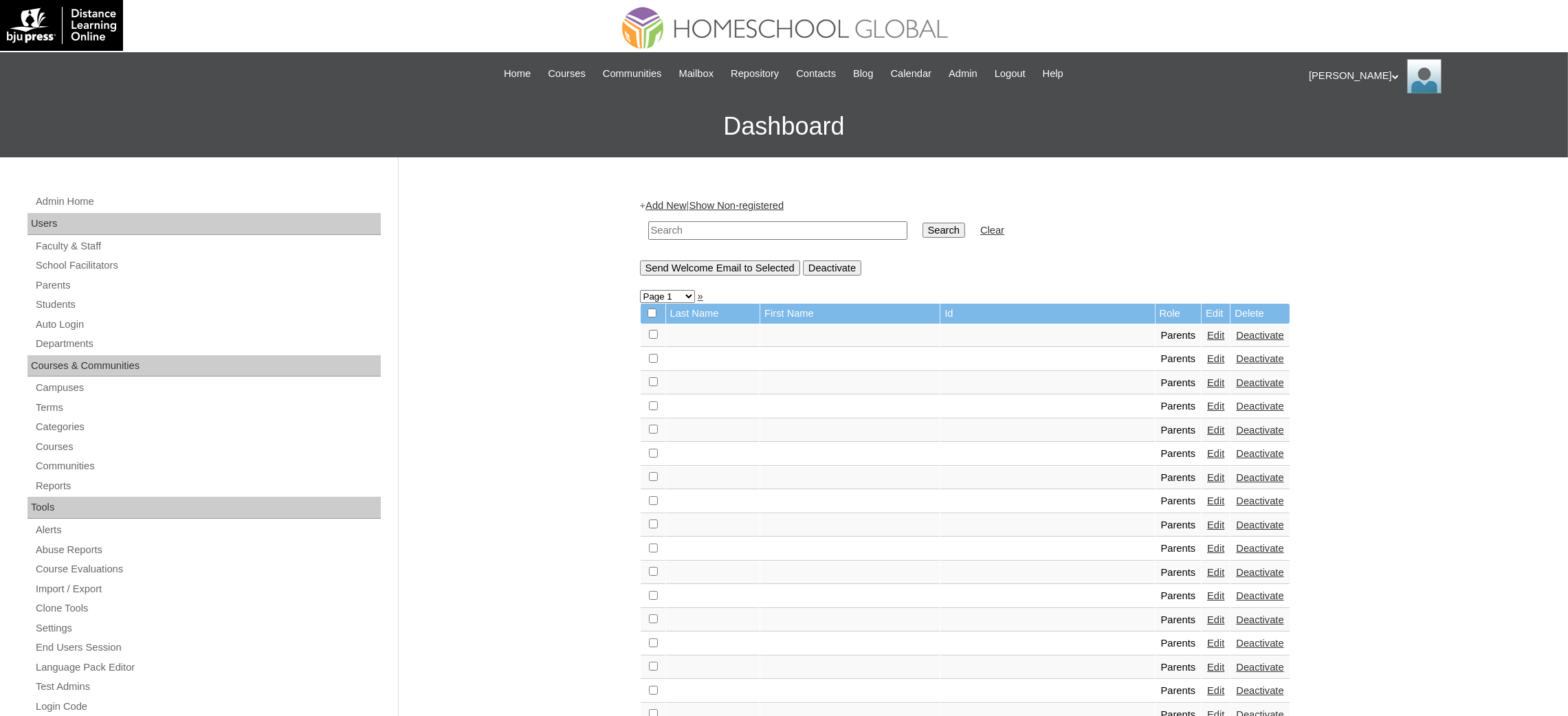
click at [677, 224] on input "text" at bounding box center [778, 231] width 259 height 19
paste input "MHP0168-TECHPH2024"
type input "MHP0168-TECHPH2024"
click at [922, 222] on input "Search" at bounding box center [944, 230] width 43 height 15
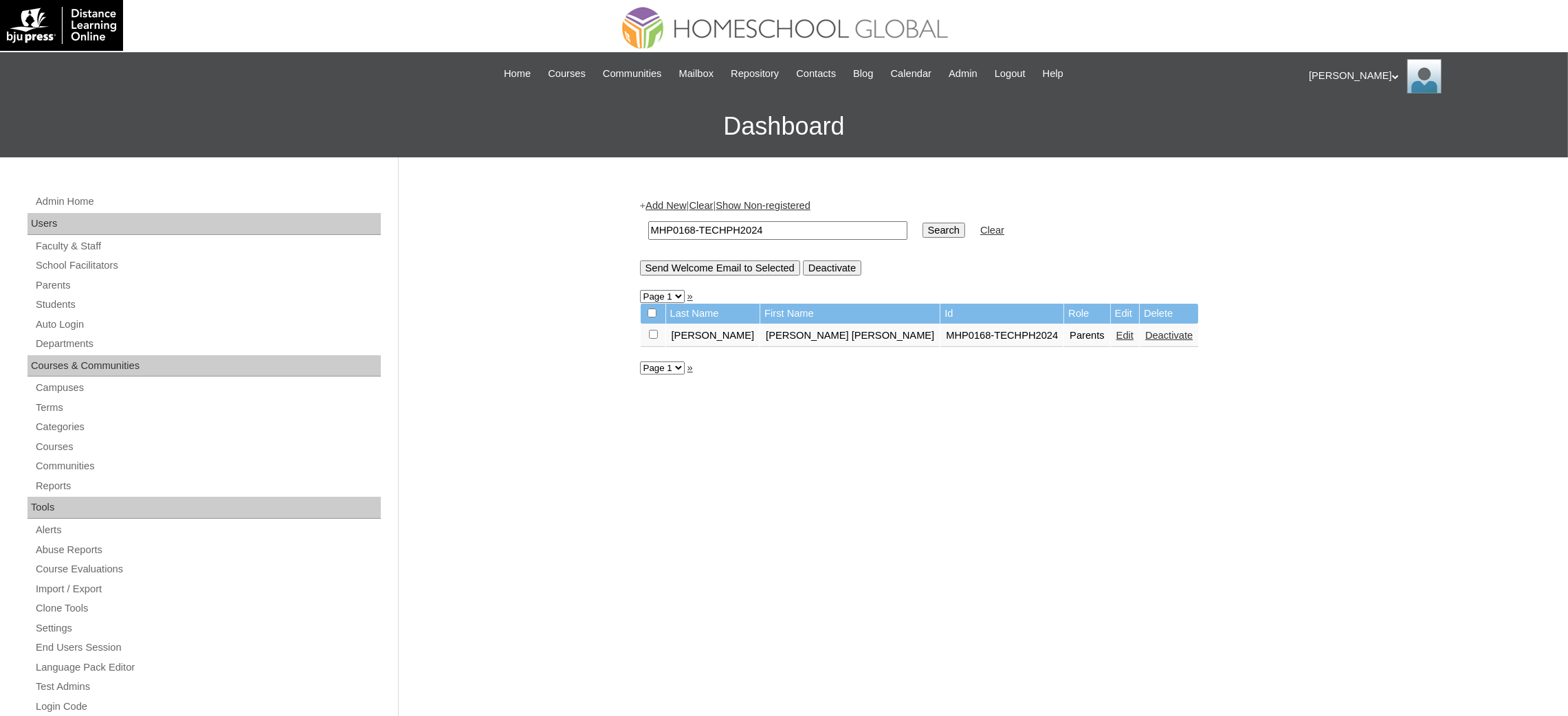
click at [1116, 330] on link "Edit" at bounding box center [1125, 335] width 17 height 11
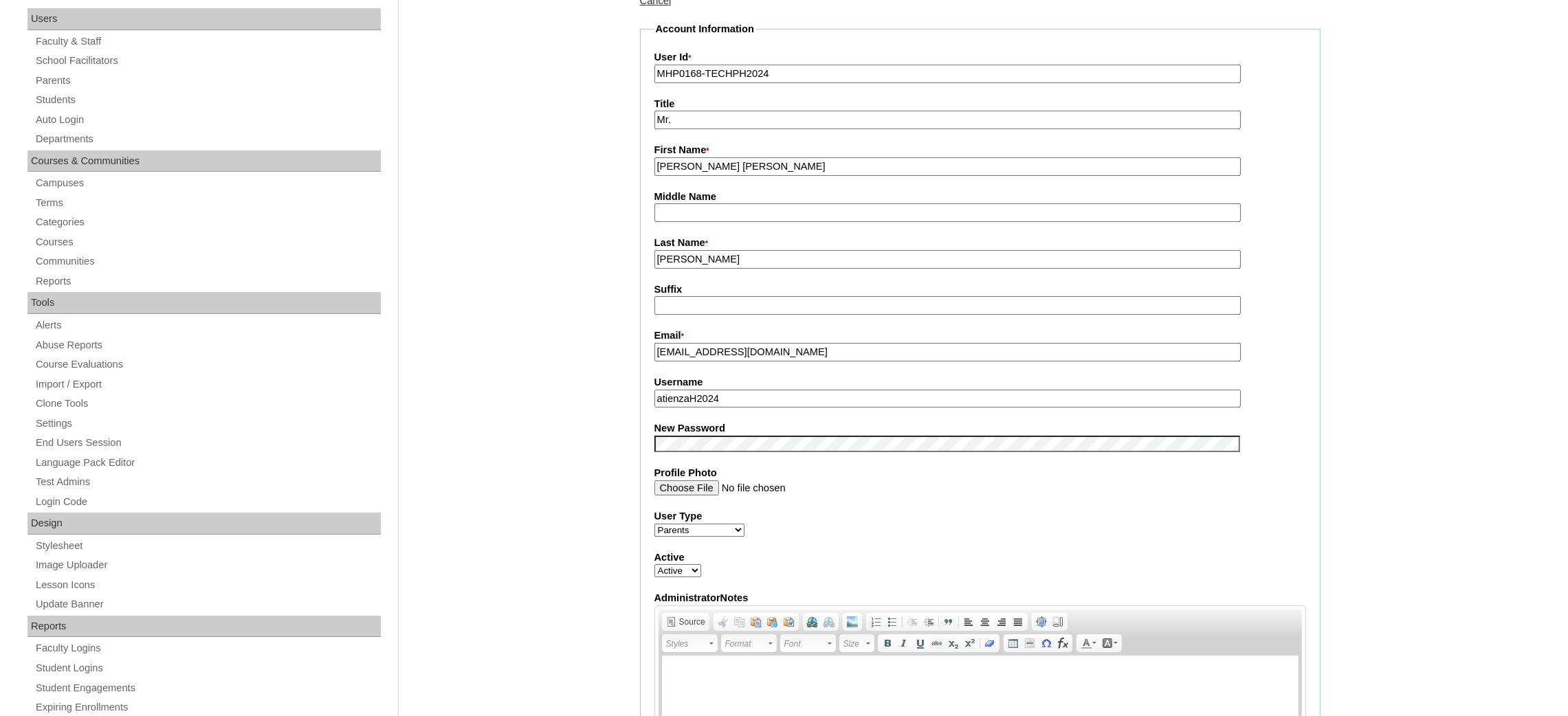
scroll to position [206, 0]
click at [720, 388] on input "atienzaH2024" at bounding box center [947, 397] width 586 height 19
click at [702, 114] on input "Mr." at bounding box center [947, 118] width 586 height 19
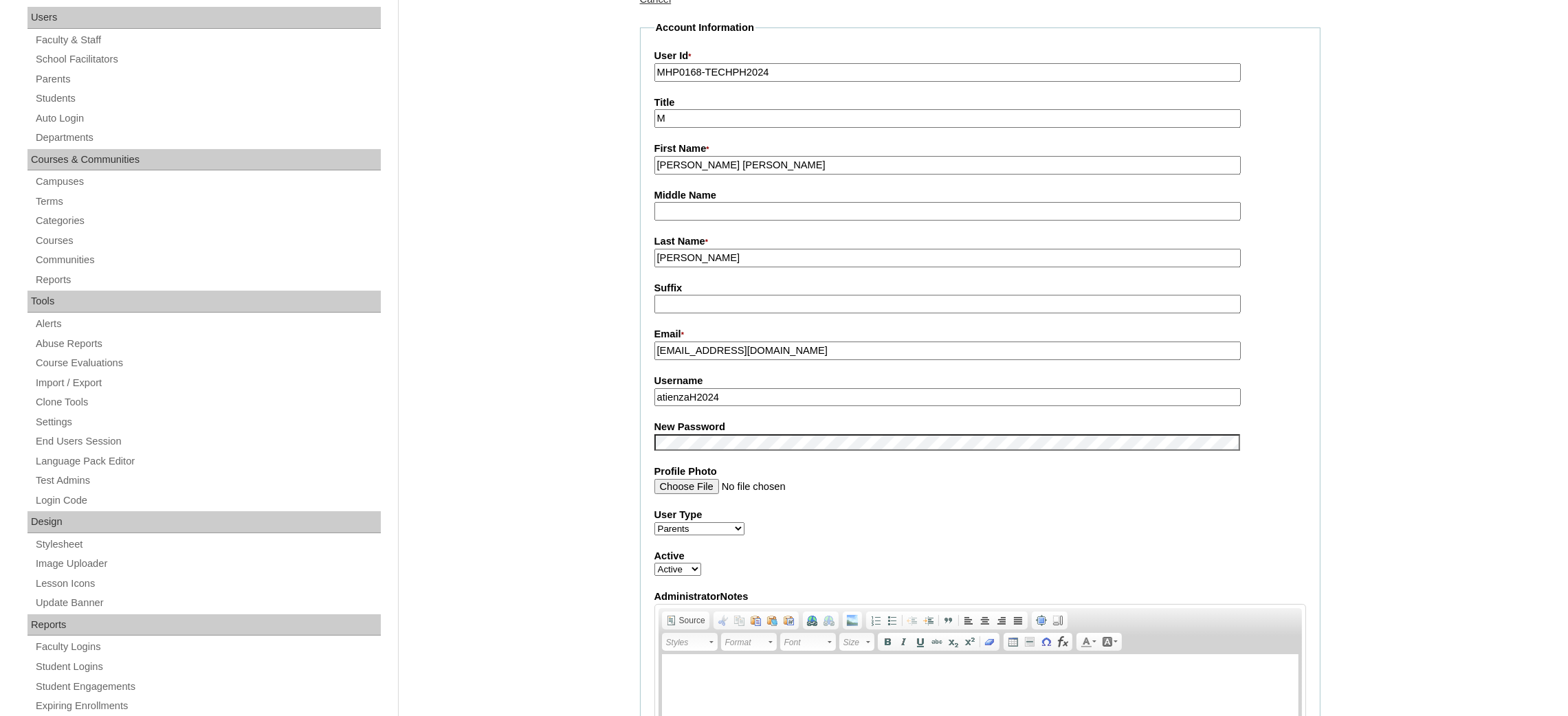
type input "Ms."
click at [706, 160] on input "Ryan Carlo Miguel" at bounding box center [947, 166] width 586 height 19
click at [706, 160] on input "[PERSON_NAME] [PERSON_NAME]" at bounding box center [947, 166] width 586 height 19
paste input "Anna Larissa"
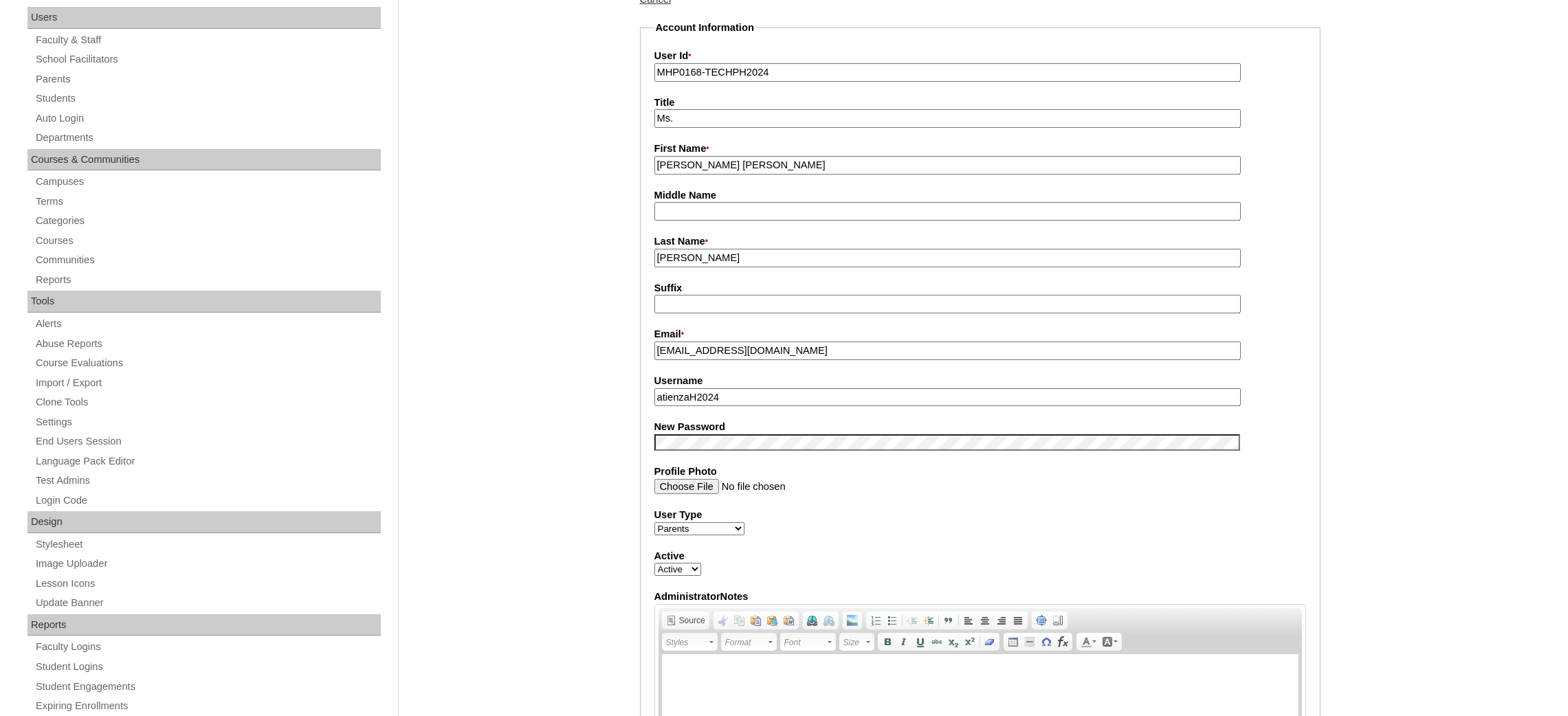
type input "Anna Larissa"
click at [708, 254] on input "[PERSON_NAME]" at bounding box center [947, 258] width 586 height 19
paste input "Herrer"
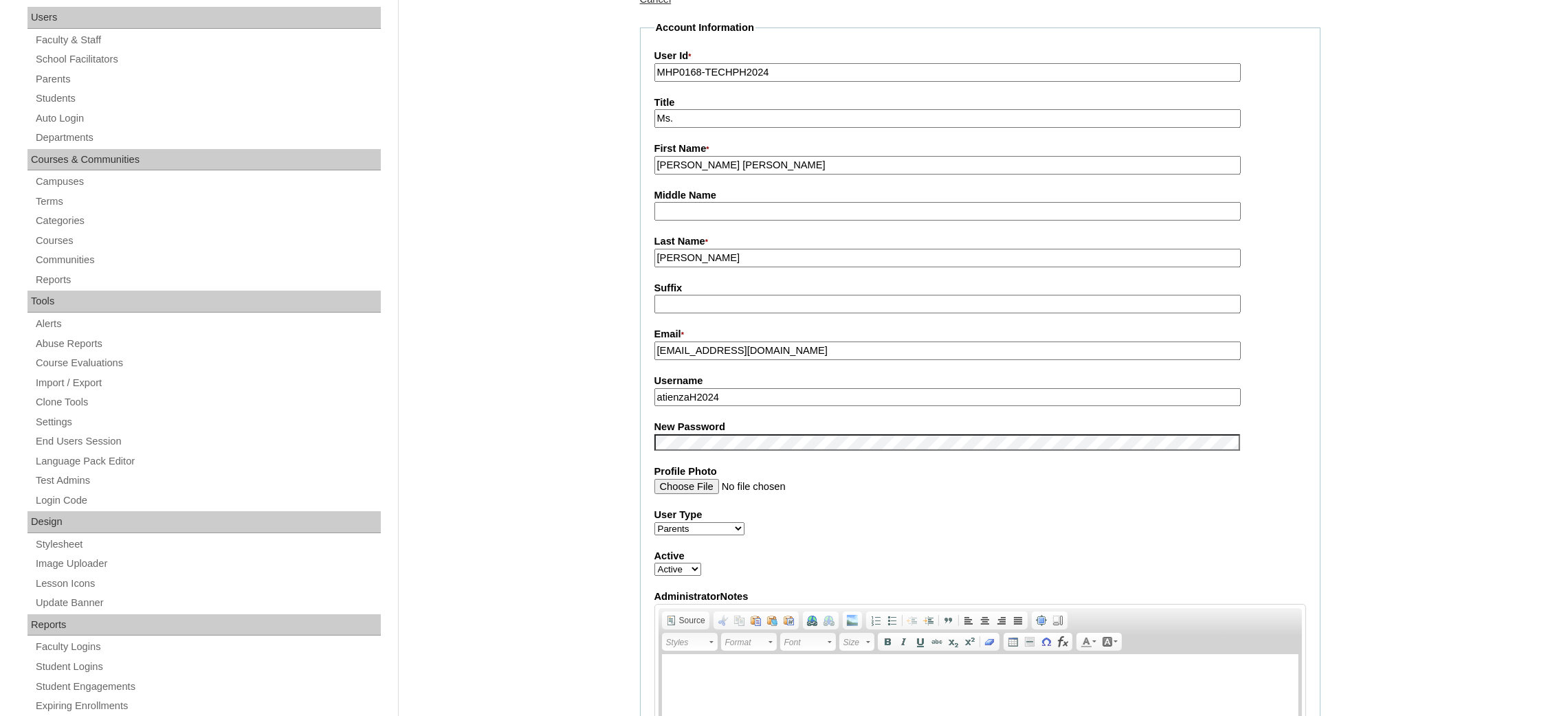
type input "Herrera"
click at [729, 343] on input "ryanatienza03@gmail.com" at bounding box center [947, 351] width 586 height 19
paste input "issa_herrera@yahoo"
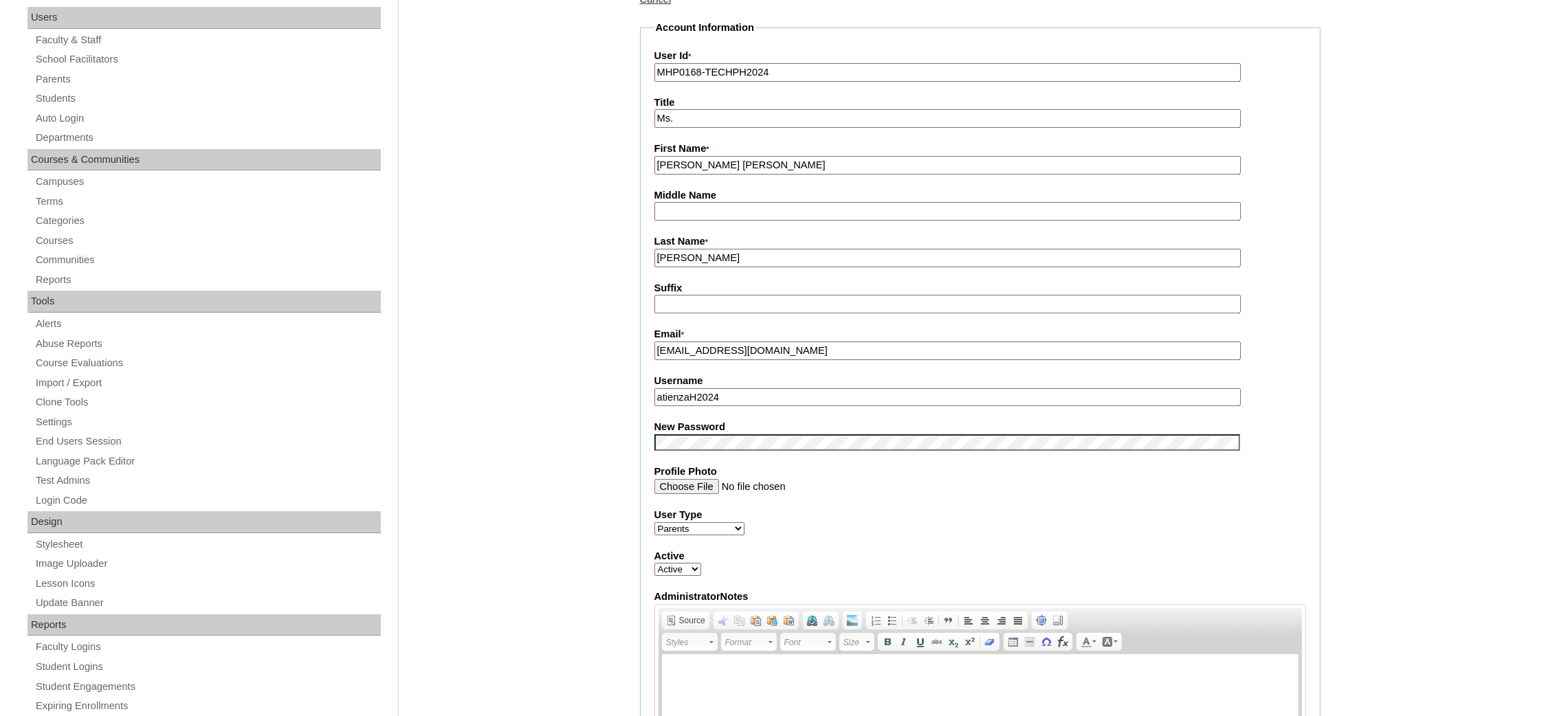
type input "rissa_herrera@yahoo.com"
click at [738, 388] on input "atienzaH2024" at bounding box center [947, 397] width 586 height 19
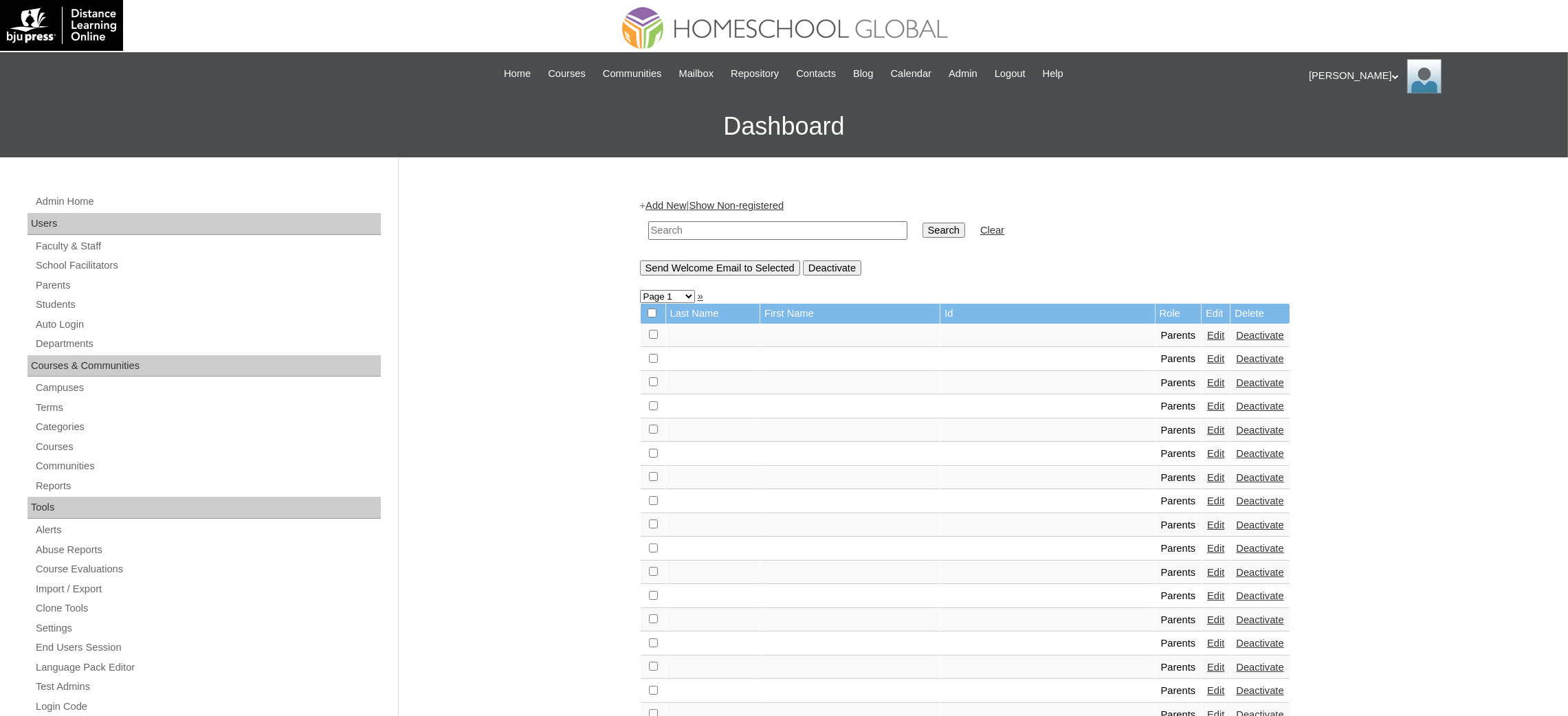
click at [681, 233] on input "text" at bounding box center [778, 231] width 259 height 19
paste input "[EMAIL_ADDRESS][DOMAIN_NAME]"
type input "[EMAIL_ADDRESS][DOMAIN_NAME]"
drag, startPoint x: 69, startPoint y: 301, endPoint x: 300, endPoint y: 3, distance: 377.0
click at [69, 300] on link "Students" at bounding box center [207, 305] width 346 height 17
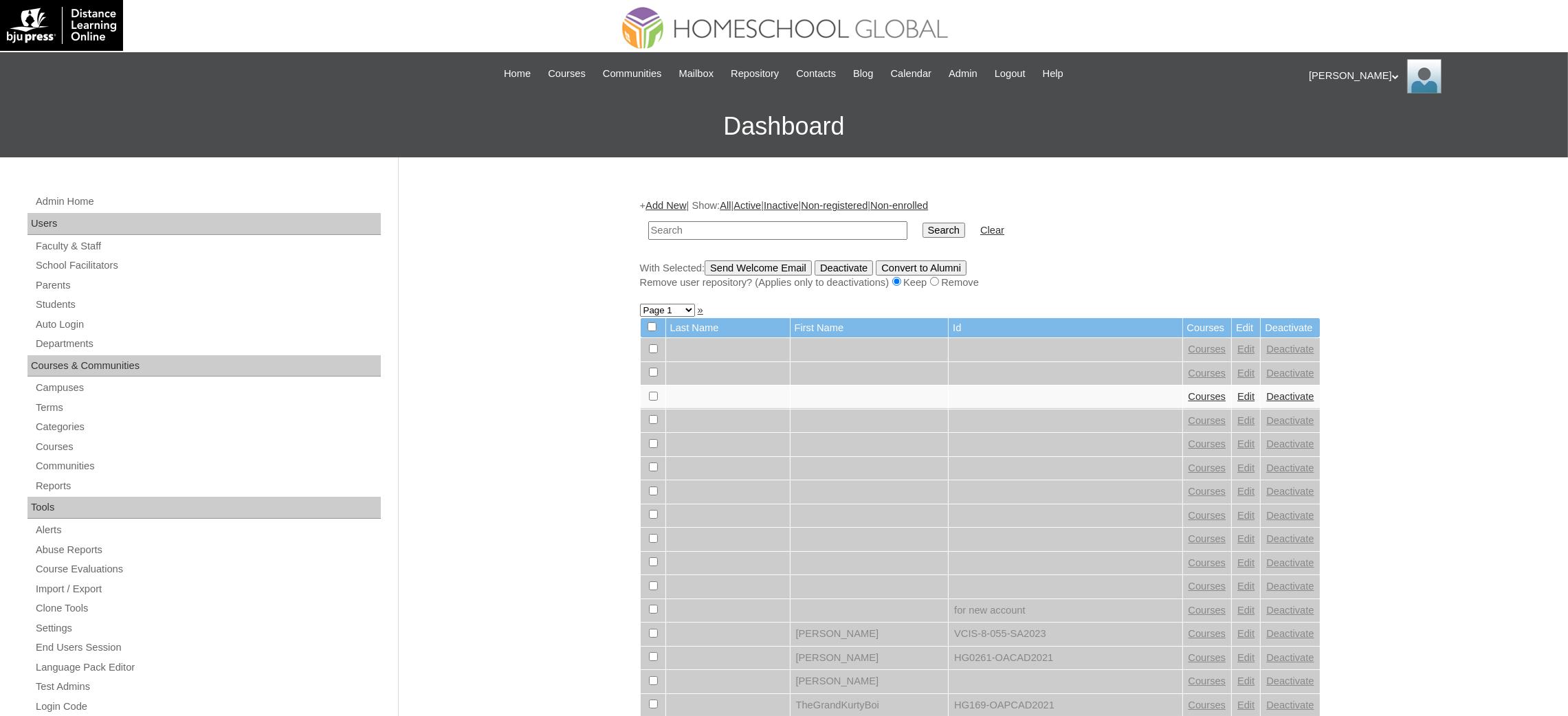
paste input "MHS0196-TECHPH2024"
type input "MHS0196-TECHPH2024"
click at [922, 229] on input "Search" at bounding box center [944, 230] width 43 height 15
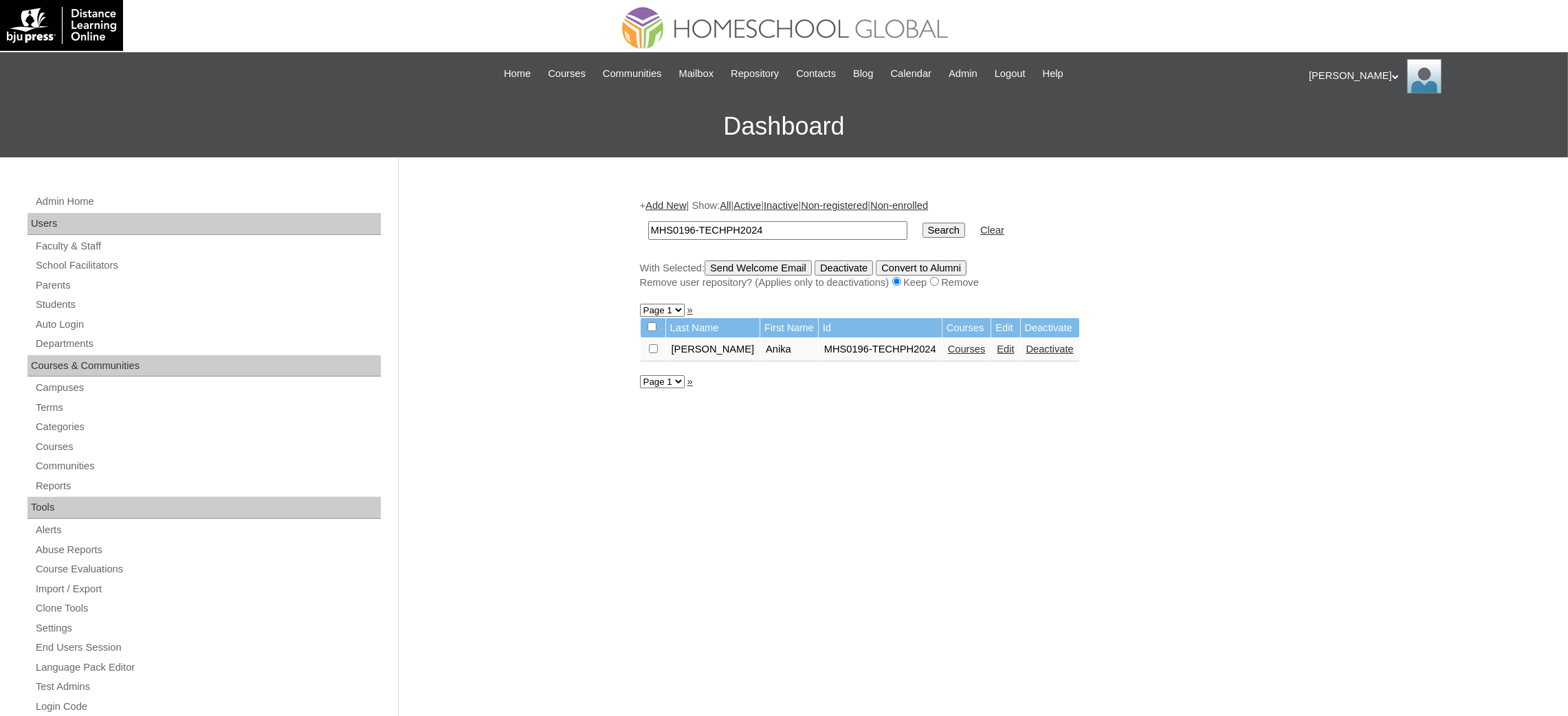
click at [996, 346] on link "Edit" at bounding box center [1005, 349] width 17 height 11
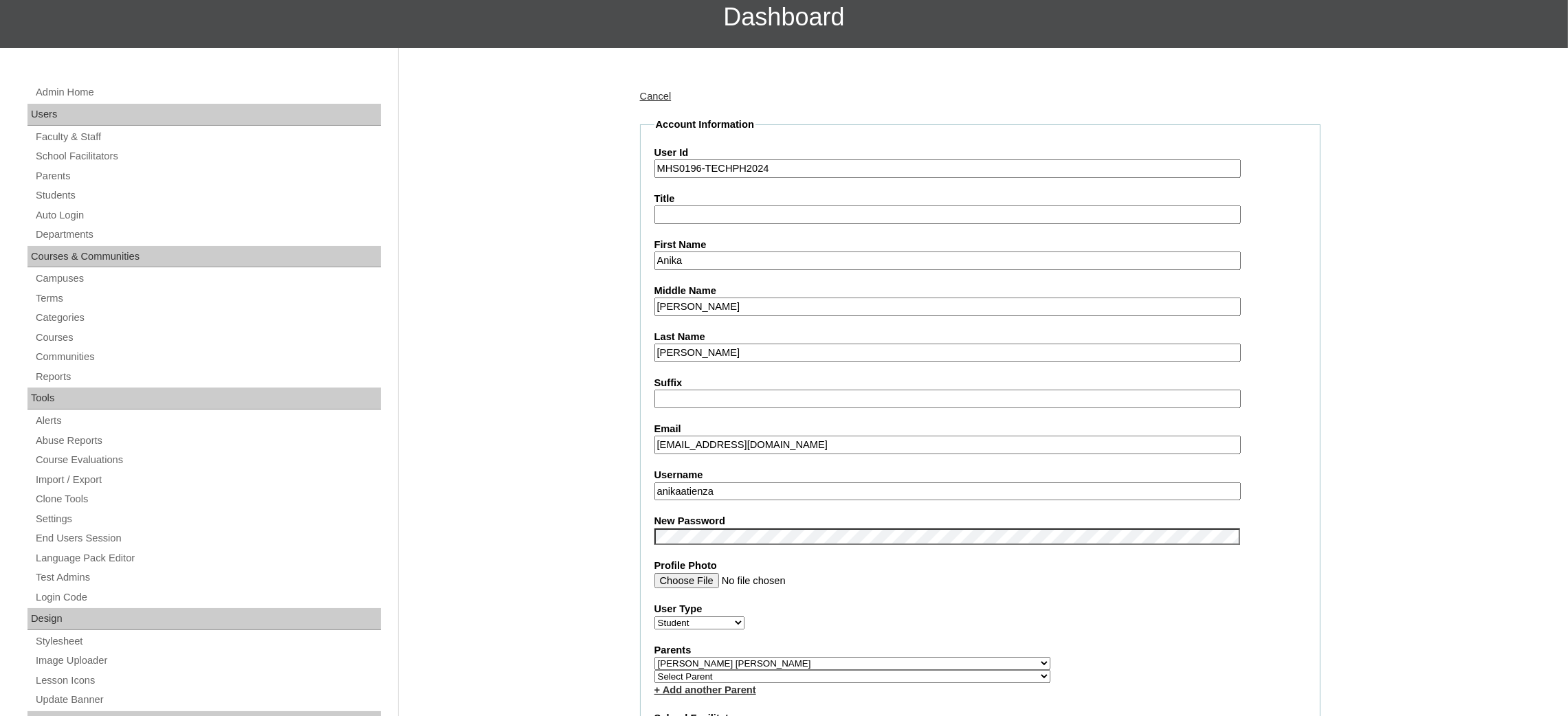
scroll to position [308, 0]
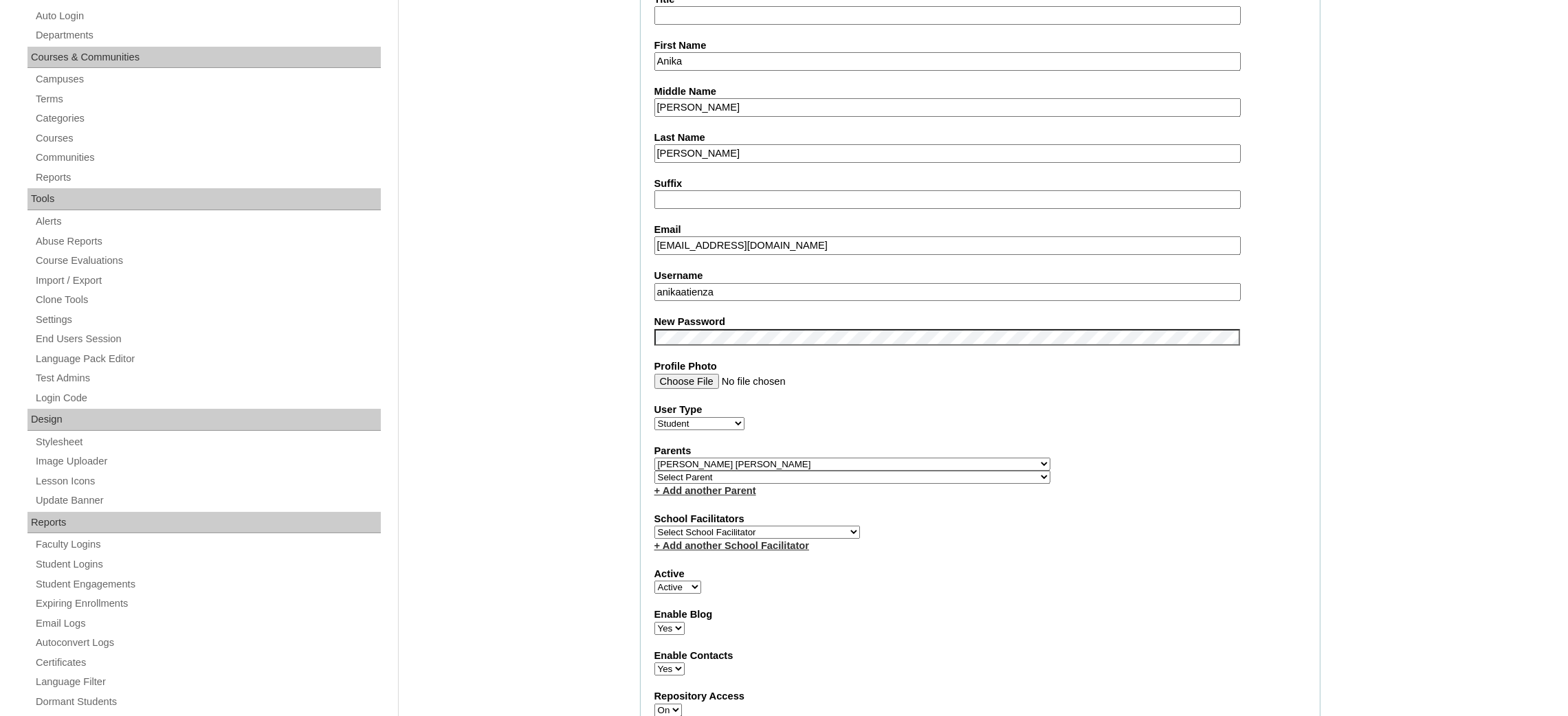
click at [732, 283] on input "anikaatienza" at bounding box center [947, 293] width 586 height 19
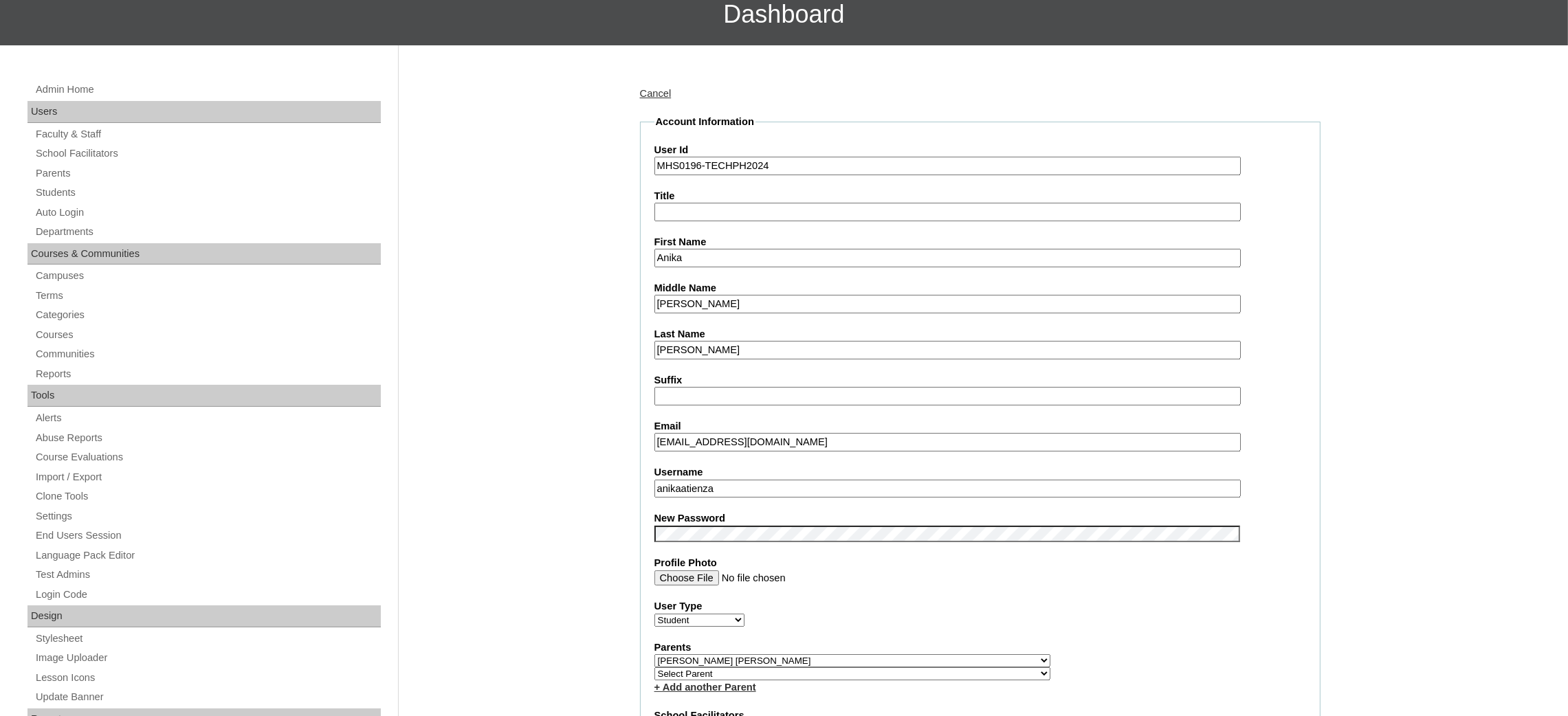
scroll to position [103, 0]
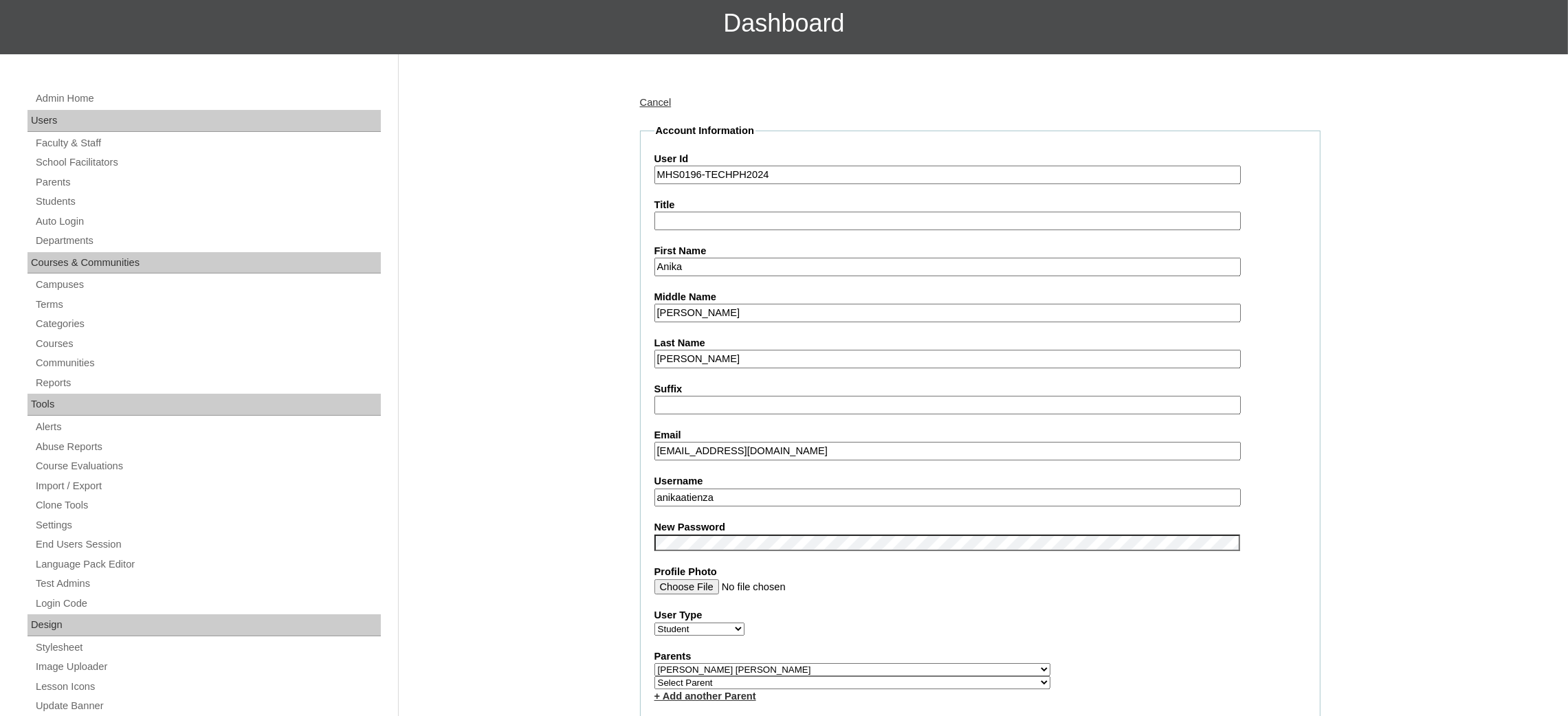
click at [690, 179] on input "MHS0196-TECHPH2024" at bounding box center [947, 175] width 586 height 19
type input "\"
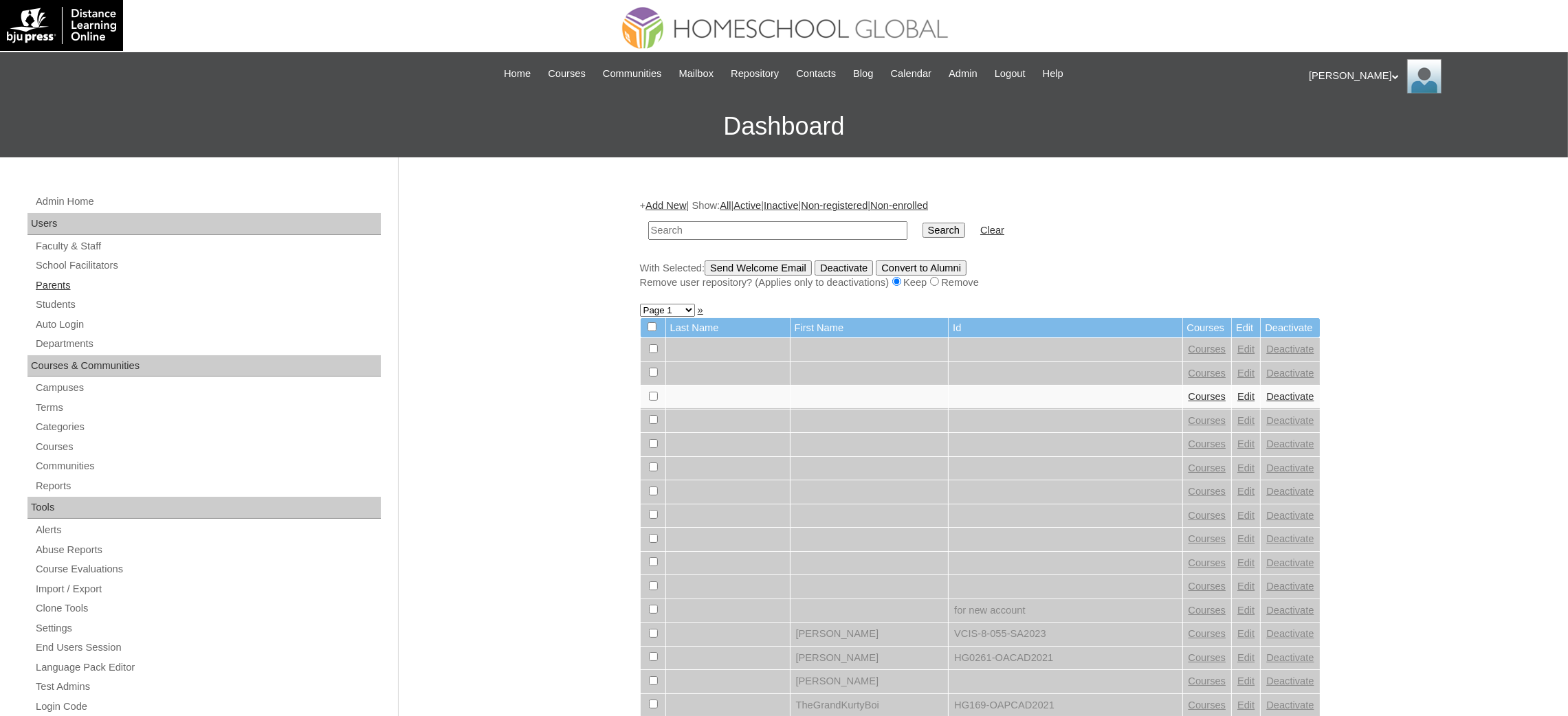
drag, startPoint x: 56, startPoint y: 301, endPoint x: 56, endPoint y: 286, distance: 15.0
click at [56, 301] on link "Students" at bounding box center [207, 305] width 346 height 17
paste input "MHS0196-TECHPH2024"
type input "MHS0196-TECHPH2024"
click at [922, 230] on input "Search" at bounding box center [944, 230] width 43 height 15
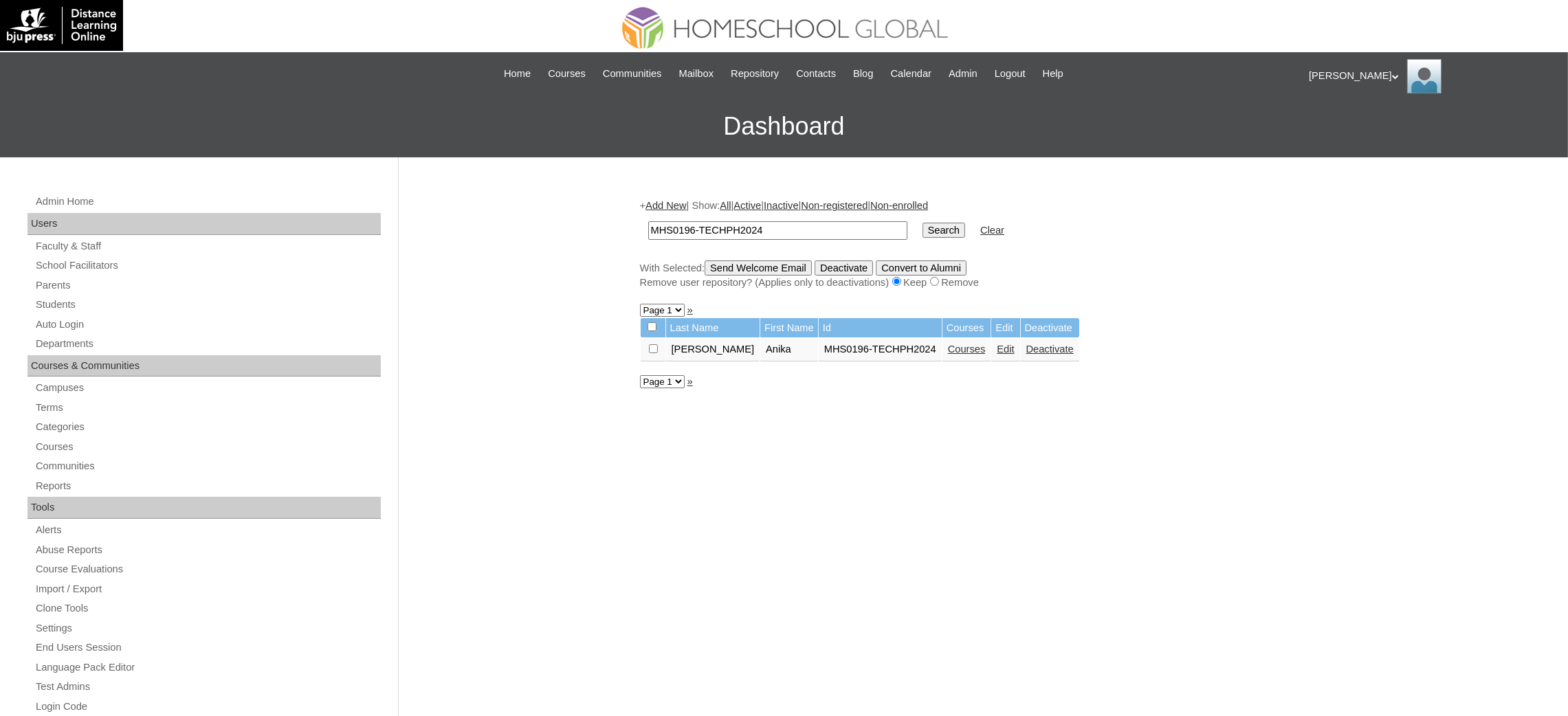
click at [996, 343] on link "Edit" at bounding box center [1005, 349] width 17 height 11
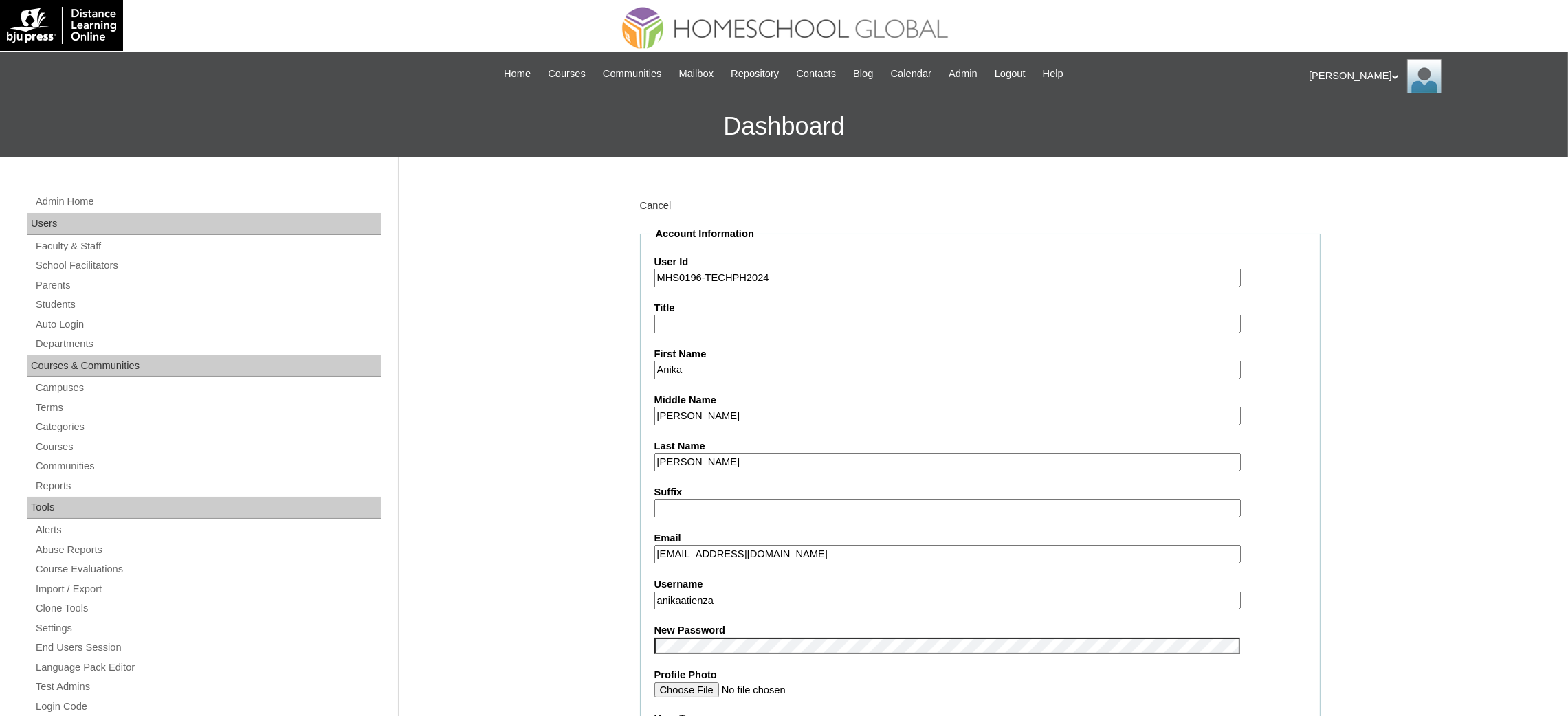
click at [727, 278] on input "MHS0196-TECHPH2024" at bounding box center [947, 278] width 586 height 19
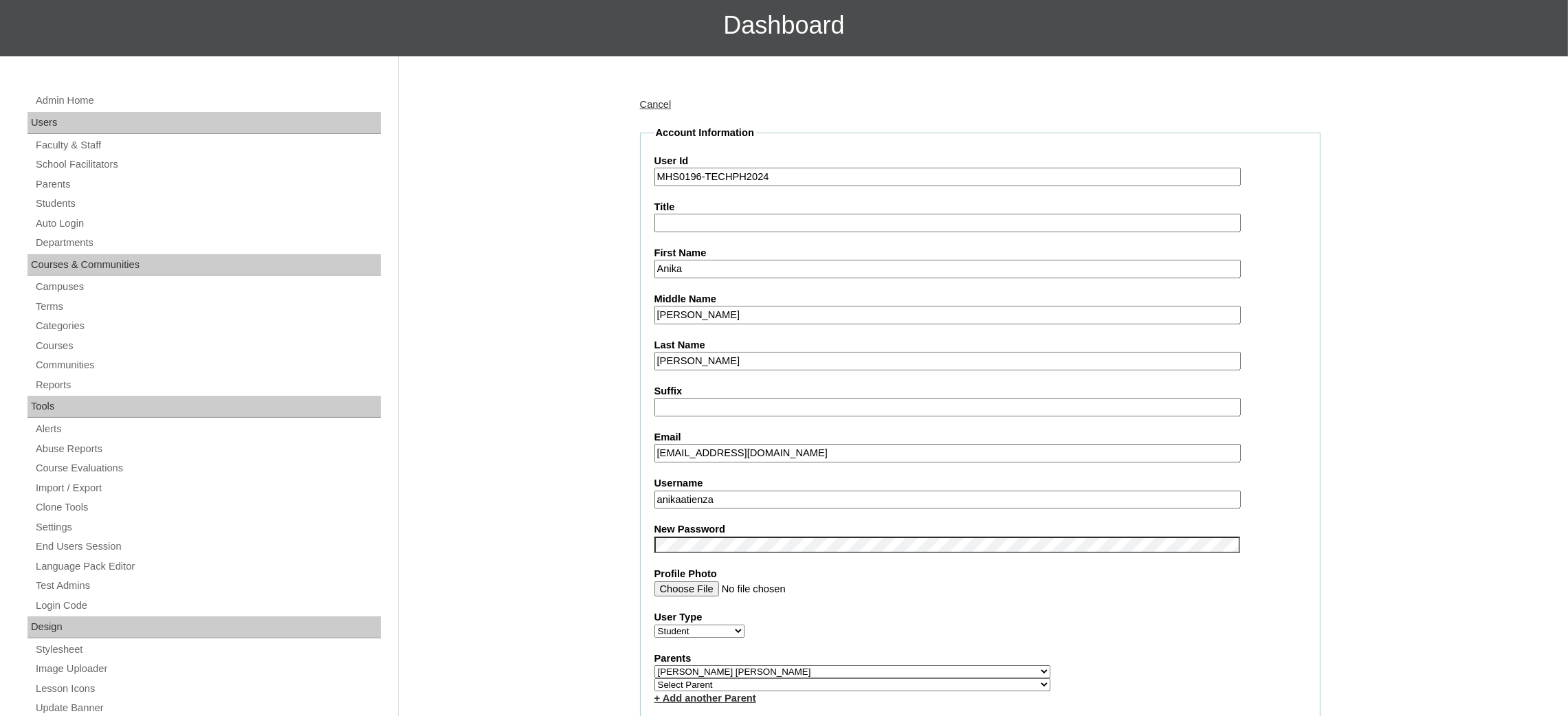
scroll to position [103, 0]
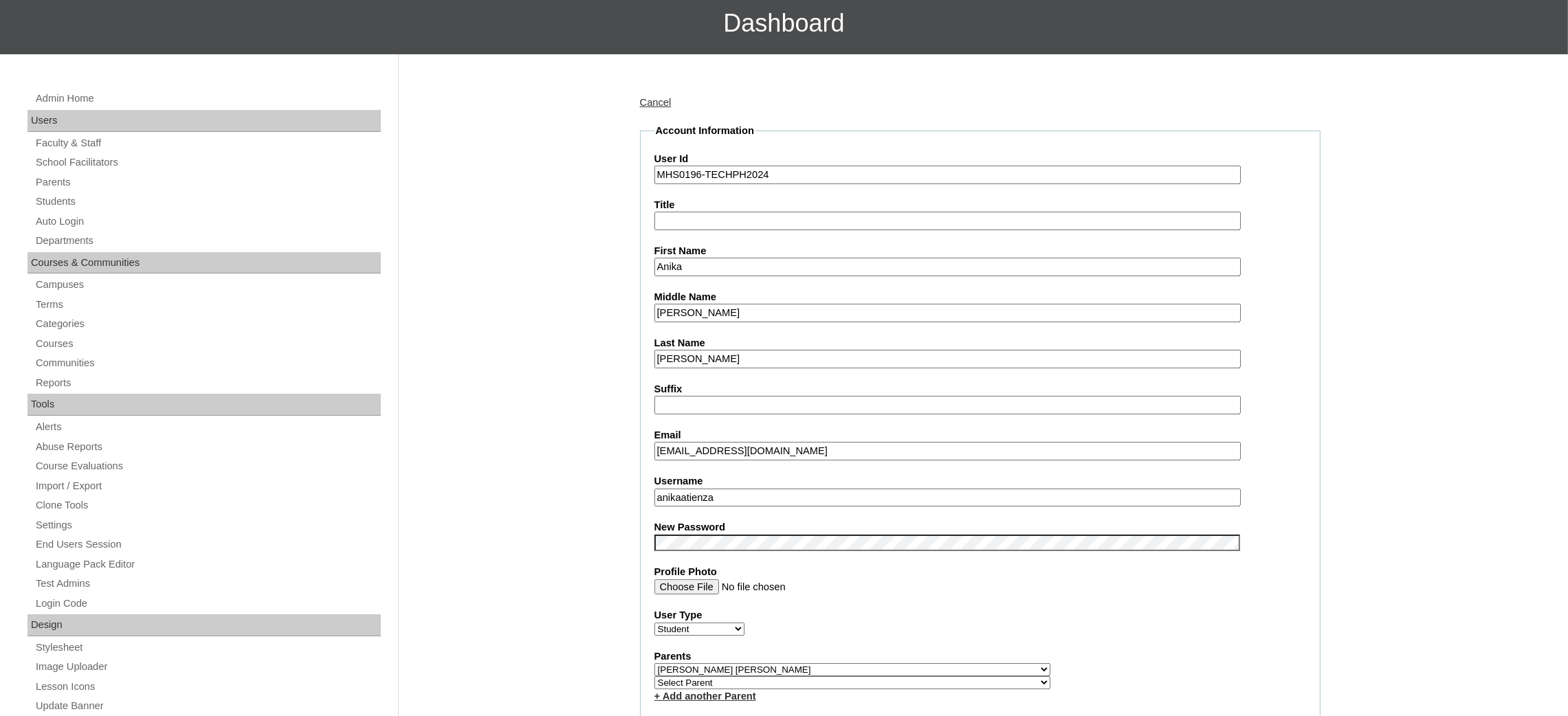
click at [690, 442] on input "ryanatienza03@gmail.com" at bounding box center [947, 452] width 586 height 19
paste input "issa_herrera@yahoo"
type input "rissa_herrera@yahoo.com"
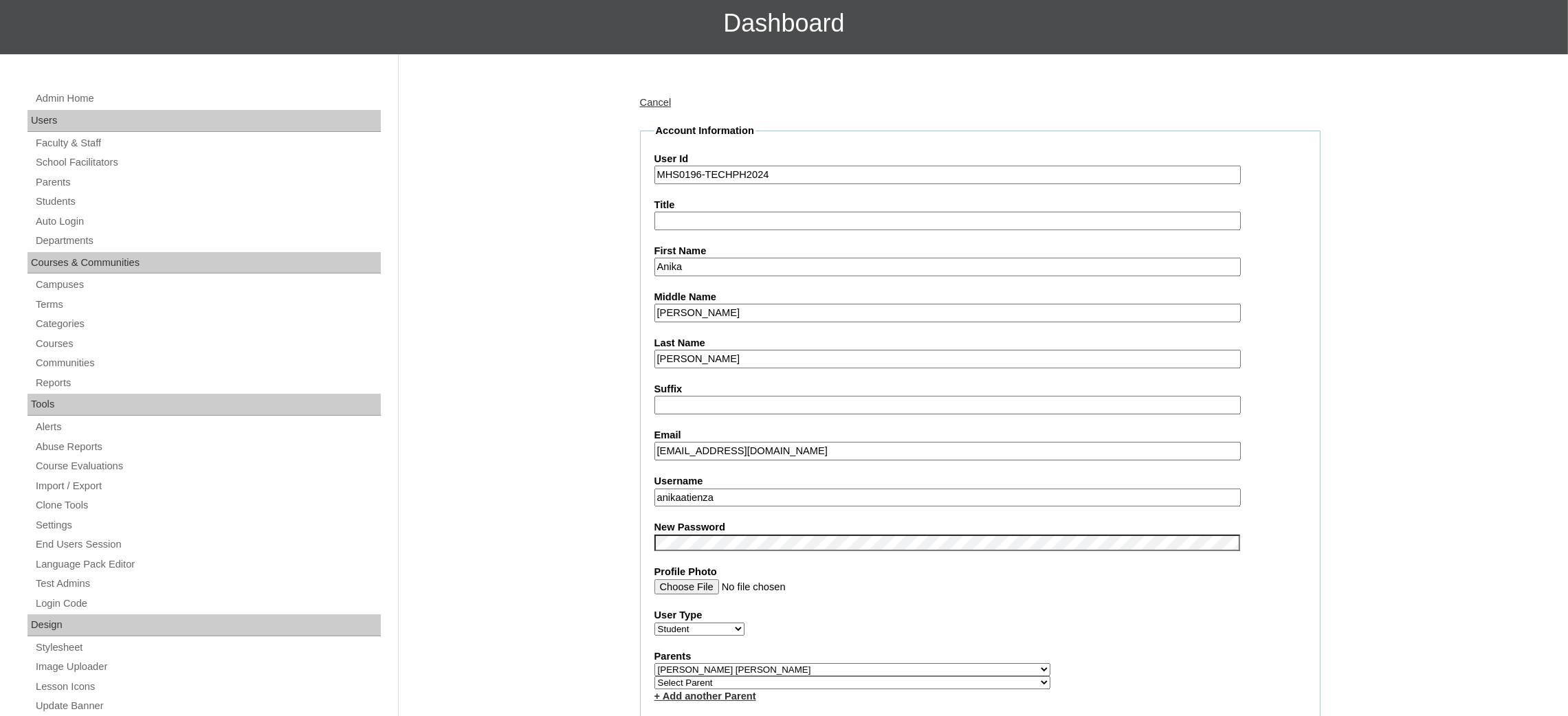
click at [684, 493] on input "anikaatienza" at bounding box center [947, 498] width 586 height 19
click at [678, 179] on input "MHS0196-TECHPH2024" at bounding box center [947, 175] width 586 height 19
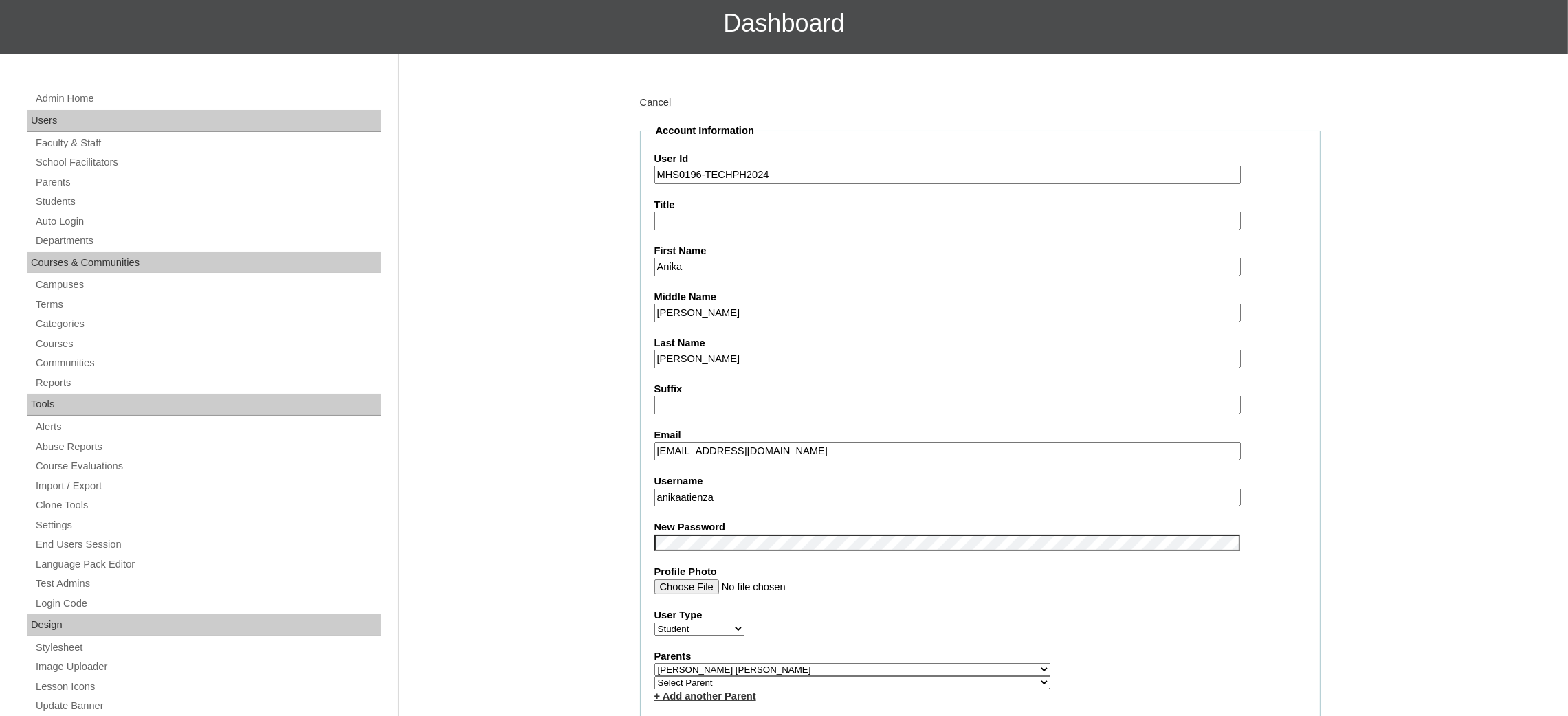
click at [678, 179] on input "MHS0196-TECHPH2024" at bounding box center [947, 175] width 586 height 19
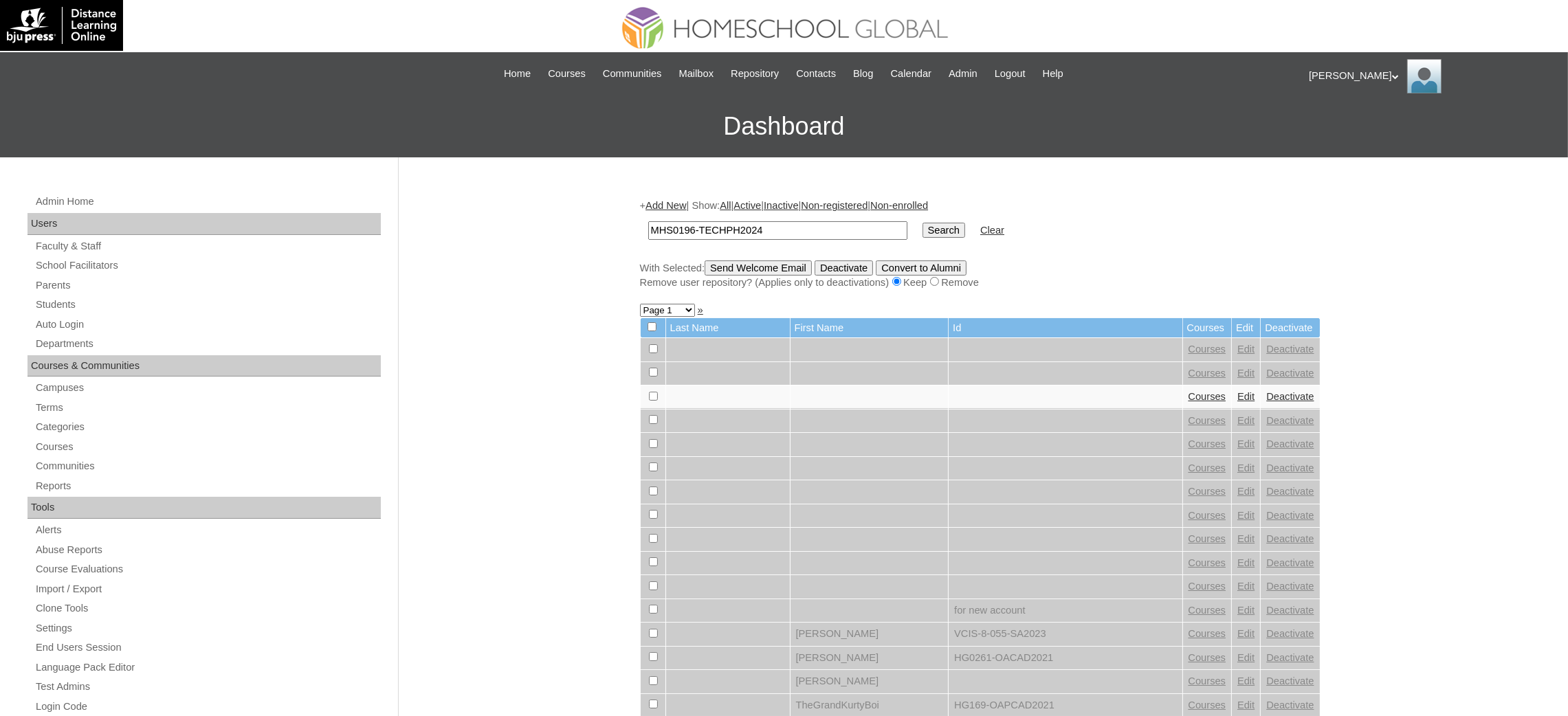
type input "MHS0196-TECHPH2024"
click at [922, 229] on input "Search" at bounding box center [944, 230] width 43 height 15
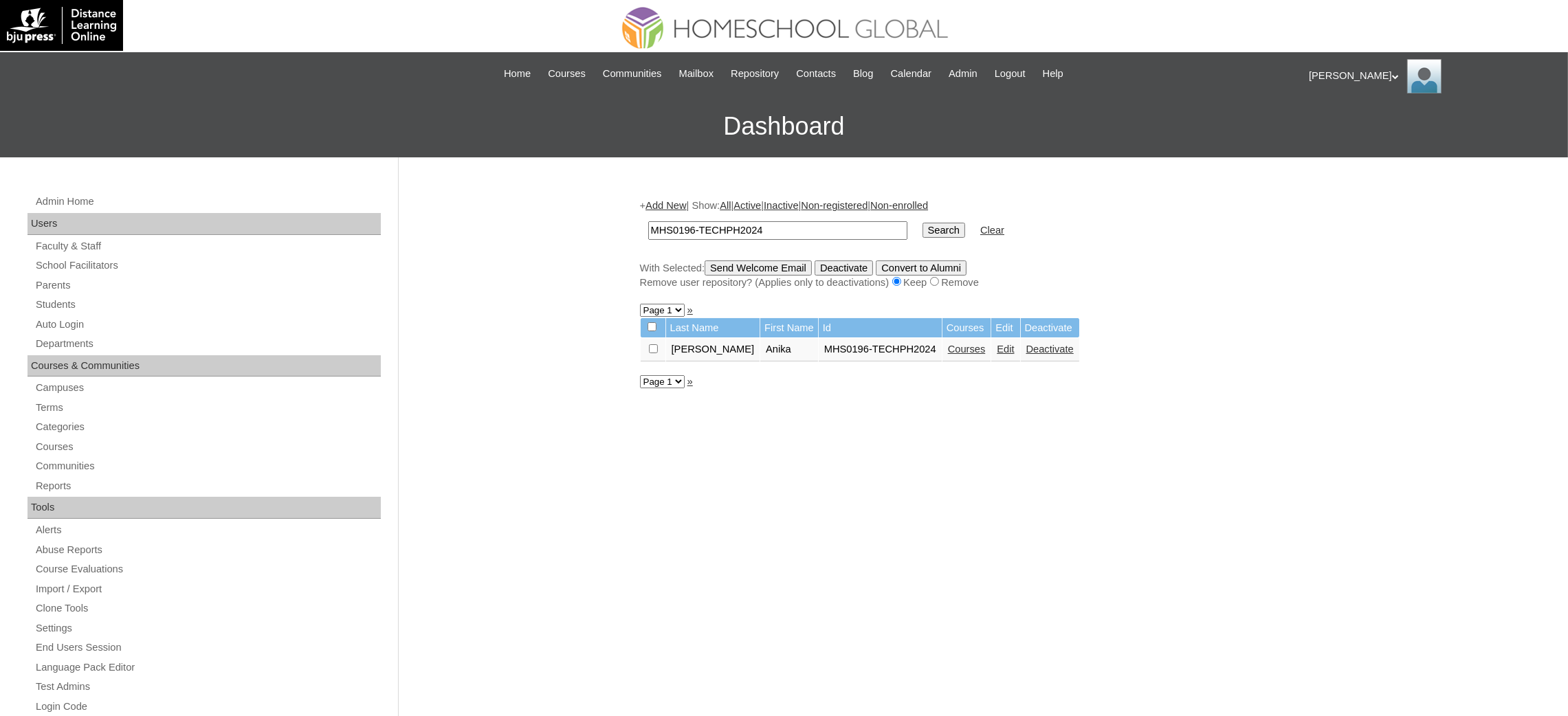
click at [948, 349] on link "Courses" at bounding box center [967, 349] width 38 height 11
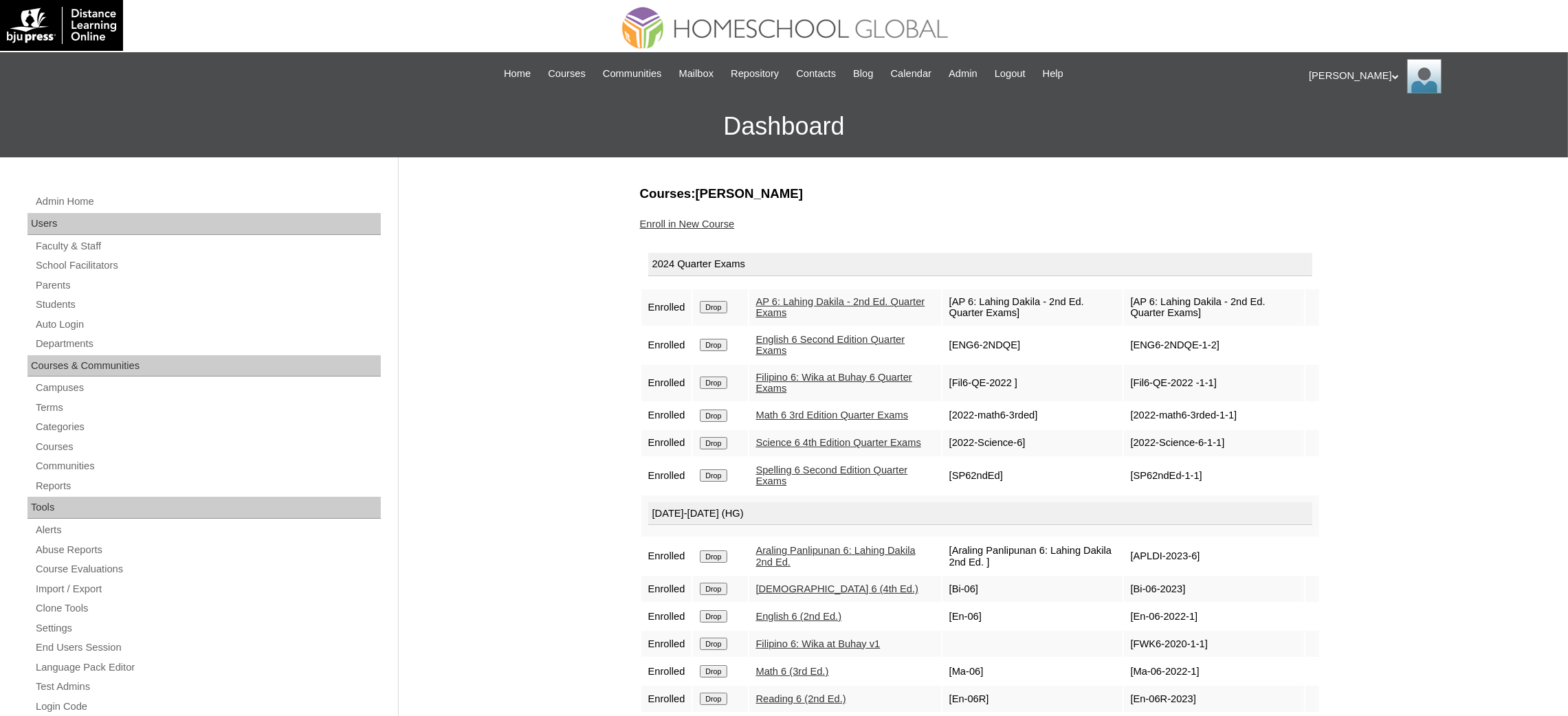
click at [712, 301] on input "Drop" at bounding box center [713, 307] width 27 height 12
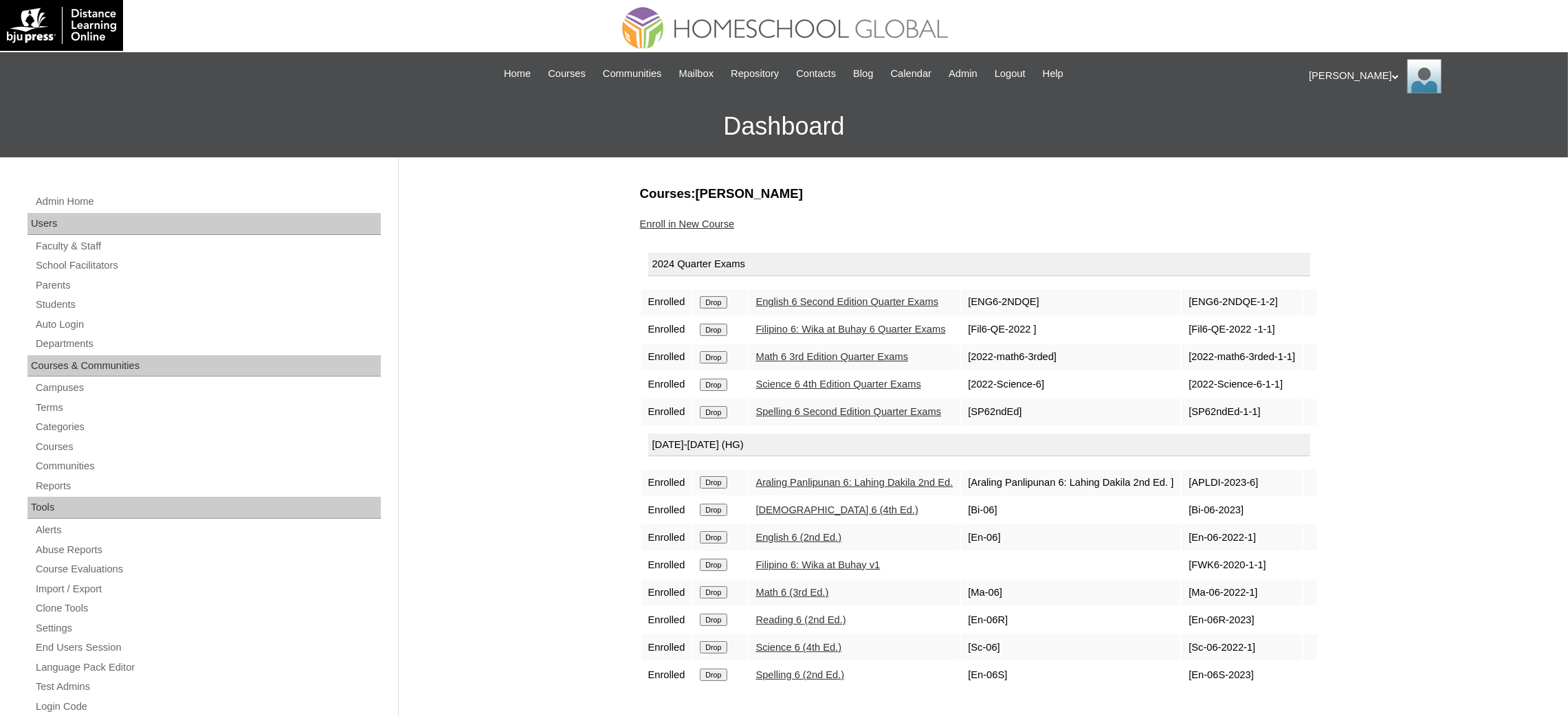
click at [704, 308] on td "Drop" at bounding box center [720, 302] width 54 height 26
click at [712, 297] on input "Drop" at bounding box center [713, 302] width 27 height 12
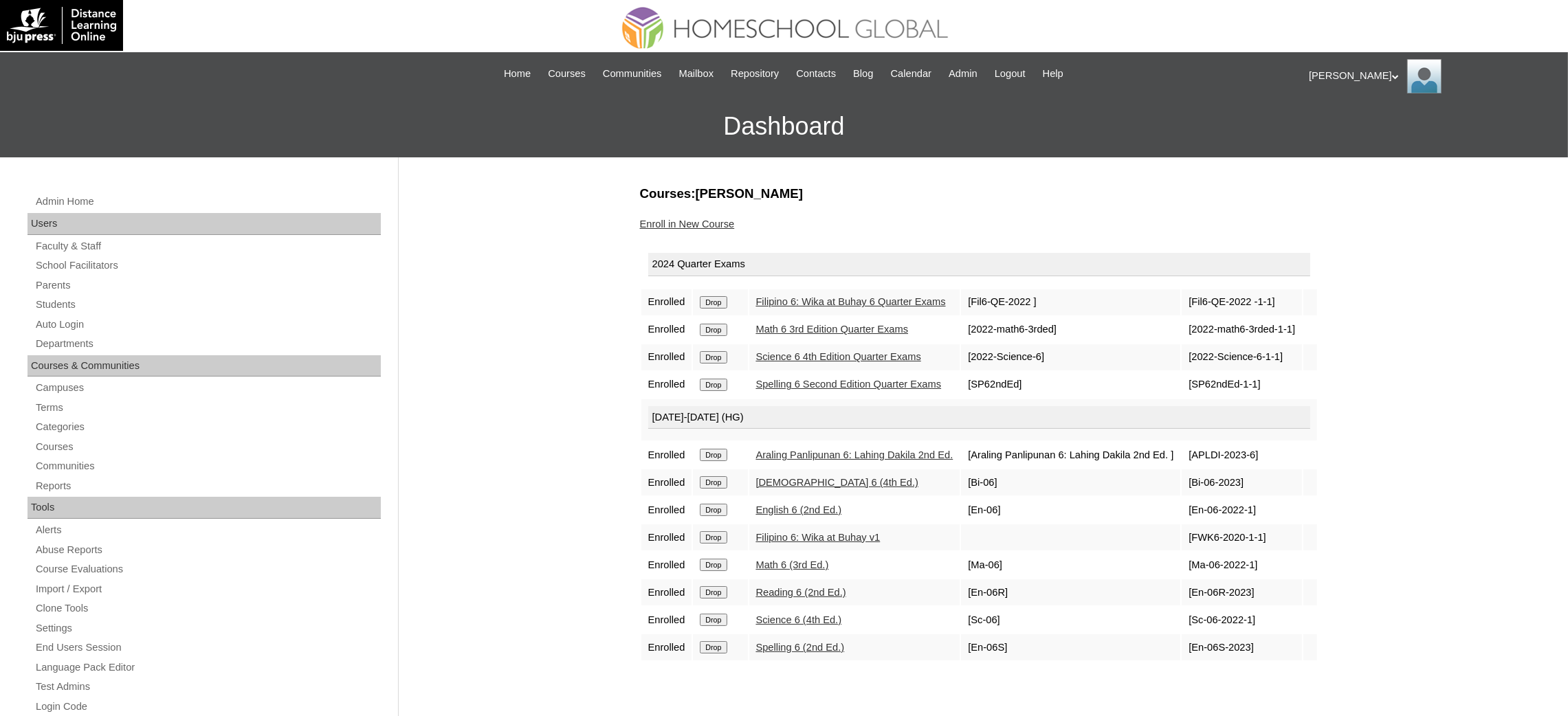
click at [719, 301] on input "Drop" at bounding box center [713, 302] width 27 height 12
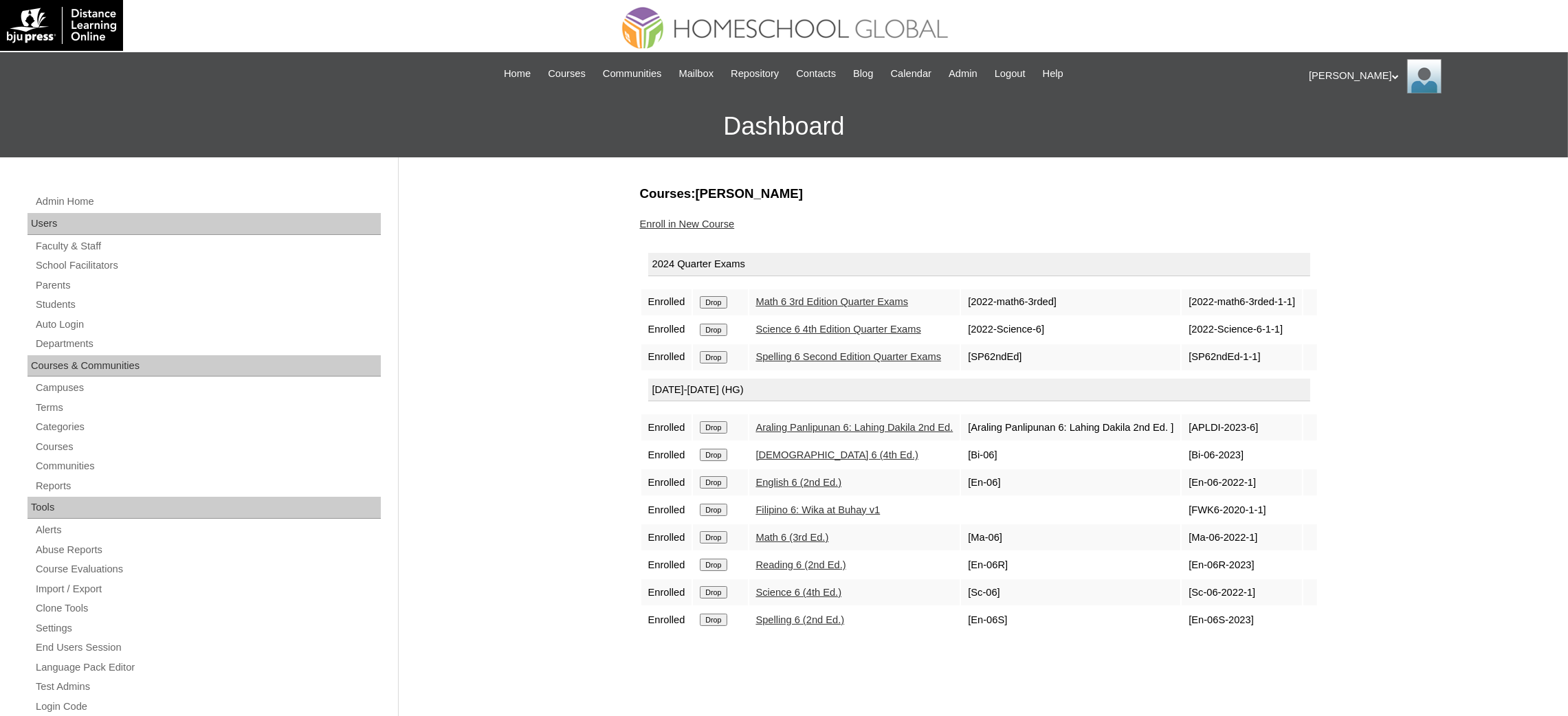
click at [718, 305] on input "Drop" at bounding box center [713, 302] width 27 height 12
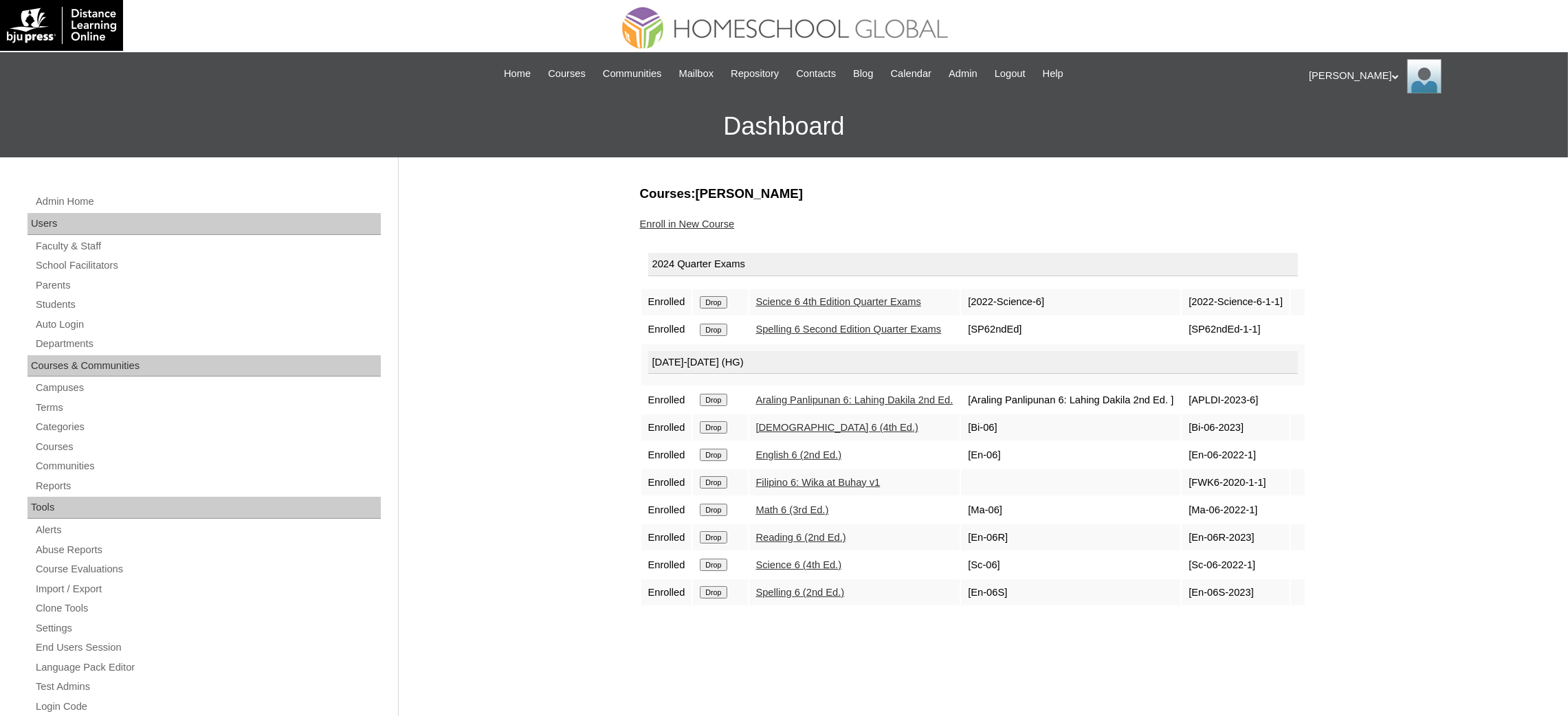
drag, startPoint x: 0, startPoint y: 0, endPoint x: 878, endPoint y: 70, distance: 880.8
click at [724, 302] on input "Drop" at bounding box center [713, 302] width 27 height 12
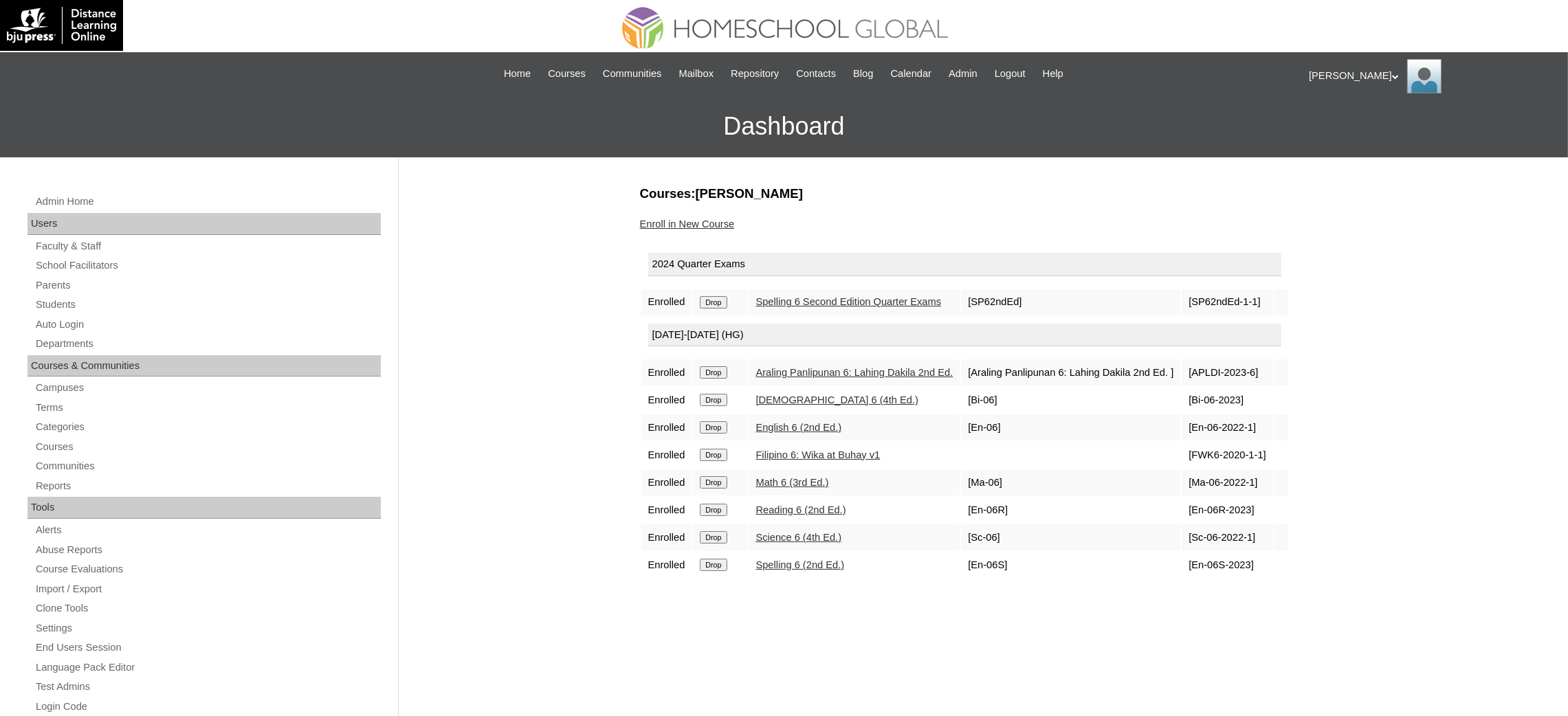
click at [720, 303] on input "Drop" at bounding box center [713, 302] width 27 height 12
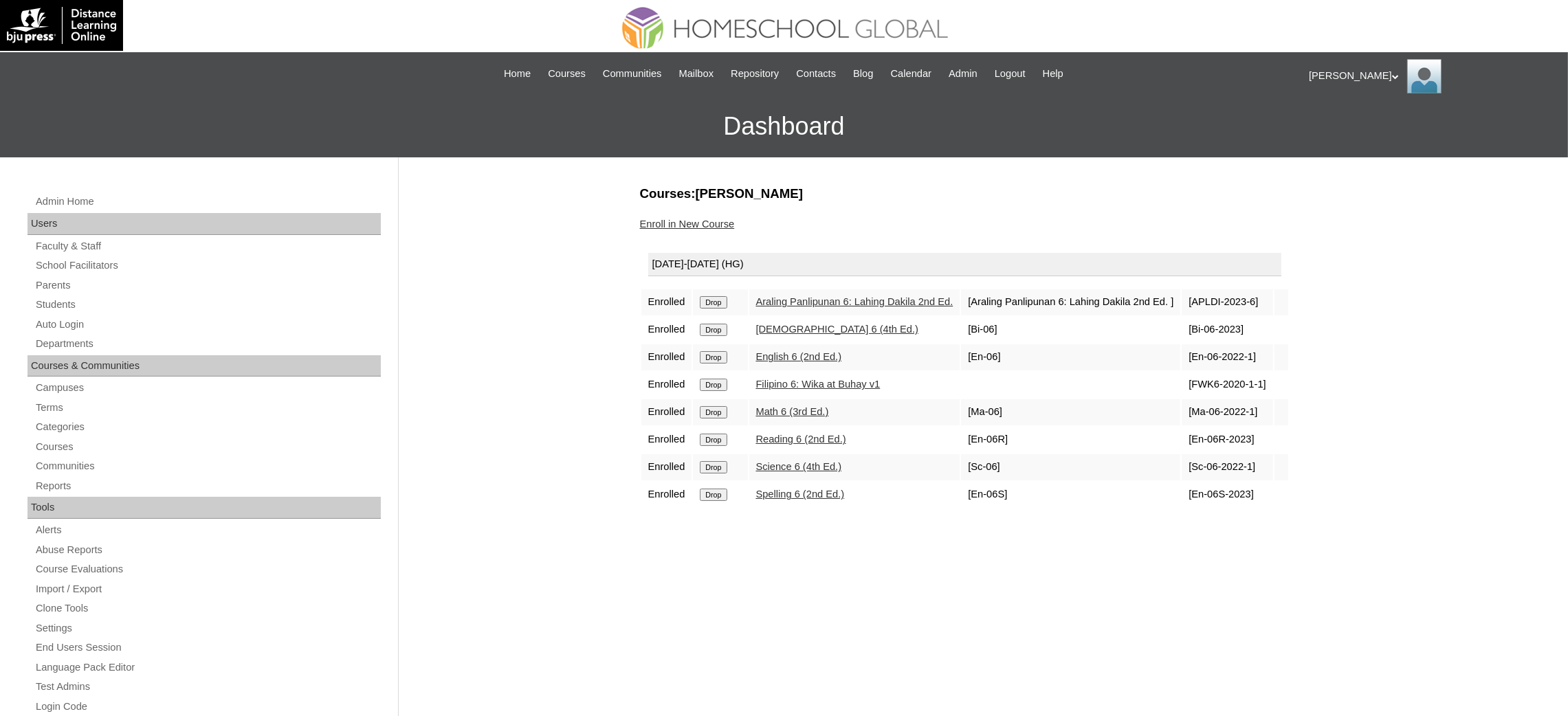
click at [719, 303] on input "Drop" at bounding box center [713, 302] width 27 height 12
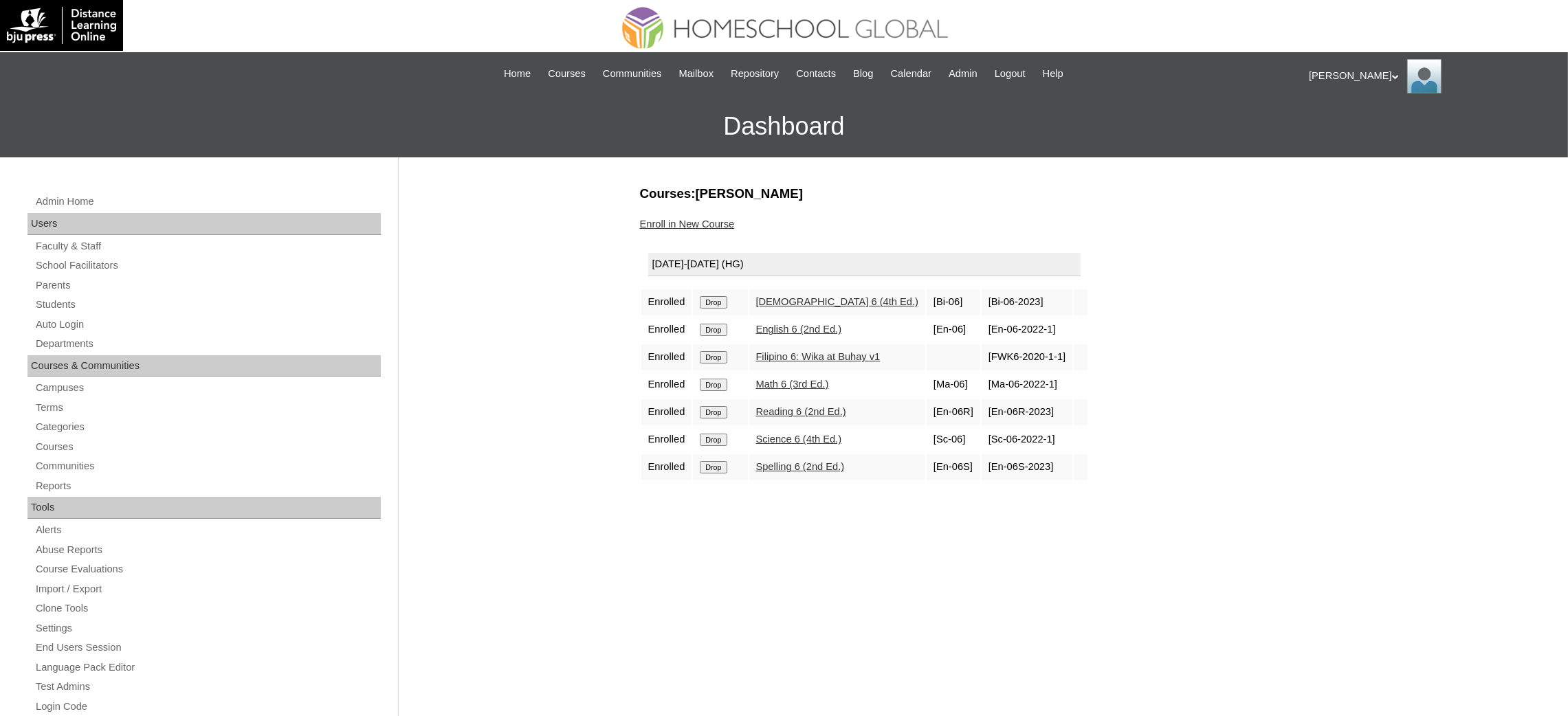
click at [714, 304] on input "Drop" at bounding box center [713, 302] width 27 height 12
click at [712, 300] on input "Drop" at bounding box center [713, 302] width 27 height 12
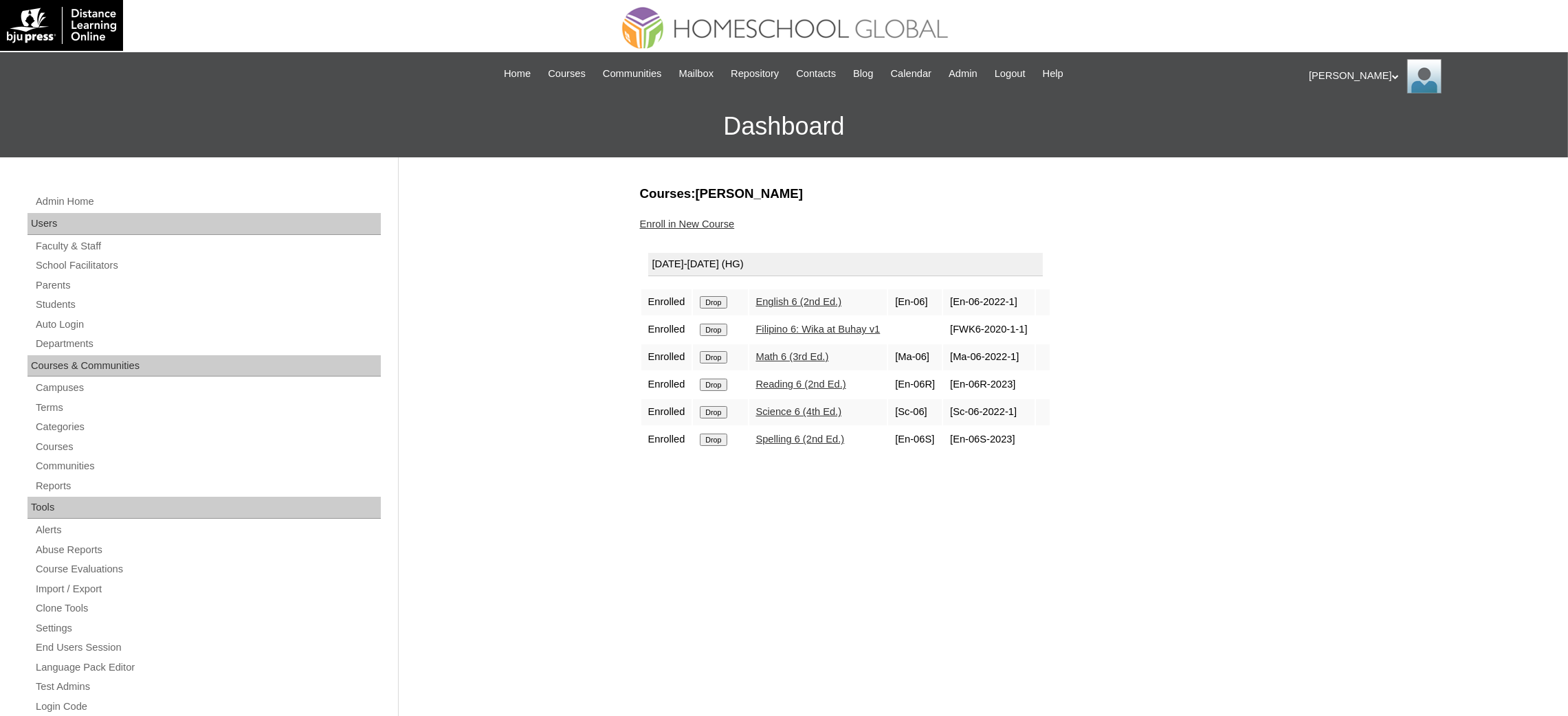
click at [717, 305] on input "Drop" at bounding box center [713, 302] width 27 height 12
click at [708, 296] on input "Drop" at bounding box center [713, 302] width 27 height 12
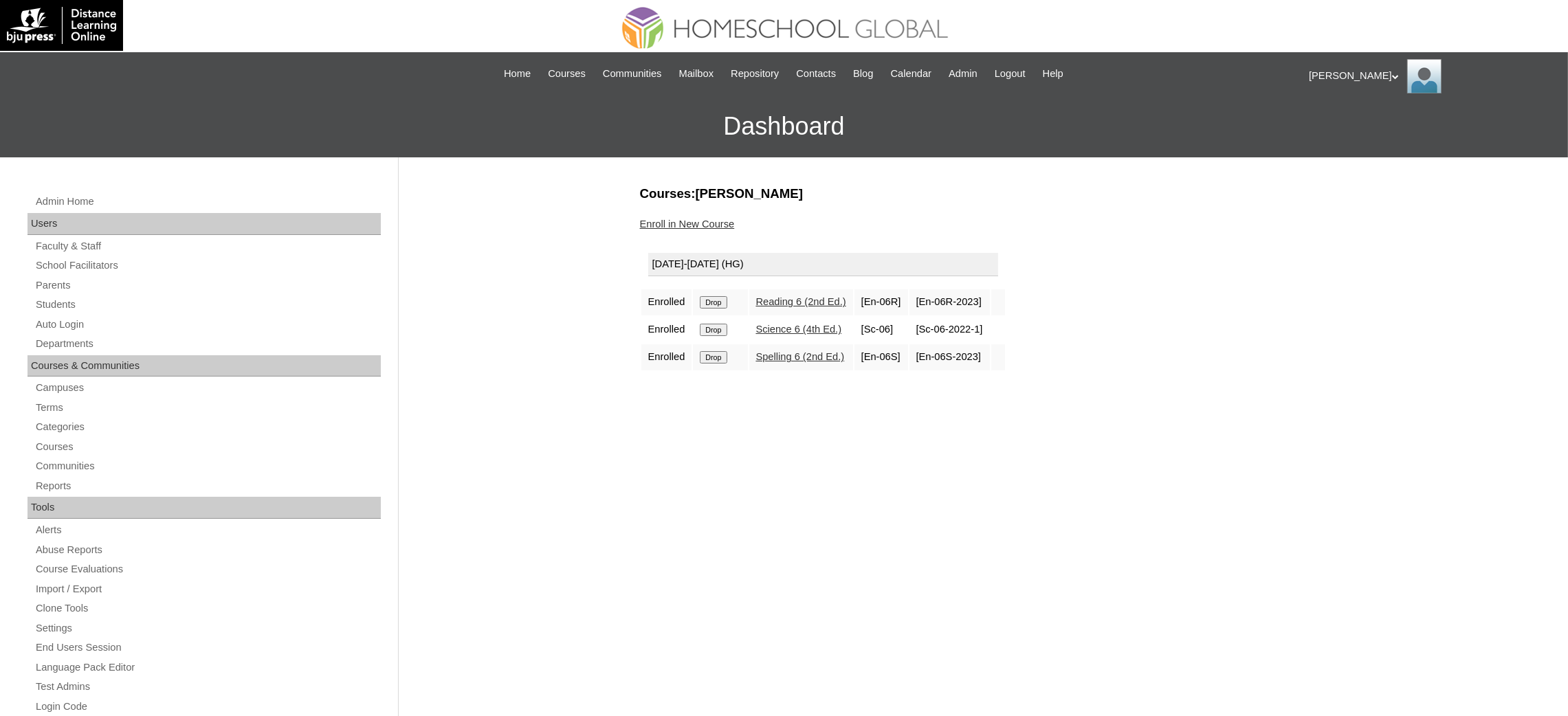
click at [722, 298] on input "Drop" at bounding box center [713, 302] width 27 height 12
click at [716, 300] on input "Drop" at bounding box center [713, 302] width 27 height 12
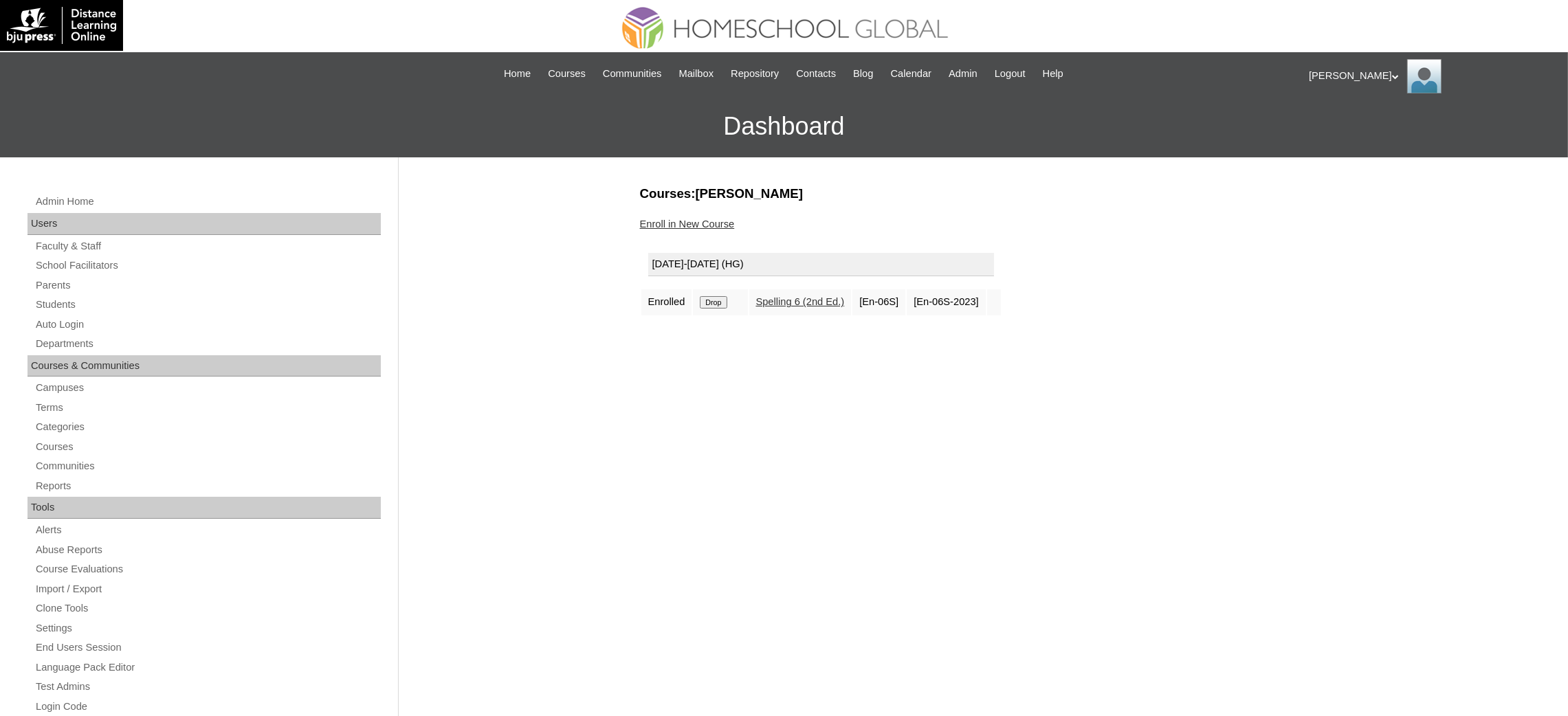
click at [711, 298] on input "Drop" at bounding box center [713, 302] width 27 height 12
click at [694, 226] on link "Enroll in New Course" at bounding box center [687, 224] width 94 height 11
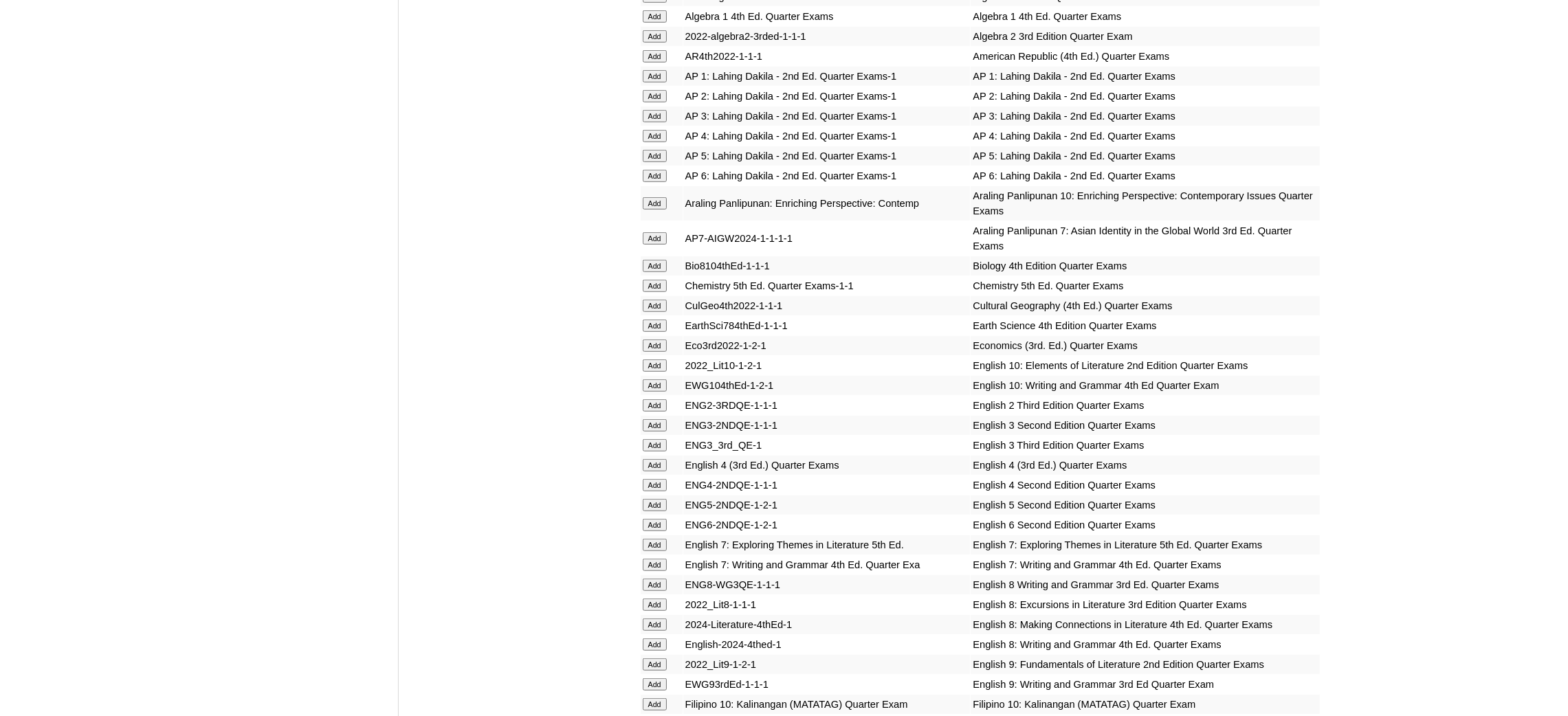
scroll to position [1339, 0]
click at [654, 232] on input "Add" at bounding box center [654, 238] width 24 height 12
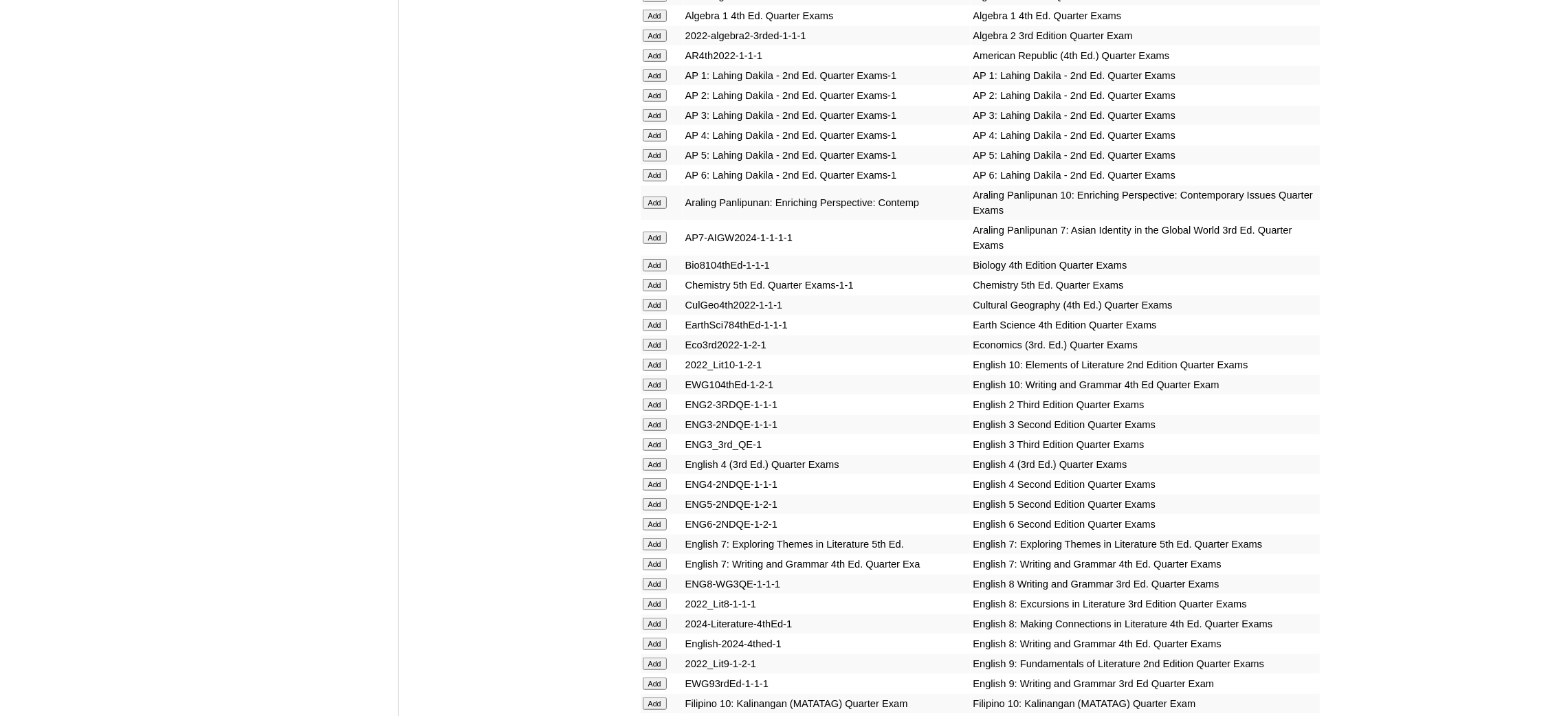
click at [654, 232] on input "Add" at bounding box center [654, 238] width 24 height 12
click at [651, 319] on input "Add" at bounding box center [654, 325] width 24 height 12
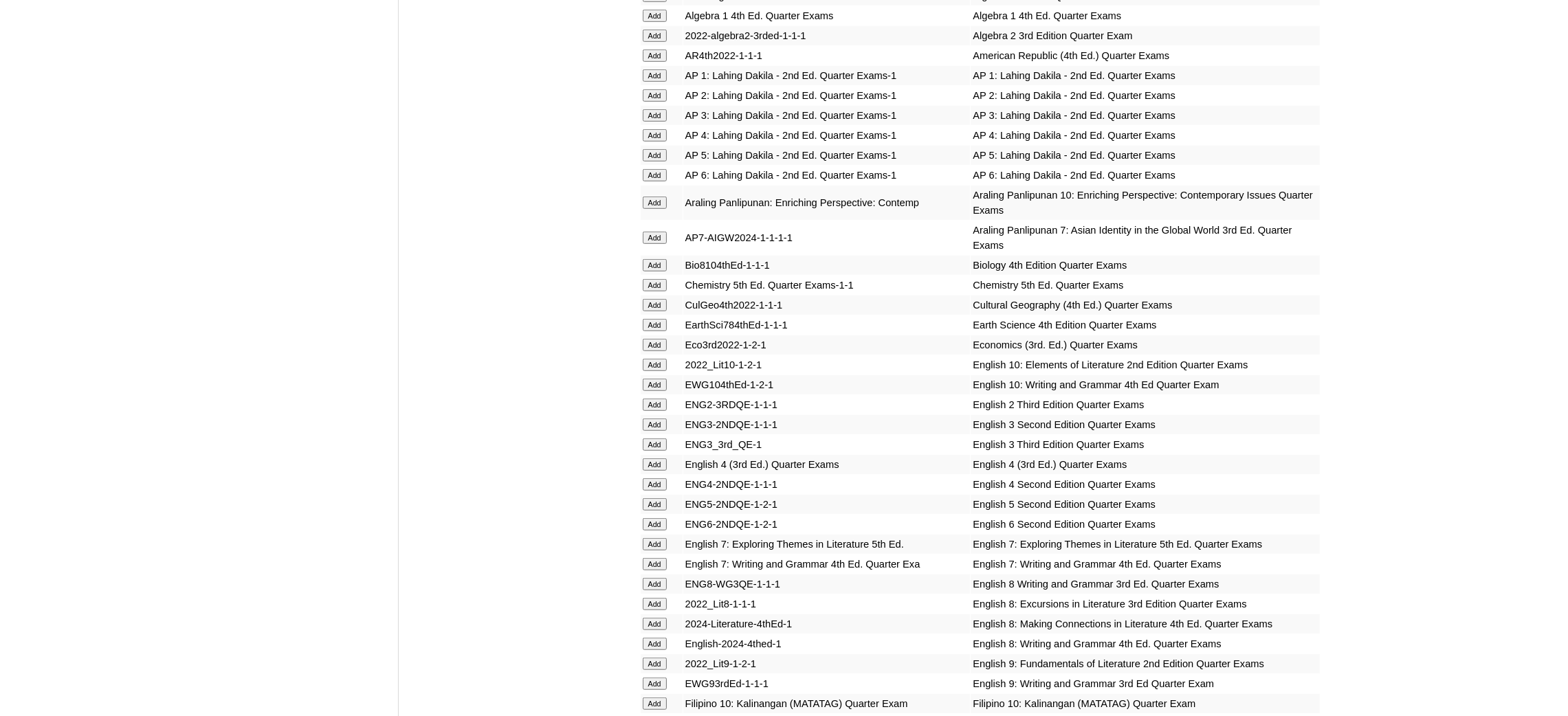
click at [651, 319] on input "Add" at bounding box center [654, 325] width 24 height 12
click at [659, 538] on input "Add" at bounding box center [654, 544] width 24 height 12
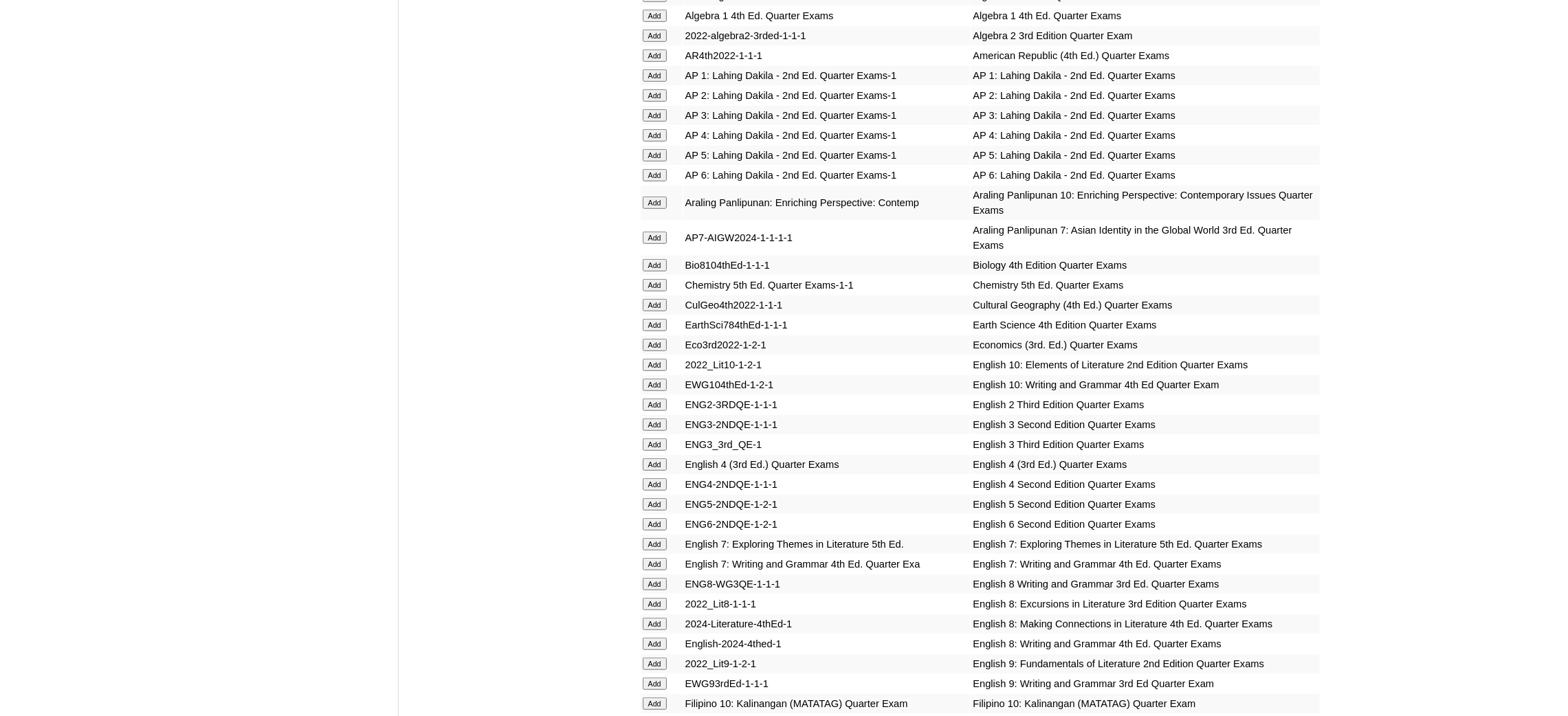
click at [659, 538] on input "Add" at bounding box center [654, 544] width 24 height 12
click at [653, 558] on input "Add" at bounding box center [654, 564] width 24 height 12
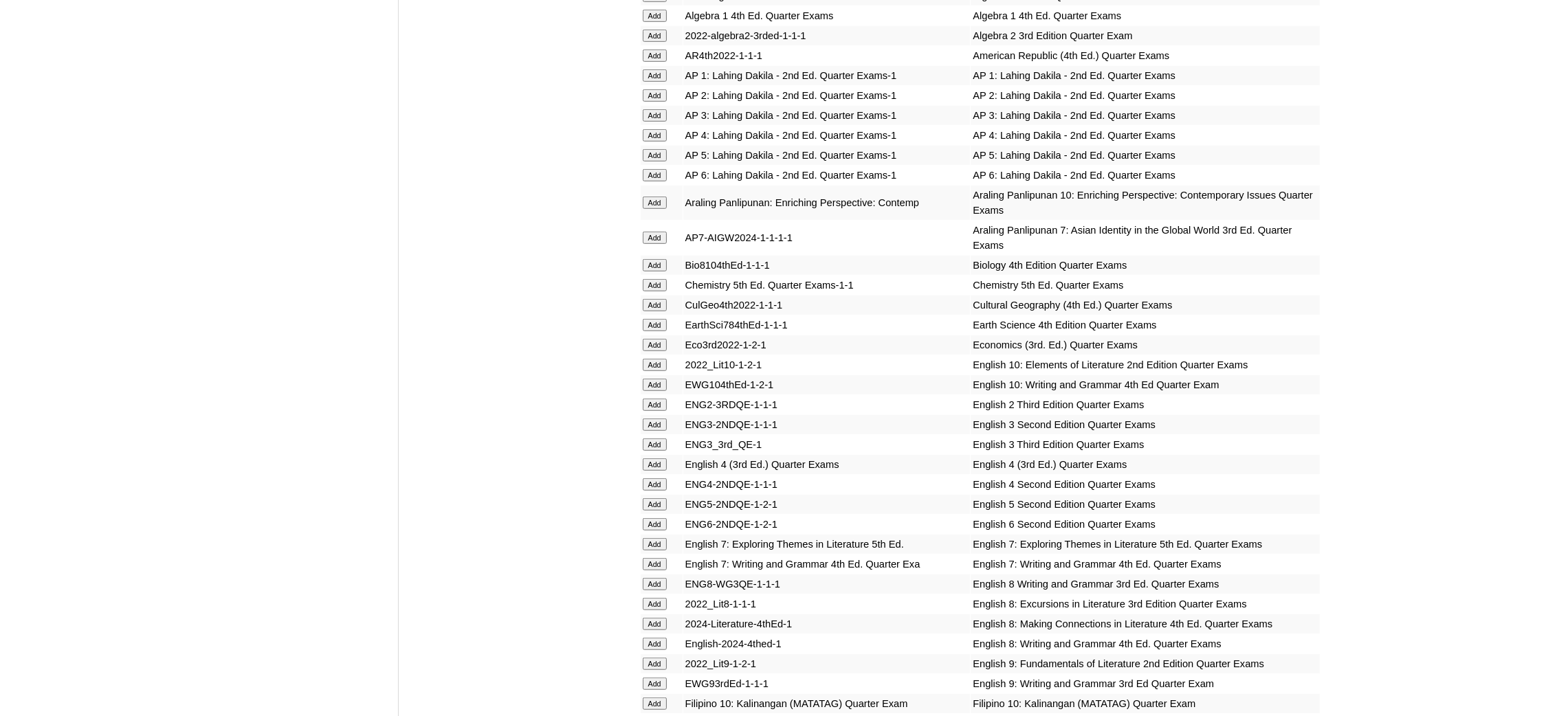
click at [653, 558] on input "Add" at bounding box center [654, 564] width 24 height 12
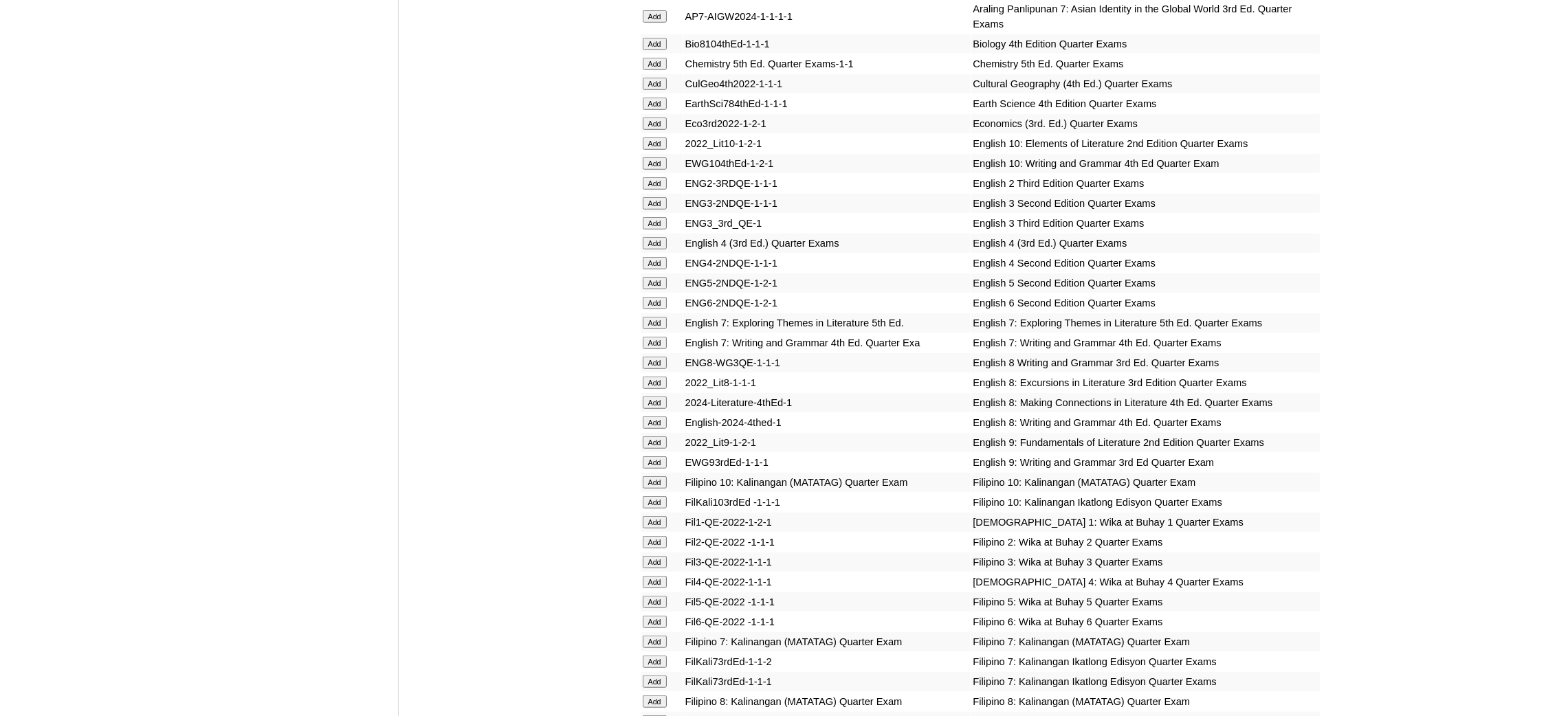
scroll to position [1649, 0]
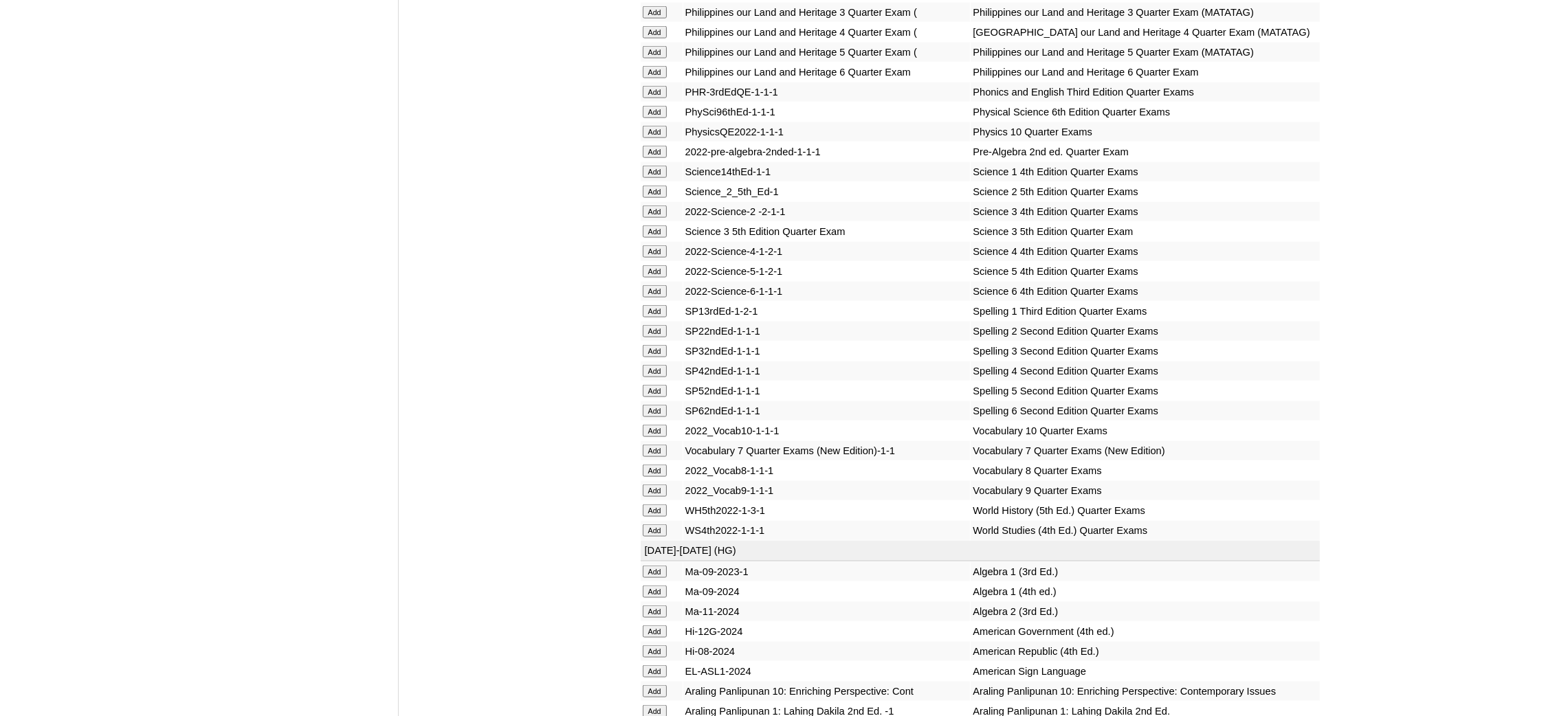
scroll to position [2782, 0]
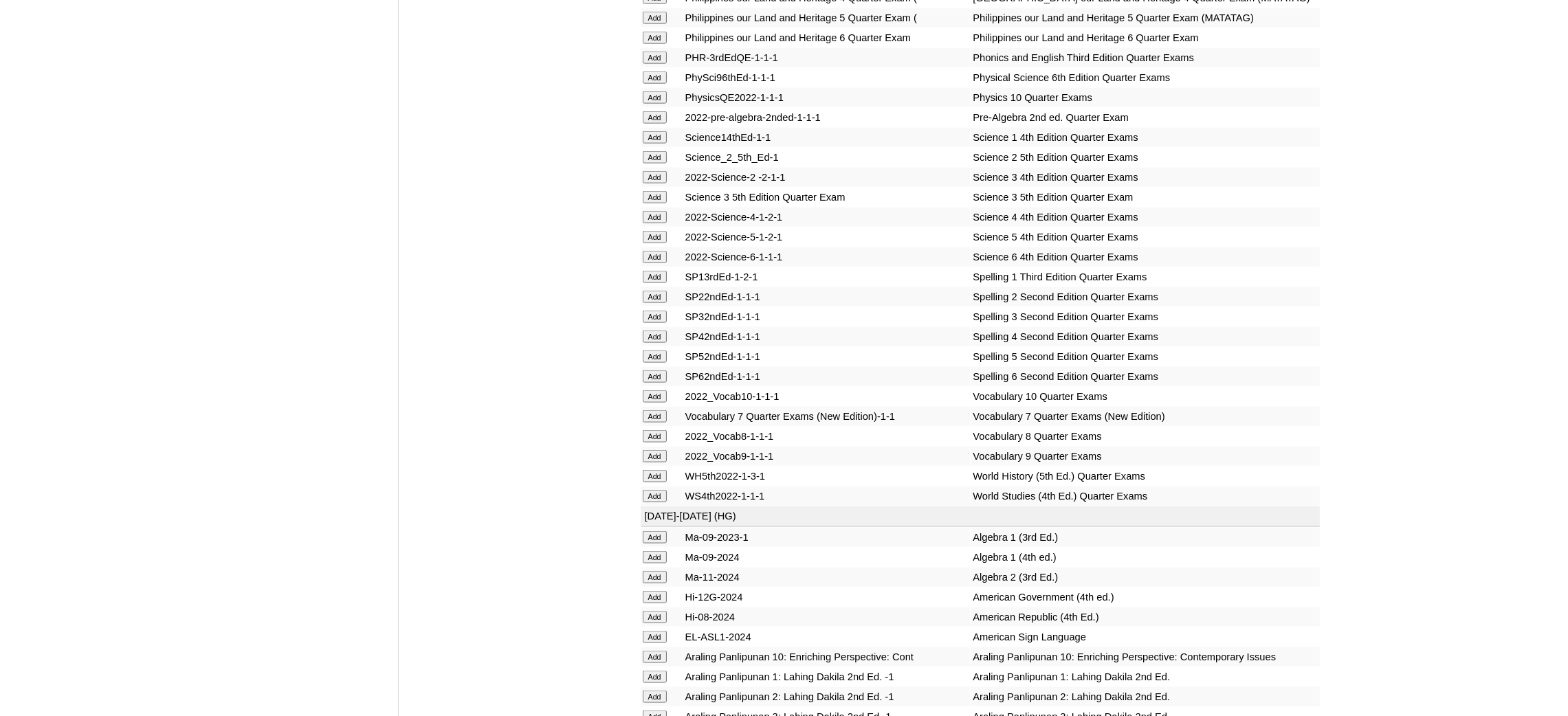
click at [662, 112] on input "Add" at bounding box center [654, 118] width 24 height 12
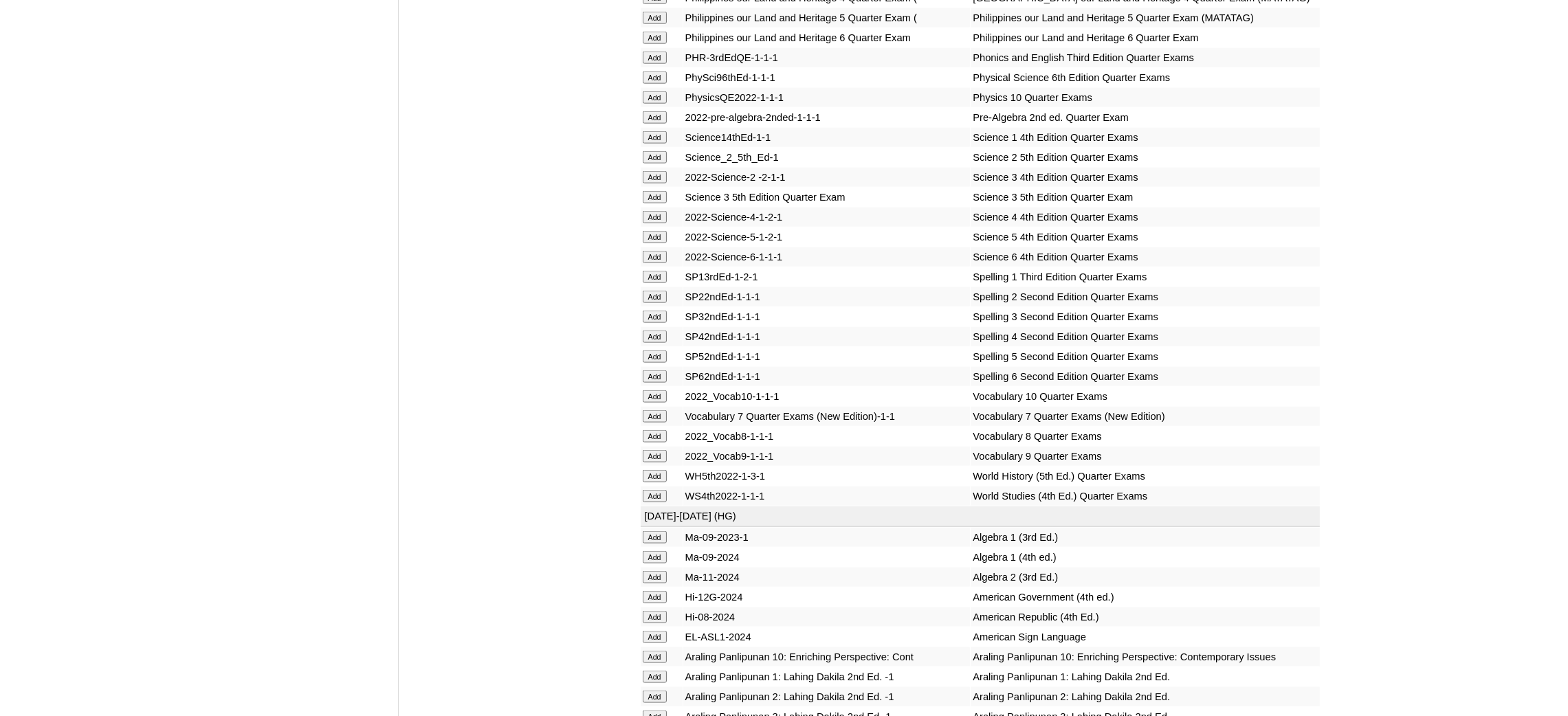
click at [662, 112] on input "Add" at bounding box center [654, 118] width 24 height 12
click at [654, 410] on input "Add" at bounding box center [654, 416] width 24 height 12
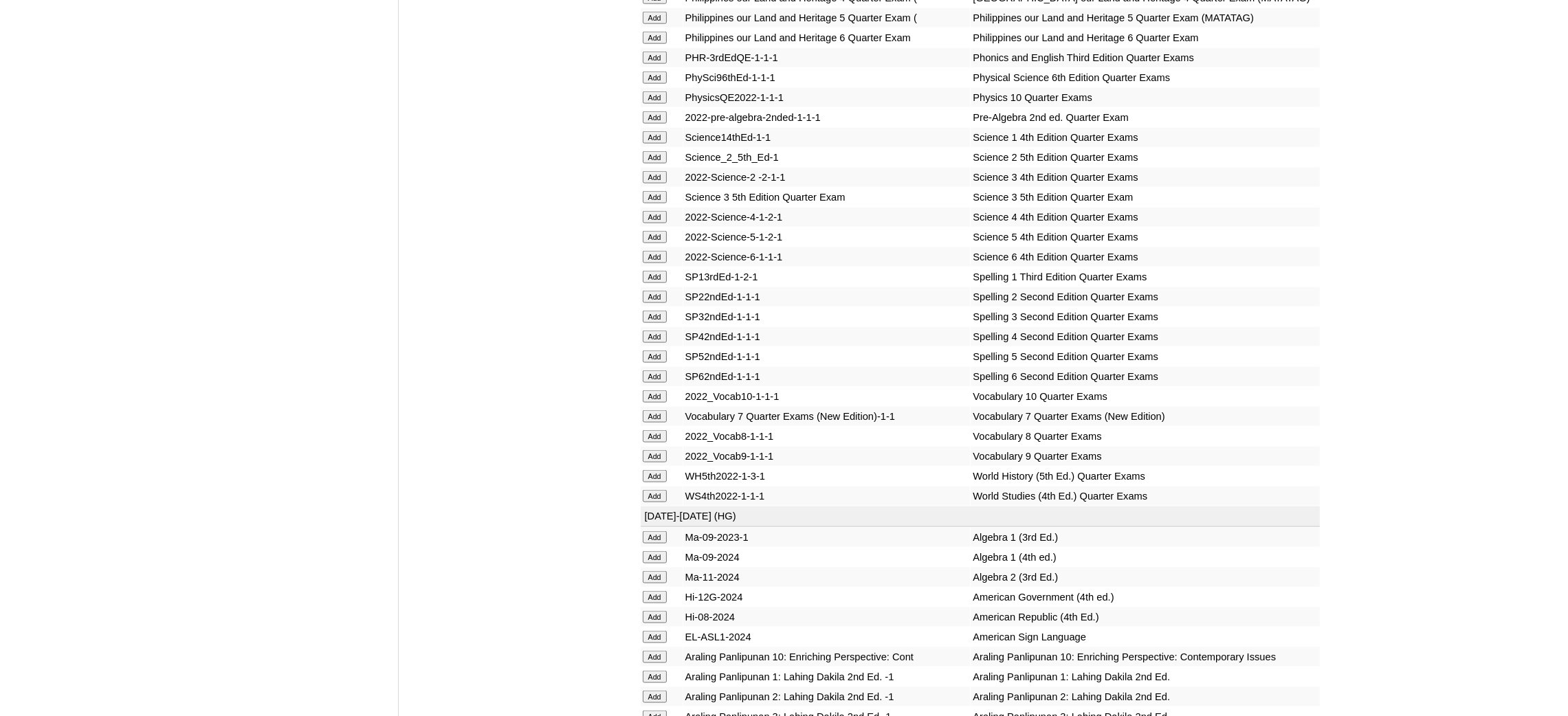
click at [654, 410] on input "Add" at bounding box center [654, 416] width 24 height 12
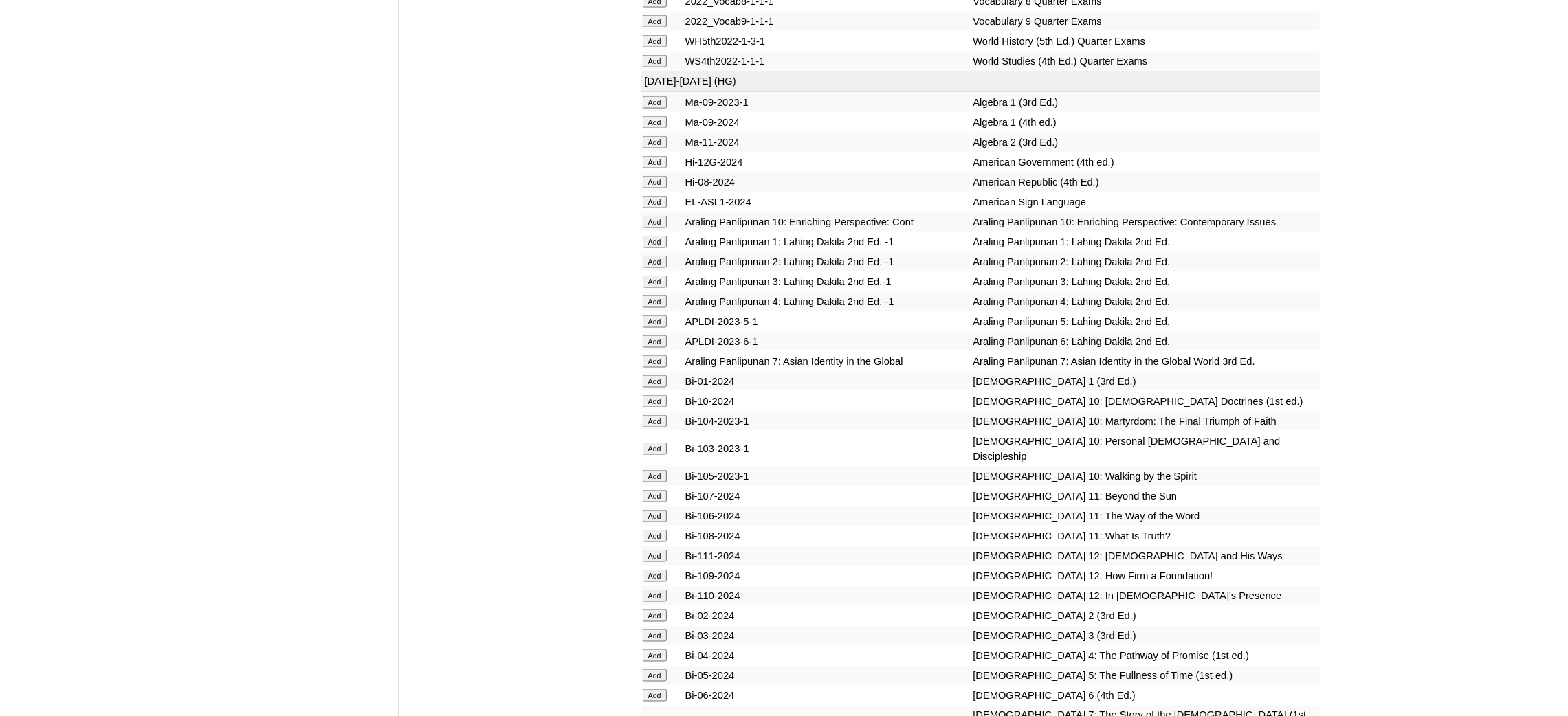
scroll to position [3298, 0]
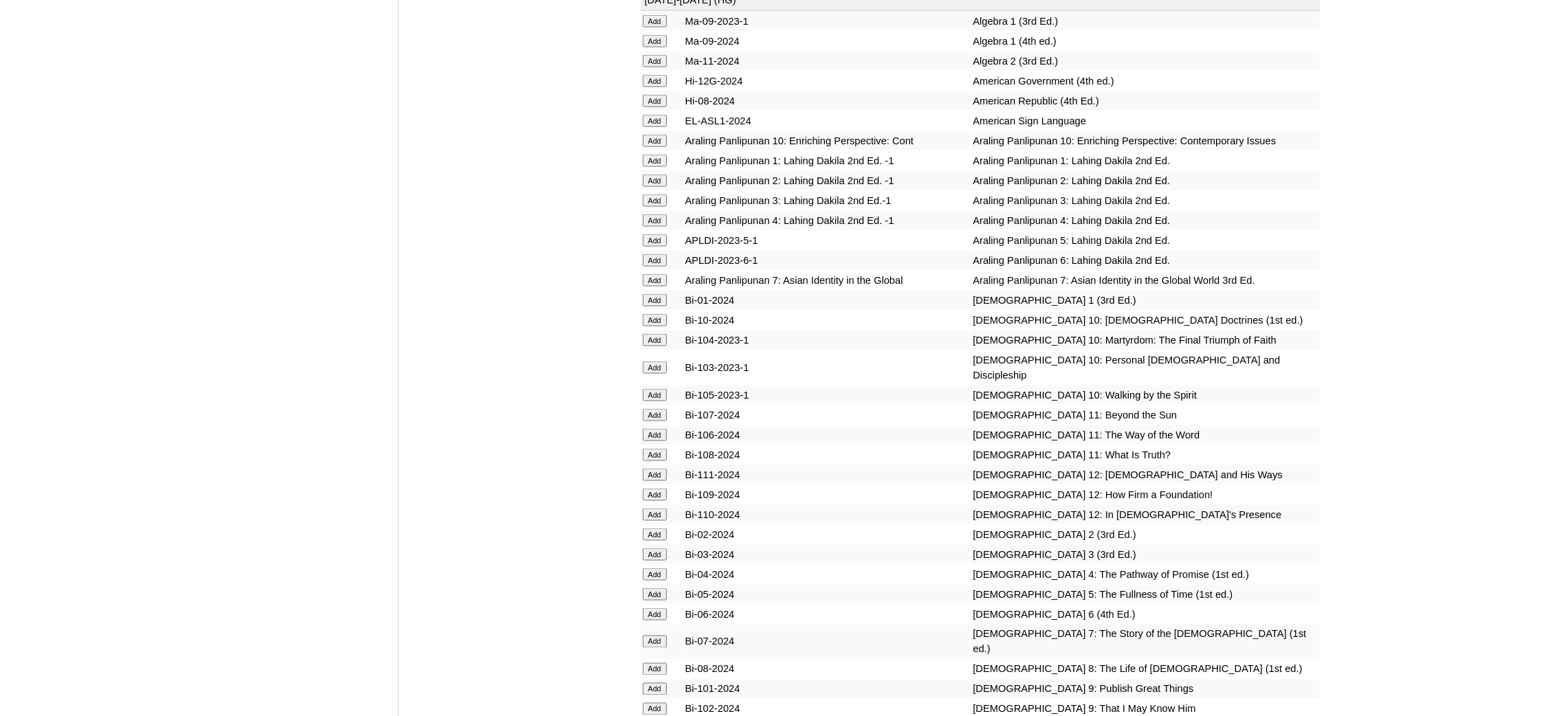
click at [660, 274] on input "Add" at bounding box center [654, 280] width 24 height 12
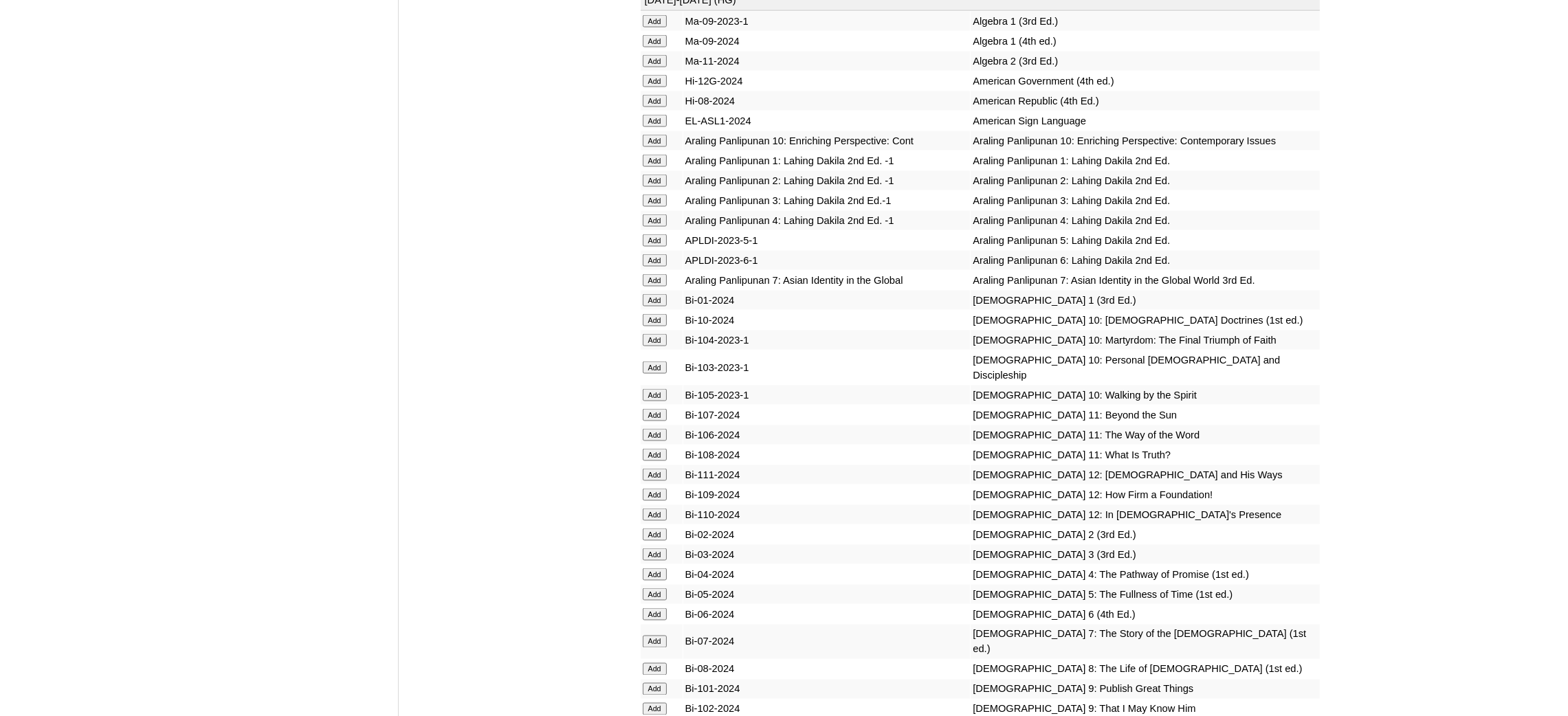
click at [660, 274] on input "Add" at bounding box center [654, 280] width 24 height 12
click at [656, 635] on input "Add" at bounding box center [654, 641] width 24 height 12
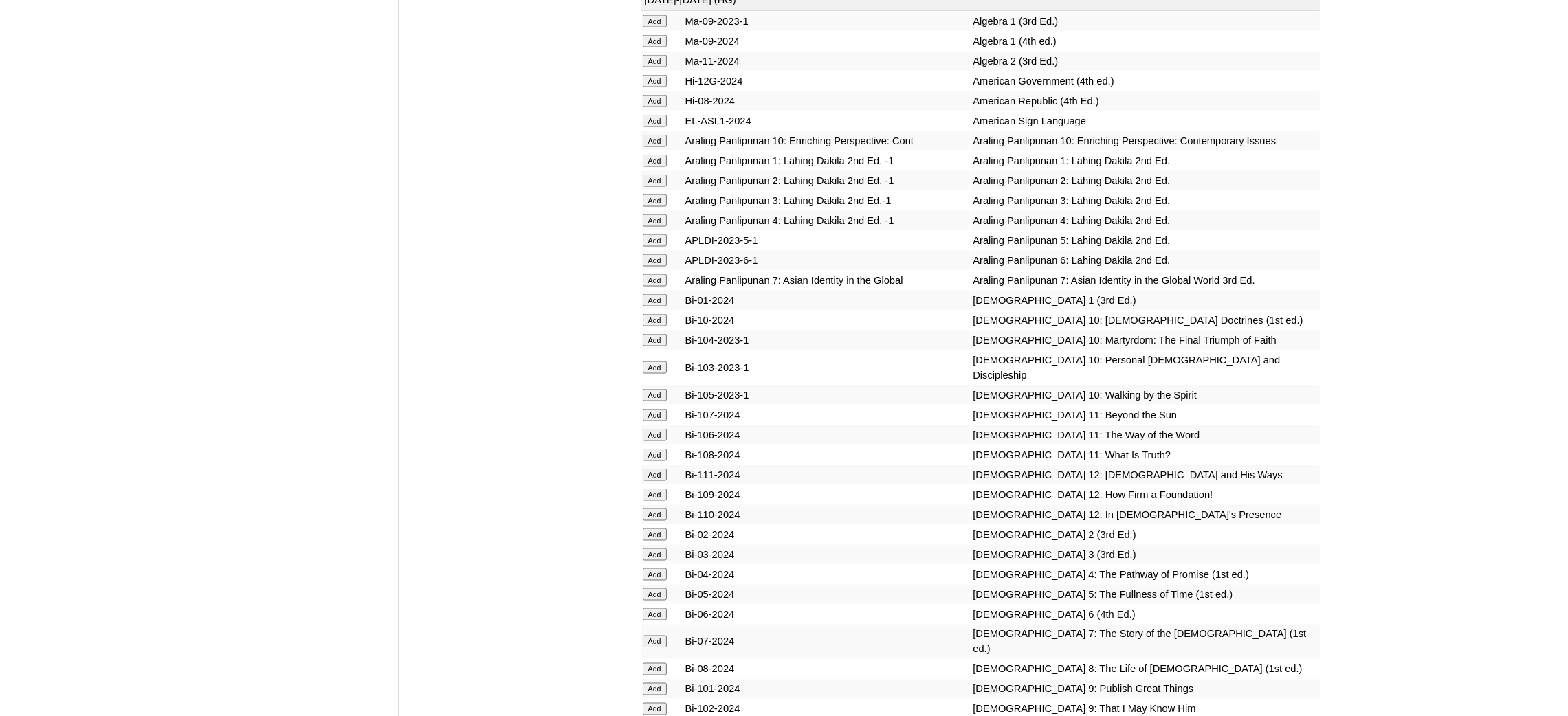
click at [656, 635] on input "Add" at bounding box center [654, 641] width 24 height 12
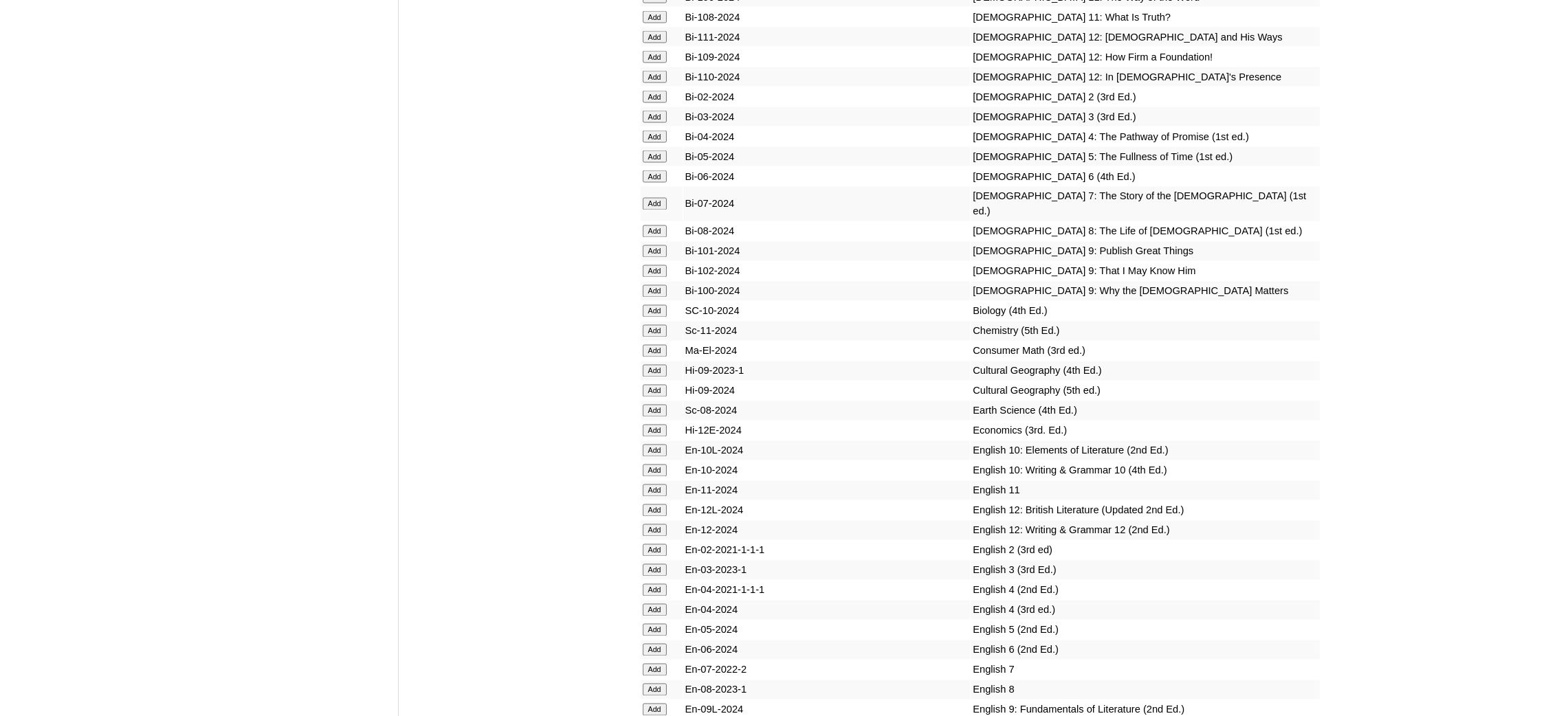
scroll to position [3813, 0]
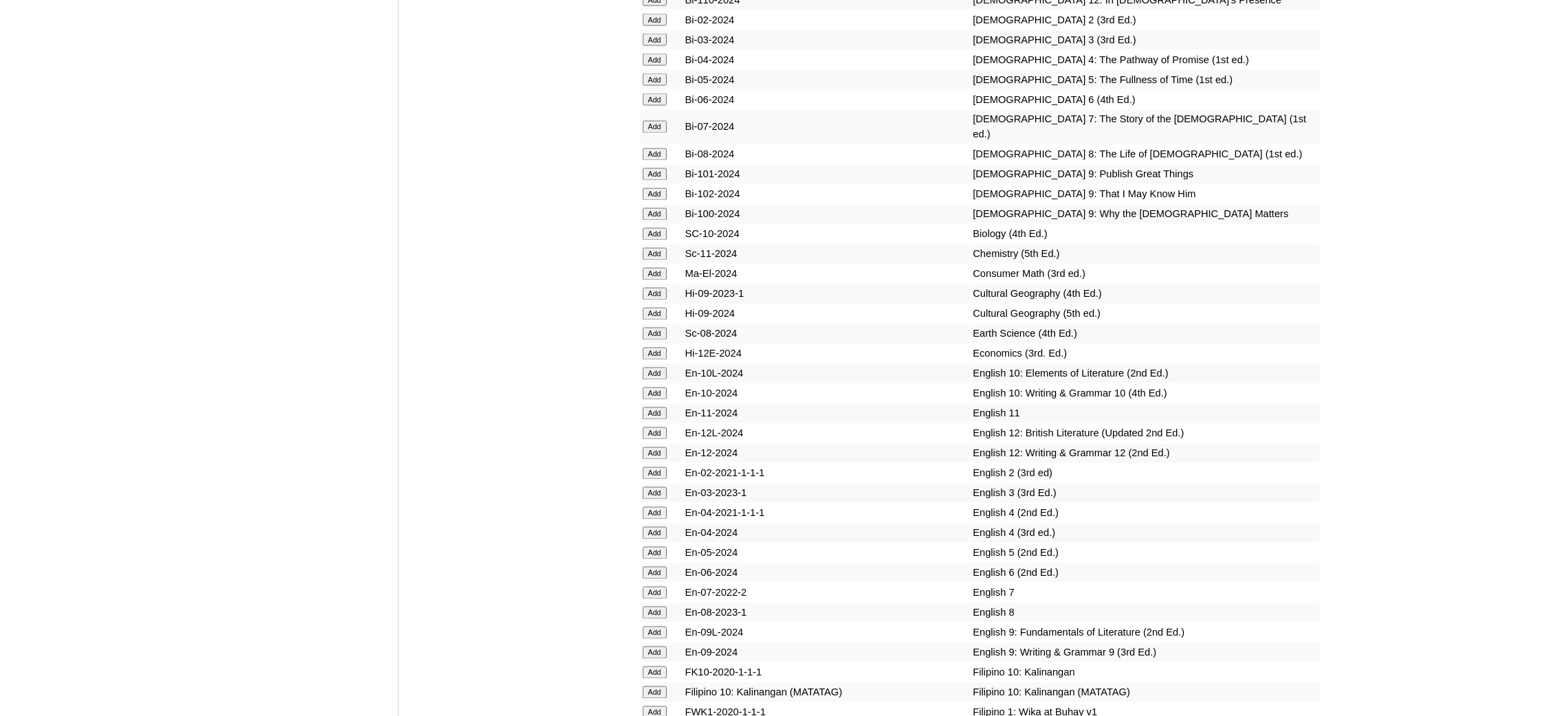
click at [656, 328] on input "Add" at bounding box center [654, 334] width 24 height 12
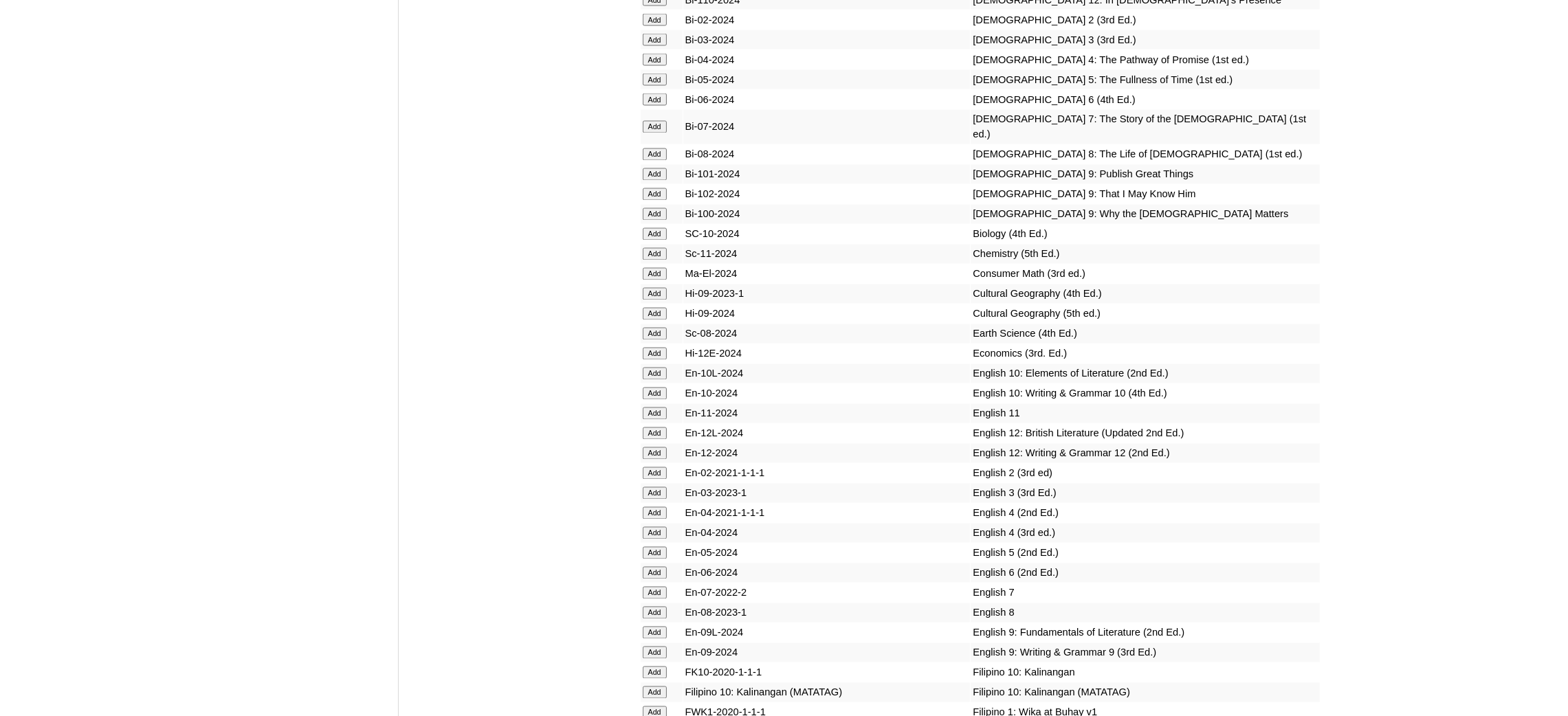
click at [659, 586] on input "Add" at bounding box center [654, 592] width 24 height 12
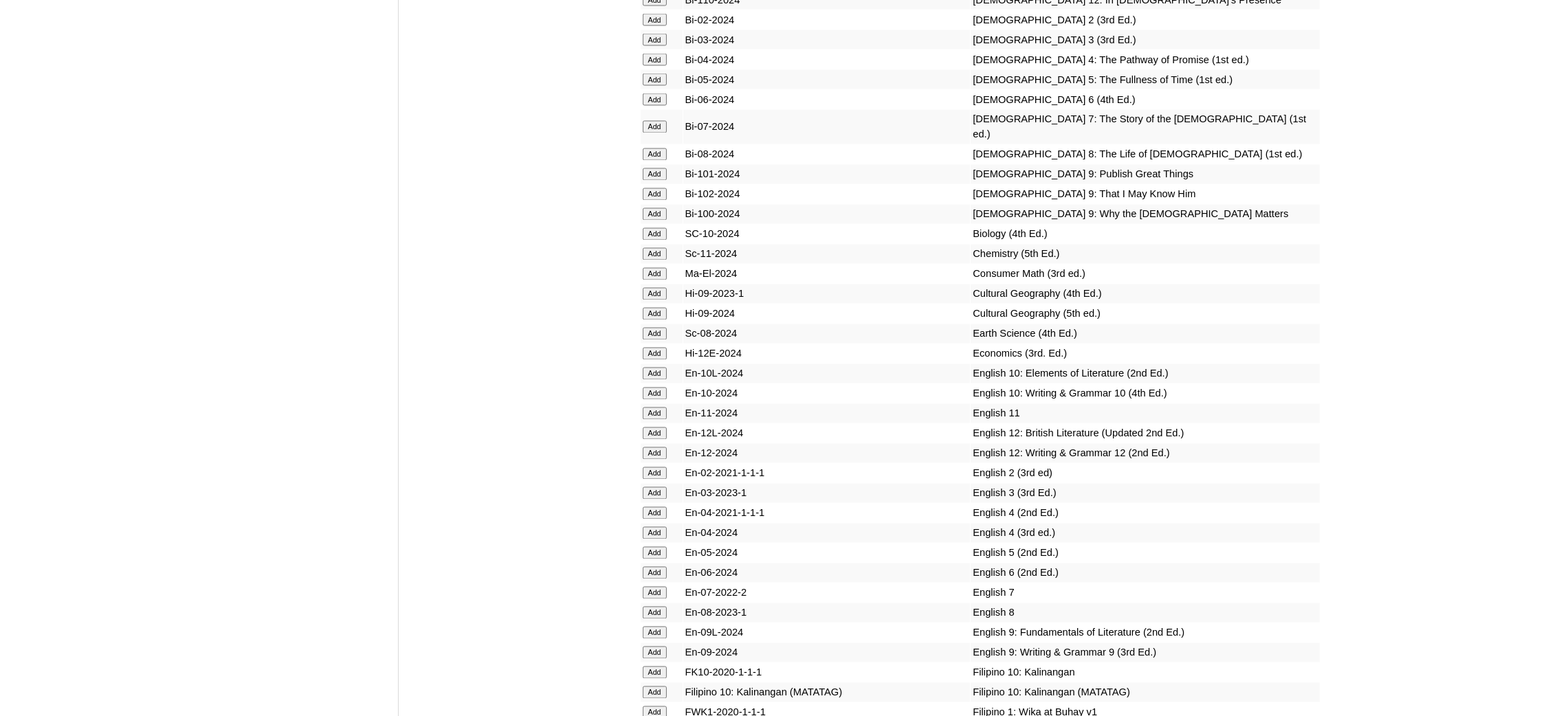
click at [659, 586] on input "Add" at bounding box center [654, 592] width 24 height 12
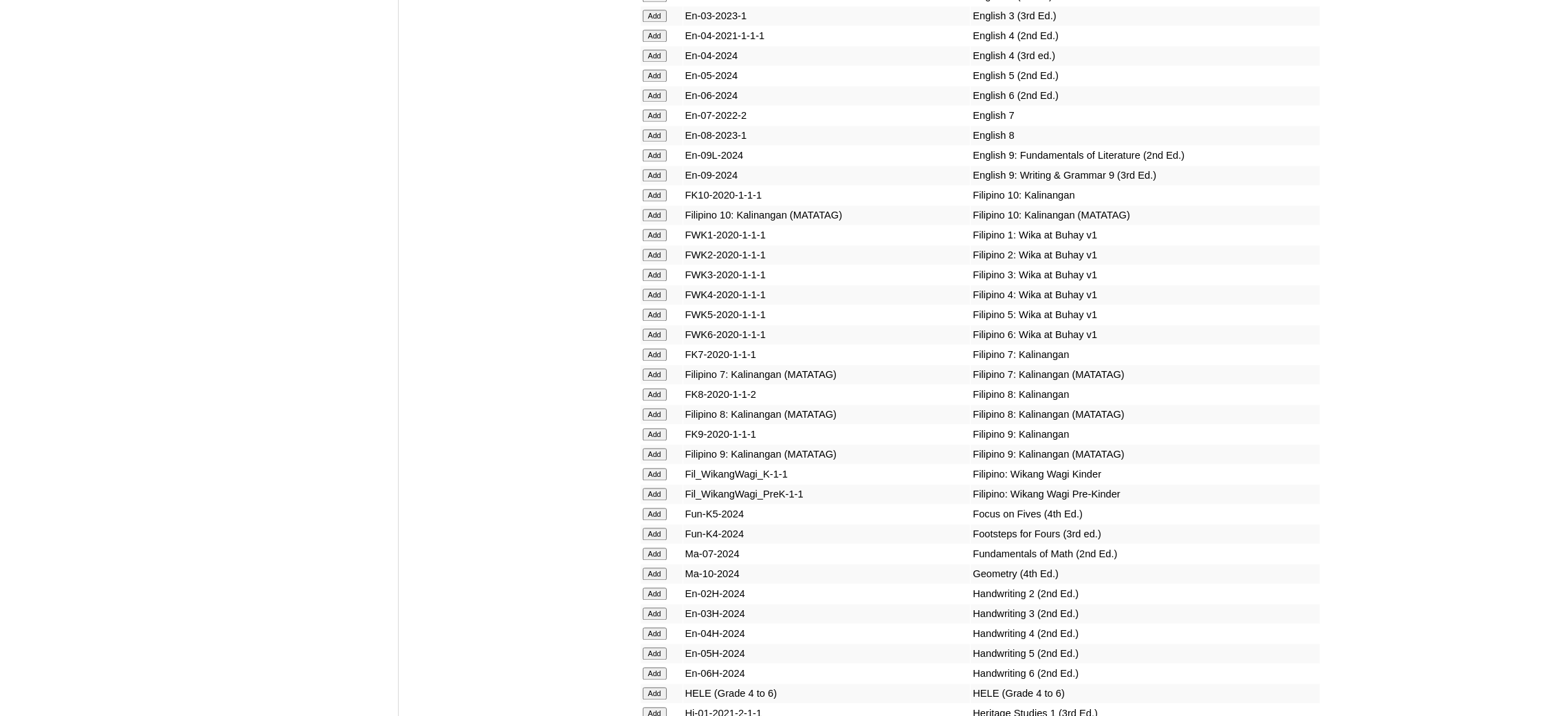
scroll to position [4328, 0]
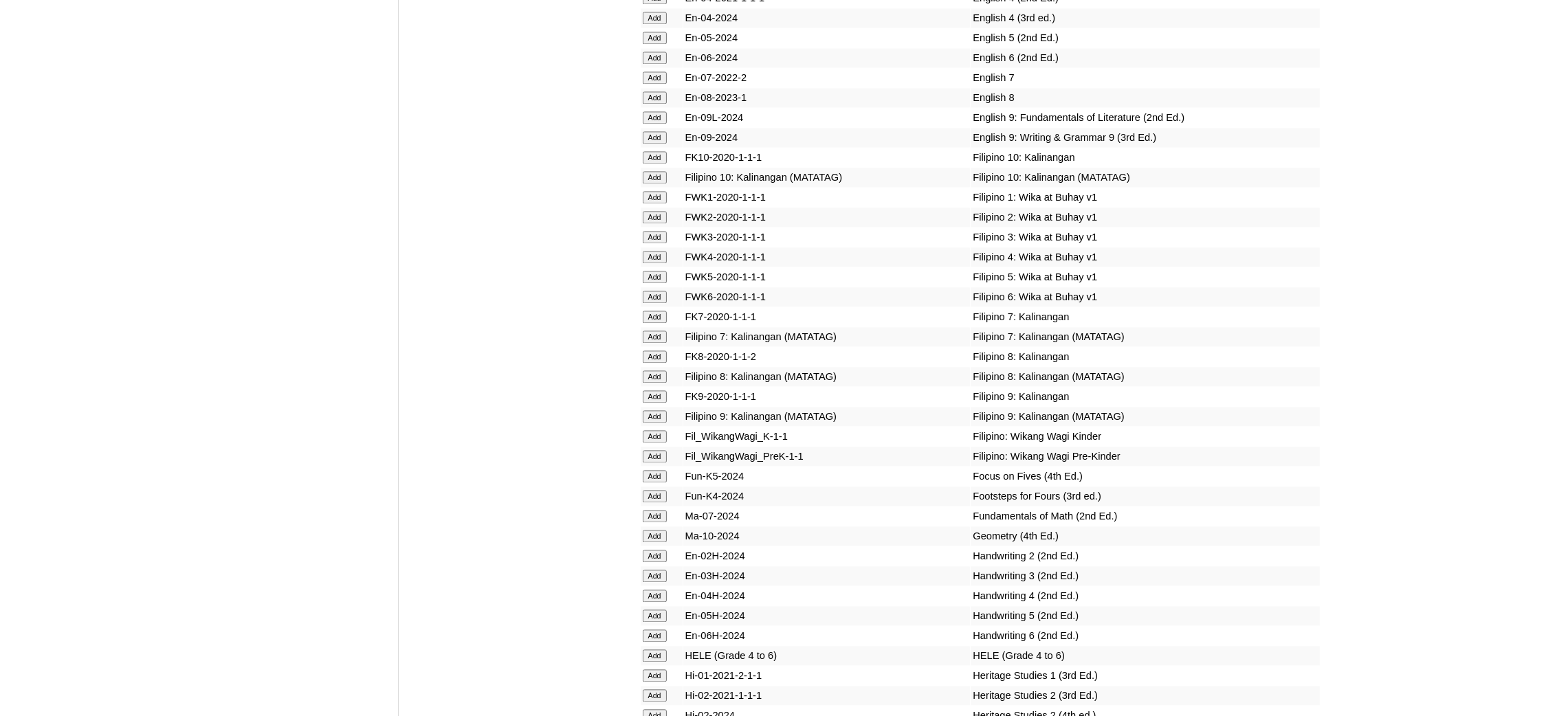
click at [657, 331] on input "Add" at bounding box center [654, 337] width 24 height 12
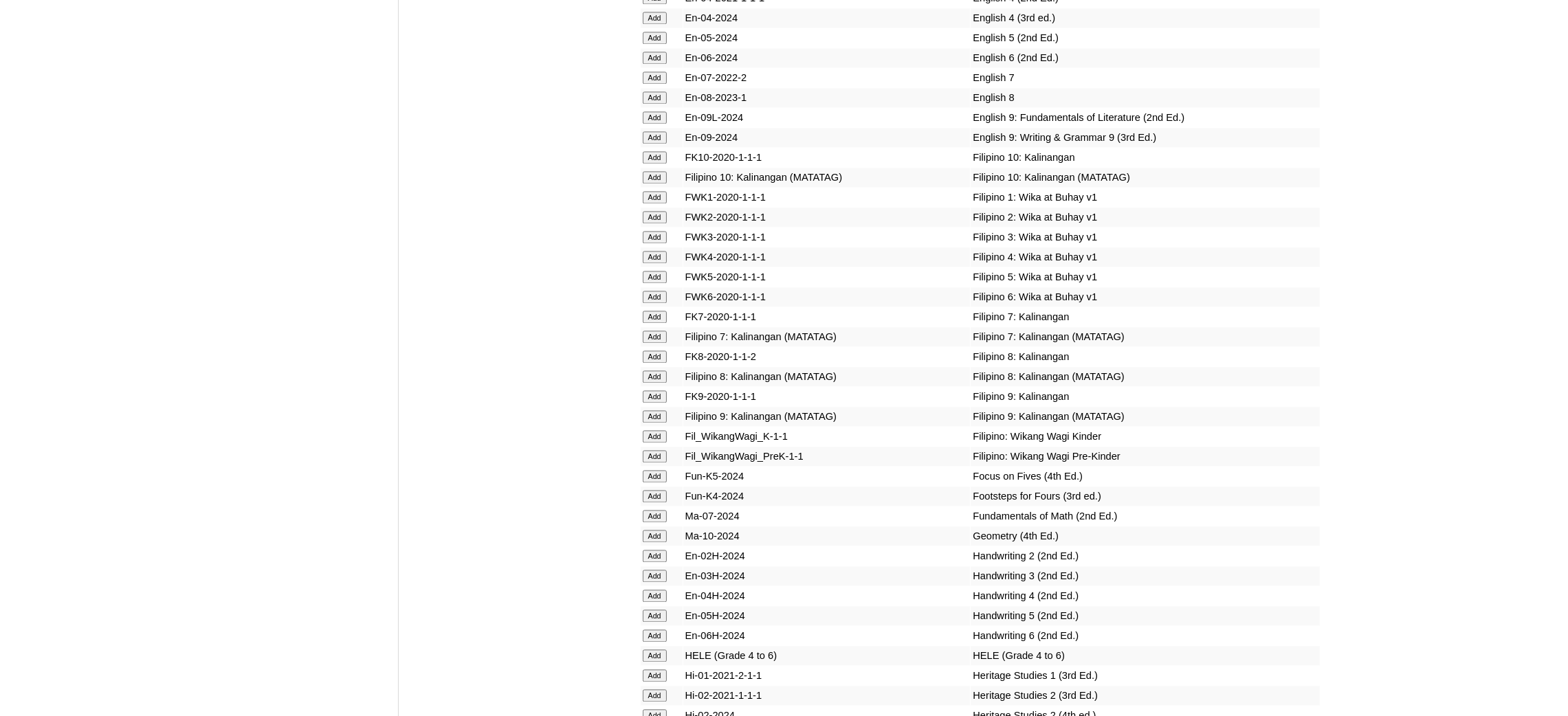
click at [657, 331] on input "Add" at bounding box center [654, 337] width 24 height 12
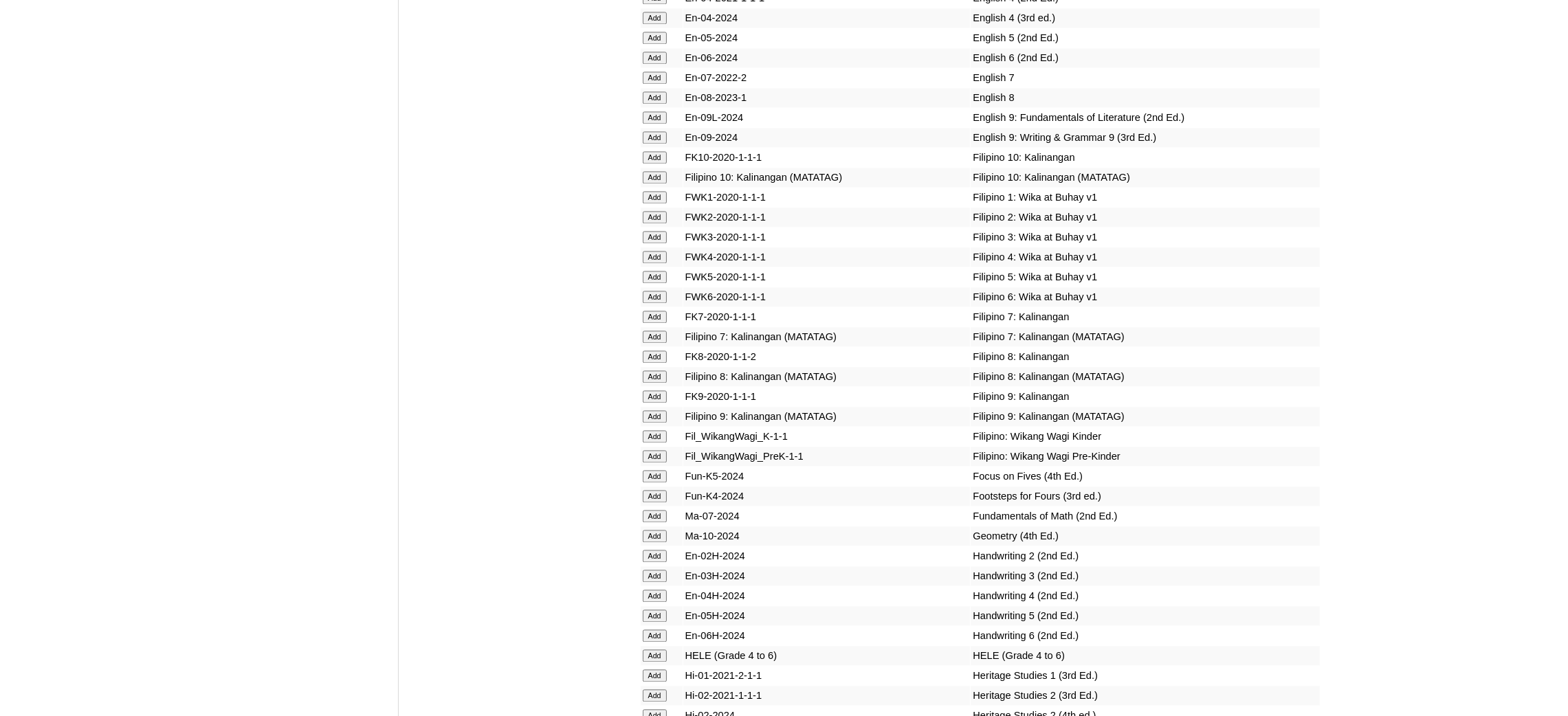
click at [657, 331] on input "Add" at bounding box center [654, 337] width 24 height 12
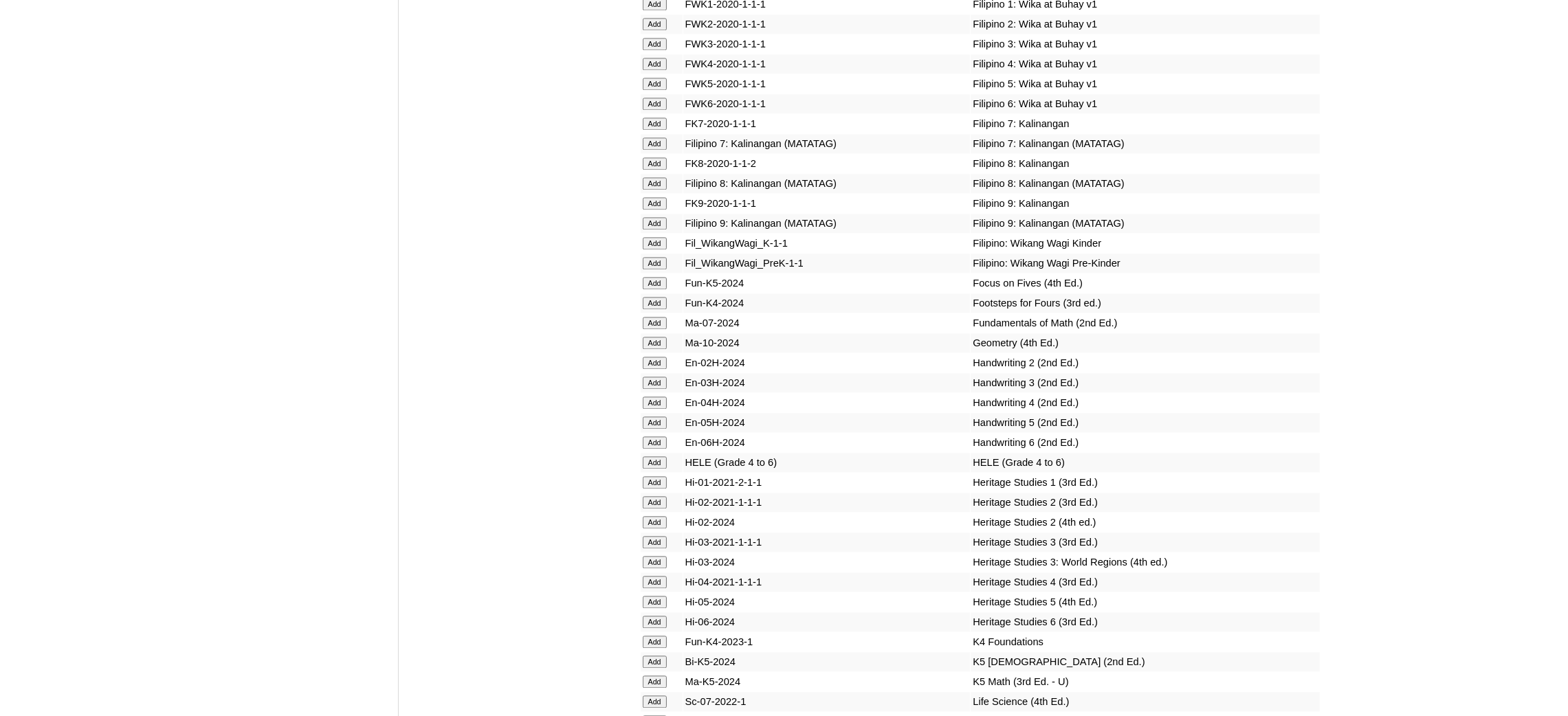
scroll to position [4740, 0]
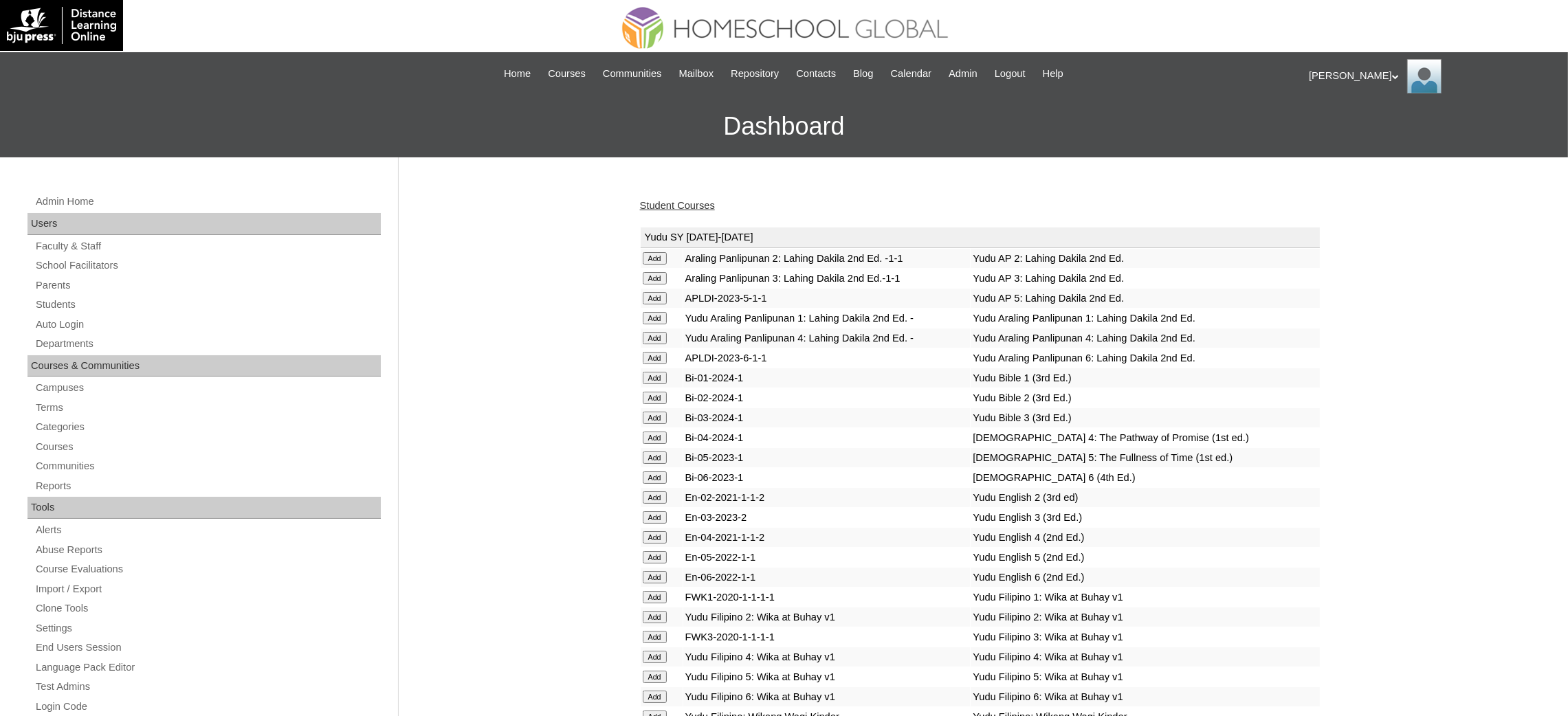
click at [708, 204] on link "Student Courses" at bounding box center [677, 205] width 75 height 11
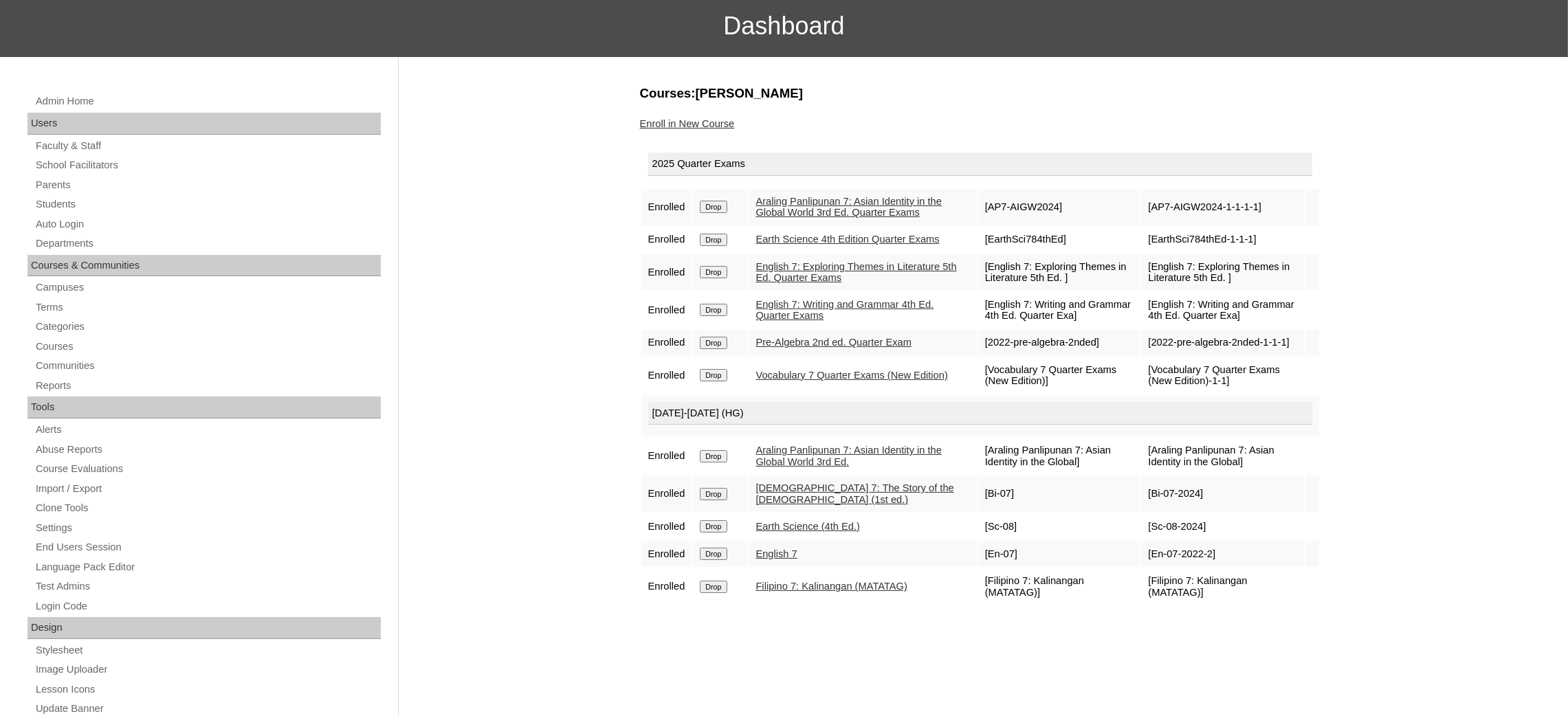
scroll to position [103, 0]
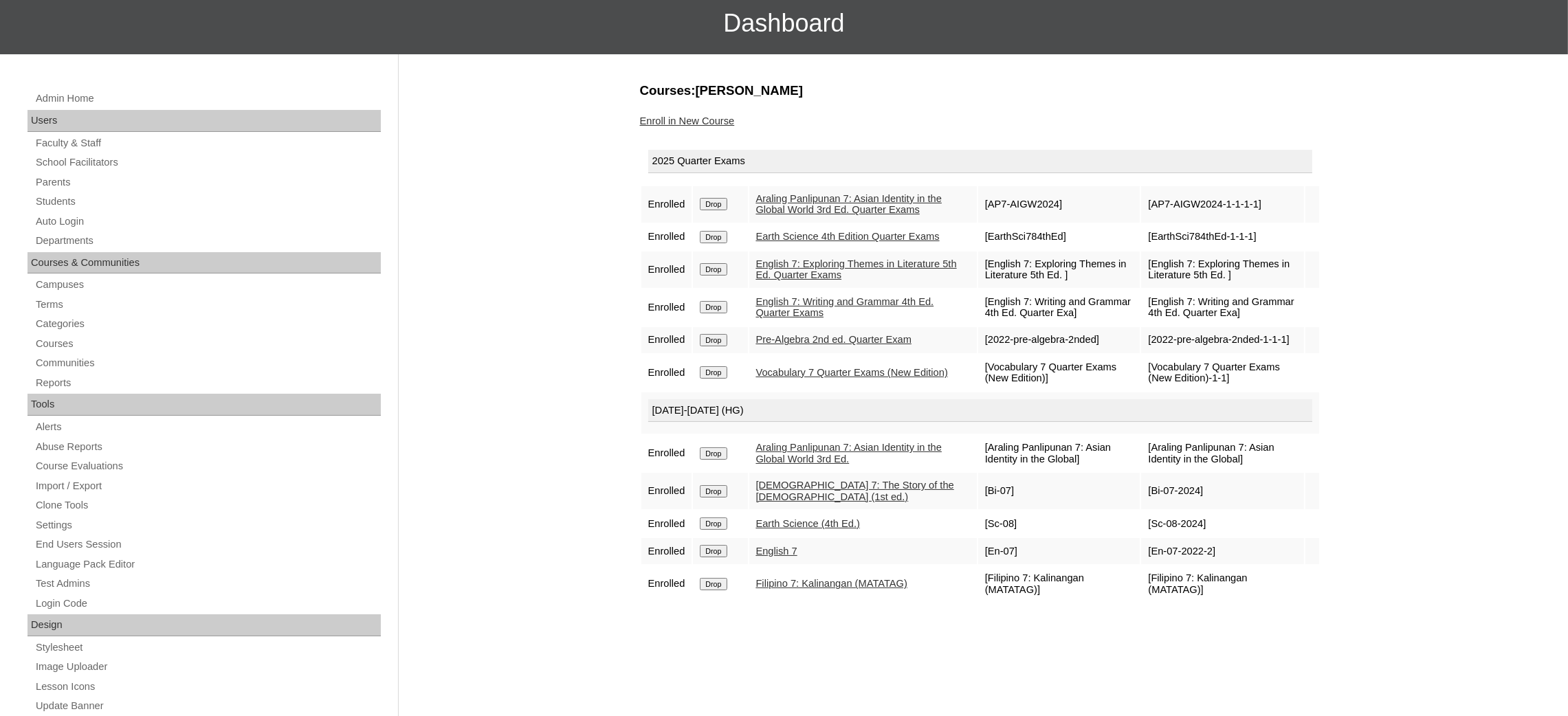
click at [697, 122] on link "Enroll in New Course" at bounding box center [687, 120] width 94 height 11
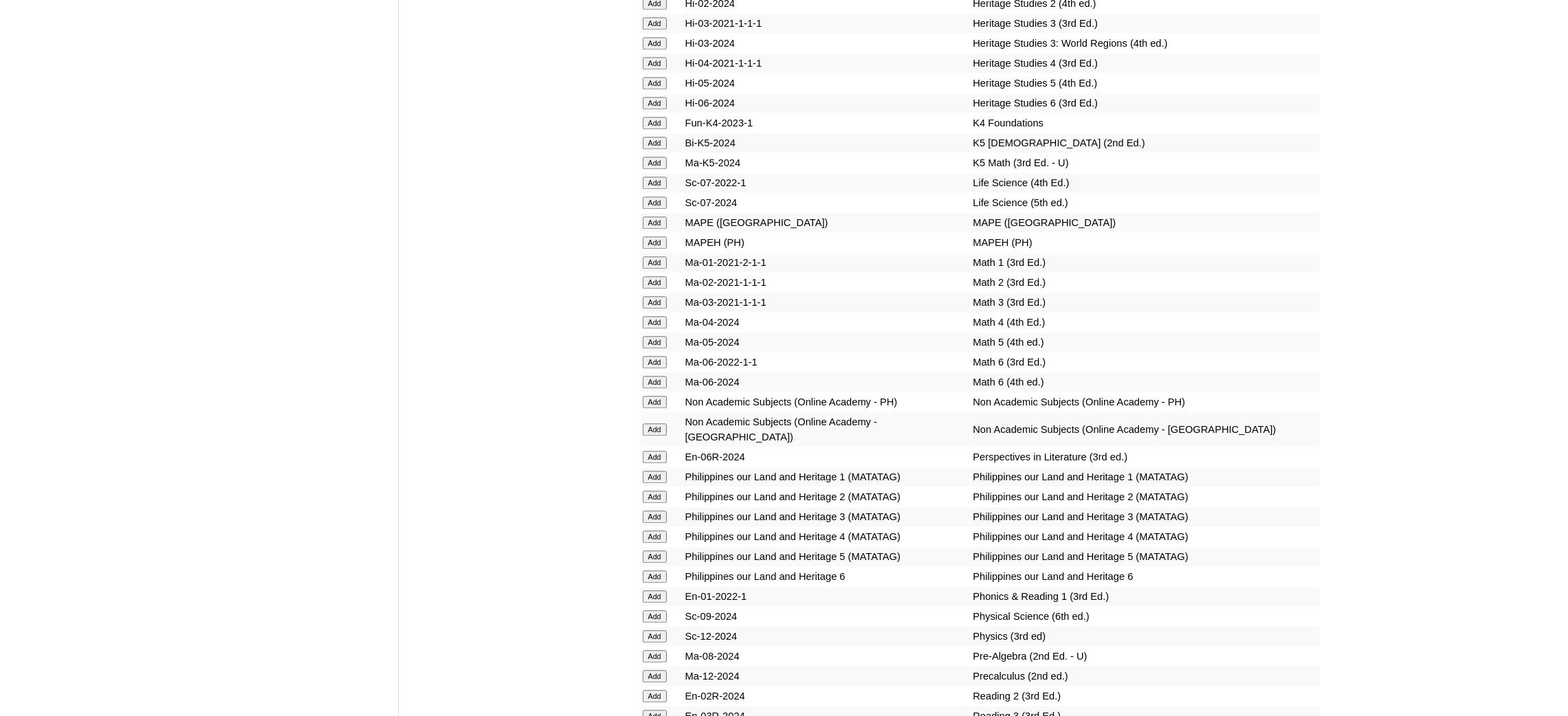
scroll to position [5050, 0]
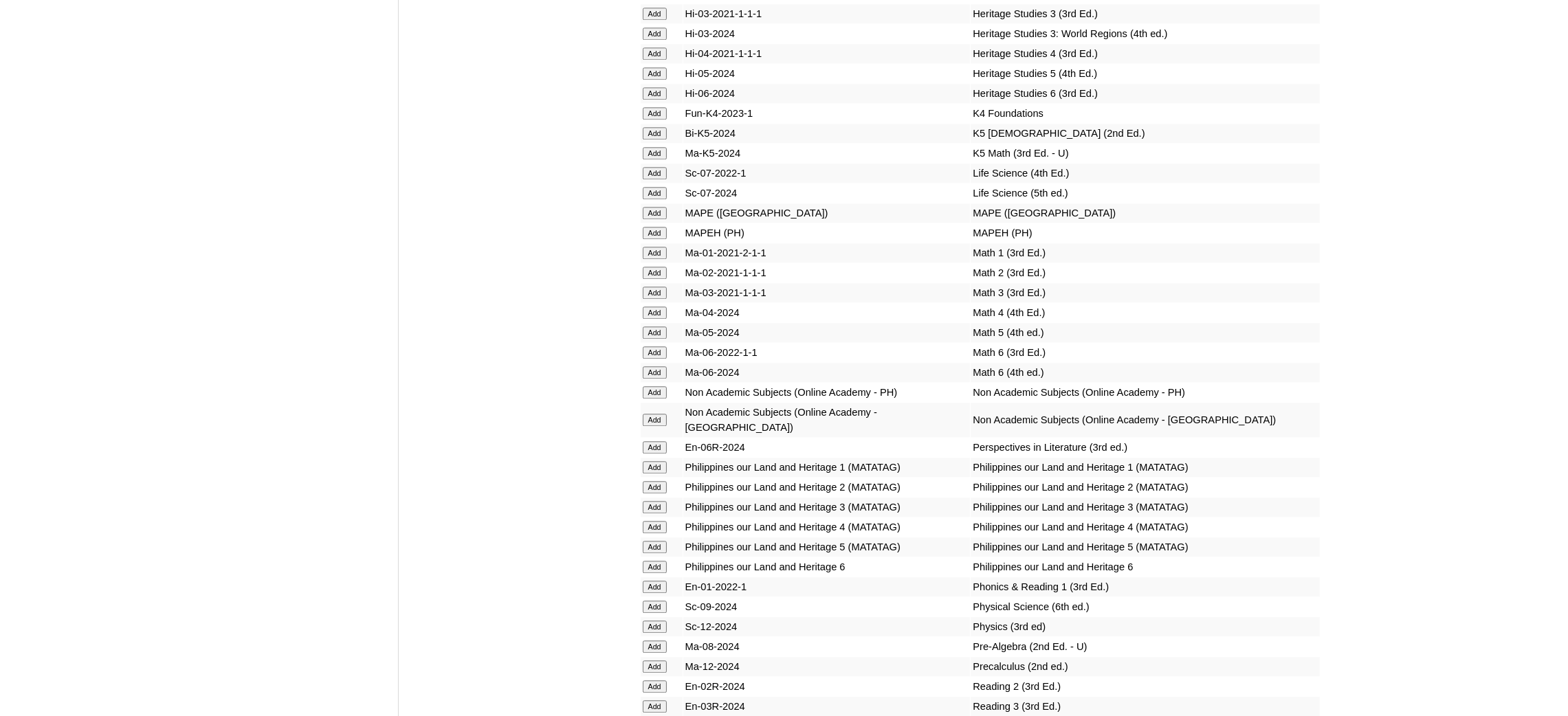
click at [660, 227] on input "Add" at bounding box center [654, 233] width 24 height 12
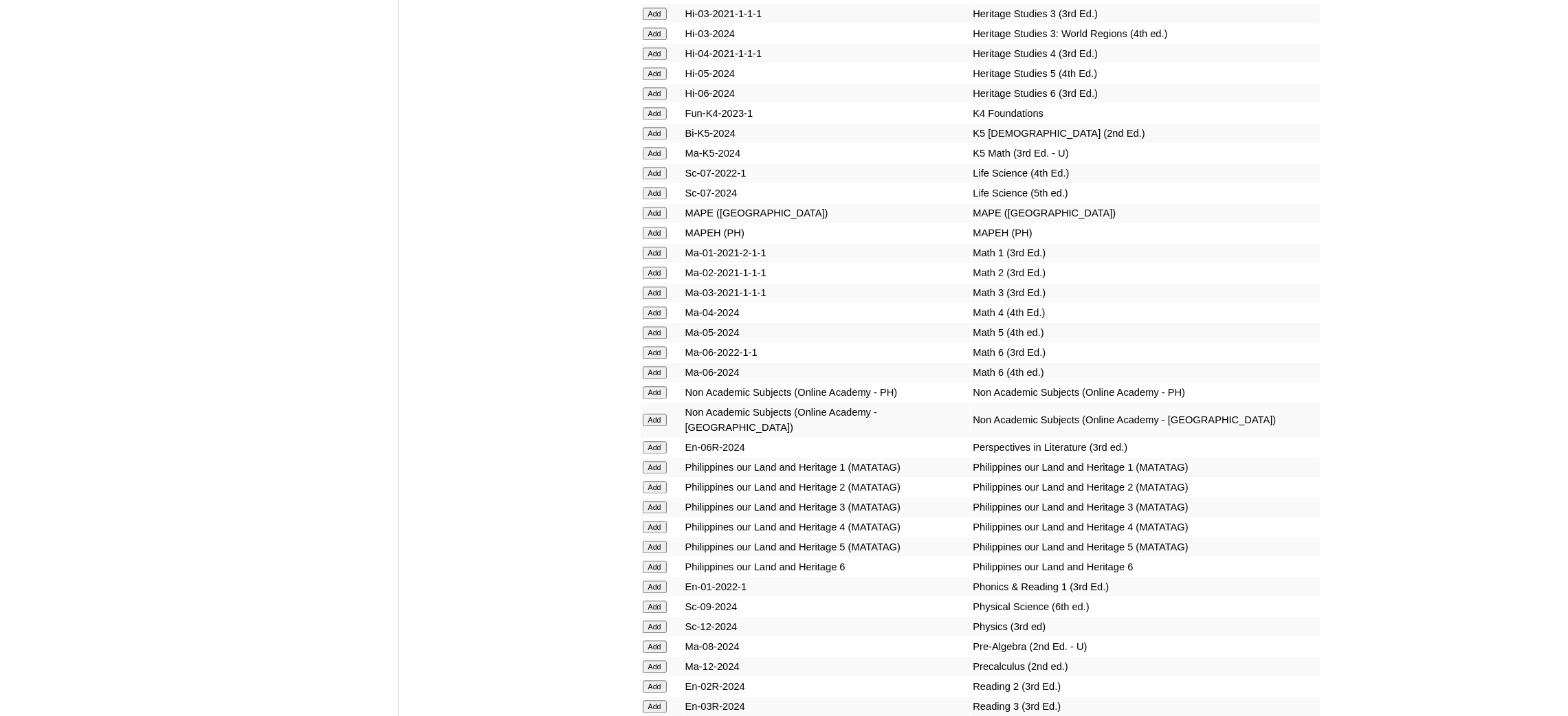
click at [660, 227] on input "Add" at bounding box center [654, 233] width 24 height 12
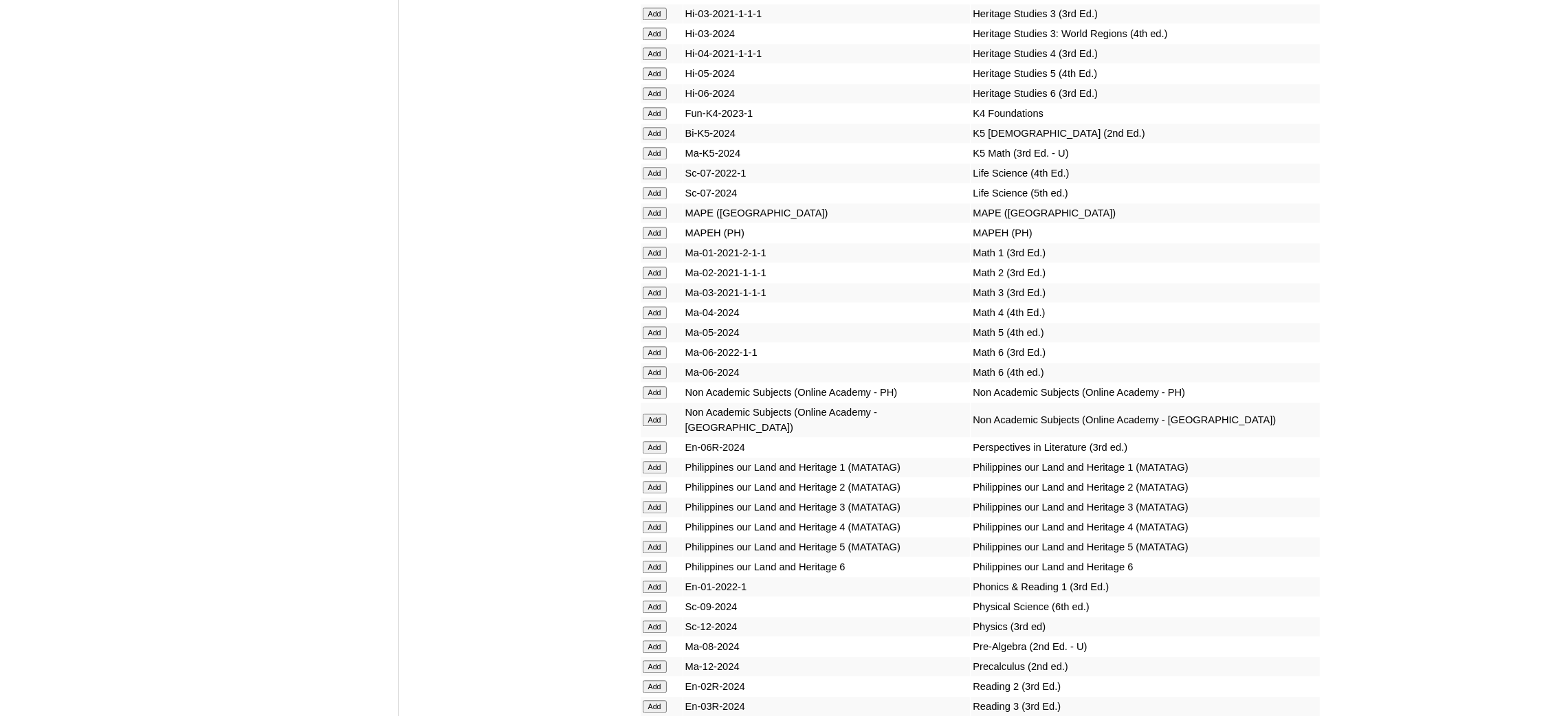
click at [661, 640] on input "Add" at bounding box center [654, 646] width 24 height 12
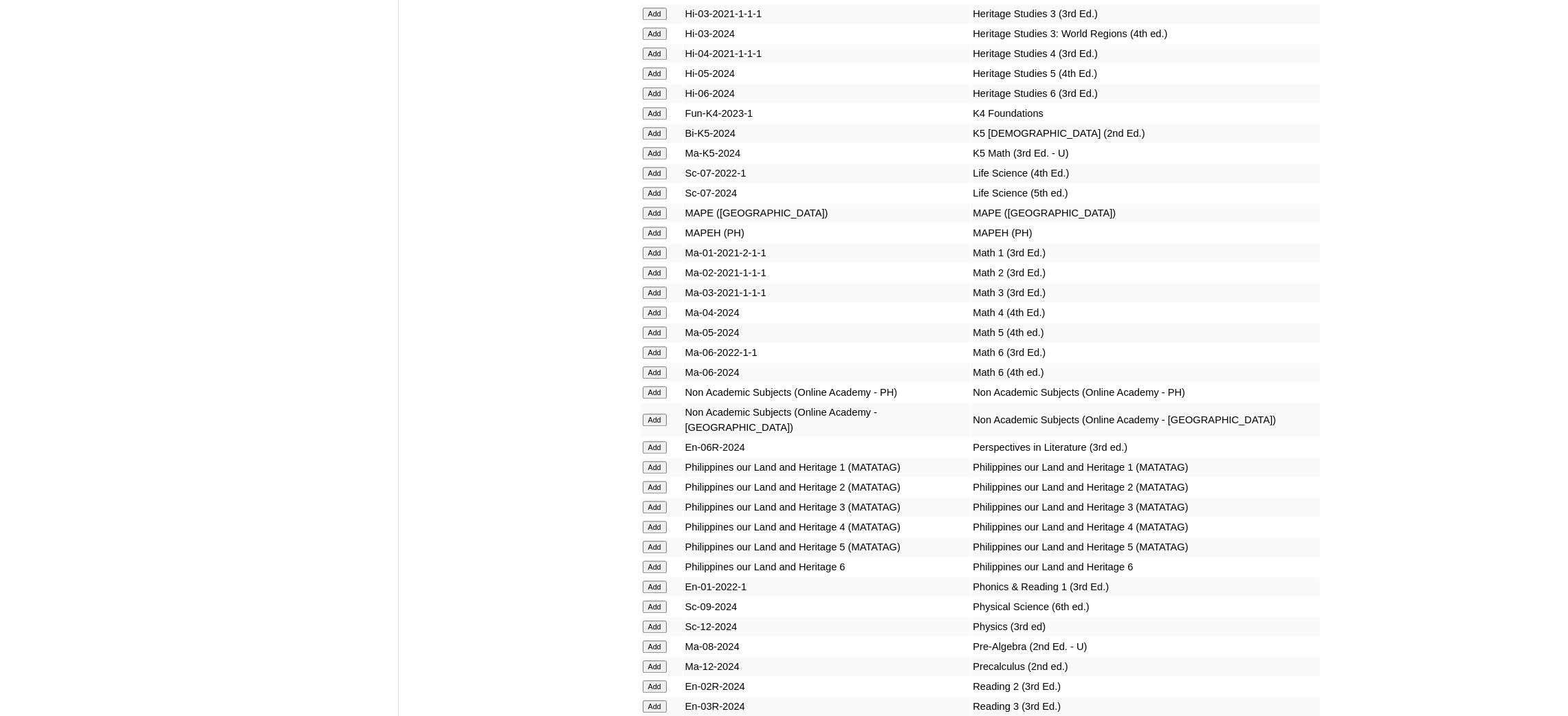
click at [661, 640] on input "Add" at bounding box center [654, 646] width 24 height 12
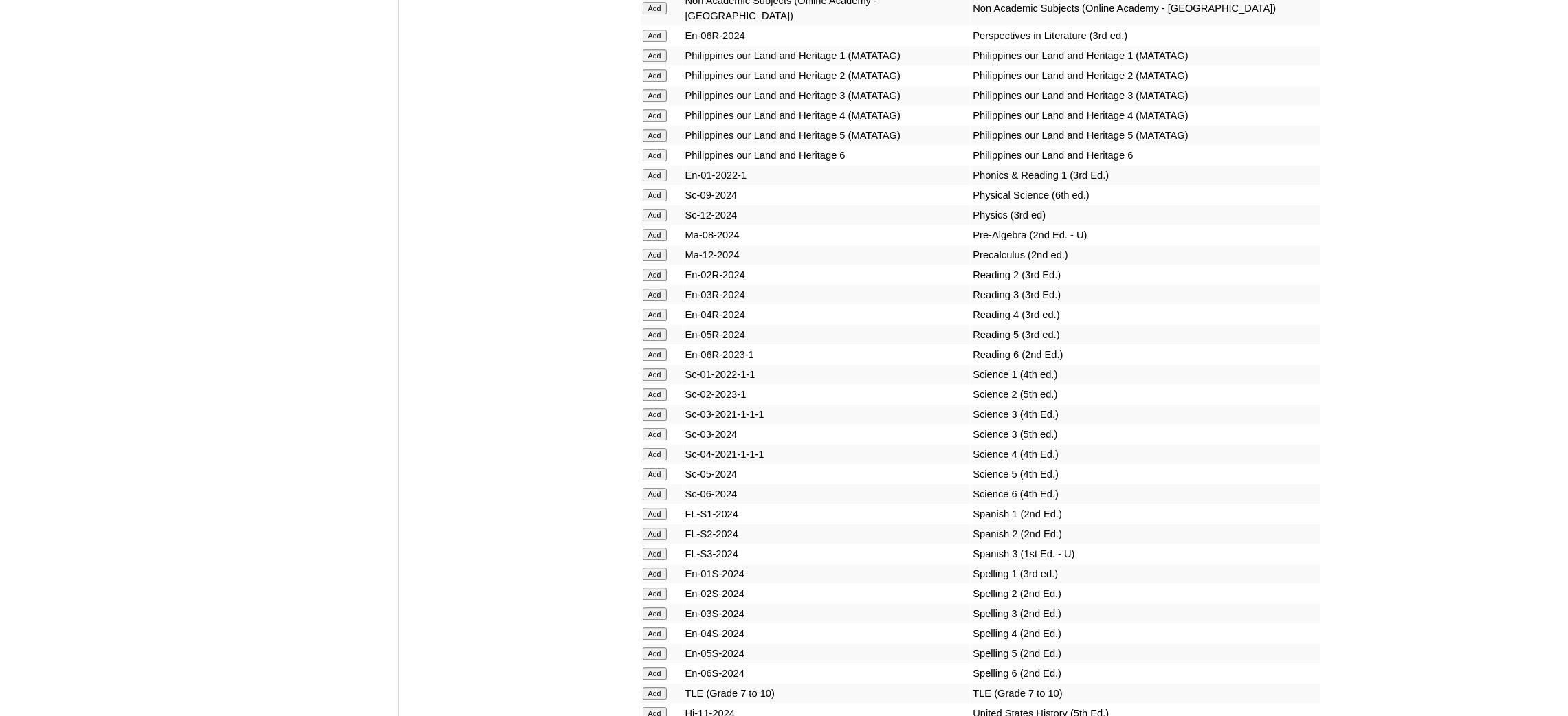
scroll to position [5462, 0]
click at [659, 687] on input "Add" at bounding box center [654, 693] width 24 height 12
